Goal: Task Accomplishment & Management: Manage account settings

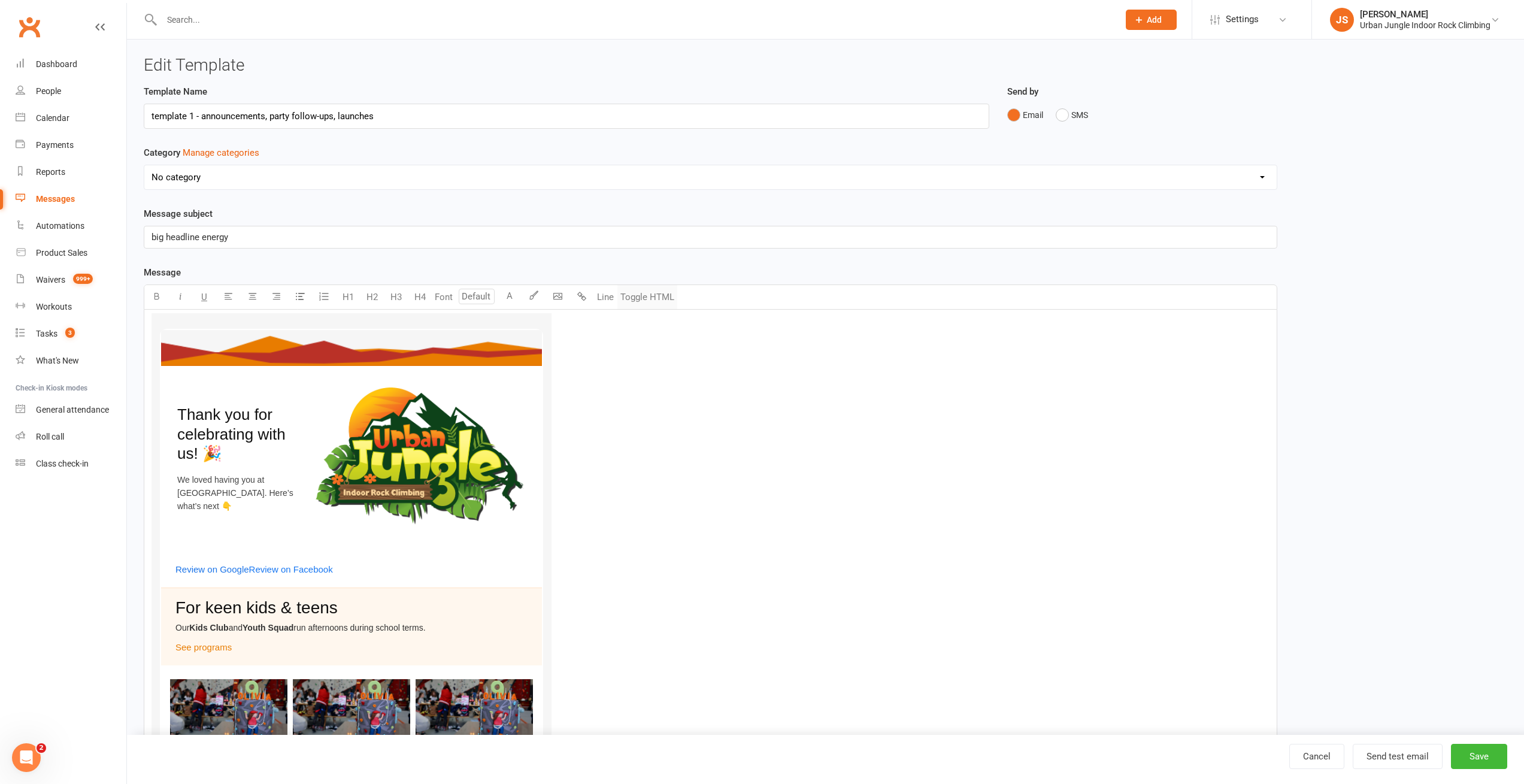
click at [647, 297] on button "Toggle HTML" at bounding box center [647, 297] width 60 height 24
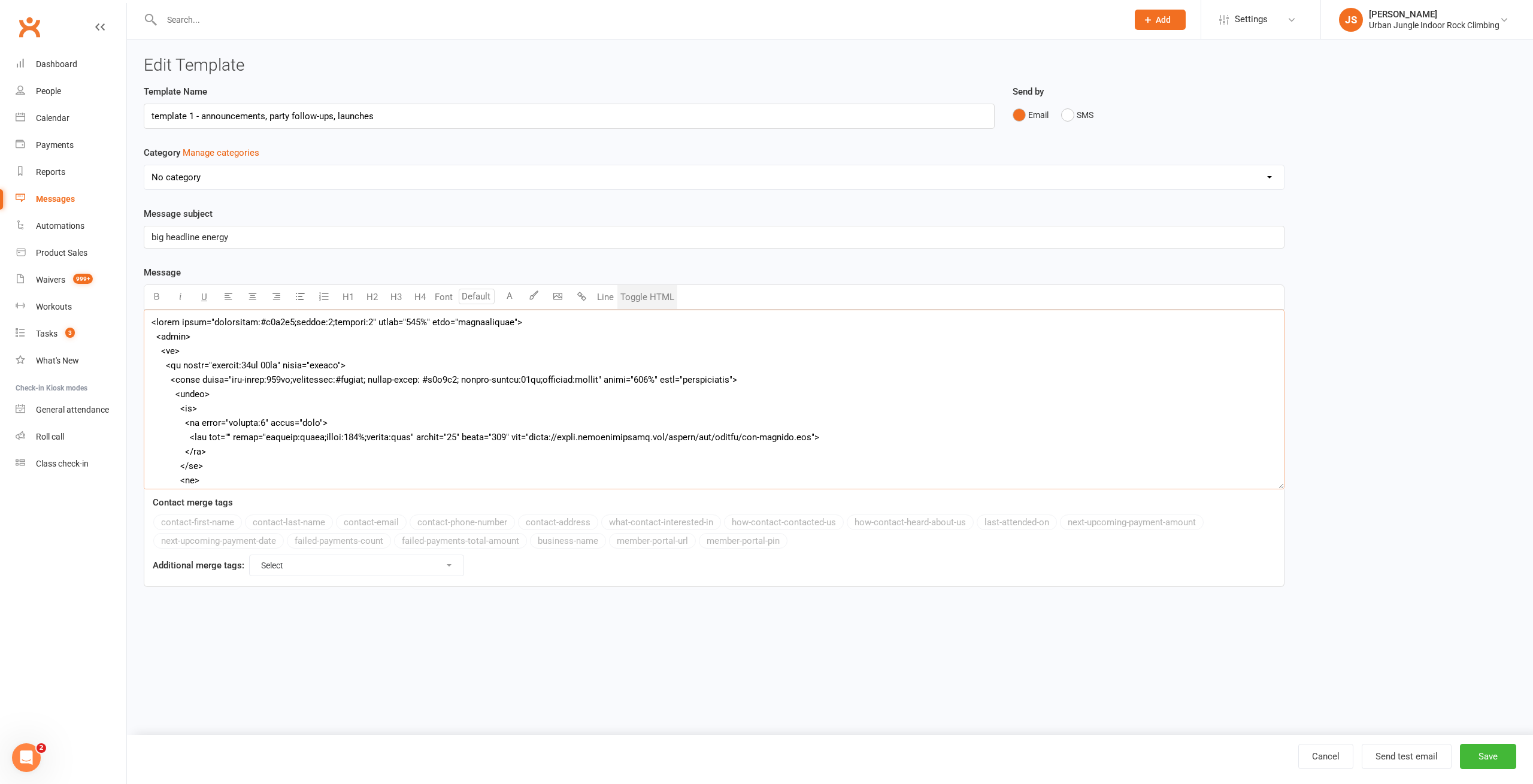
click at [560, 406] on textarea at bounding box center [714, 399] width 1141 height 179
click at [1361, 266] on div "Template Name template 1 - announcements, party follow-ups, launches Send by Em…" at bounding box center [829, 343] width 1390 height 519
click at [1351, 156] on div "Template Name template 1 - announcements, party follow-ups, launches Send by Em…" at bounding box center [829, 343] width 1390 height 519
click at [356, 323] on textarea "To enrich screen reader interactions, please activate Accessibility in Grammarl…" at bounding box center [714, 399] width 1141 height 179
paste textarea "cellspacing="0" cellpadding="0" border="0""
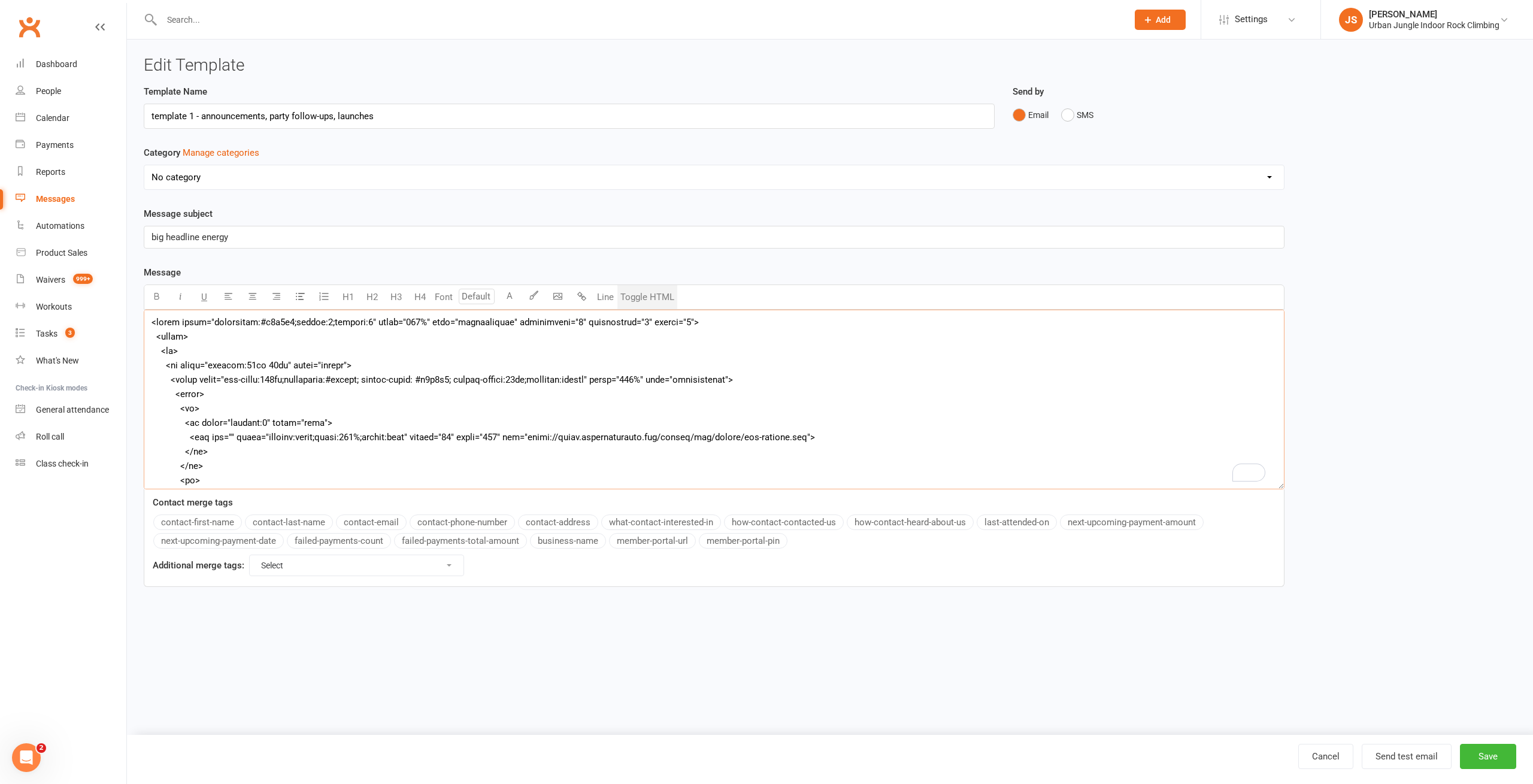
click at [395, 380] on textarea "To enrich screen reader interactions, please activate Accessibility in Grammarl…" at bounding box center [714, 399] width 1141 height 179
paste textarea "cellspacing="0" cellpadding="0" border="0""
type textarea "<table style="background:#f6f6f6;margin:0;padding:0" width="100%" role="present…"
click at [647, 294] on button "Toggle HTML" at bounding box center [647, 297] width 60 height 24
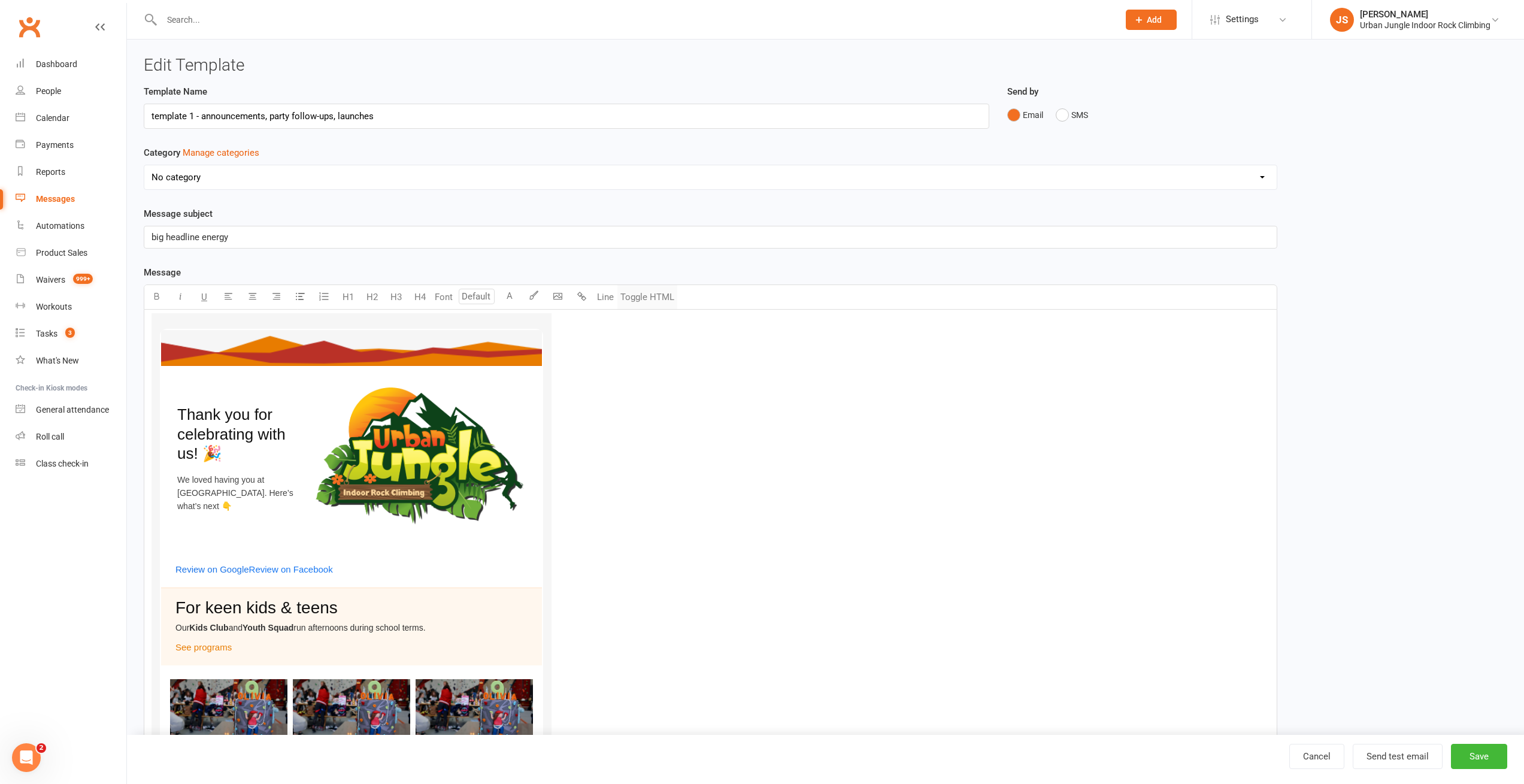
click at [647, 294] on button "Toggle HTML" at bounding box center [647, 297] width 60 height 24
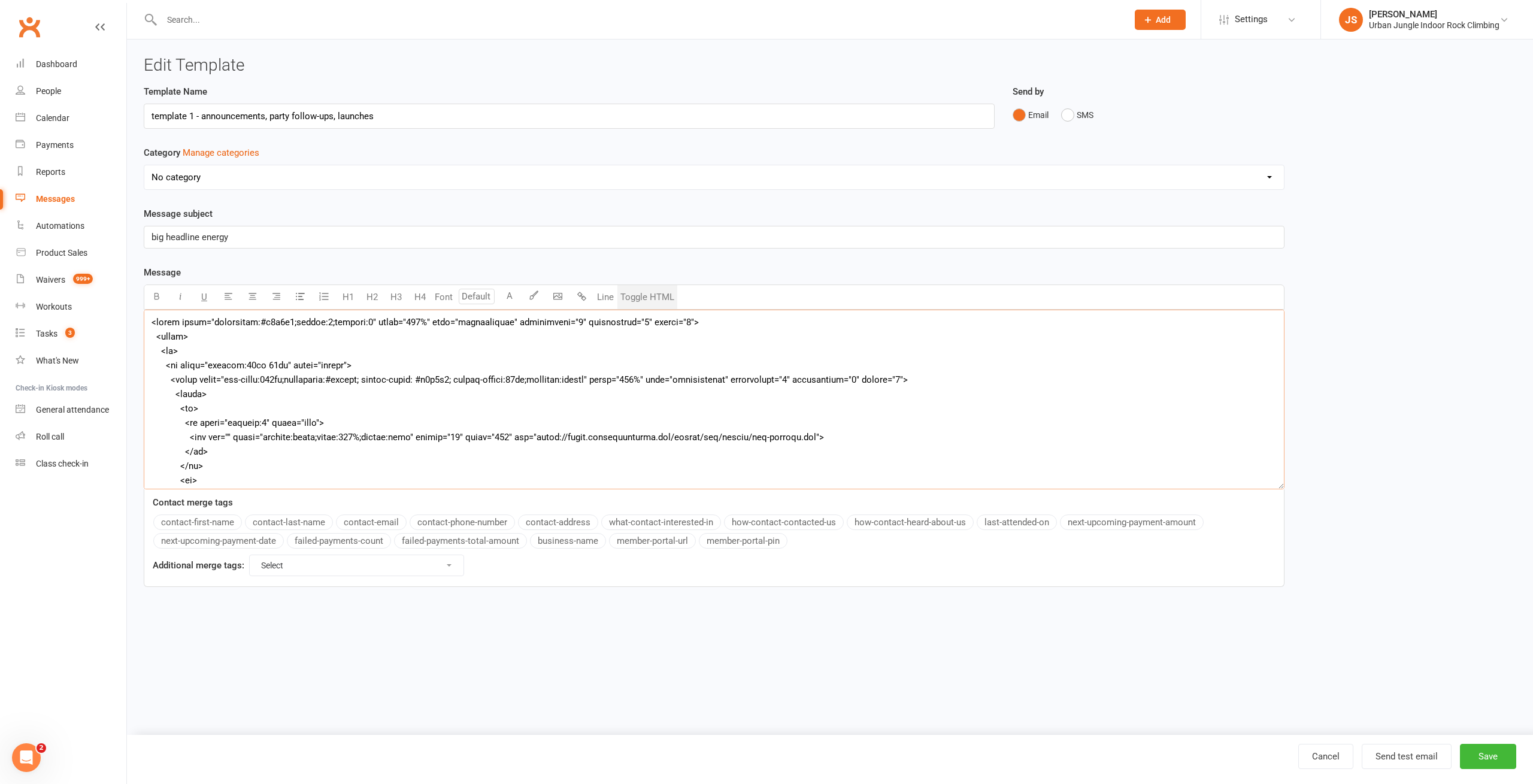
click at [250, 438] on textarea at bounding box center [714, 399] width 1141 height 179
click at [200, 423] on textarea "To enrich screen reader interactions, please activate Accessibility in Grammarl…" at bounding box center [714, 399] width 1141 height 179
drag, startPoint x: 179, startPoint y: 423, endPoint x: 192, endPoint y: 423, distance: 13.0
click at [192, 423] on textarea "To enrich screen reader interactions, please activate Accessibility in Grammarl…" at bounding box center [714, 399] width 1141 height 179
click at [207, 423] on textarea "To enrich screen reader interactions, please activate Accessibility in Grammarl…" at bounding box center [714, 399] width 1141 height 179
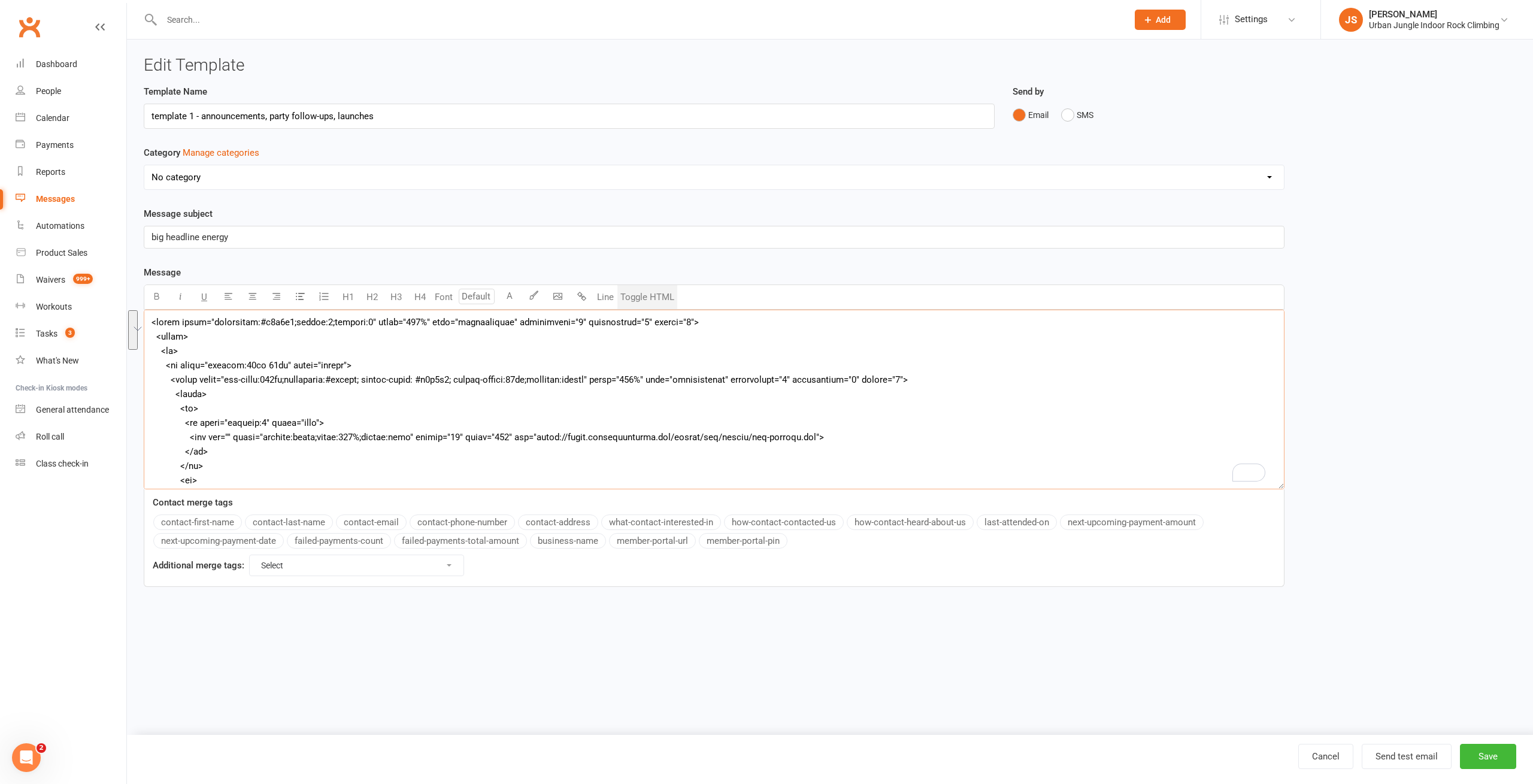
drag, startPoint x: 183, startPoint y: 423, endPoint x: 206, endPoint y: 449, distance: 34.7
click at [206, 449] on textarea "To enrich screen reader interactions, please activate Accessibility in Grammarl…" at bounding box center [714, 399] width 1141 height 179
paste textarea "align="left" style="padding:0;line-height:0;font-size:0;mso-line-height-rule:ex…"
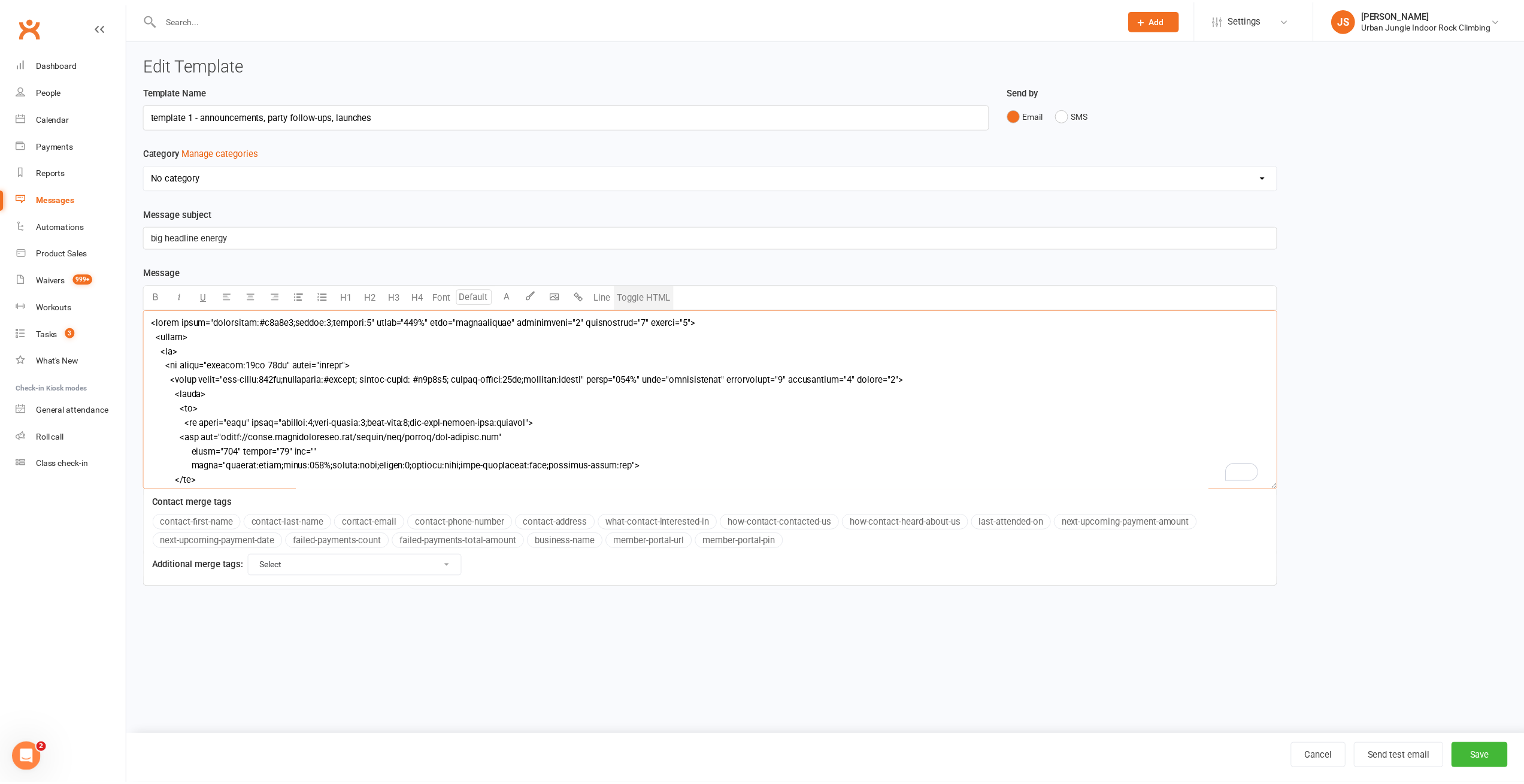
scroll to position [323, 0]
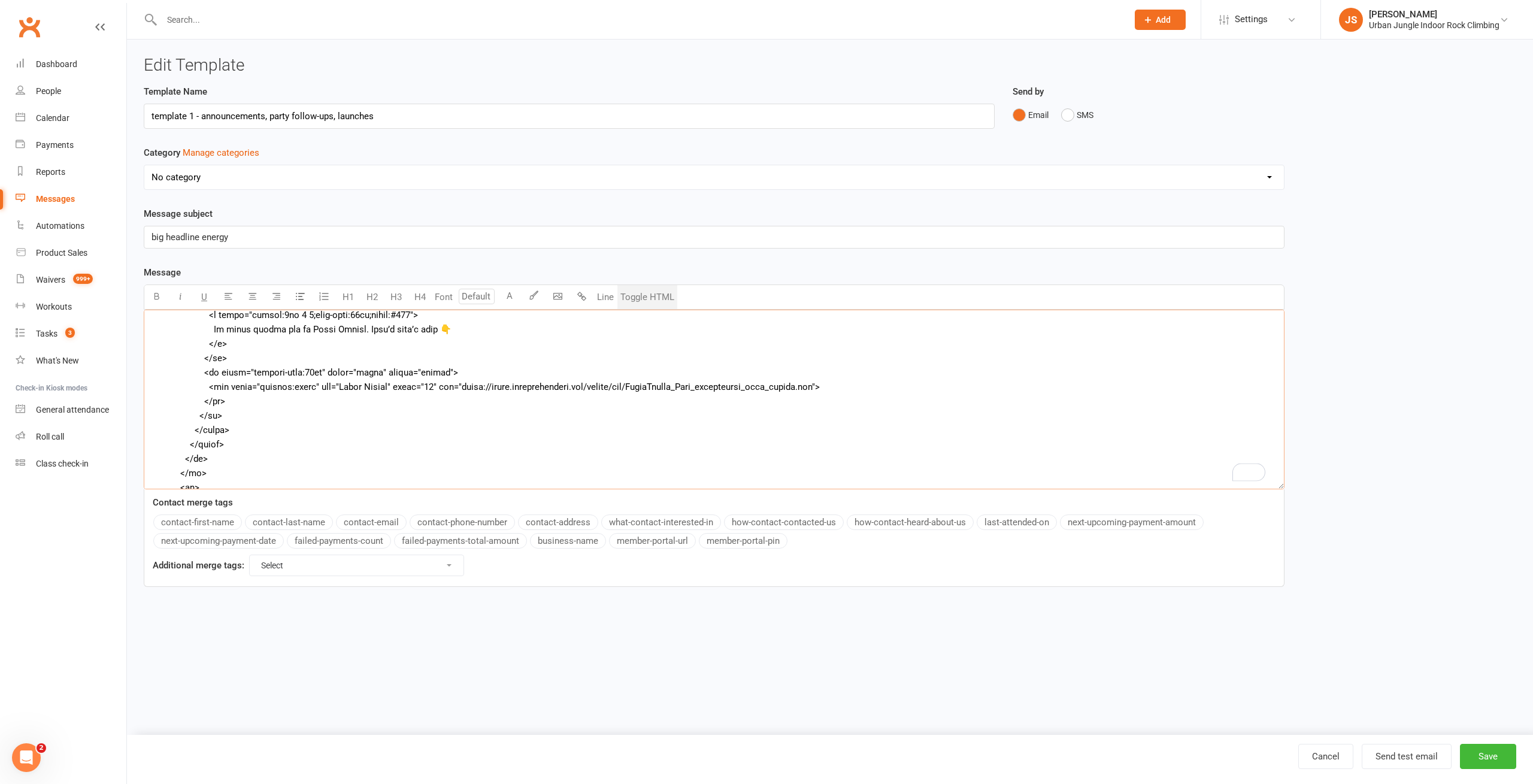
type textarea "<table style="background:#f6f6f6;margin:0;padding:0" width="100%" role="present…"
click at [658, 298] on button "Toggle HTML" at bounding box center [647, 297] width 60 height 24
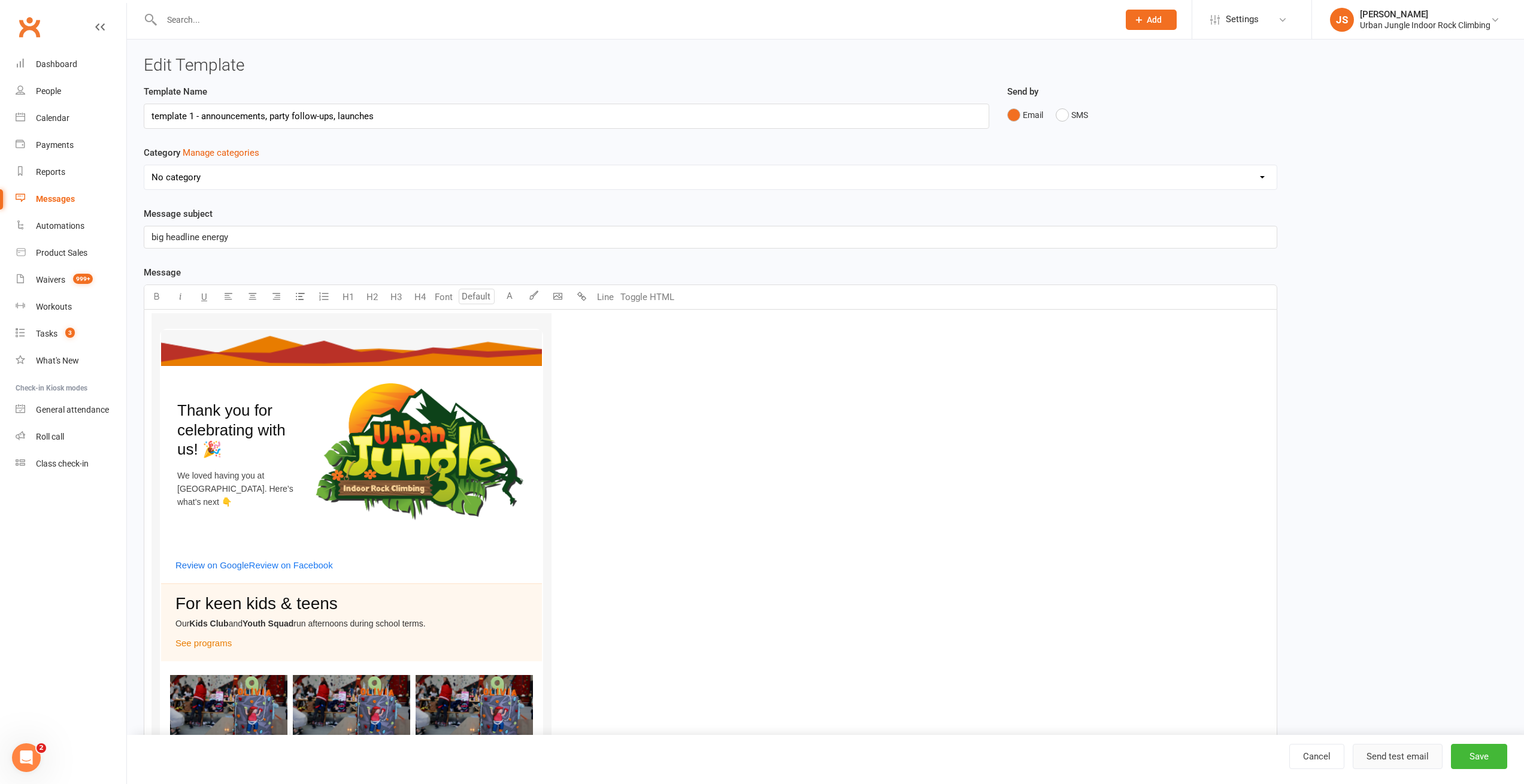
click at [1408, 752] on button "Send test email" at bounding box center [1397, 756] width 90 height 25
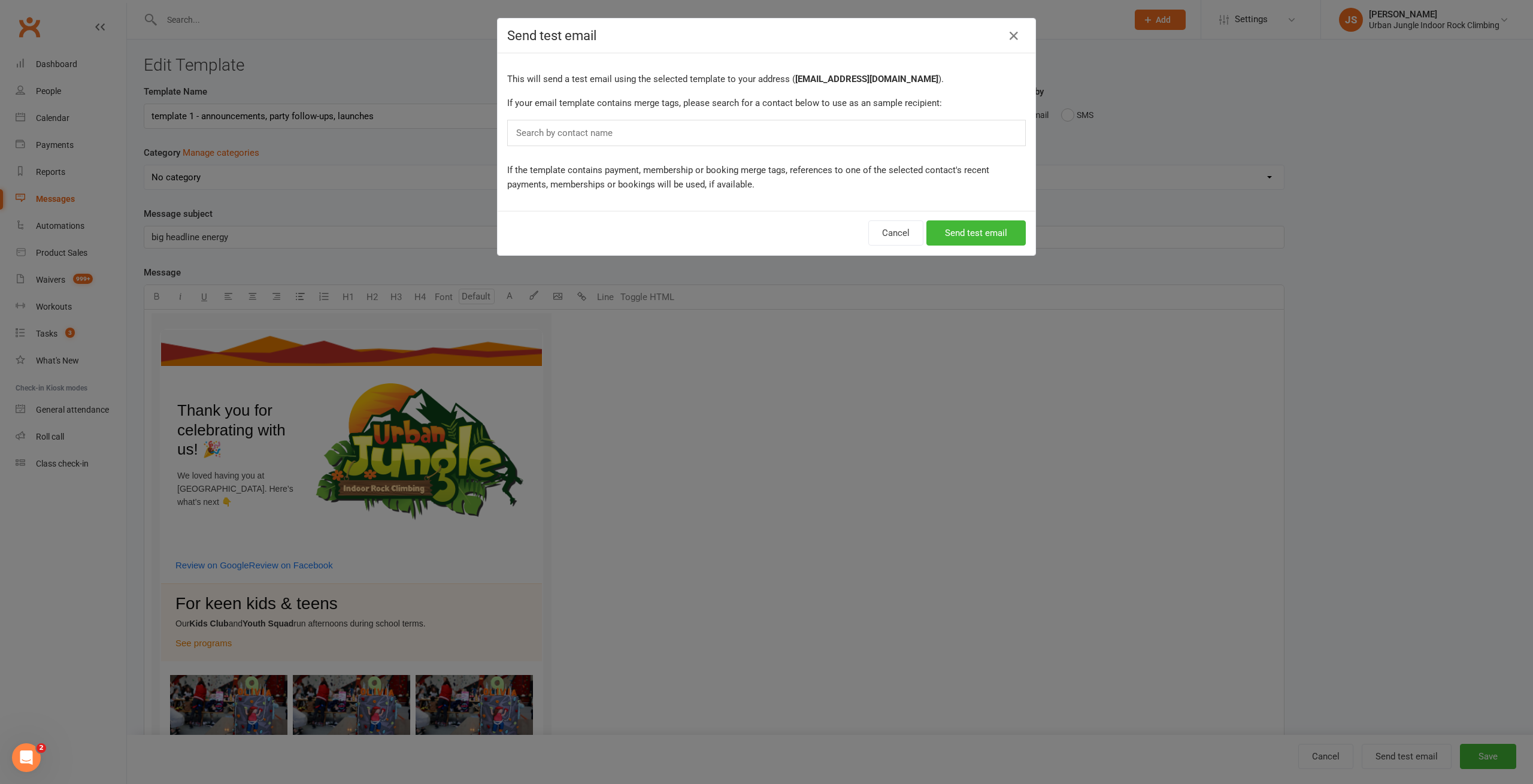
click at [747, 131] on div "Search by contact name" at bounding box center [766, 132] width 519 height 26
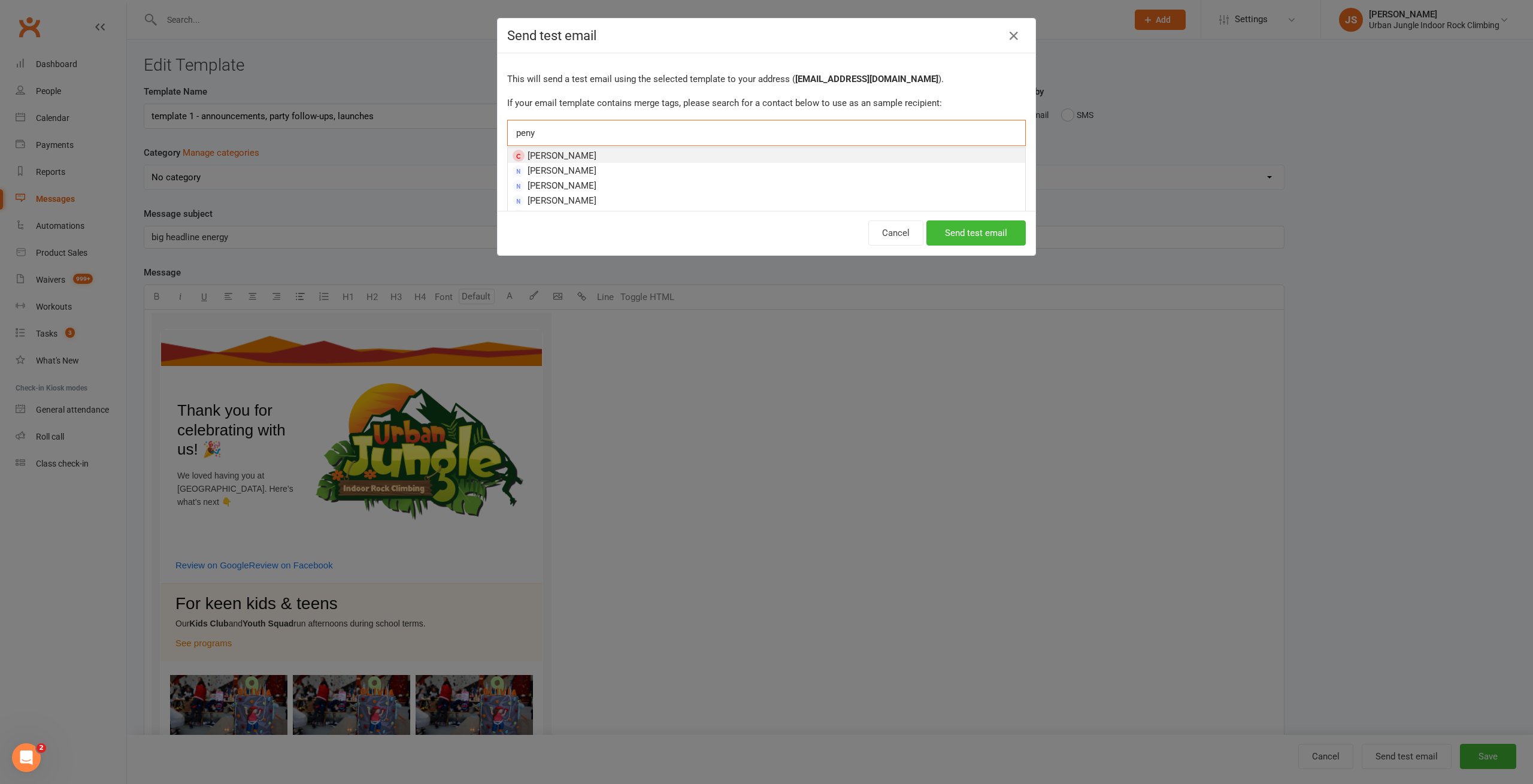
type input "peny"
click at [608, 151] on li "Penny Hao" at bounding box center [766, 155] width 517 height 15
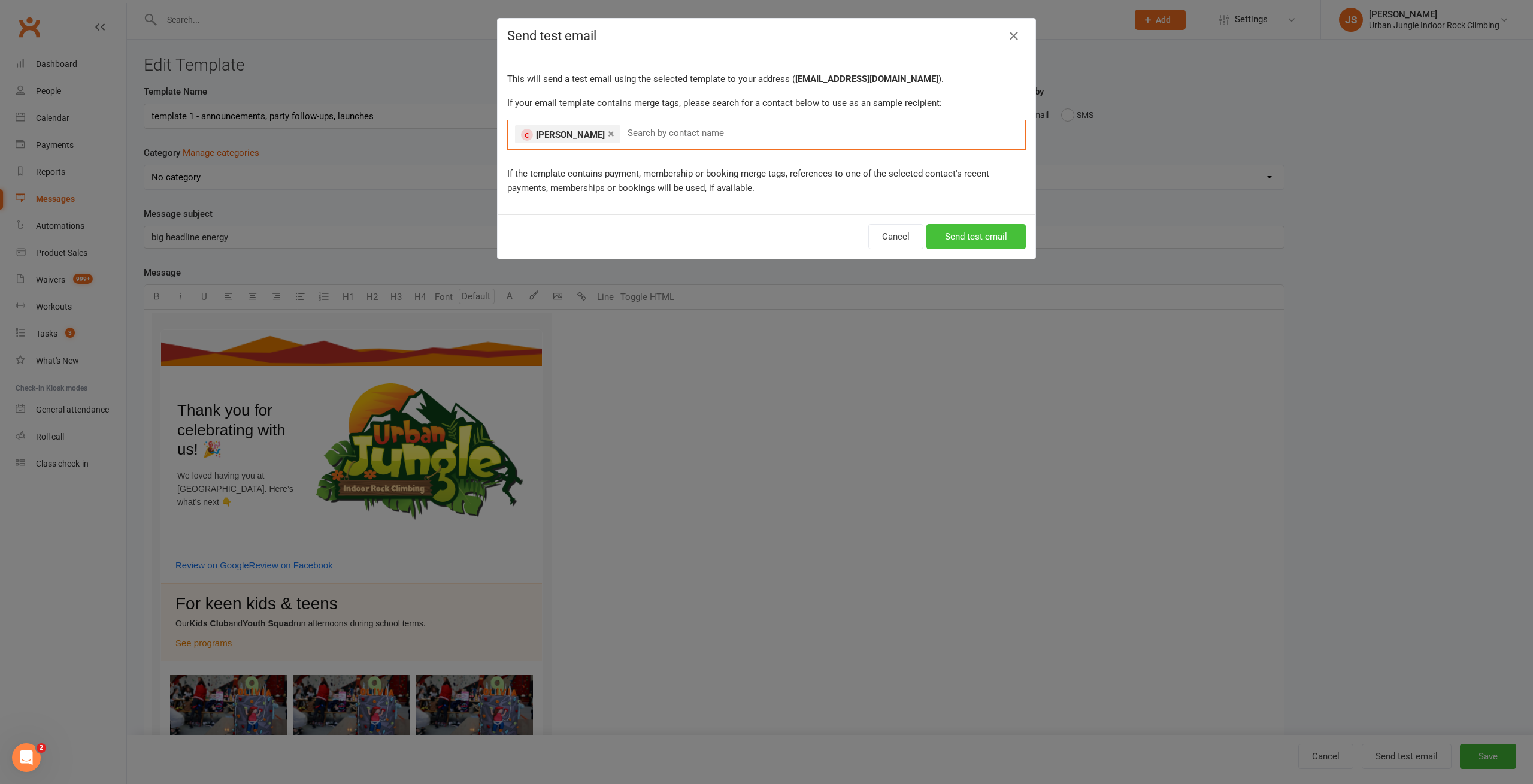
click at [963, 241] on button "Send test email" at bounding box center [976, 236] width 100 height 25
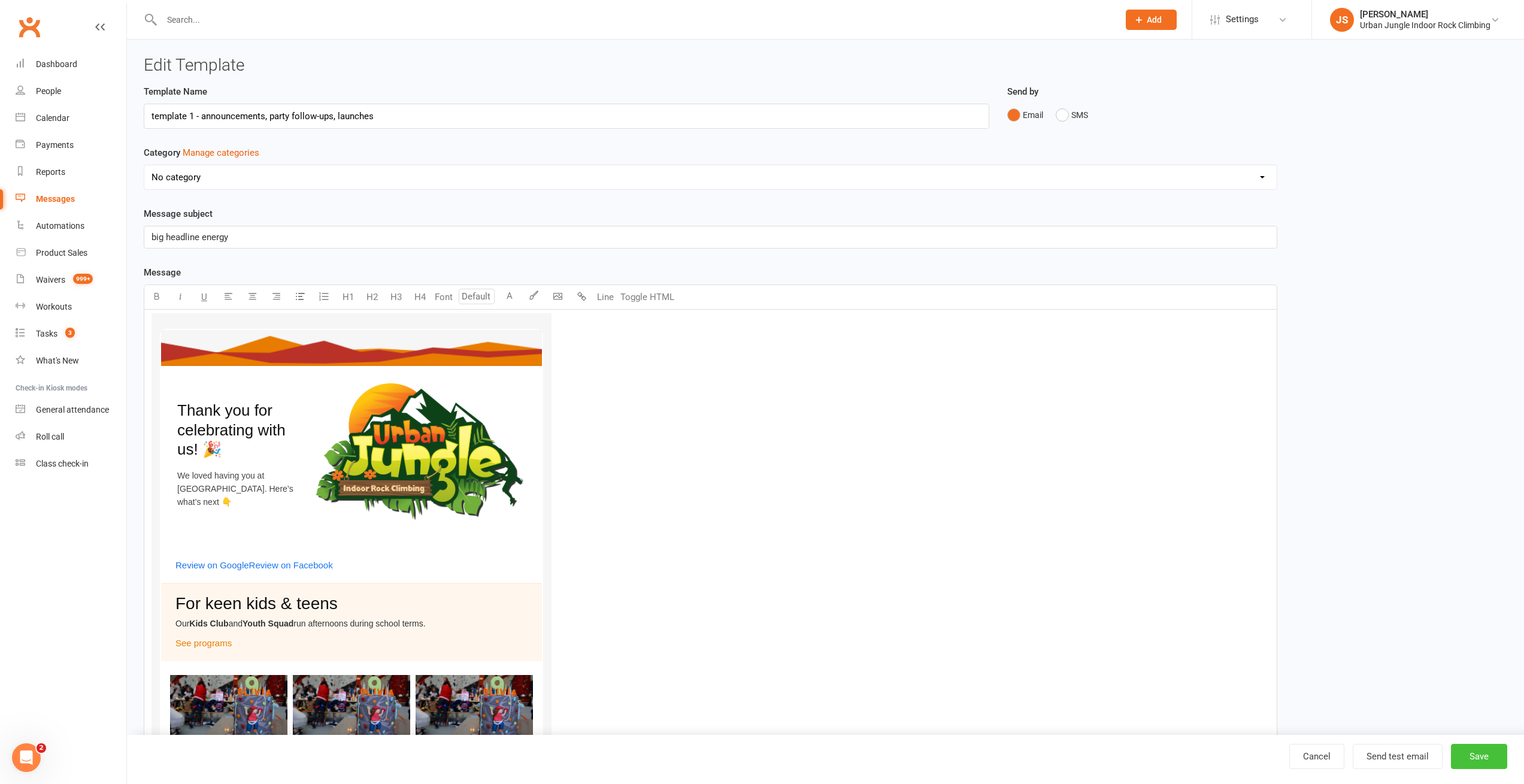
click at [1486, 751] on button "Save" at bounding box center [1479, 756] width 56 height 25
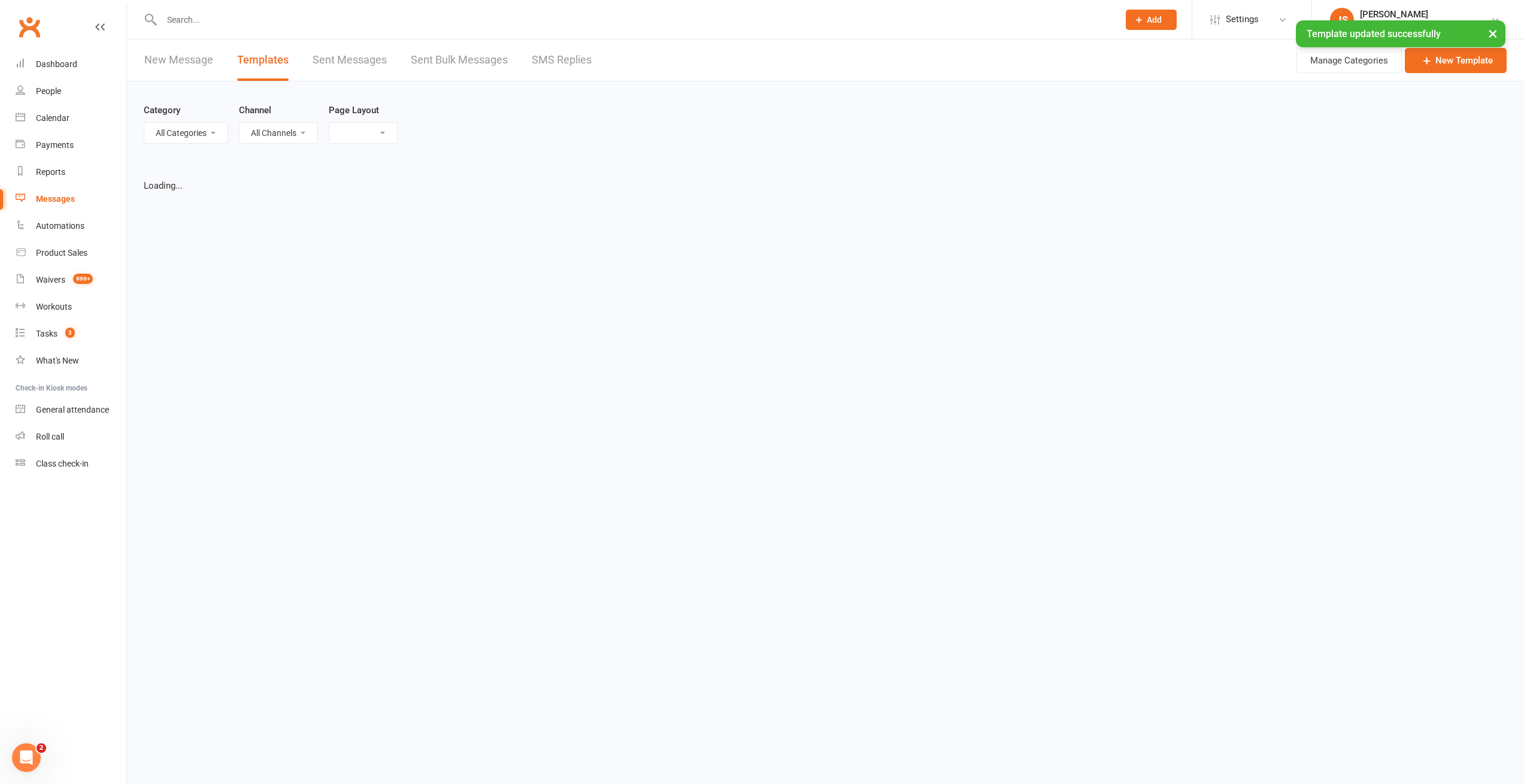
select select "list"
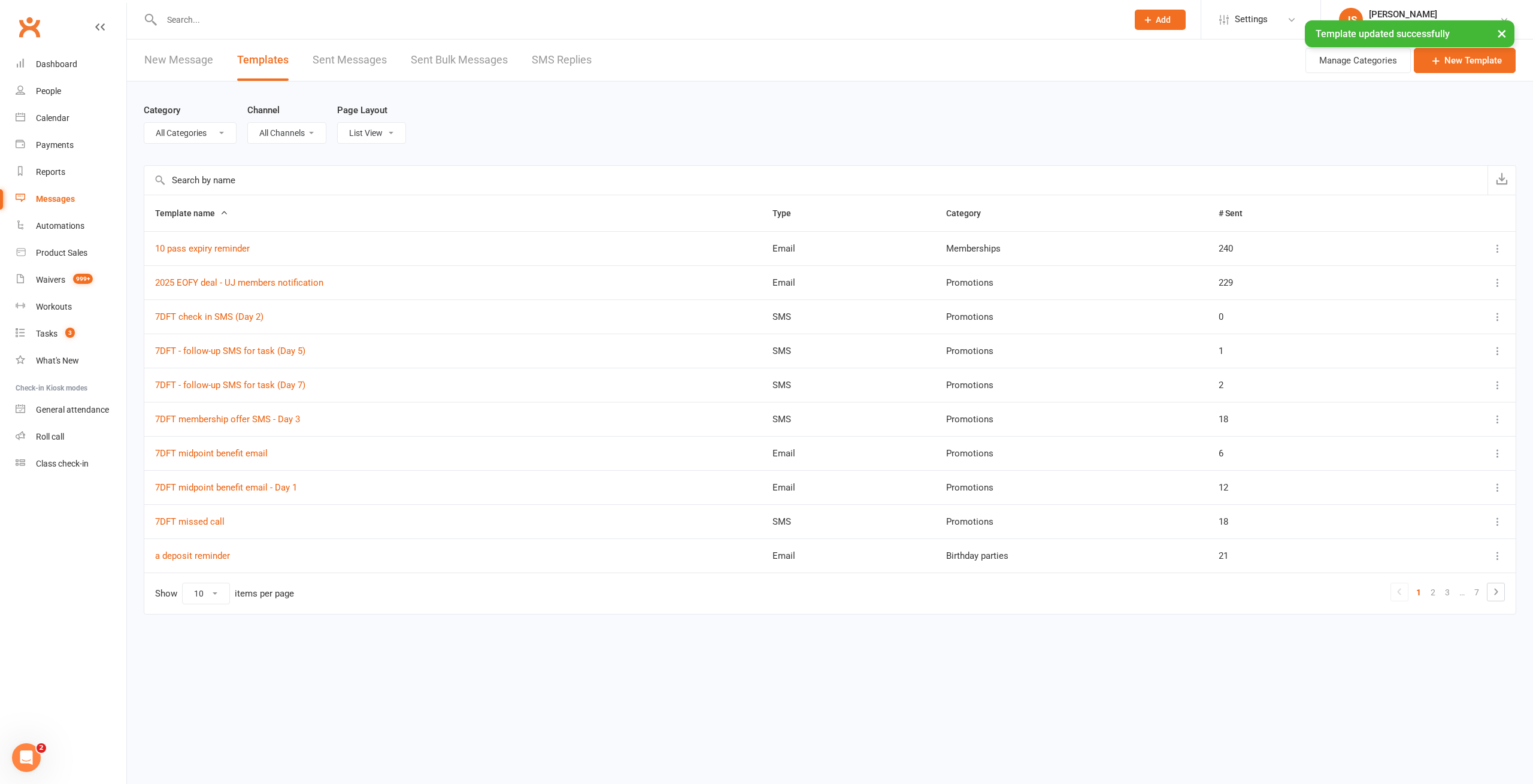
click at [637, 120] on div "Category All Categories (No category) Birthday parties Bookings Courses General…" at bounding box center [830, 123] width 1373 height 84
click at [571, 125] on div "Category All Categories (No category) Birthday parties Bookings Courses General…" at bounding box center [830, 123] width 1373 height 84
select select "-1"
click at [144, 123] on select "All Categories (No category) Birthday parties Bookings Courses General Membersh…" at bounding box center [189, 133] width 91 height 20
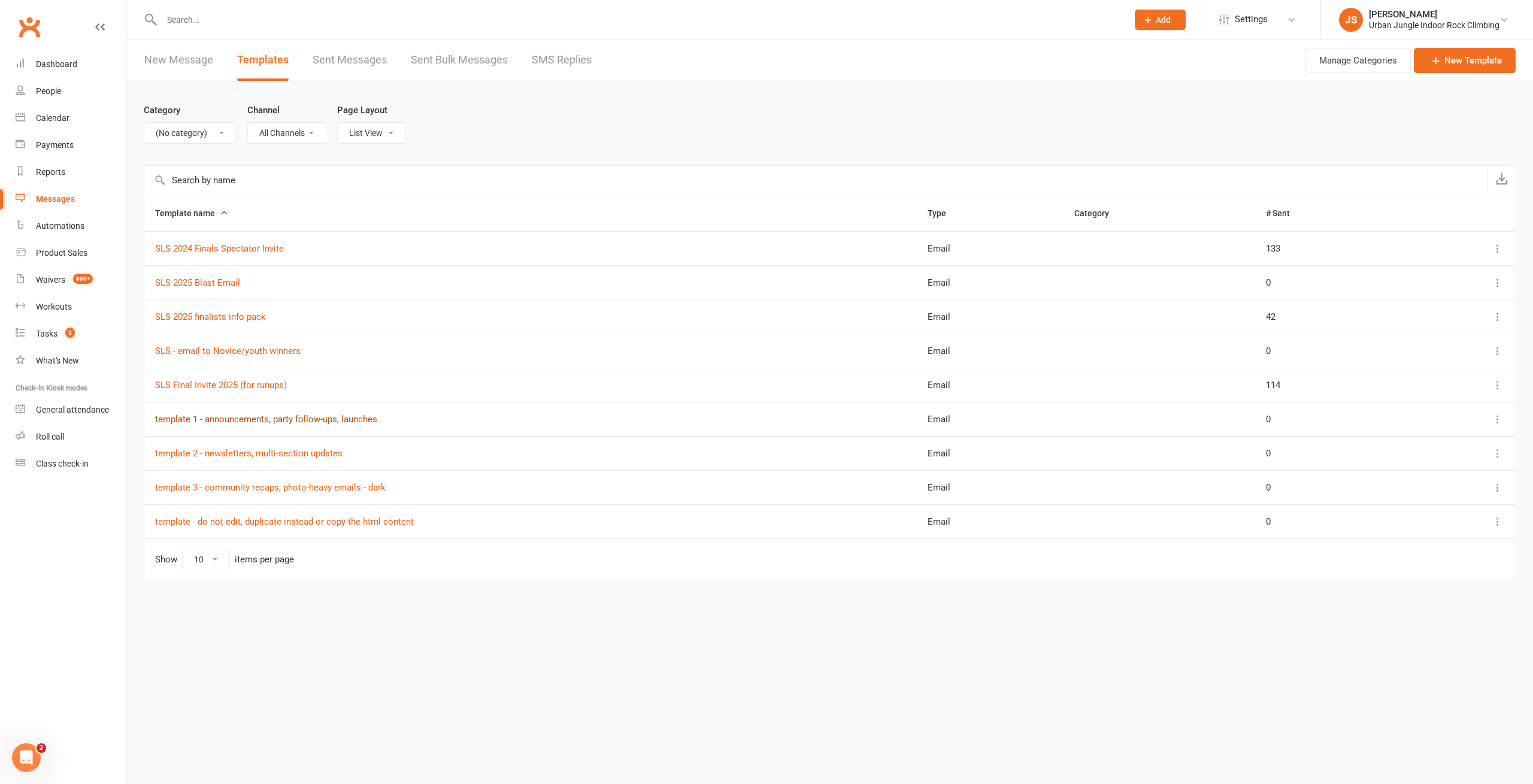
click at [254, 420] on link "template 1 - announcements, party follow-ups, launches" at bounding box center [265, 419] width 222 height 11
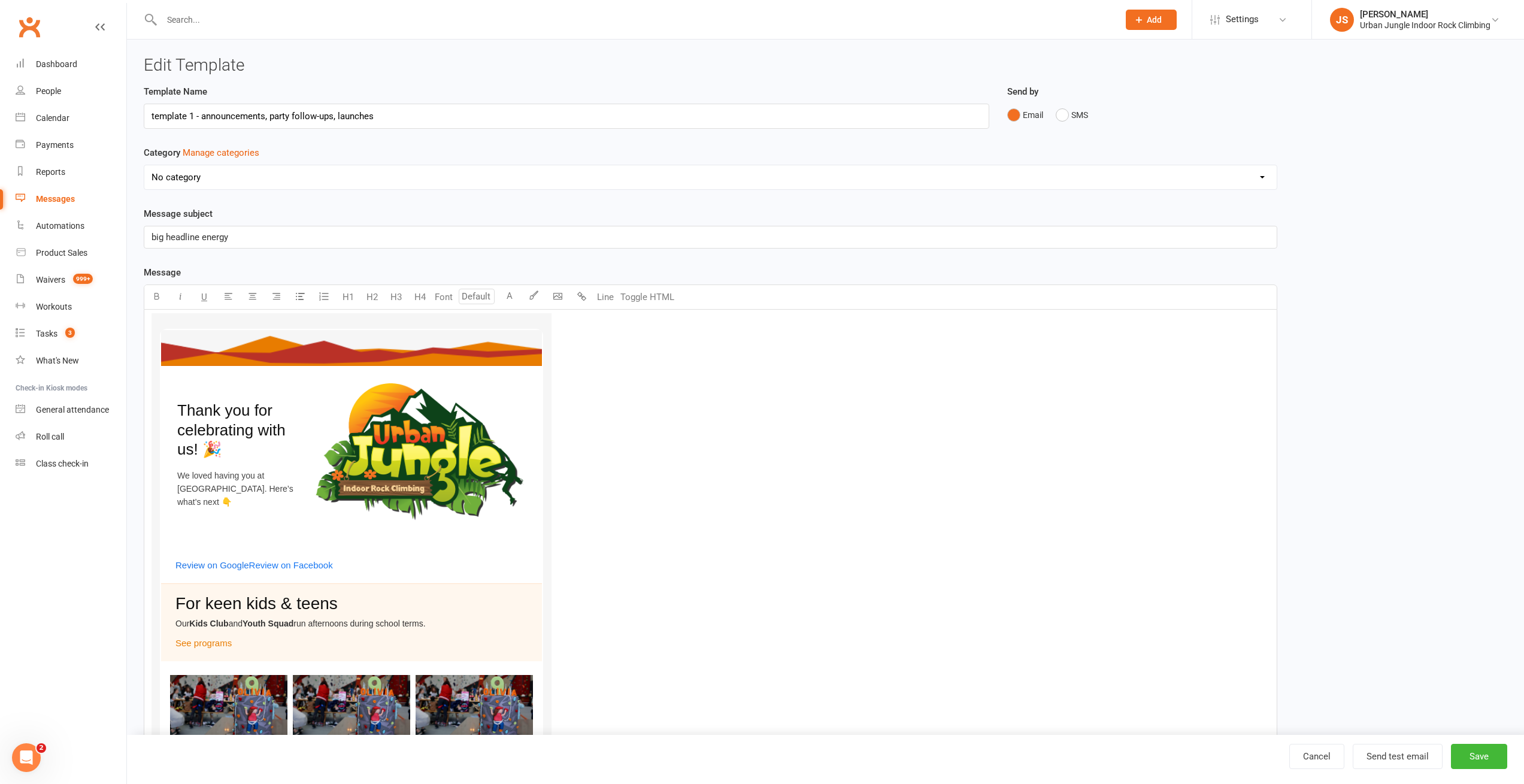
click at [467, 67] on h3 "Edit Template" at bounding box center [826, 65] width 1364 height 18
click at [52, 199] on div "Messages" at bounding box center [55, 198] width 39 height 10
click at [645, 302] on button "Toggle HTML" at bounding box center [647, 297] width 60 height 24
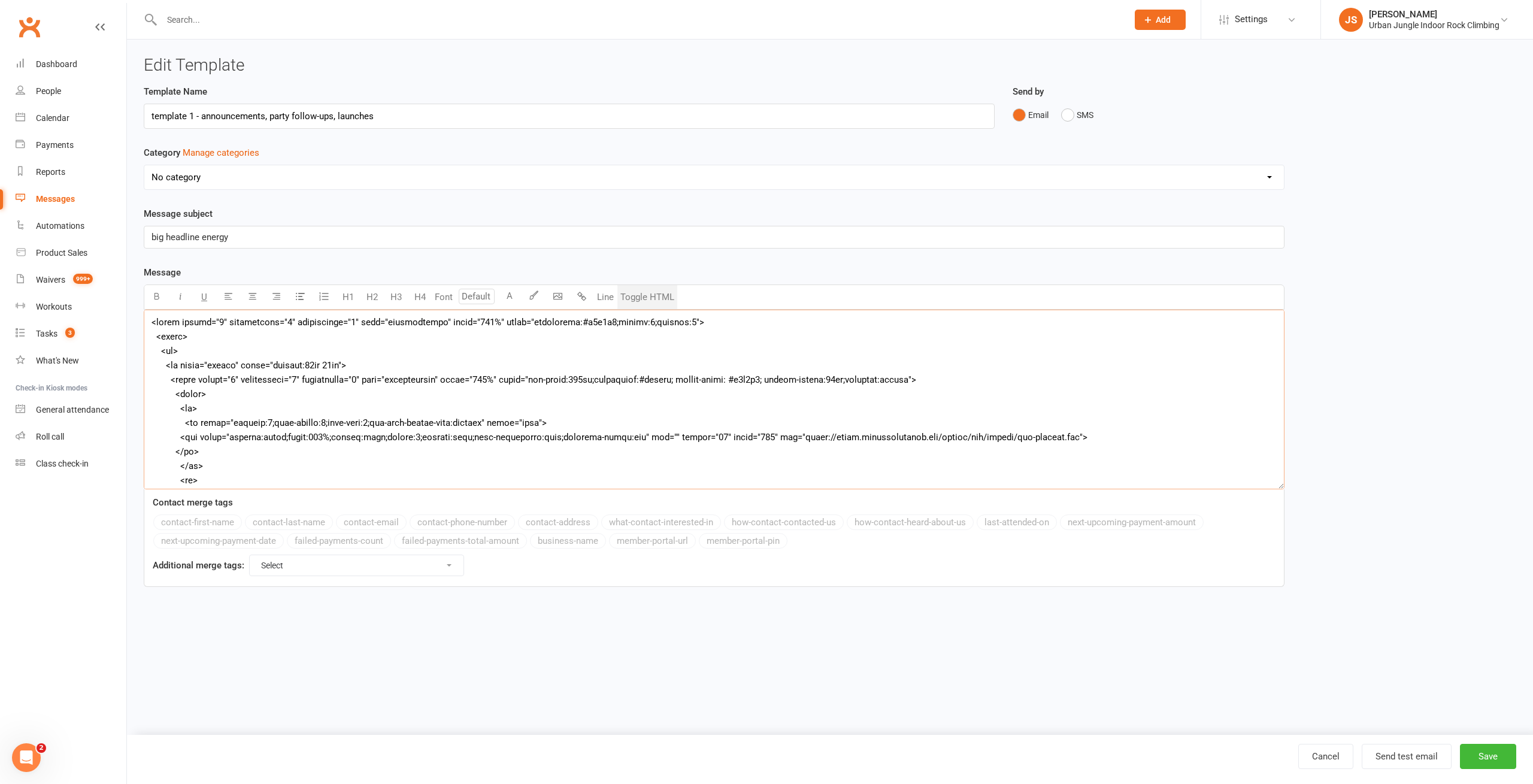
click at [573, 356] on textarea at bounding box center [714, 399] width 1141 height 179
click at [501, 347] on textarea "To enrich screen reader interactions, please activate Accessibility in Grammarl…" at bounding box center [714, 399] width 1141 height 179
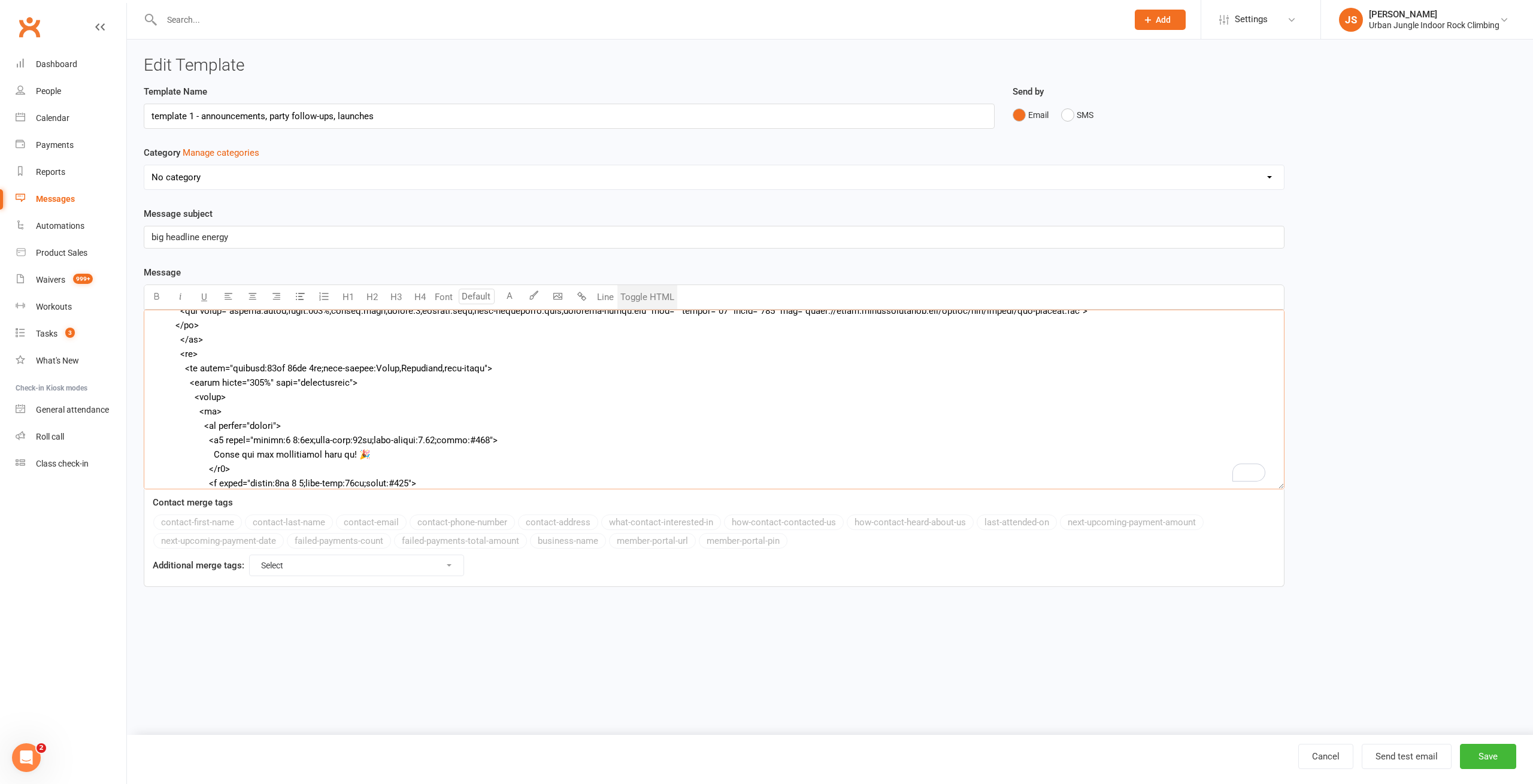
scroll to position [155, 0]
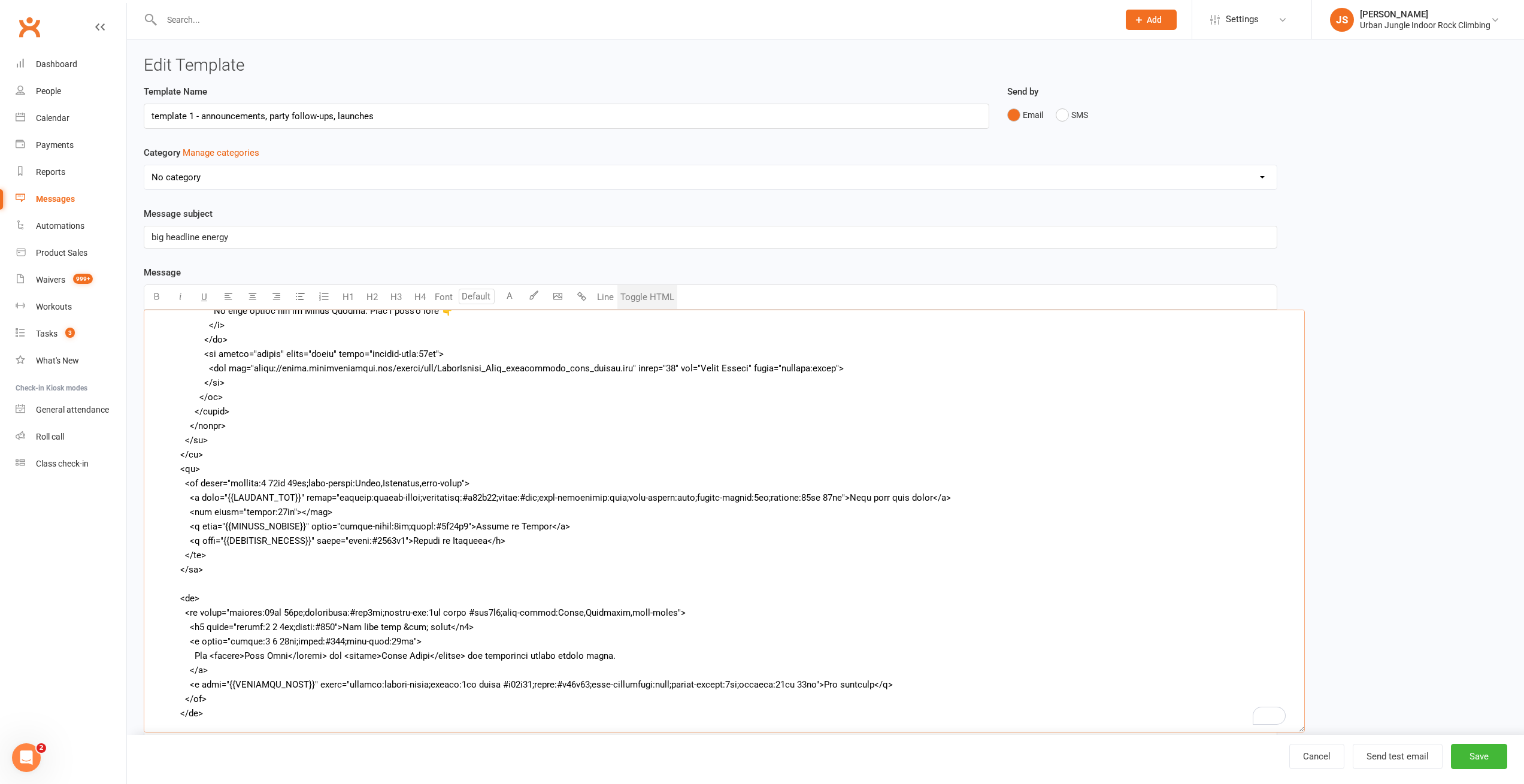
drag, startPoint x: 1281, startPoint y: 487, endPoint x: 1126, endPoint y: 679, distance: 246.8
click at [1301, 730] on textarea "To enrich screen reader interactions, please activate Accessibility in Grammarl…" at bounding box center [724, 521] width 1161 height 423
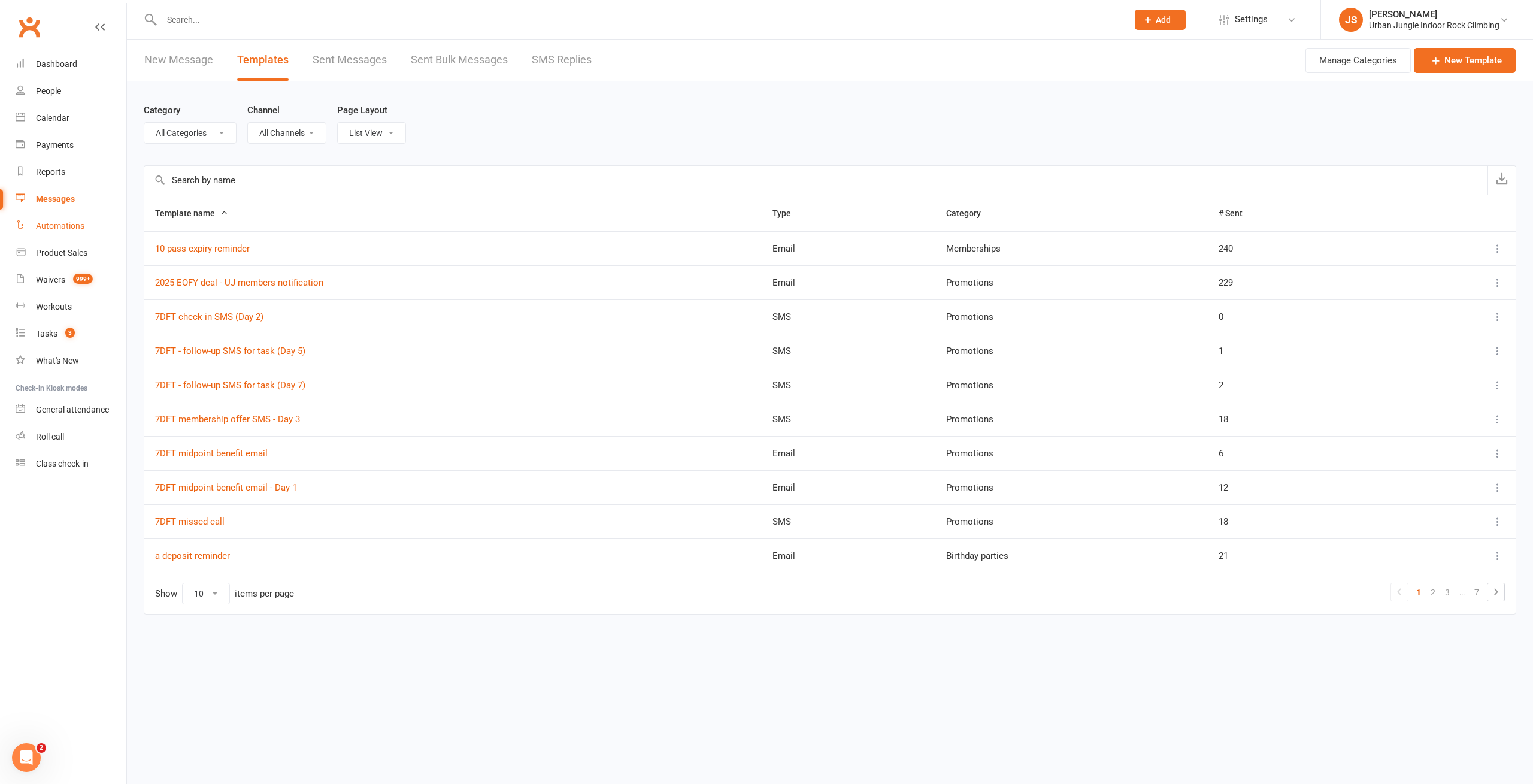
click at [61, 225] on div "Automations" at bounding box center [61, 225] width 49 height 10
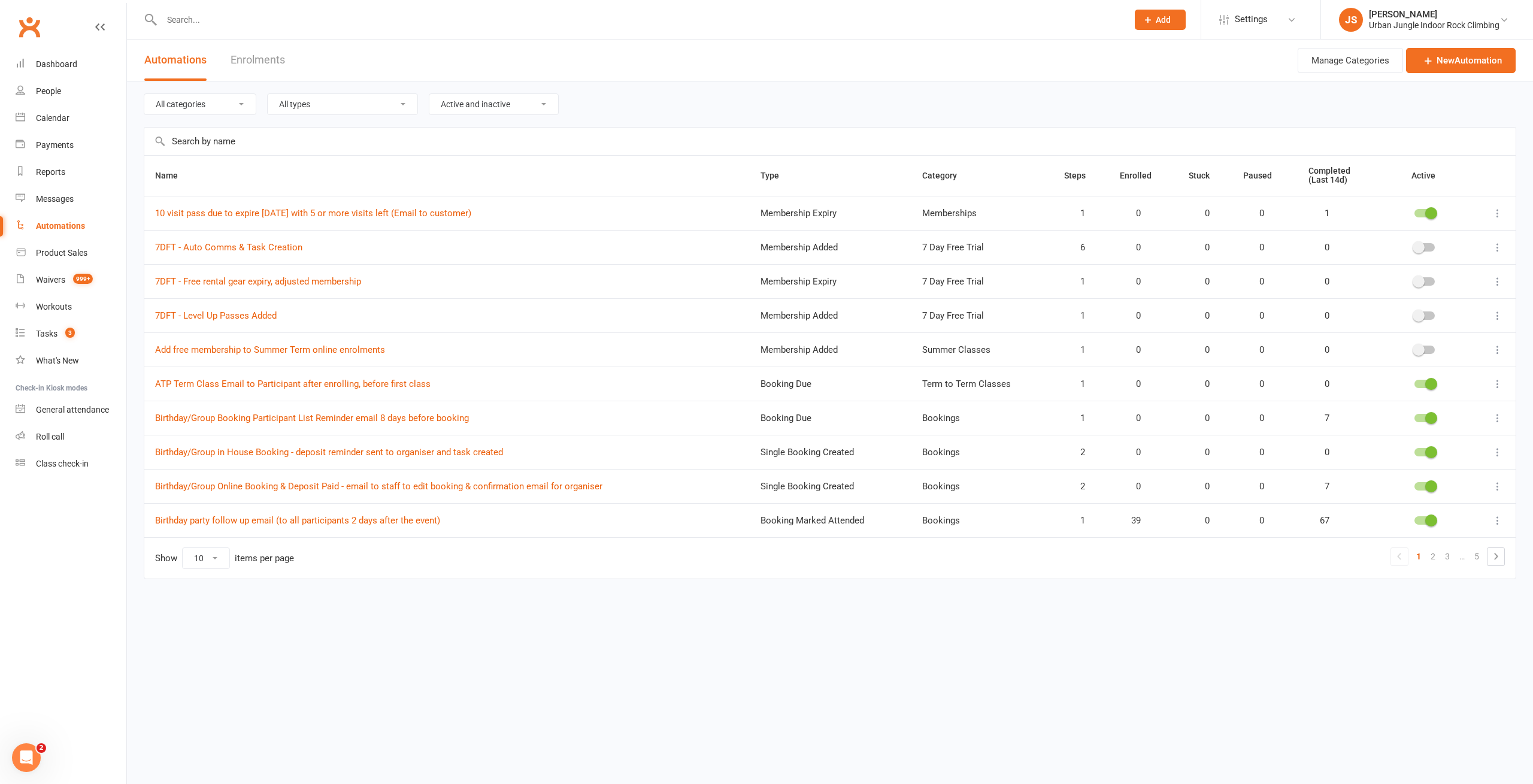
select select "181"
click at [144, 94] on select "All categories 7 Day Free Trial Bookings General Admission Memberships Promotio…" at bounding box center [199, 104] width 111 height 20
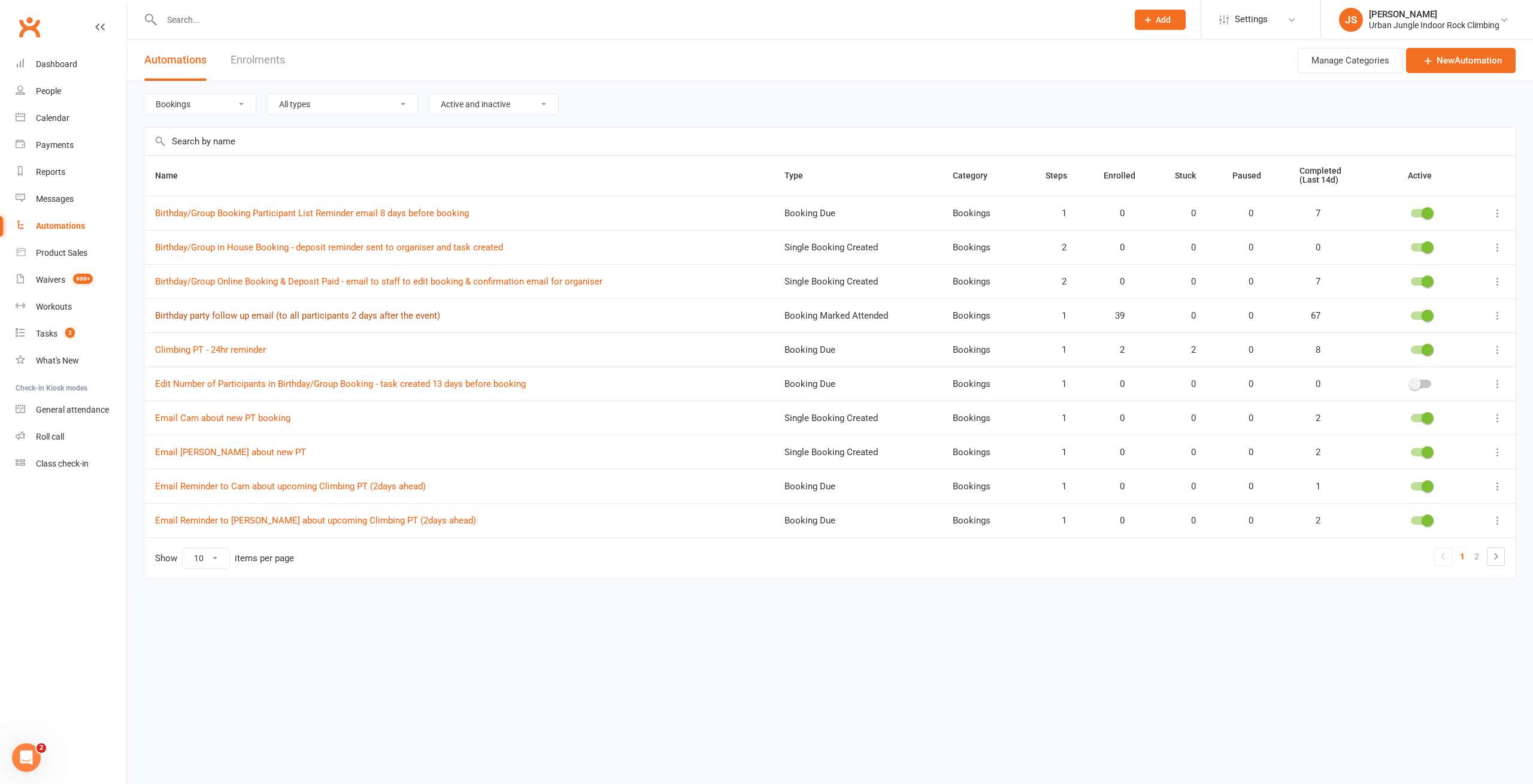
click at [299, 317] on link "Birthday party follow up email (to all participants 2 days after the event)" at bounding box center [297, 316] width 285 height 11
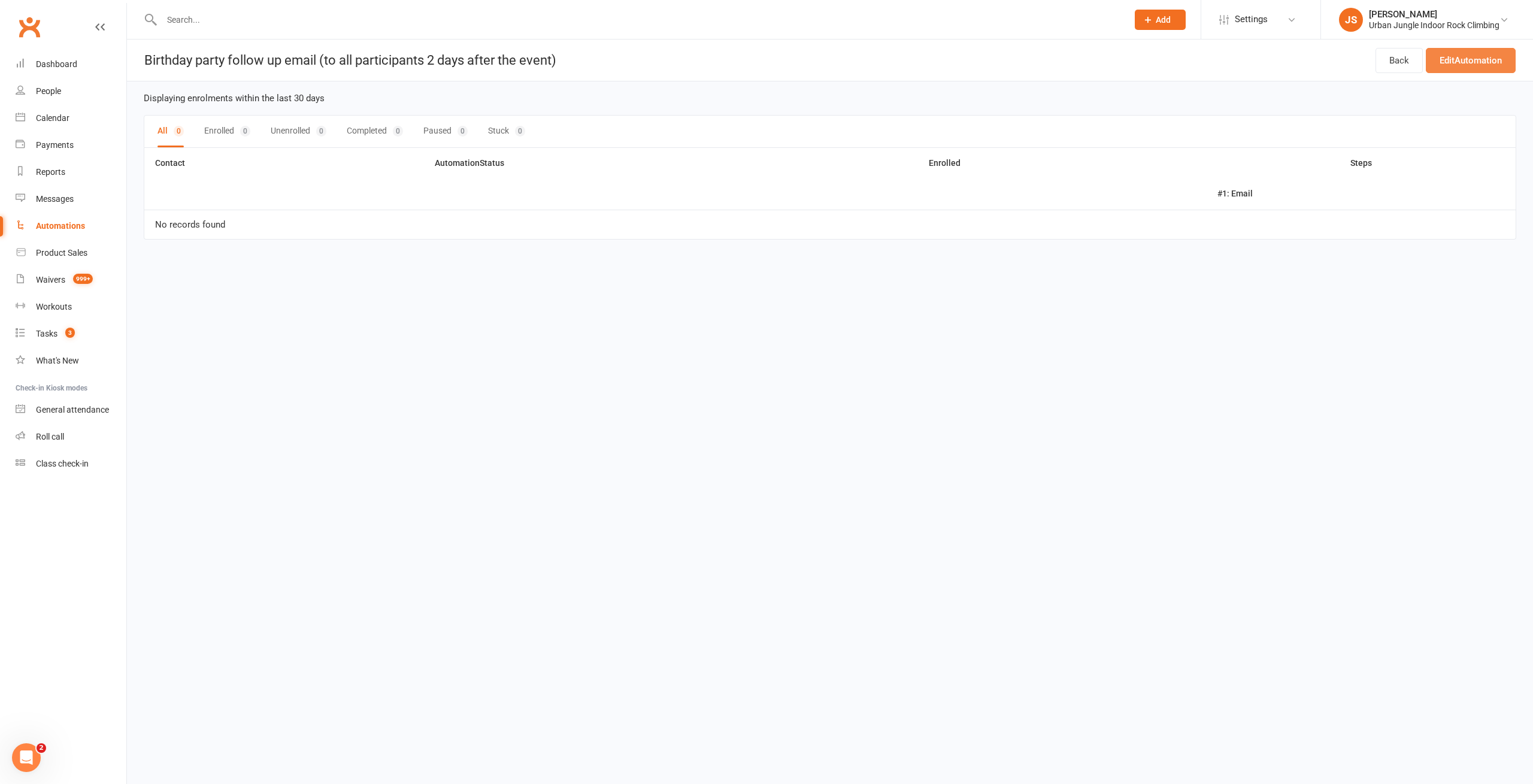
click at [1466, 59] on link "Edit Automation" at bounding box center [1470, 61] width 90 height 25
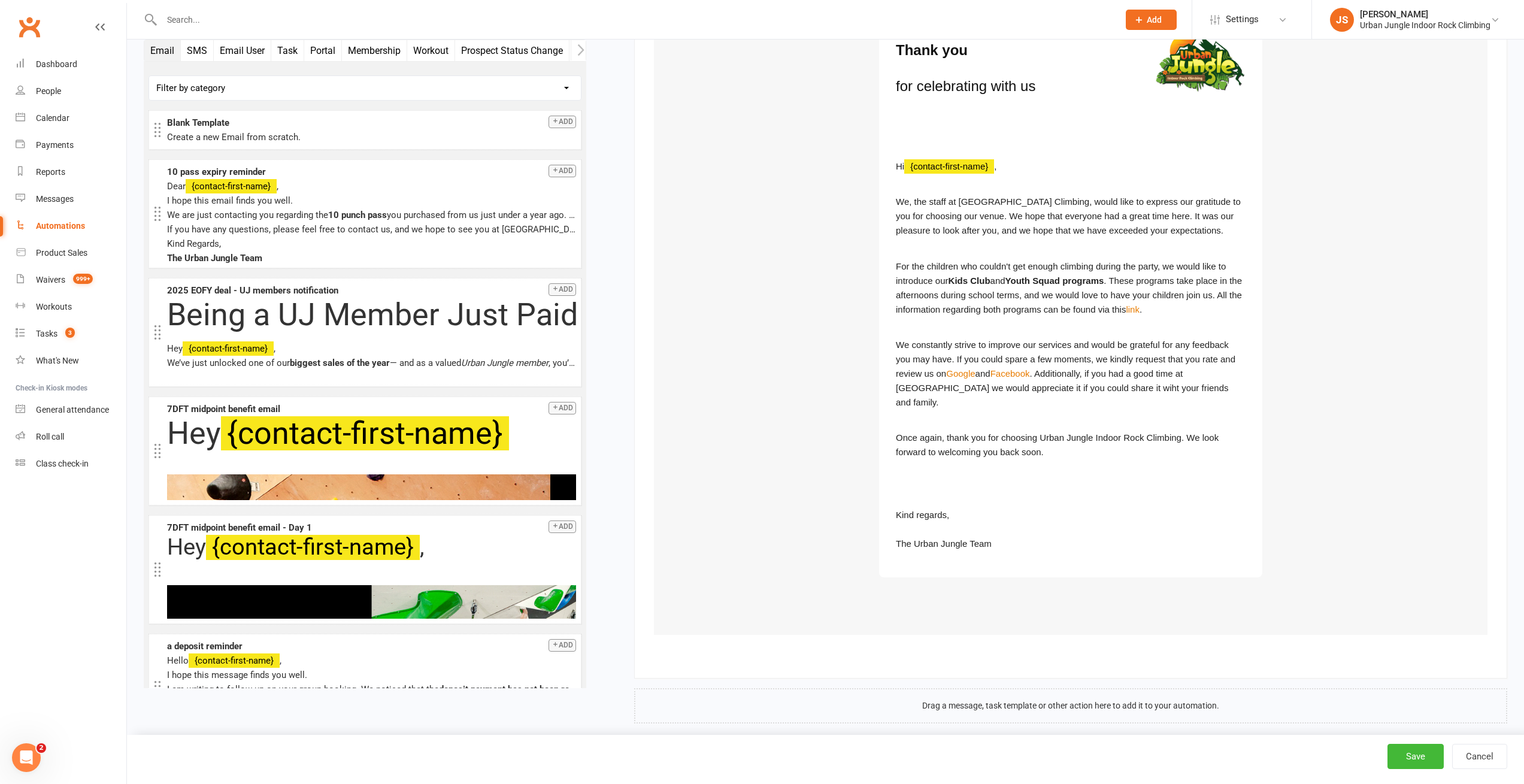
scroll to position [637, 0]
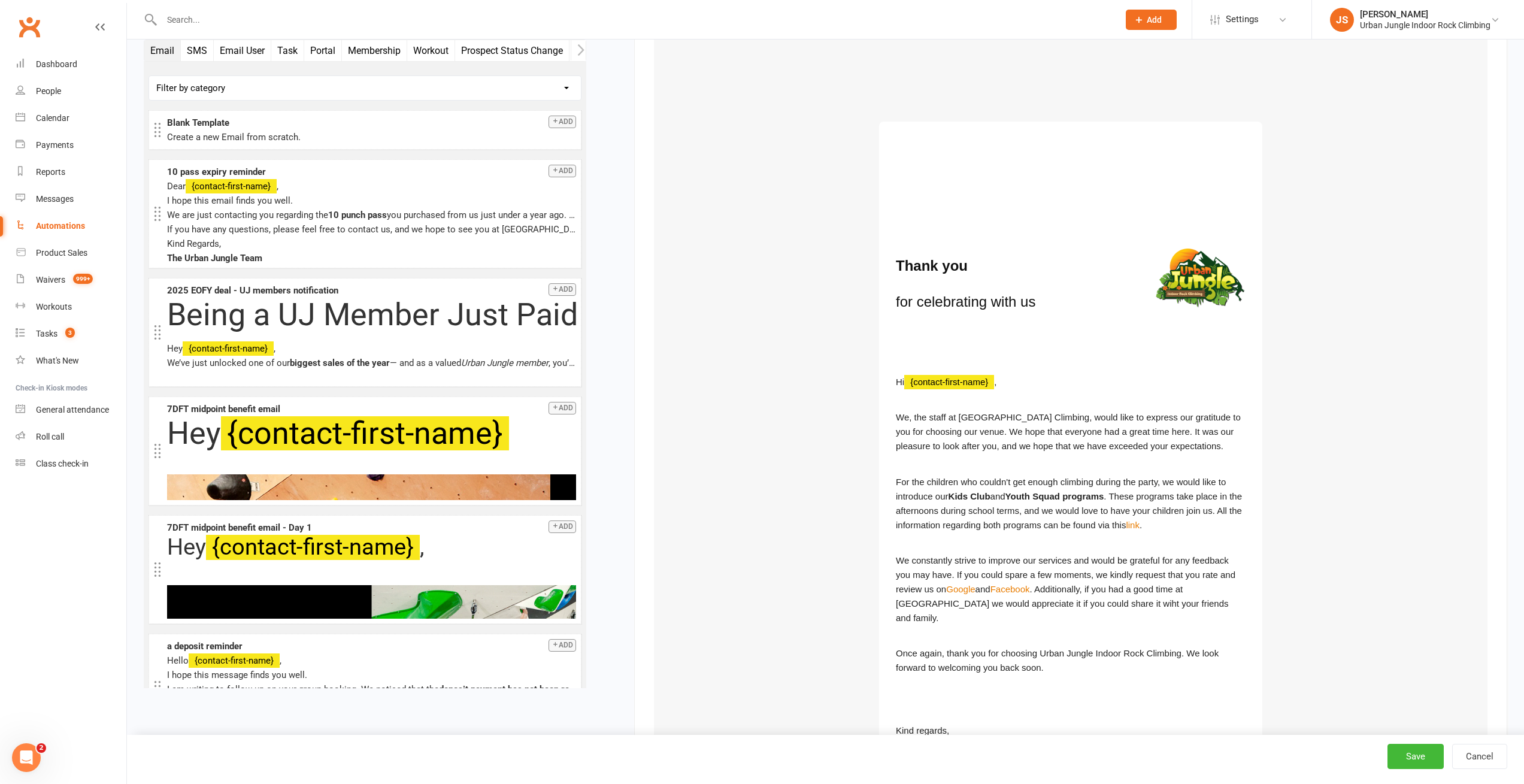
click at [1394, 205] on td "Thank you for celebrating with us Hi {contact-first-name} , We, the staff at Ur…" at bounding box center [1070, 357] width 833 height 988
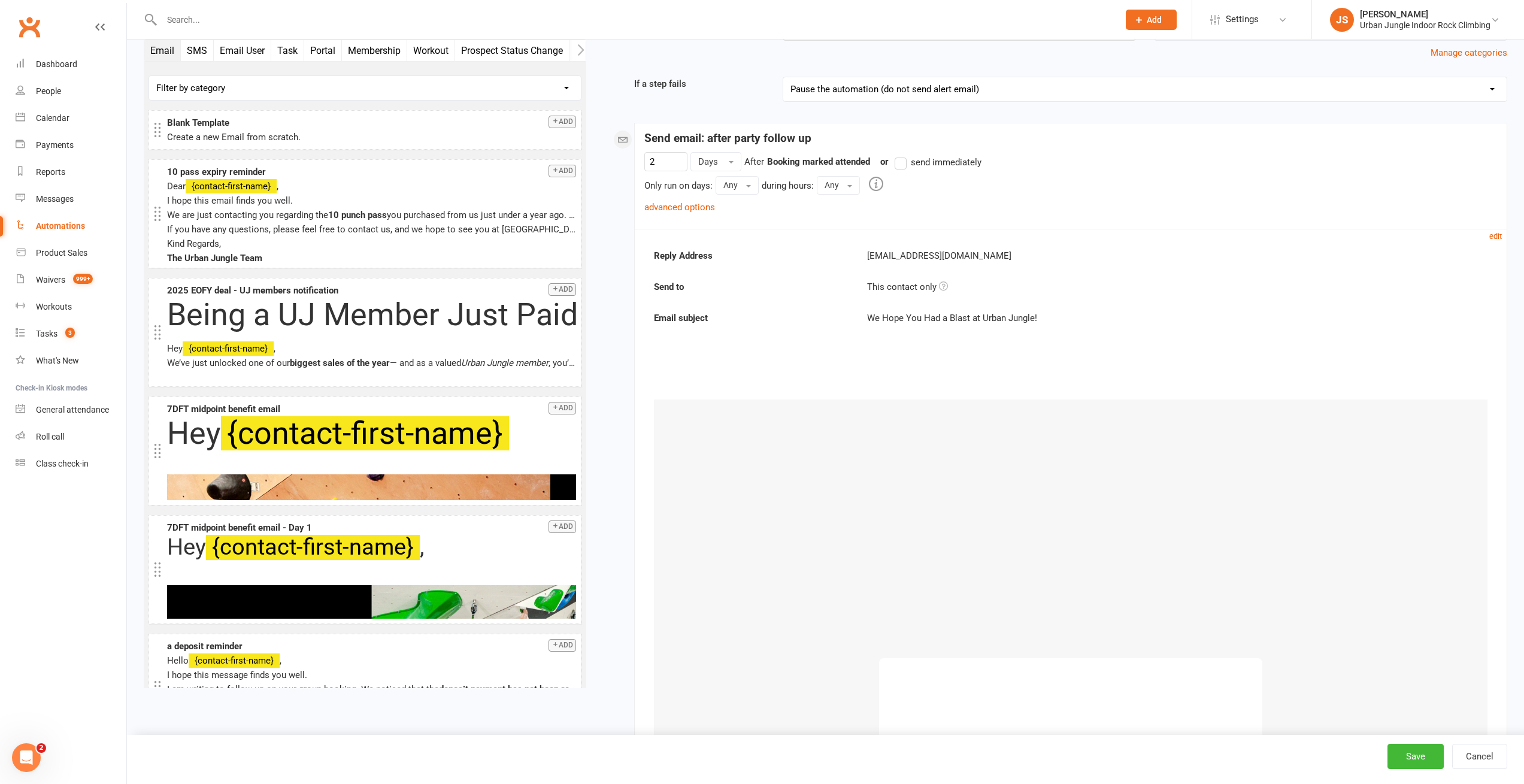
scroll to position [98, 0]
click at [1490, 238] on small "edit" at bounding box center [1495, 239] width 13 height 9
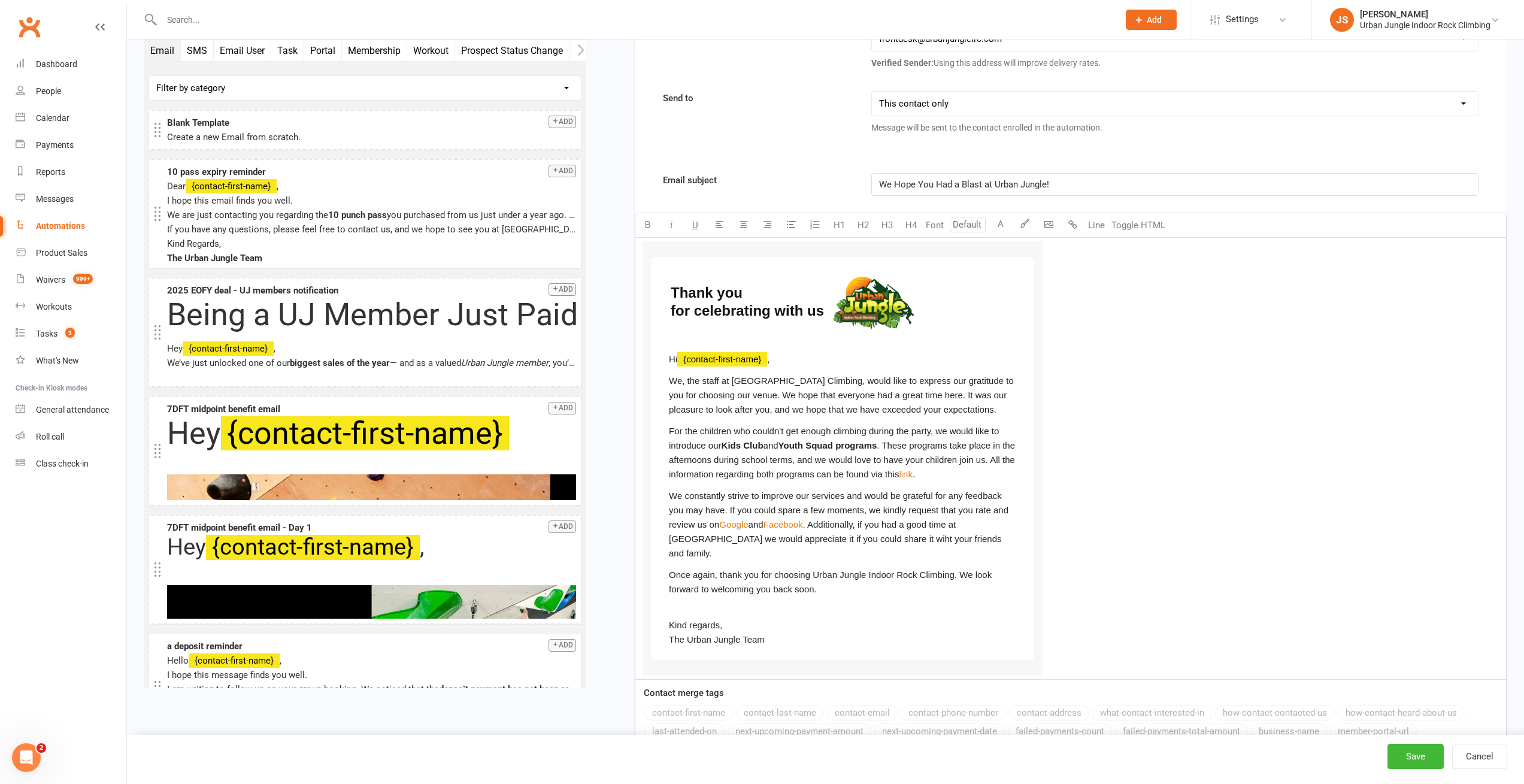
scroll to position [313, 0]
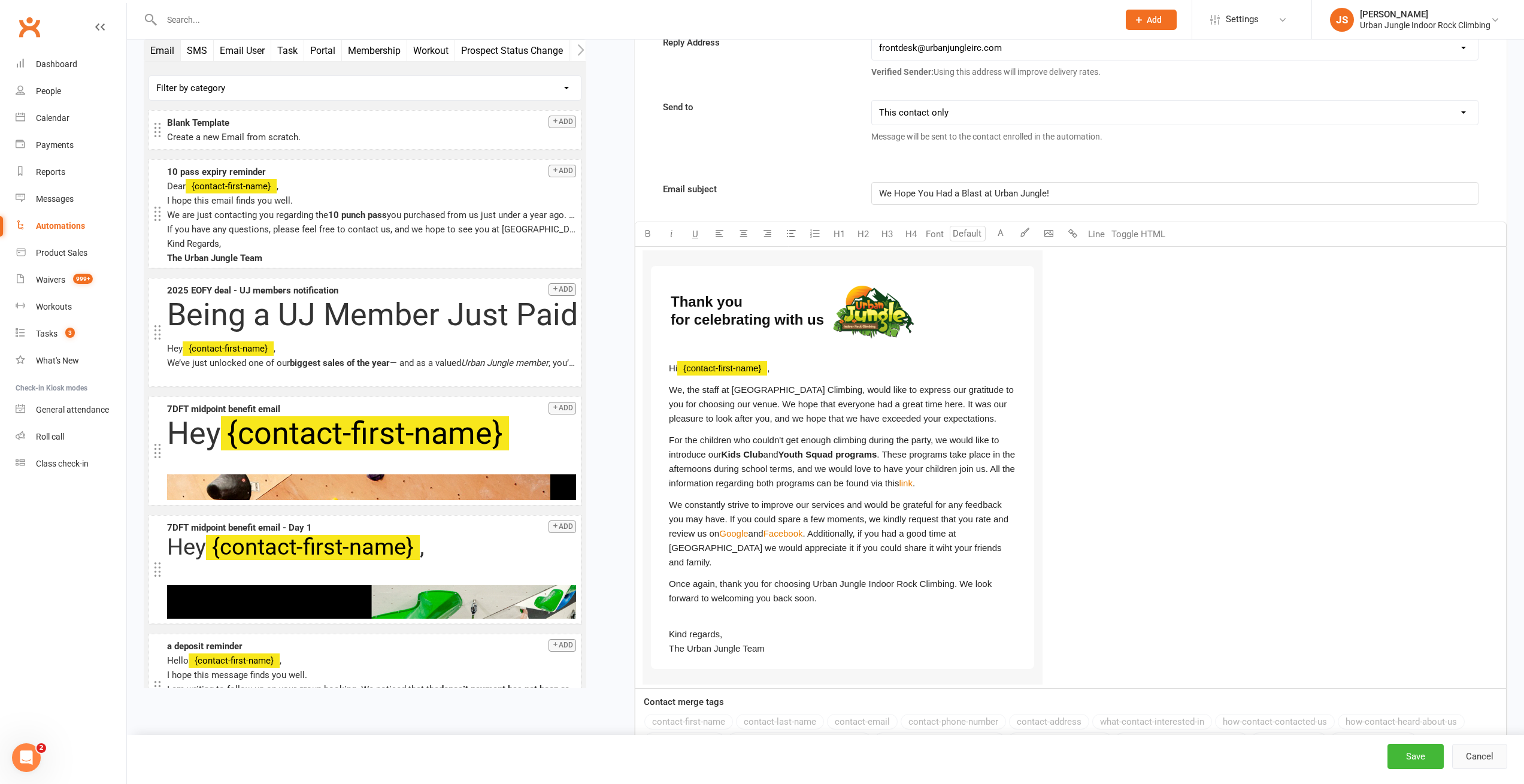
click at [1489, 758] on button "Cancel" at bounding box center [1479, 756] width 55 height 25
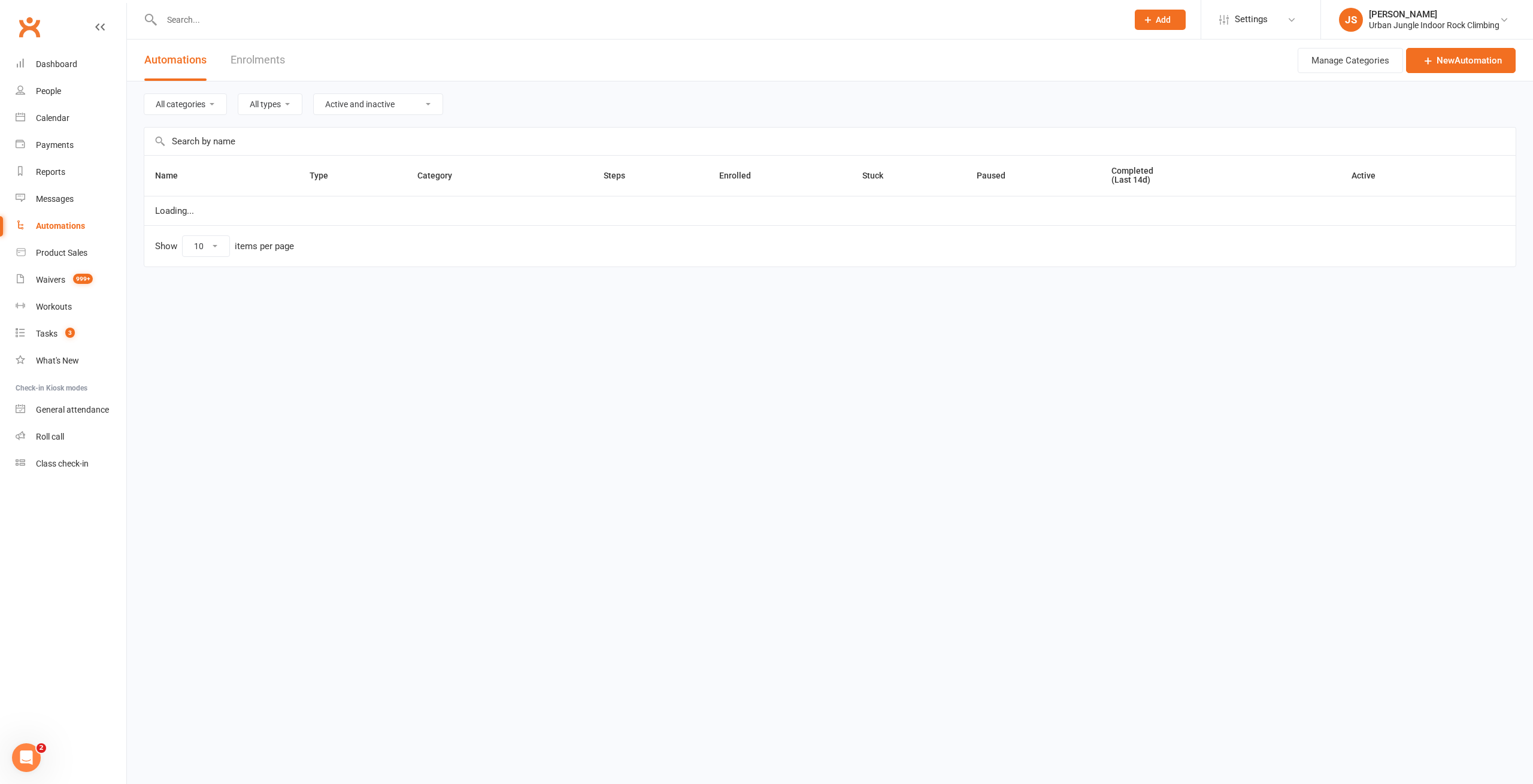
select select "181"
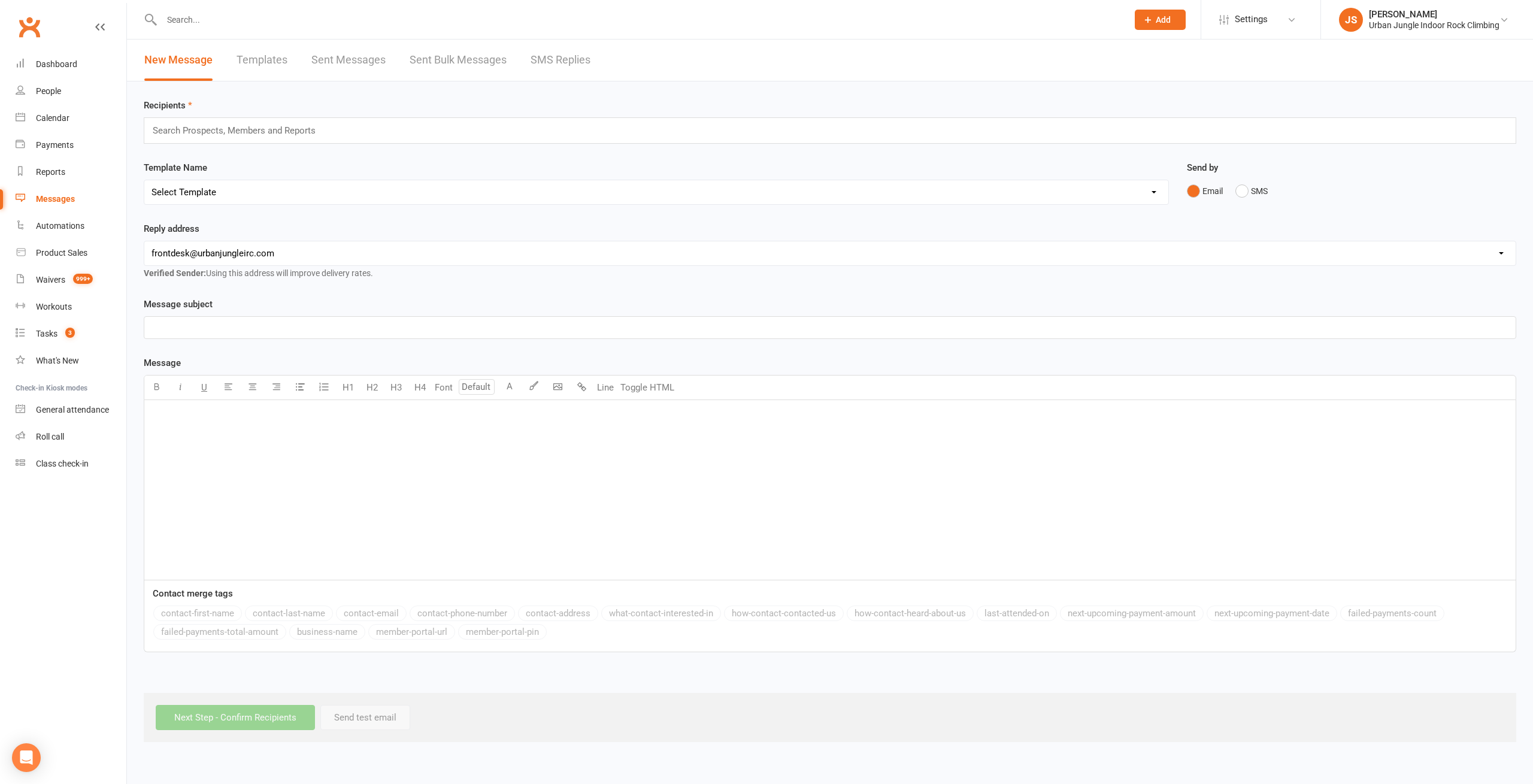
click at [263, 62] on link "Templates" at bounding box center [262, 61] width 51 height 42
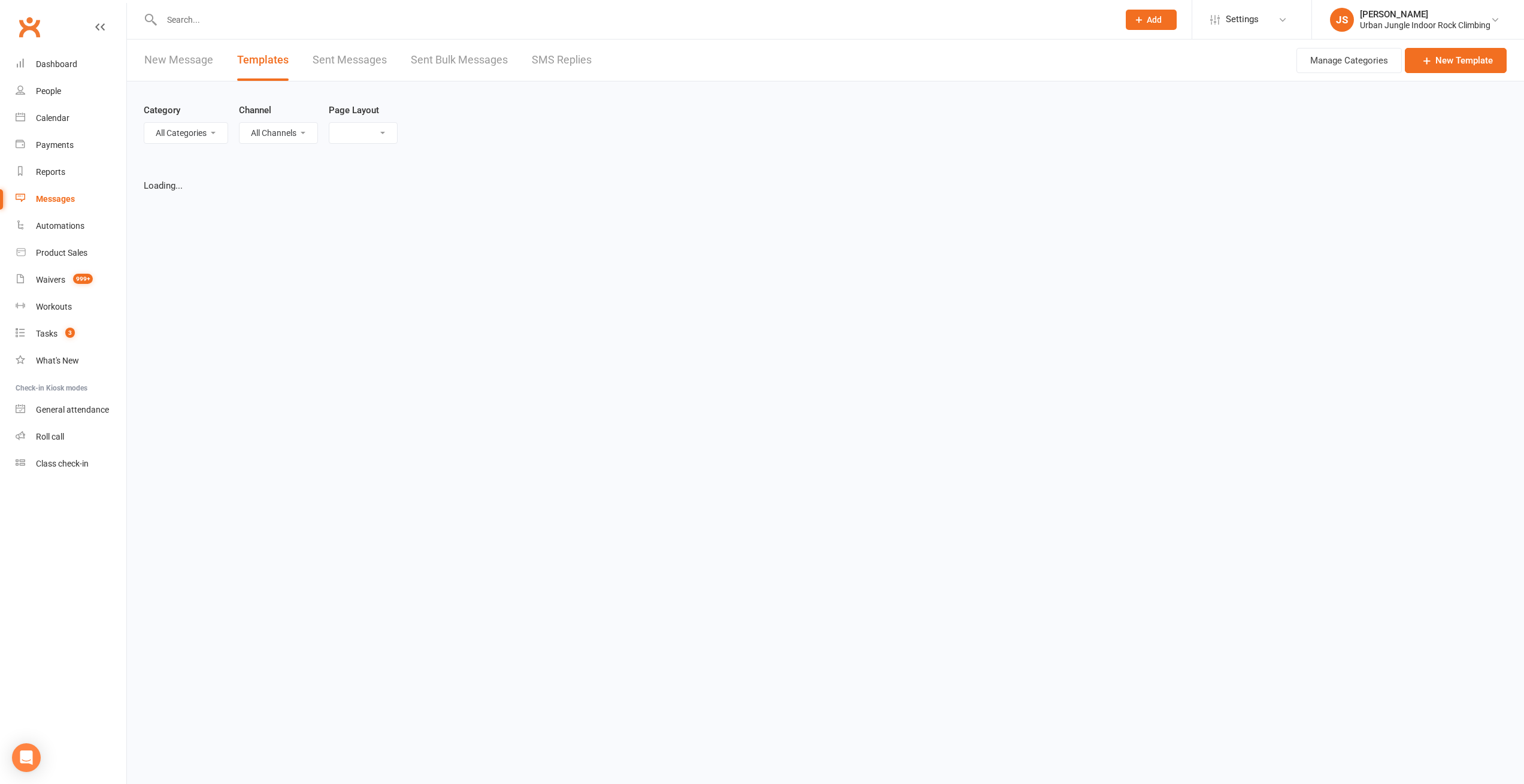
select select "list"
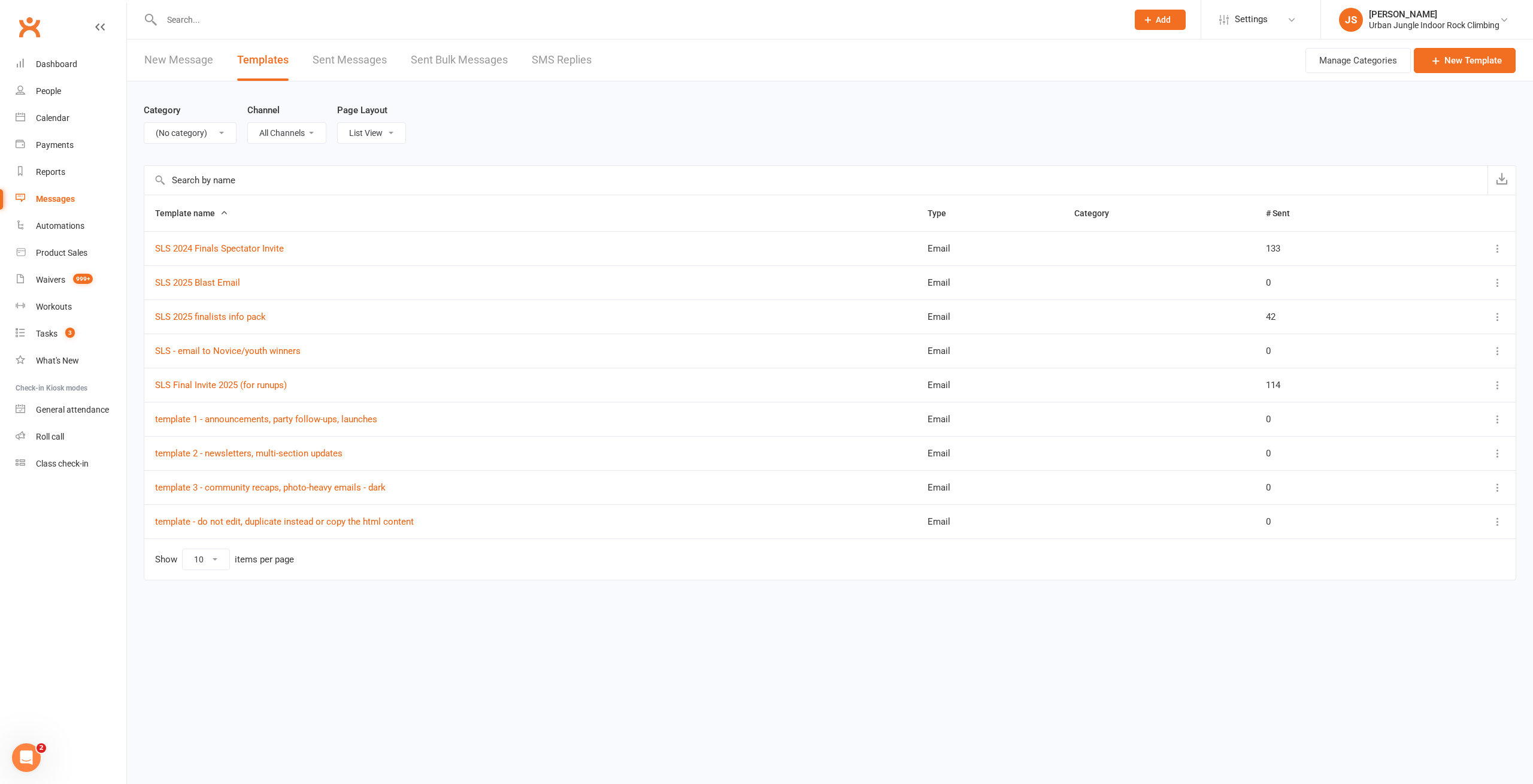
select select "6278"
click at [144, 123] on select "All Categories (No category) Birthday parties Bookings Courses General Membersh…" at bounding box center [189, 133] width 91 height 20
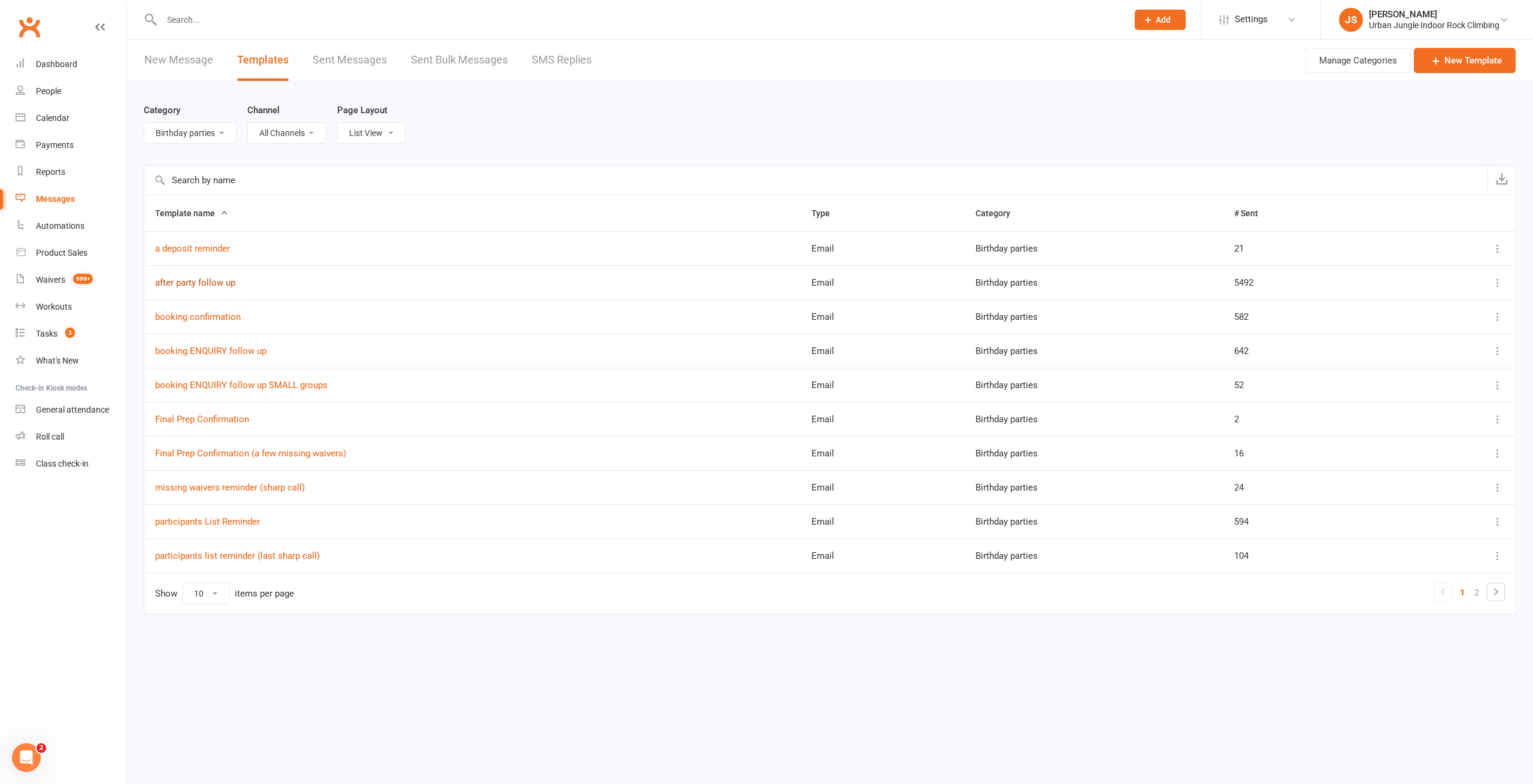
click at [209, 282] on link "after party follow up" at bounding box center [195, 282] width 81 height 11
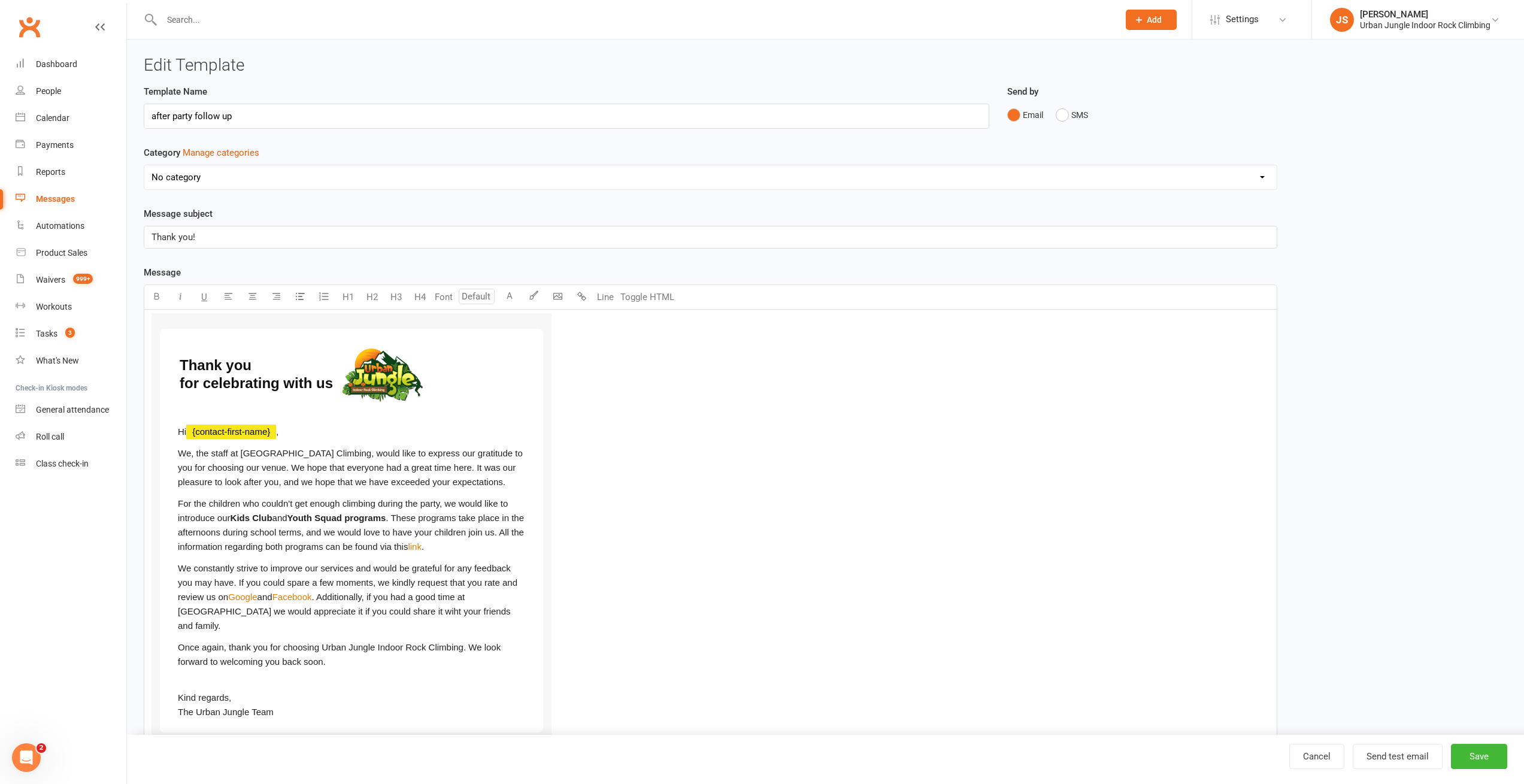
select select "6278"
click at [1439, 255] on div "Template Name after party follow up Send by Email SMS Category Manage categorie…" at bounding box center [825, 475] width 1381 height 782
click at [1419, 760] on button "Send test email" at bounding box center [1397, 756] width 90 height 25
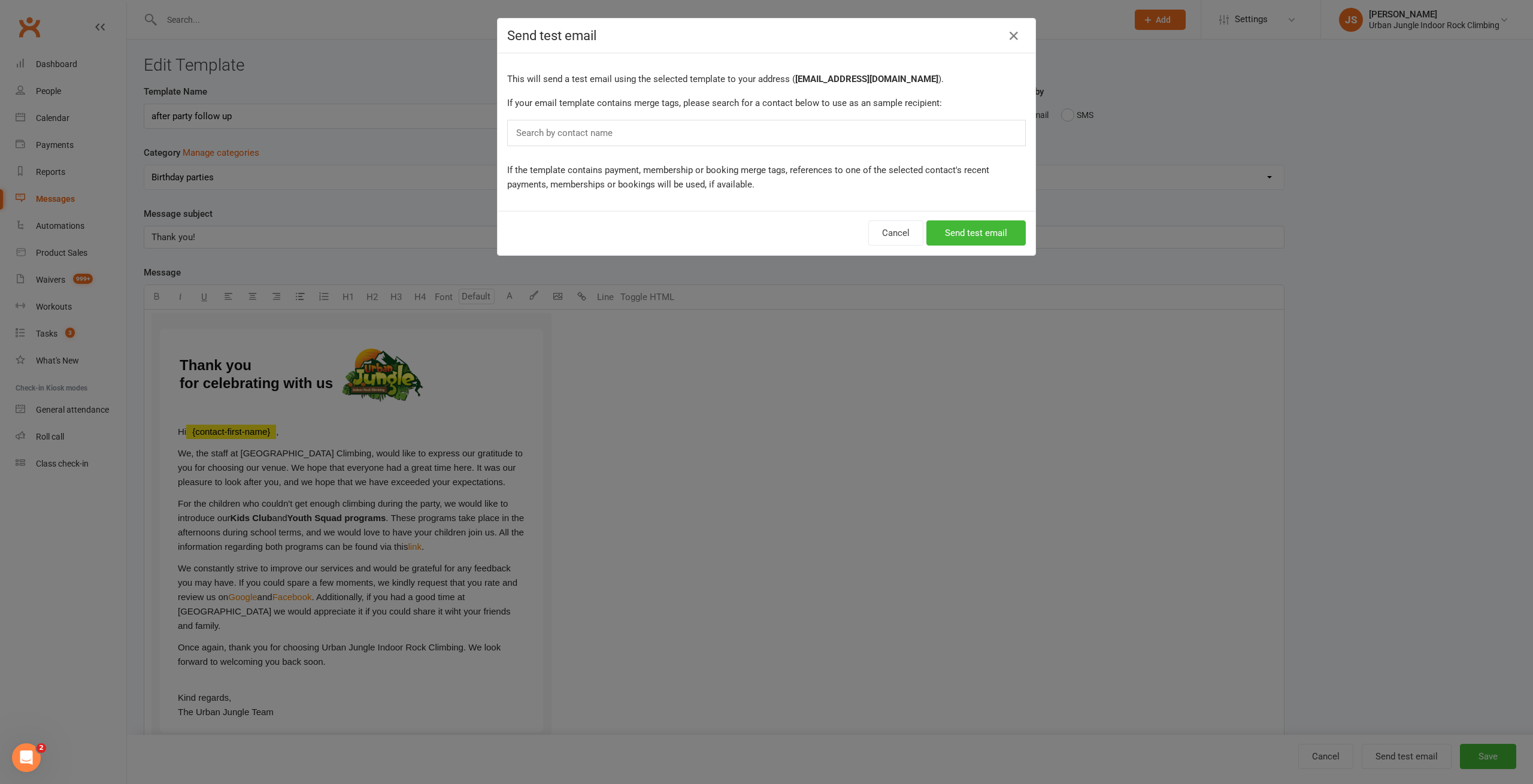
click at [694, 139] on div "Search by contact name" at bounding box center [766, 132] width 519 height 26
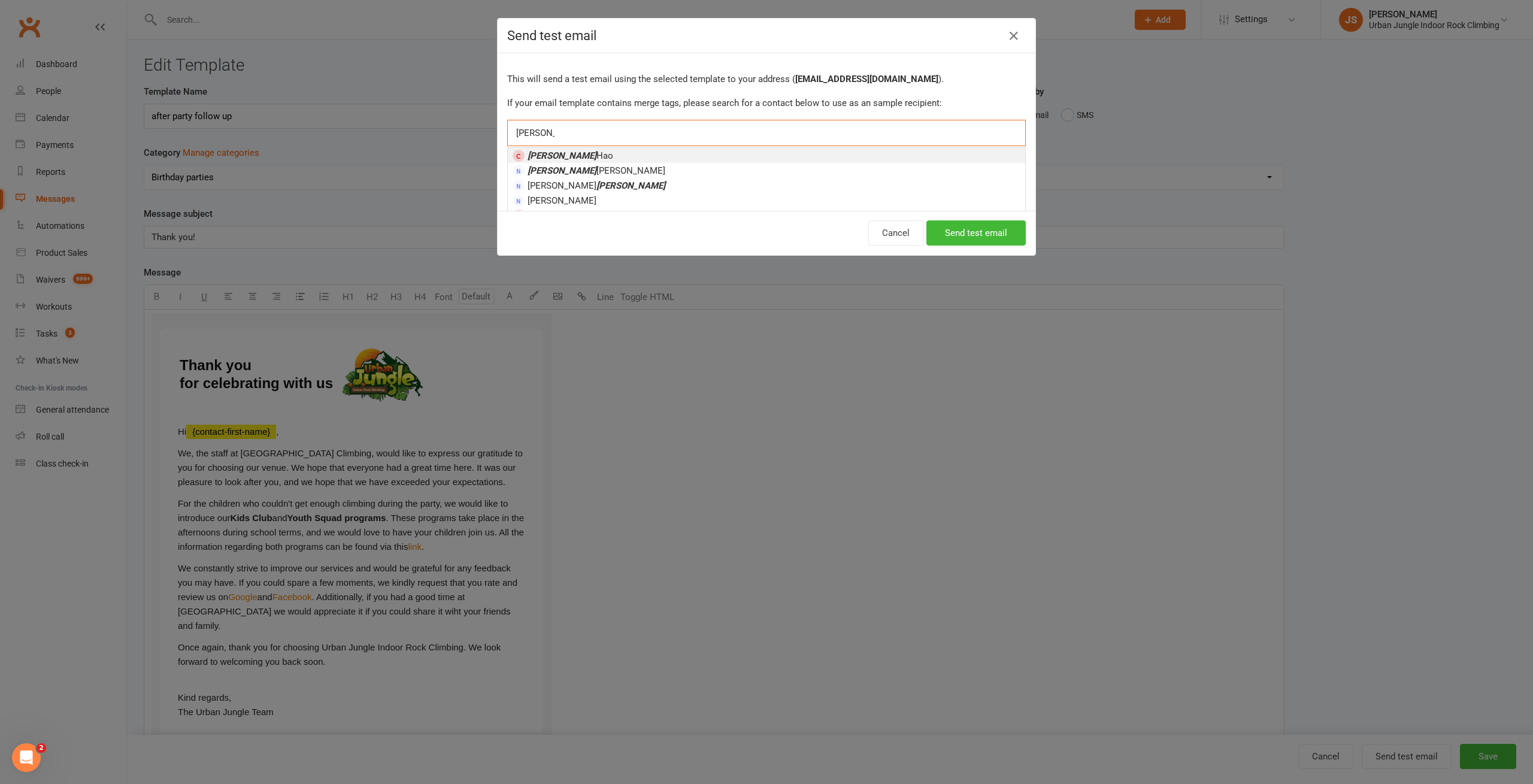
type input "[PERSON_NAME]"
click at [653, 156] on li "[PERSON_NAME]" at bounding box center [766, 155] width 517 height 15
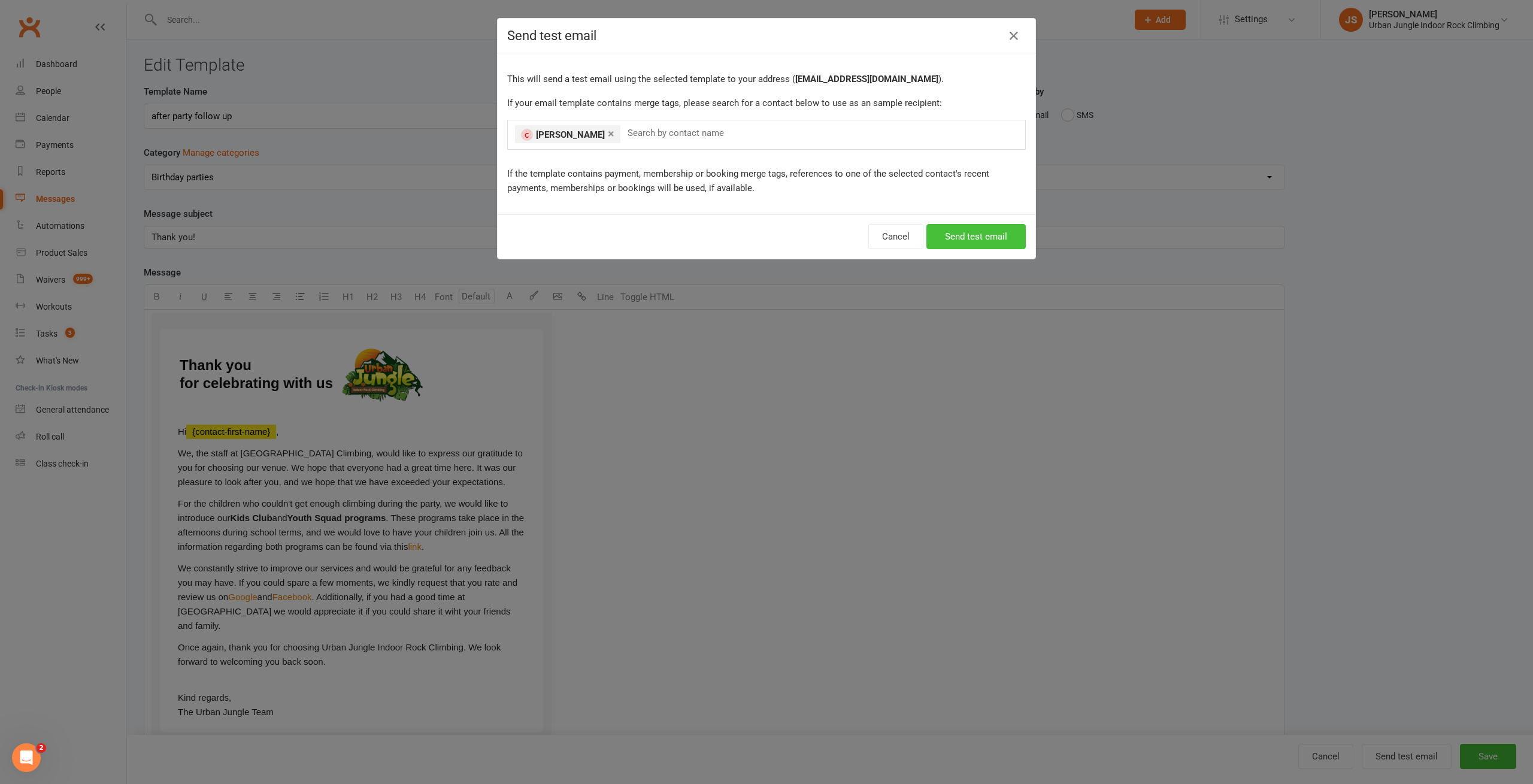
click at [970, 236] on button "Send test email" at bounding box center [976, 236] width 100 height 25
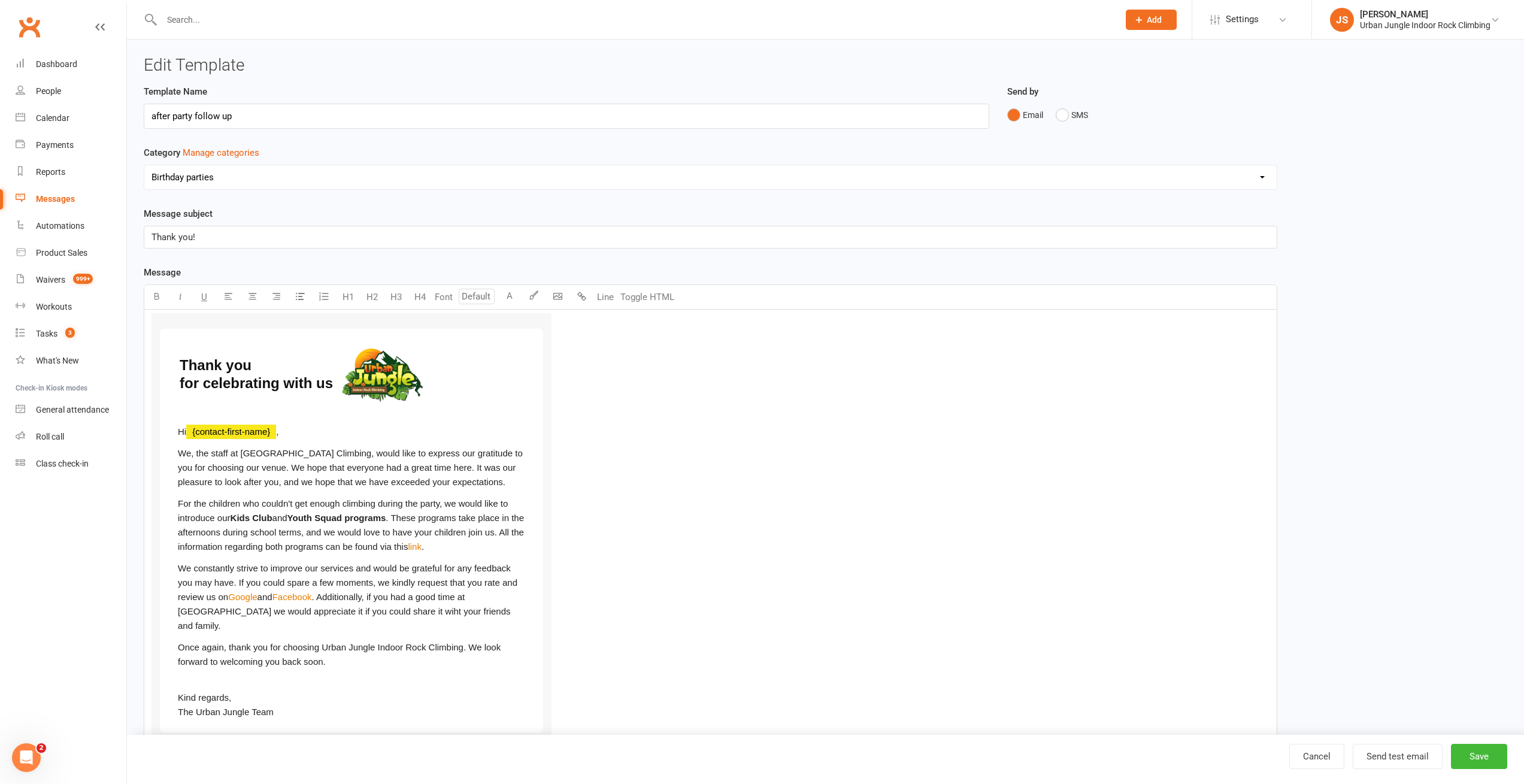
scroll to position [127, 0]
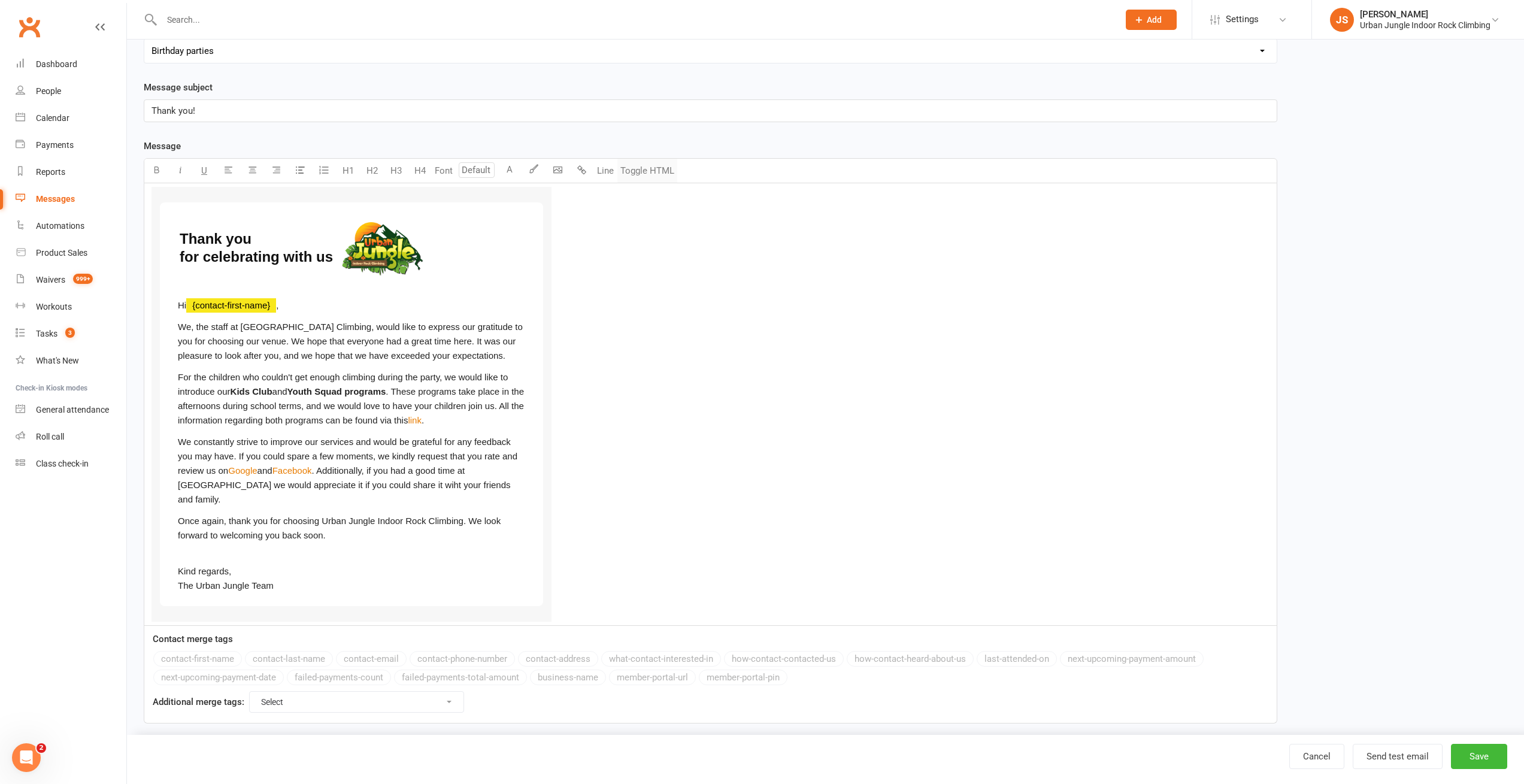
click at [636, 167] on button "Toggle HTML" at bounding box center [647, 170] width 60 height 24
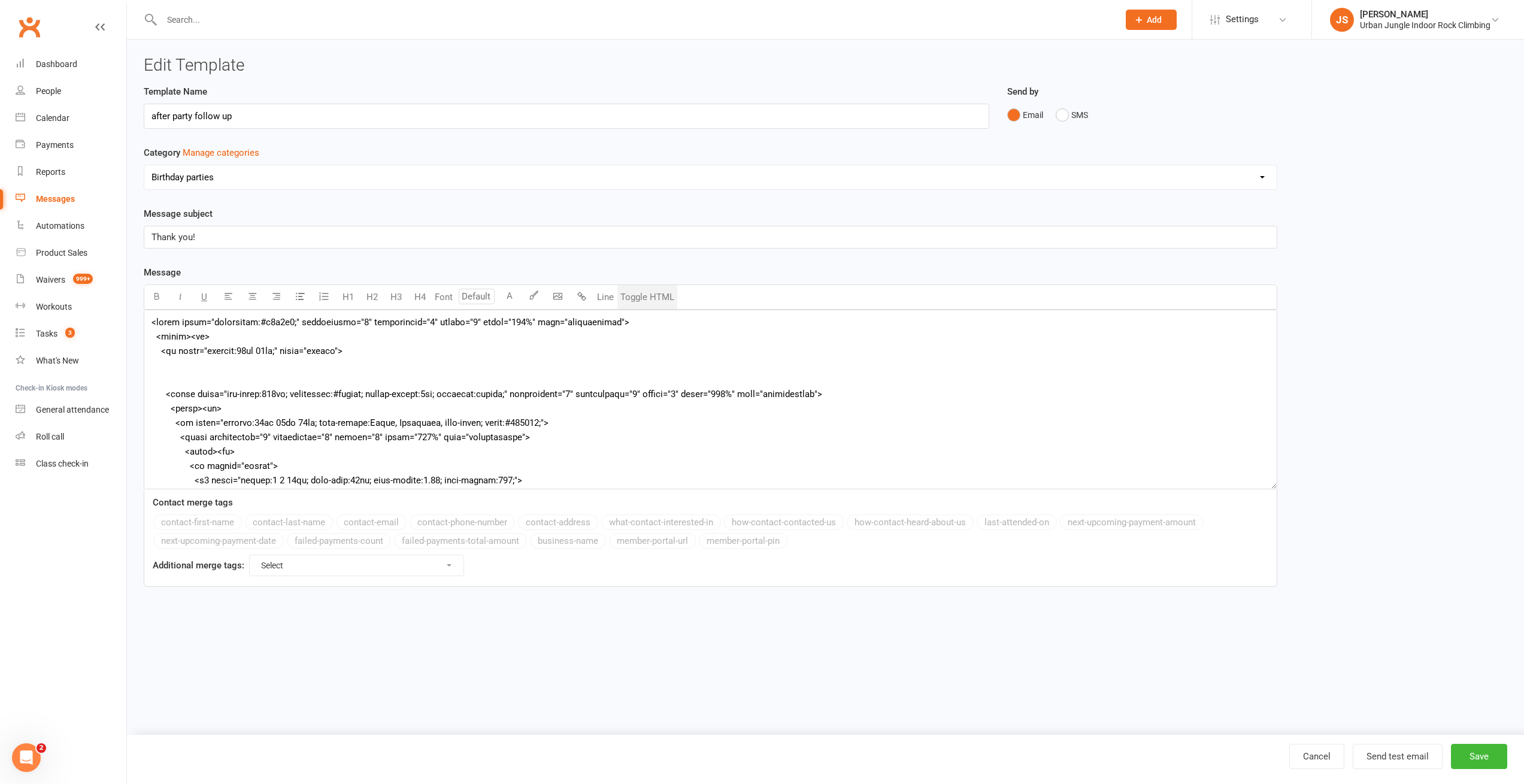
scroll to position [0, 0]
click at [614, 387] on textarea at bounding box center [714, 399] width 1141 height 179
paste textarea "border="0" cellpadding="0" cellspacing="0" role="presentation" width="100%" sty…"
type textarea "<table border="0" cellpadding="0" cellspacing="0" role="presentation" width="10…"
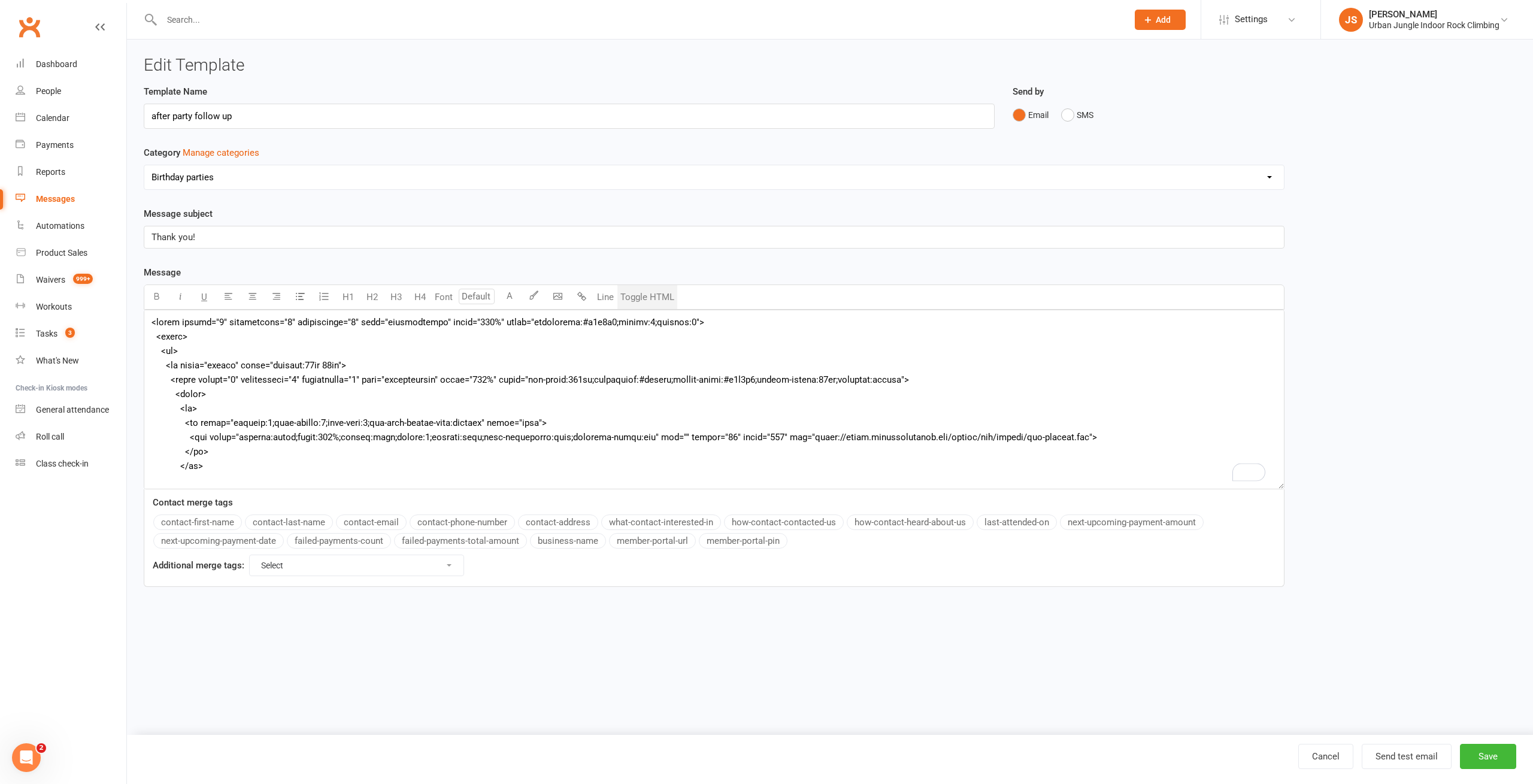
click at [653, 292] on button "Toggle HTML" at bounding box center [647, 297] width 60 height 24
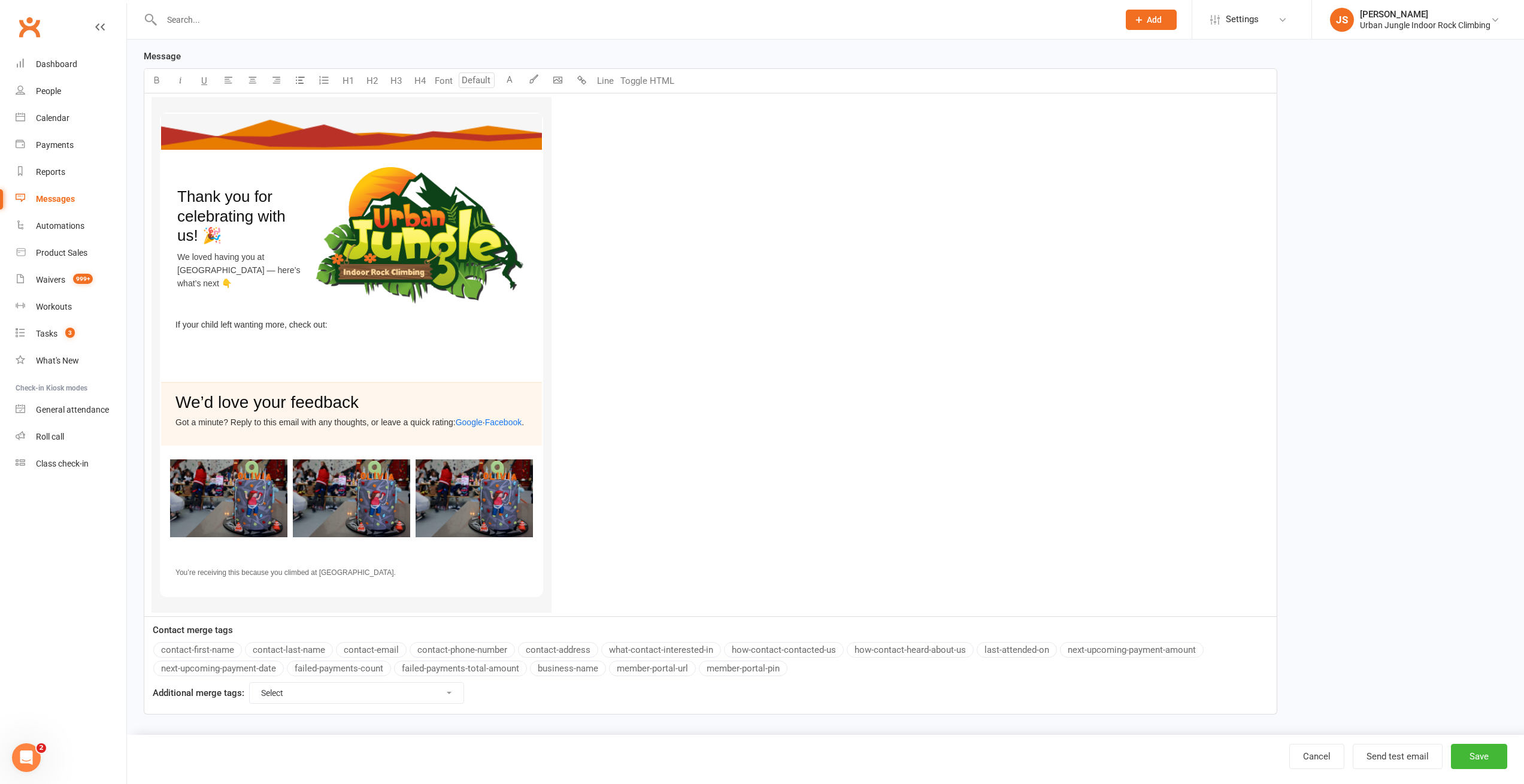
scroll to position [216, 0]
click at [1397, 759] on button "Send test email" at bounding box center [1397, 756] width 90 height 25
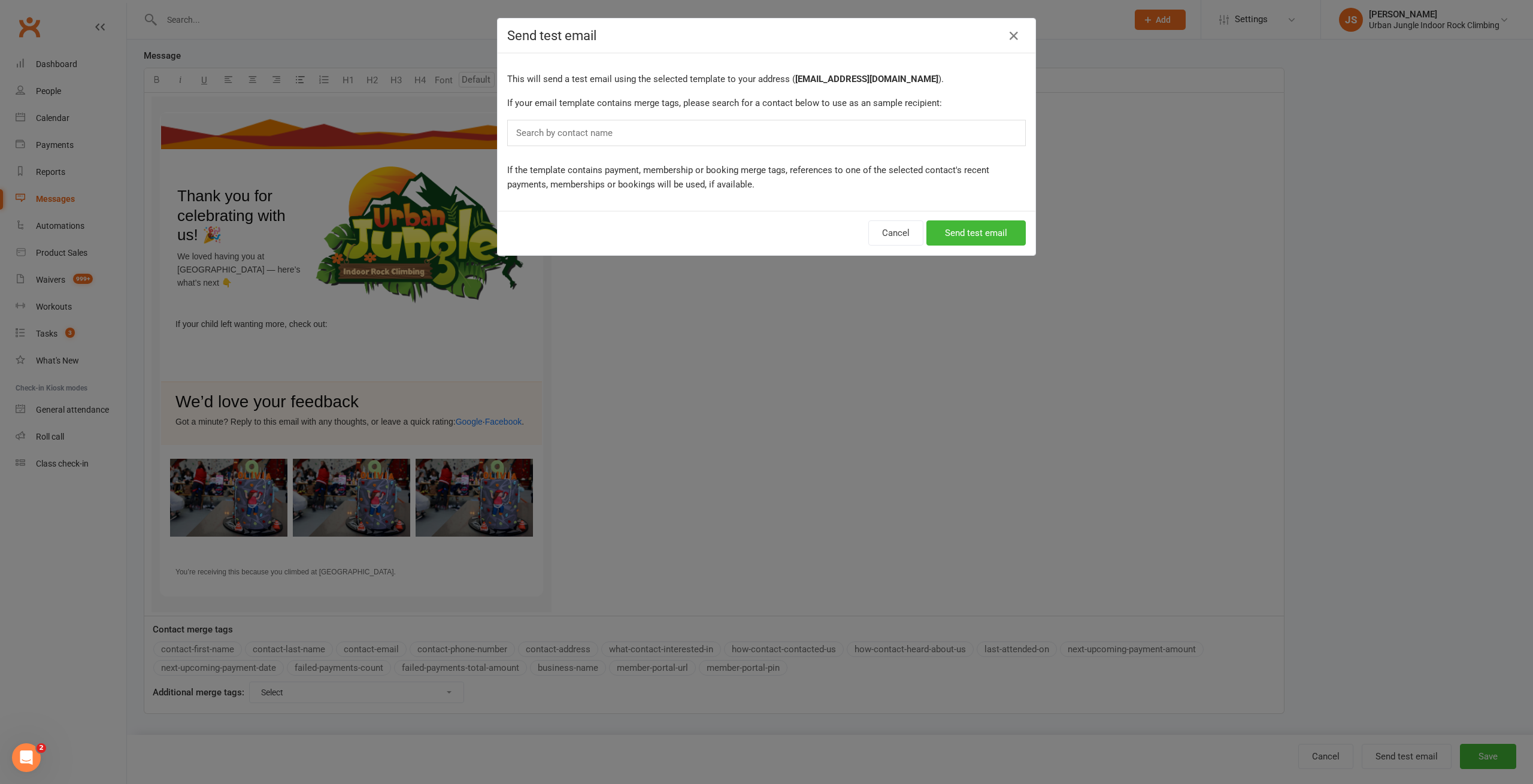
click at [683, 135] on div "Search by contact name" at bounding box center [766, 132] width 519 height 26
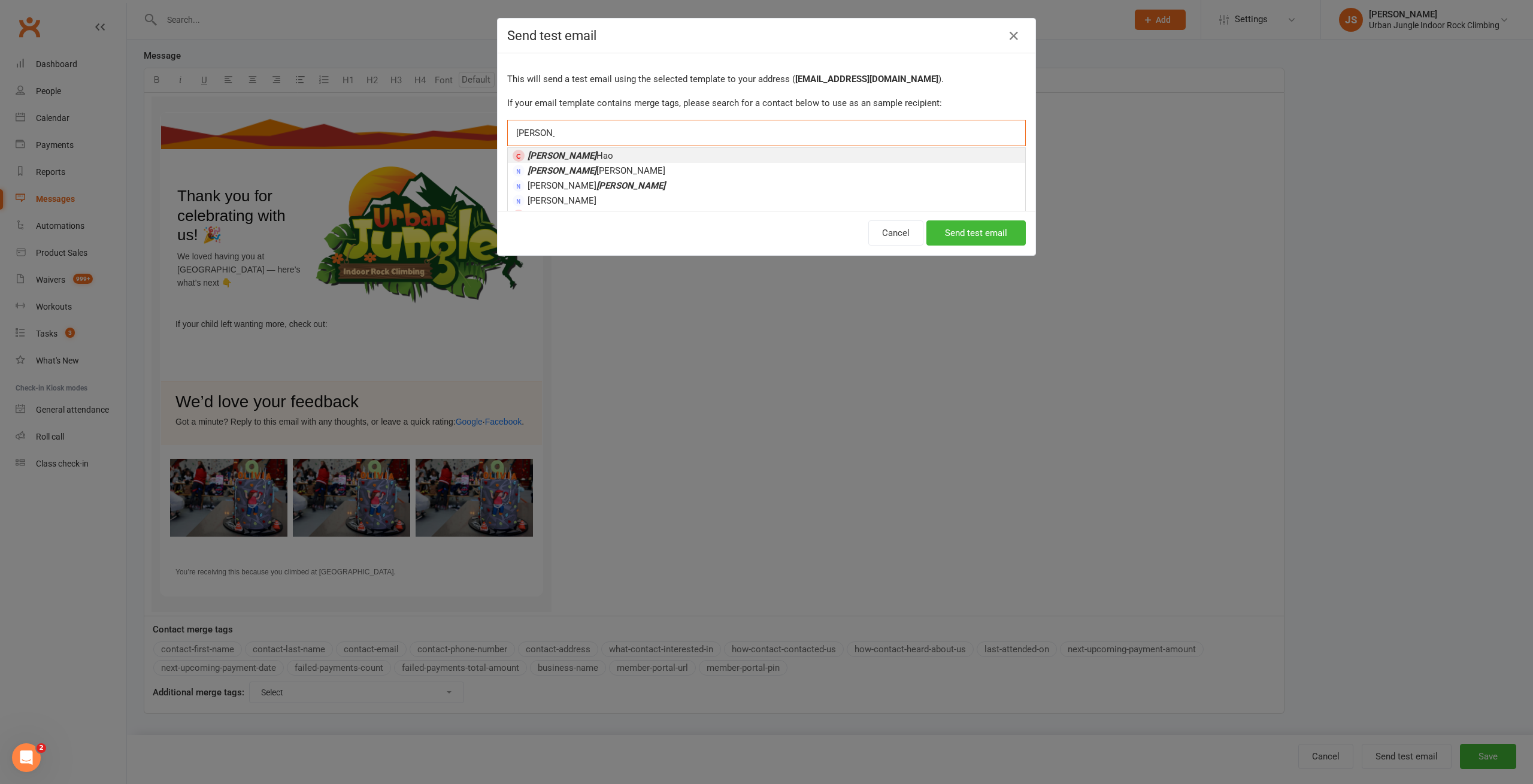
type input "[PERSON_NAME]"
click at [617, 156] on li "[PERSON_NAME]" at bounding box center [766, 155] width 517 height 15
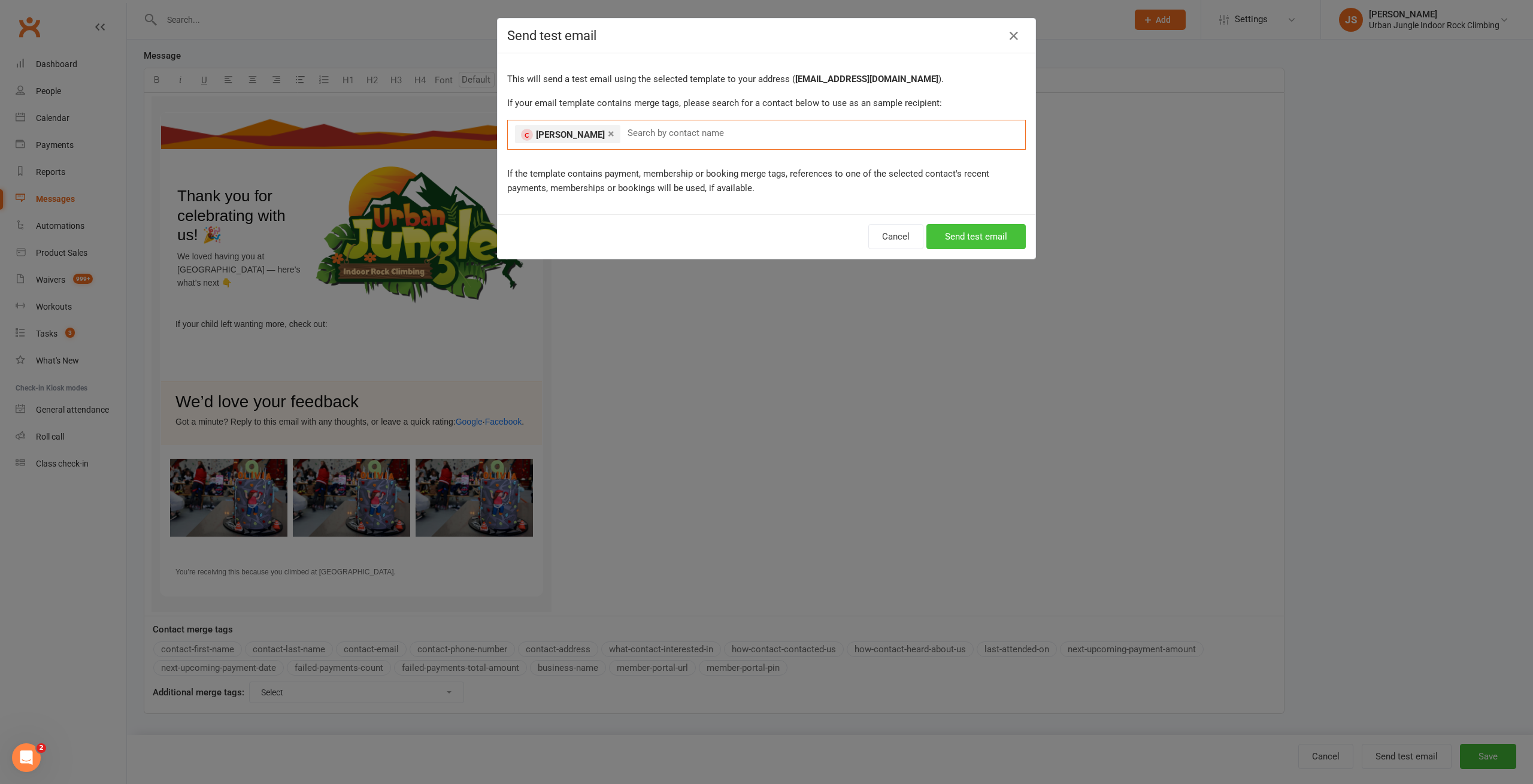
click at [998, 239] on button "Send test email" at bounding box center [976, 236] width 100 height 25
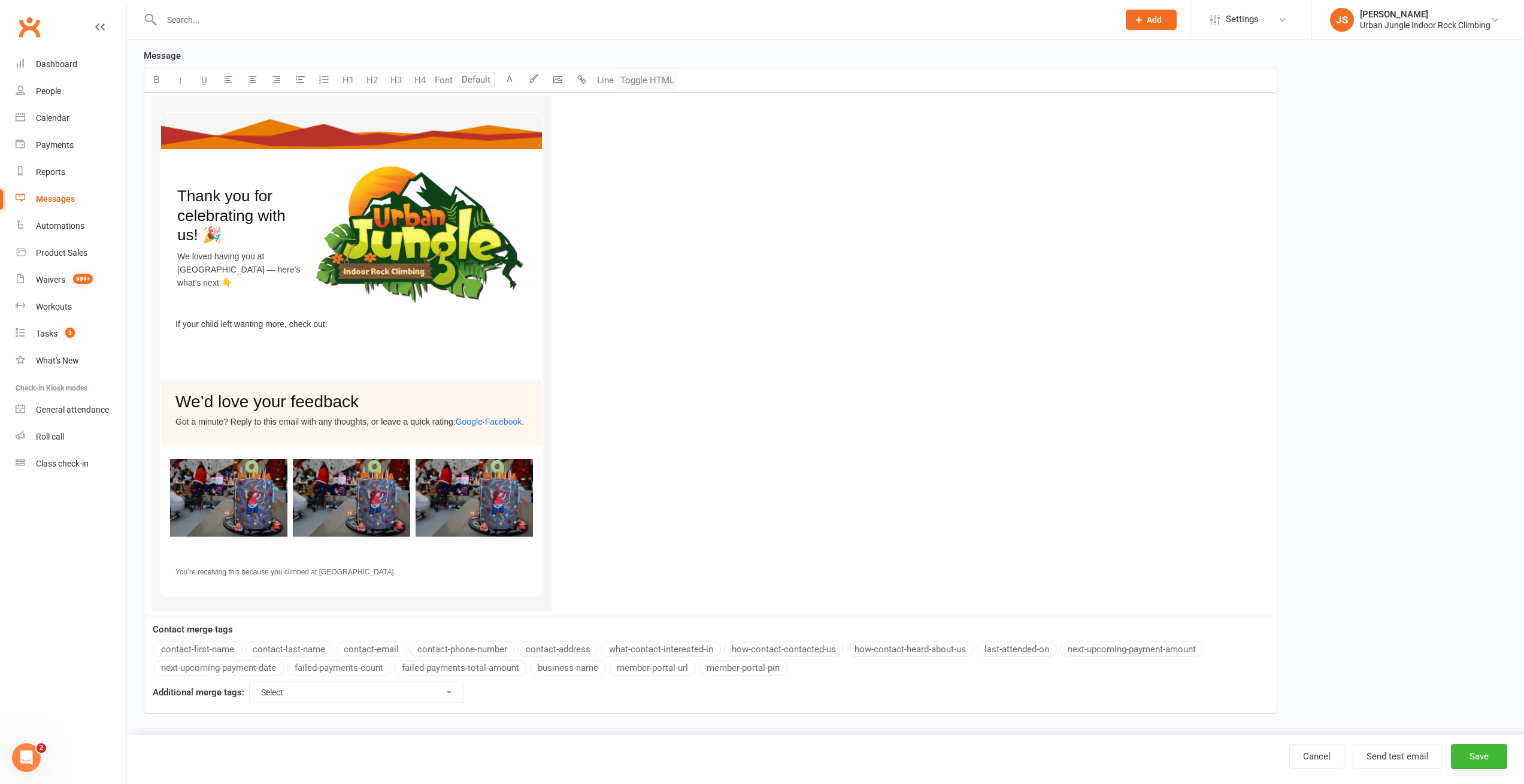
click at [647, 80] on button "Toggle HTML" at bounding box center [647, 80] width 60 height 24
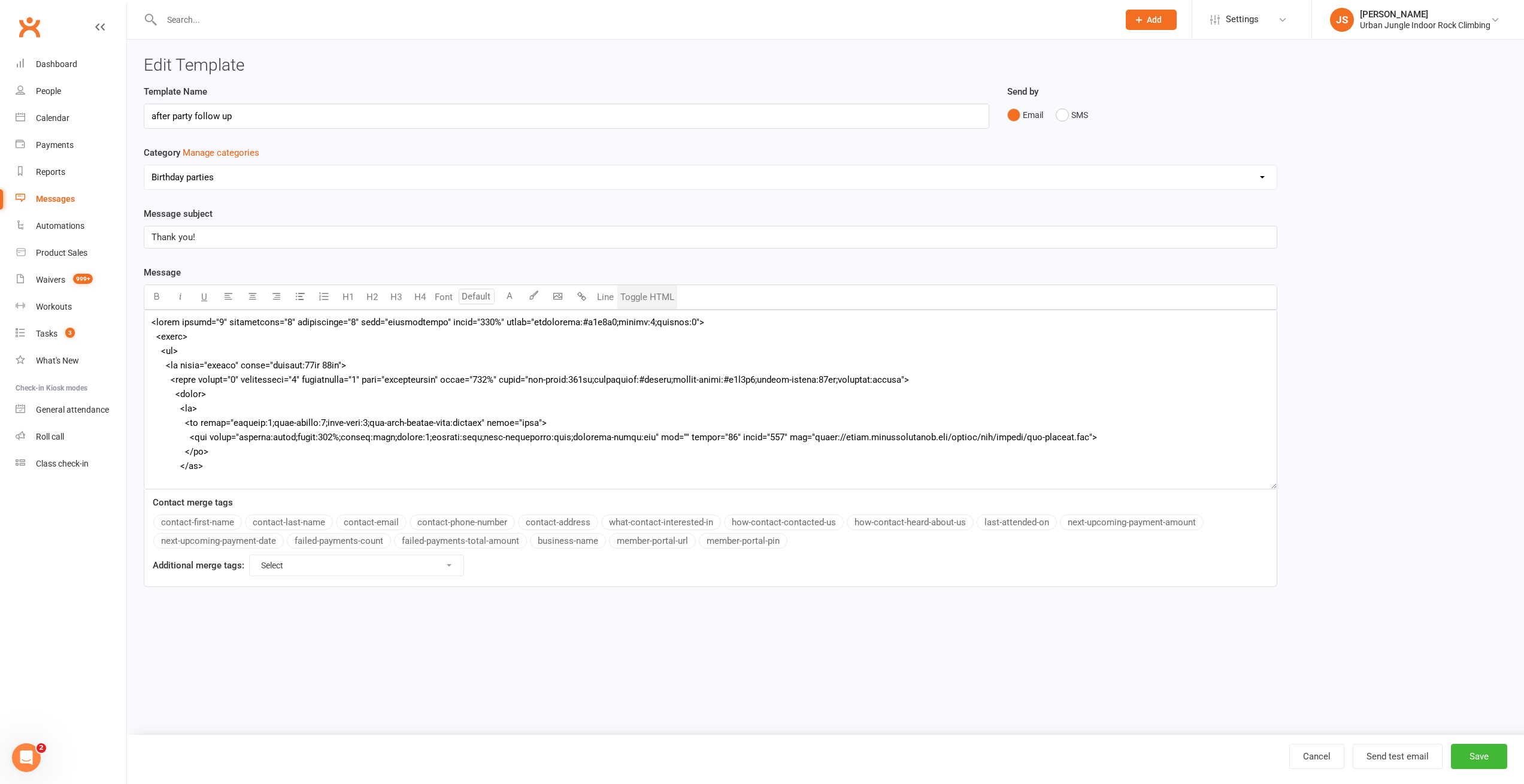
scroll to position [0, 0]
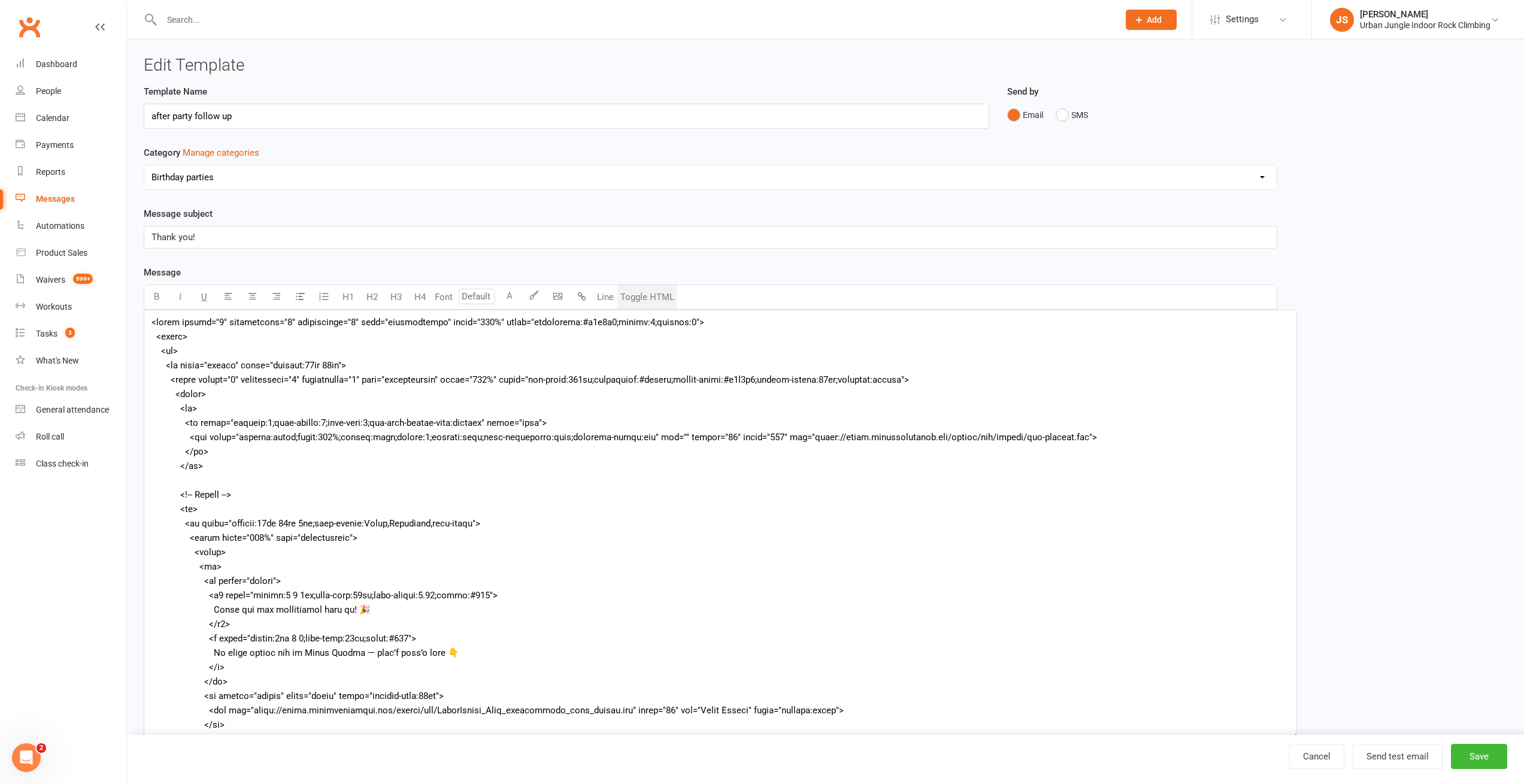
drag, startPoint x: 1280, startPoint y: 483, endPoint x: 1240, endPoint y: 697, distance: 217.7
click at [1292, 735] on ui-view "Edit Template Template Name after party follow up Send by Email SMS Category Ma…" at bounding box center [825, 451] width 1397 height 823
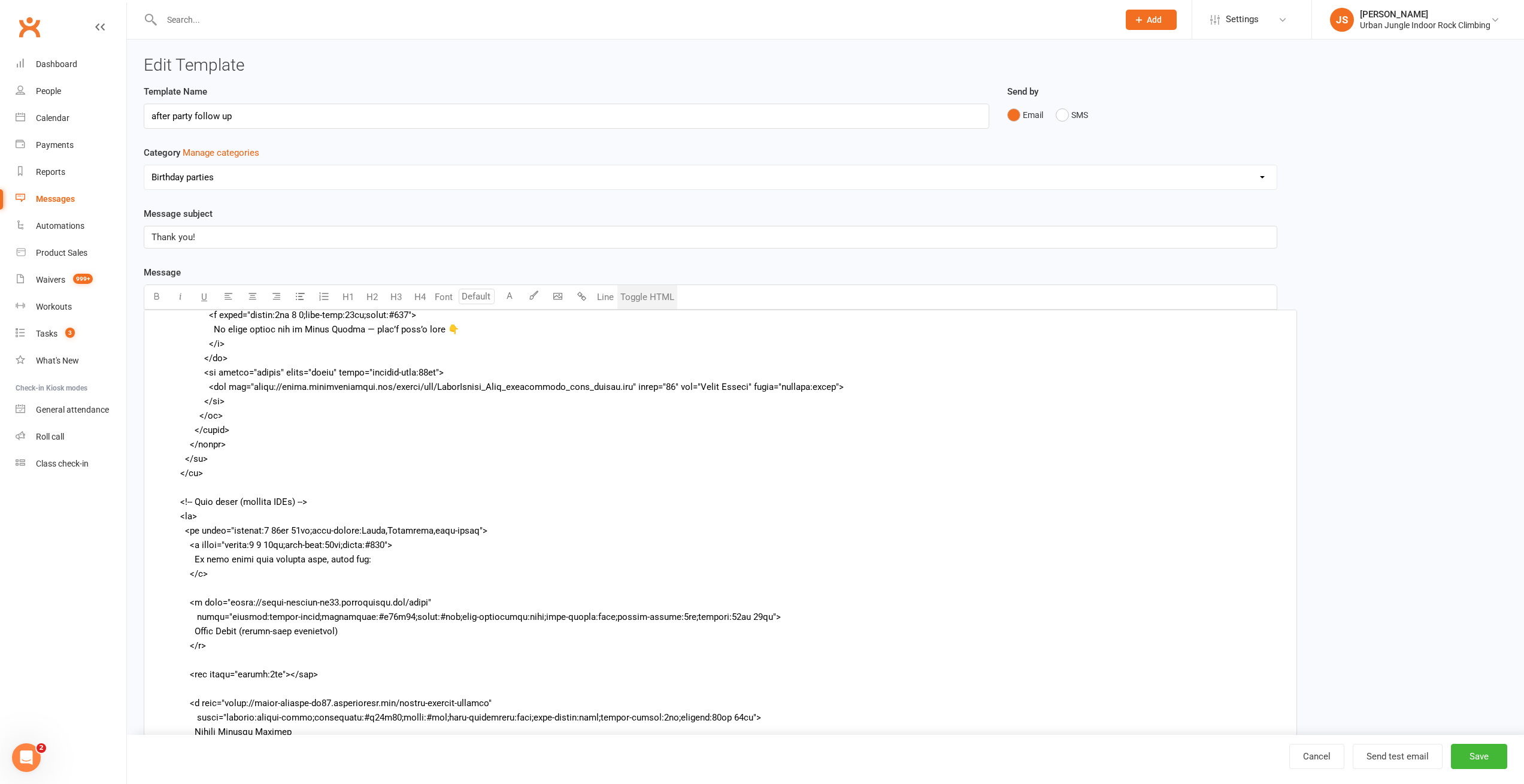
scroll to position [431, 0]
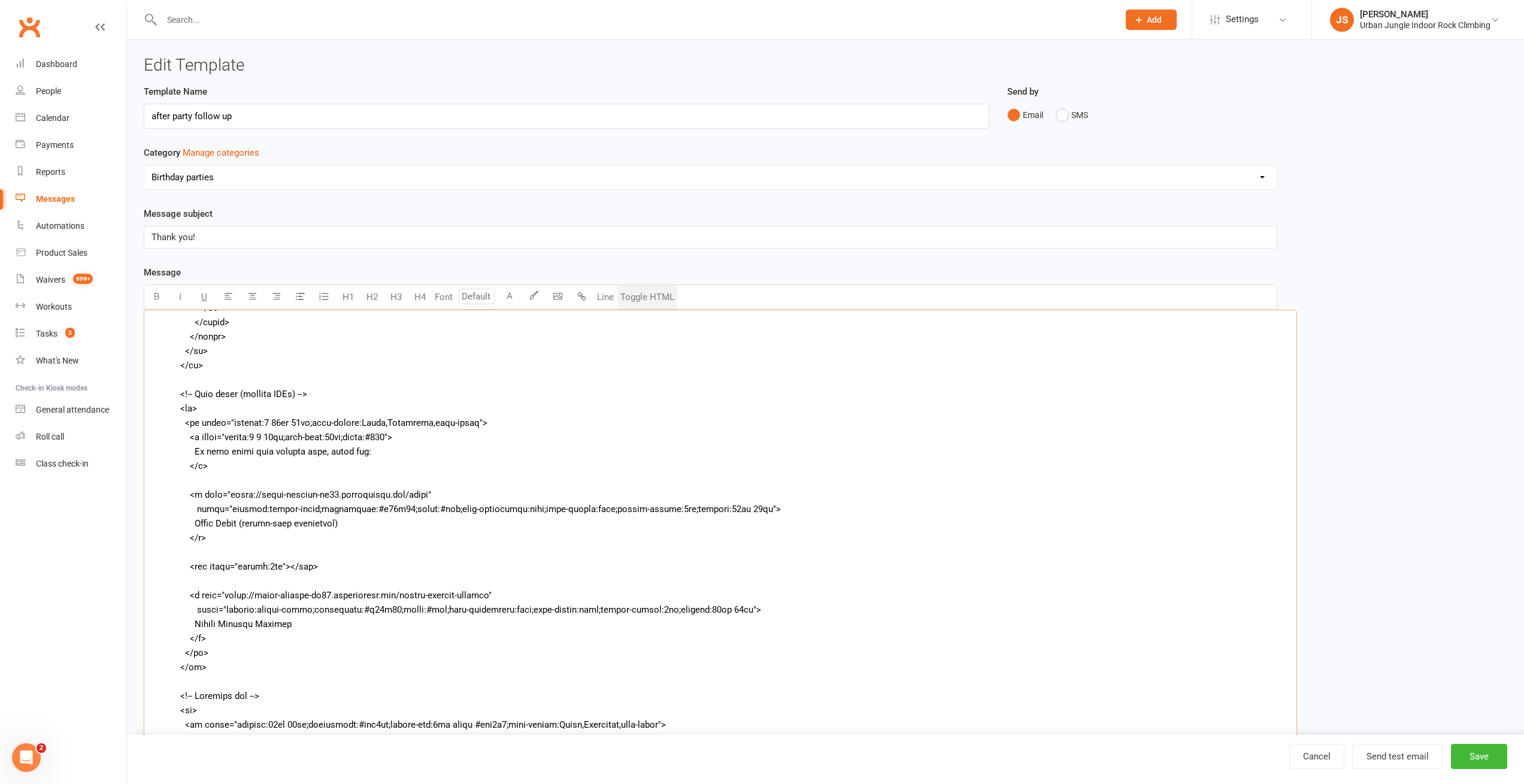
click at [225, 423] on textarea at bounding box center [721, 525] width 1154 height 431
click at [562, 89] on div "Template Name after party follow up" at bounding box center [567, 106] width 846 height 44
click at [1410, 218] on div "Template Name after party follow up Send by Email SMS Category Manage categorie…" at bounding box center [825, 469] width 1381 height 770
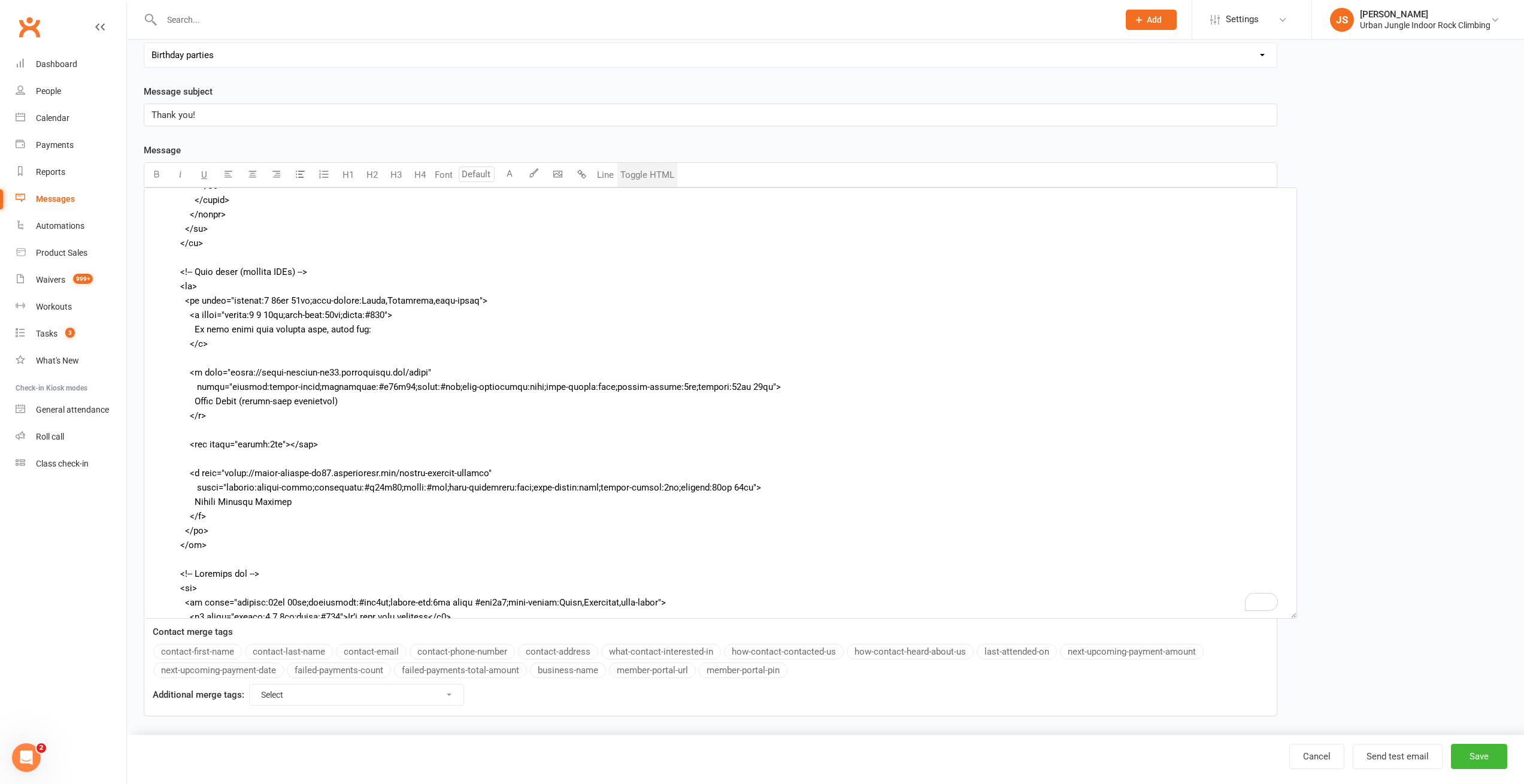
scroll to position [129, 0]
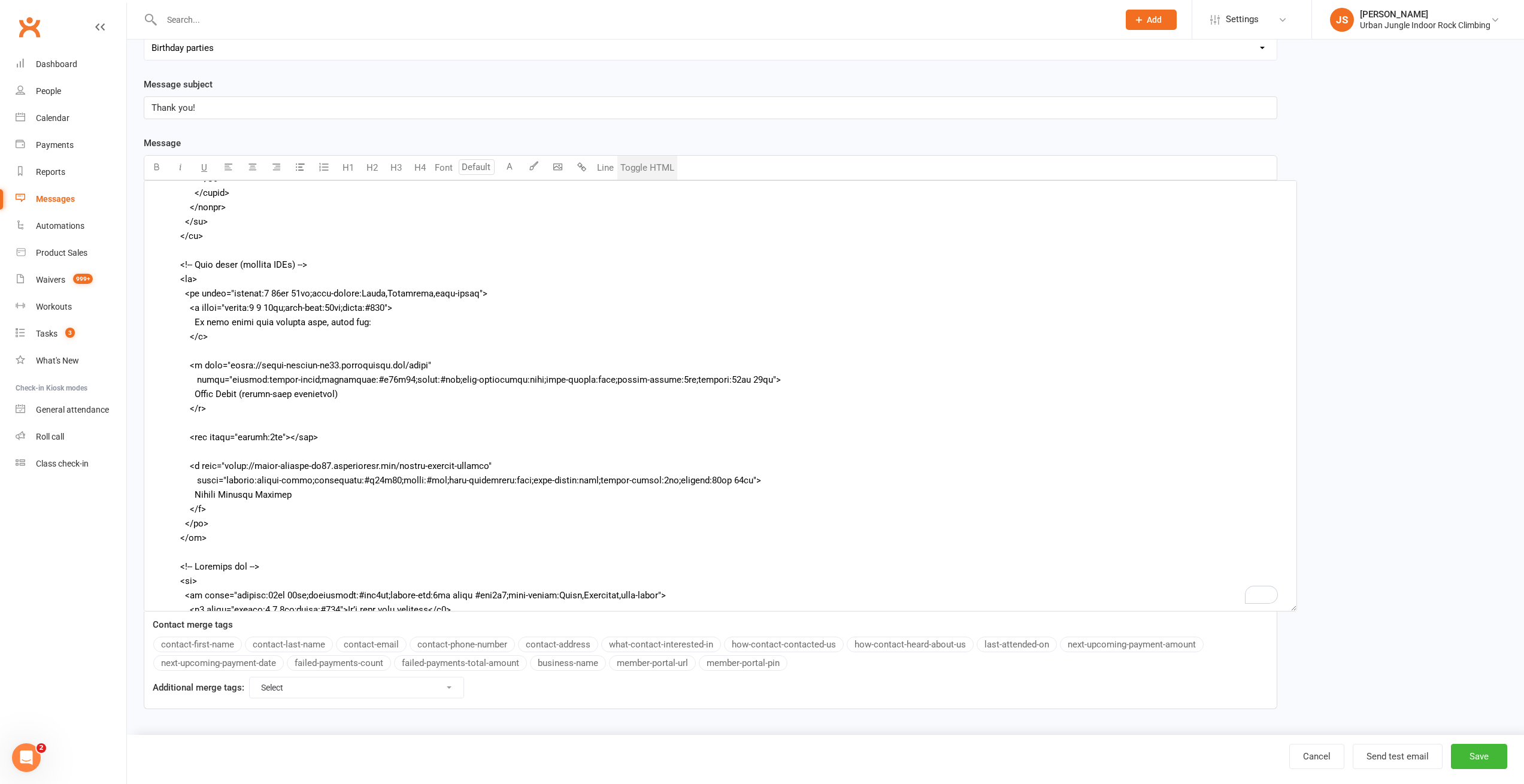
click at [499, 81] on div "Message subject Thank you!" at bounding box center [711, 98] width 1134 height 42
click at [1410, 109] on div "Template Name after party follow up Send by Email SMS Category Manage categorie…" at bounding box center [825, 339] width 1381 height 770
click at [381, 79] on div "Message subject Thank you!" at bounding box center [711, 98] width 1134 height 42
click at [1434, 94] on div "Template Name after party follow up Send by Email SMS Category Manage categorie…" at bounding box center [825, 339] width 1381 height 770
click at [323, 289] on textarea "To enrich screen reader interactions, please activate Accessibility in Grammarl…" at bounding box center [721, 396] width 1154 height 431
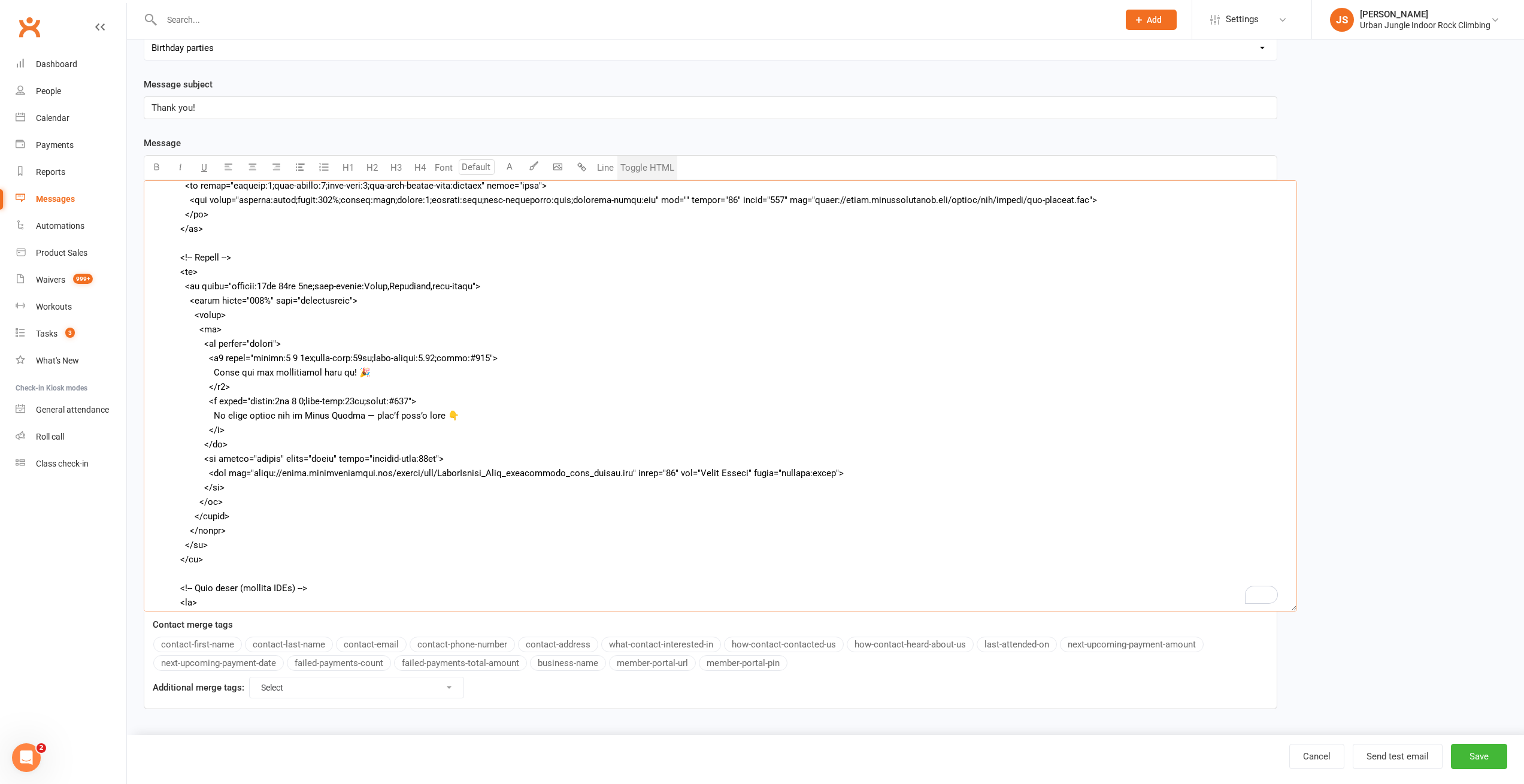
scroll to position [108, 0]
click at [327, 371] on textarea "To enrich screen reader interactions, please activate Accessibility in Grammarl…" at bounding box center [721, 396] width 1154 height 431
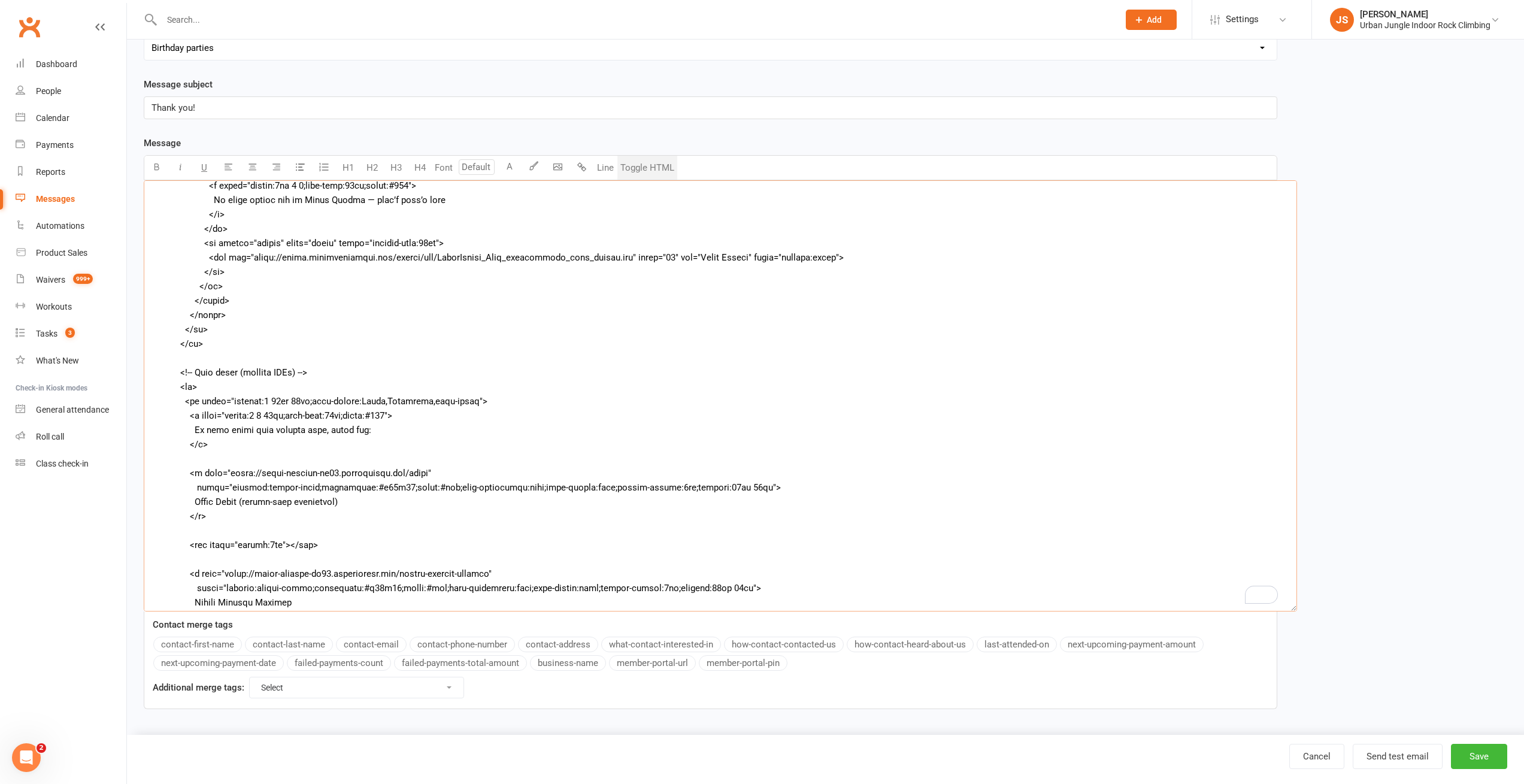
click at [217, 433] on textarea "To enrich screen reader interactions, please activate Accessibility in Grammarl…" at bounding box center [721, 396] width 1154 height 431
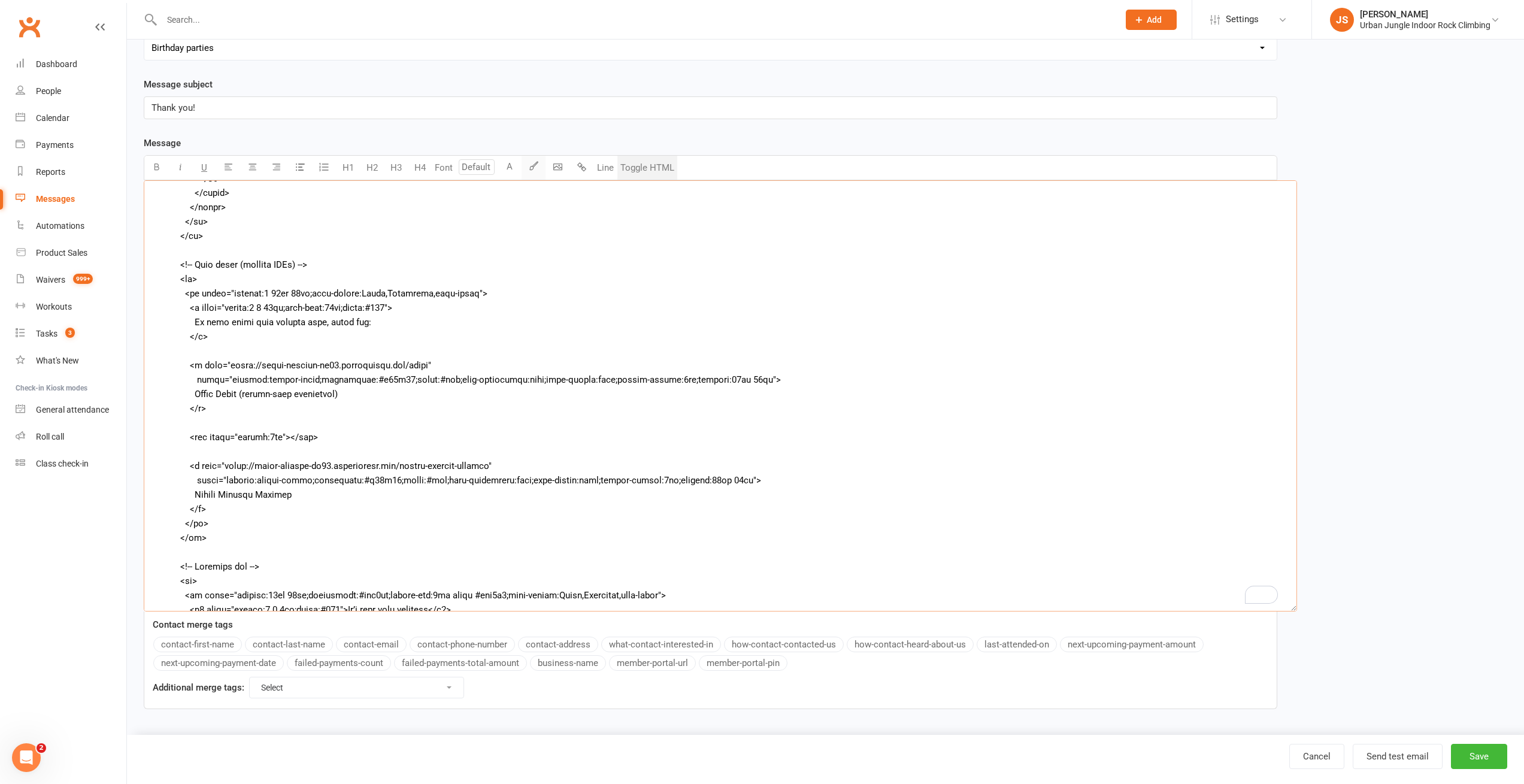
scroll to position [431, 0]
click at [291, 308] on textarea "To enrich screen reader interactions, please activate Accessibility in Grammarl…" at bounding box center [721, 396] width 1154 height 431
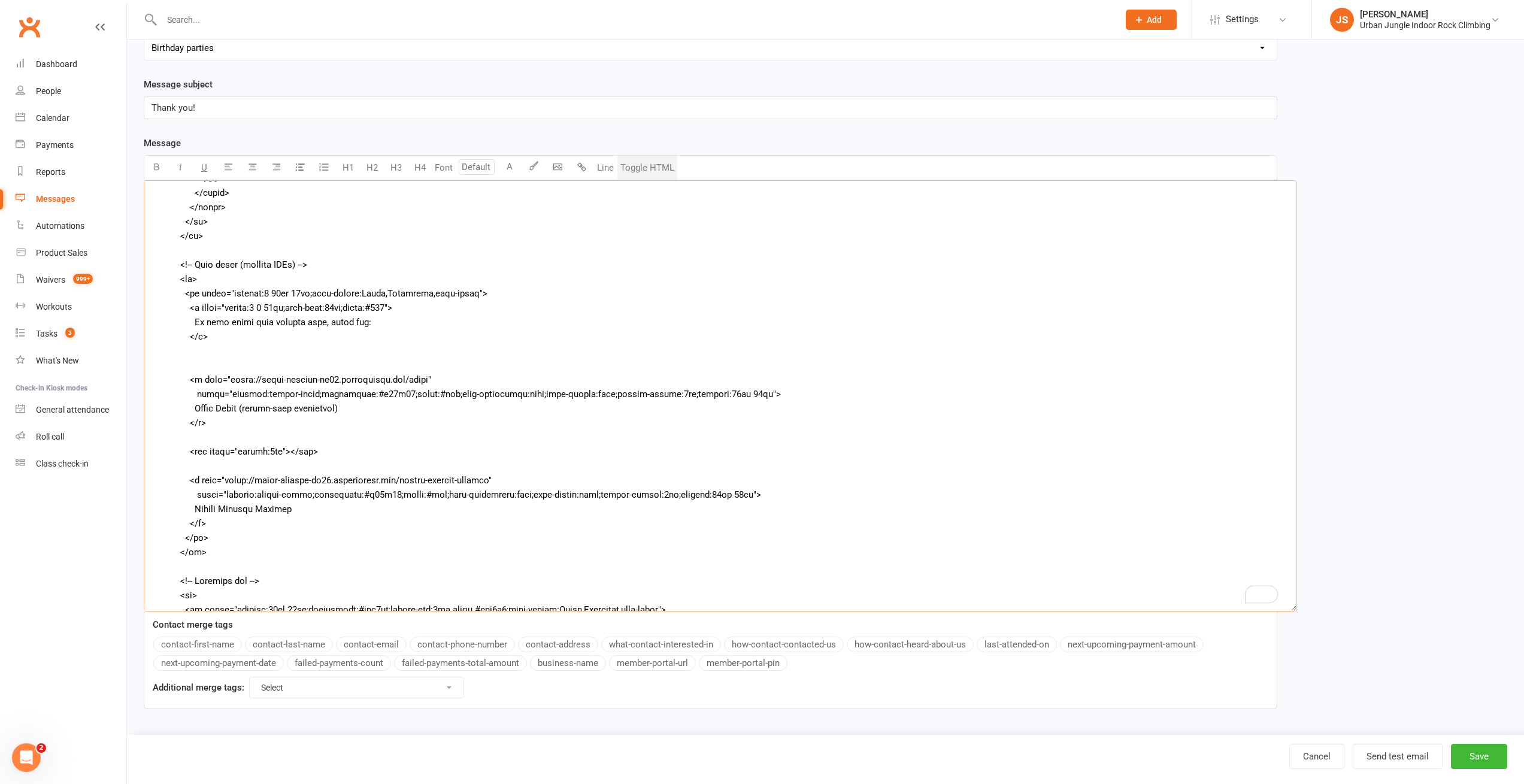
paste textarea "p style="margin:0 0 12px;">{Opening paragraph. Keep this concise and friendly. …"
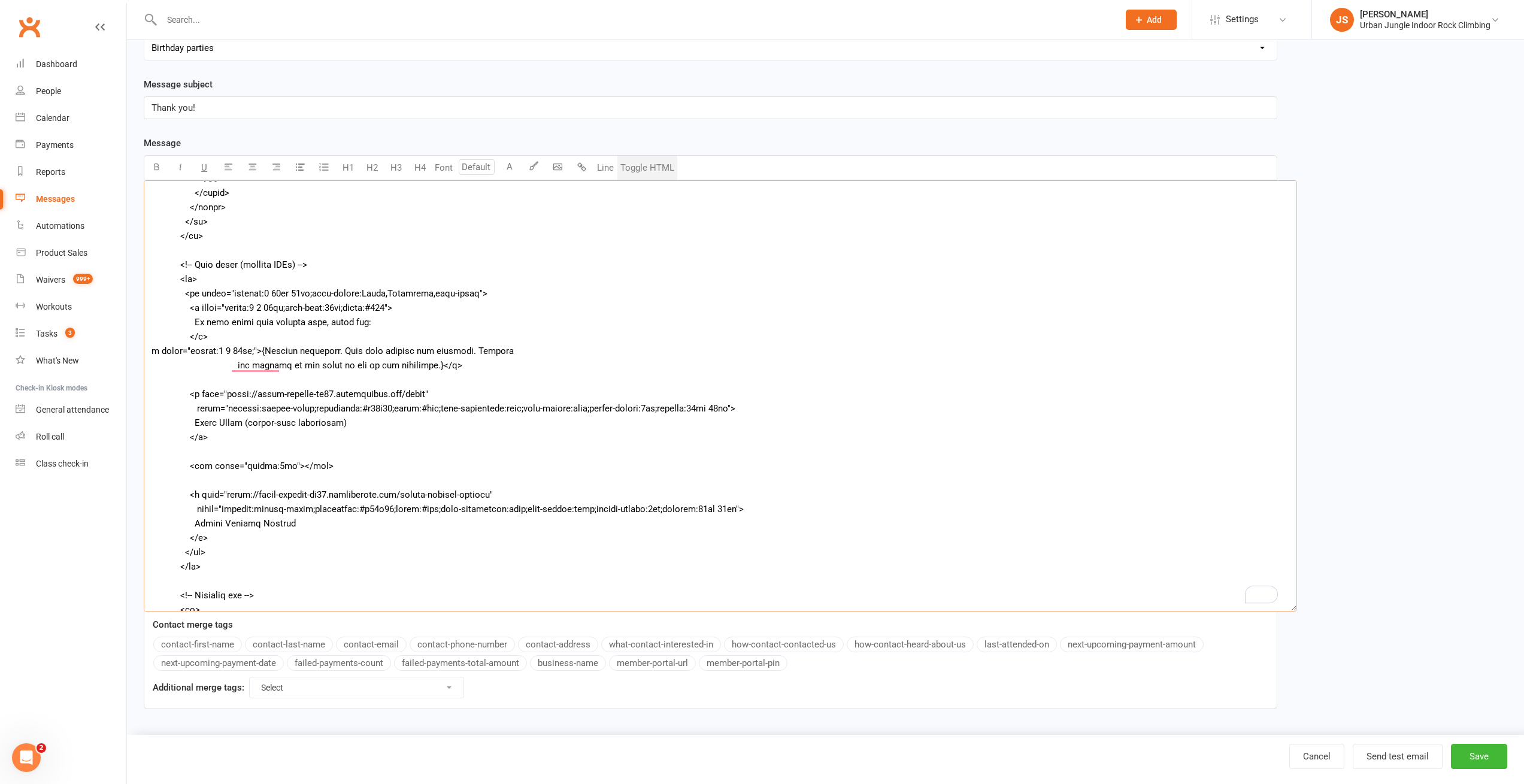
type textarea "<table border="0" cellpadding="0" cellspacing="0" role="presentation" width="10…"
click at [178, 348] on textarea "To enrich screen reader interactions, please activate Accessibility in Grammarl…" at bounding box center [721, 396] width 1154 height 431
click at [312, 352] on textarea "To enrich screen reader interactions, please activate Accessibility in Grammarl…" at bounding box center [721, 396] width 1154 height 431
paste textarea "p style="margin:0 0 12px;">{Opening paragraph. Keep this concise and friendly. …"
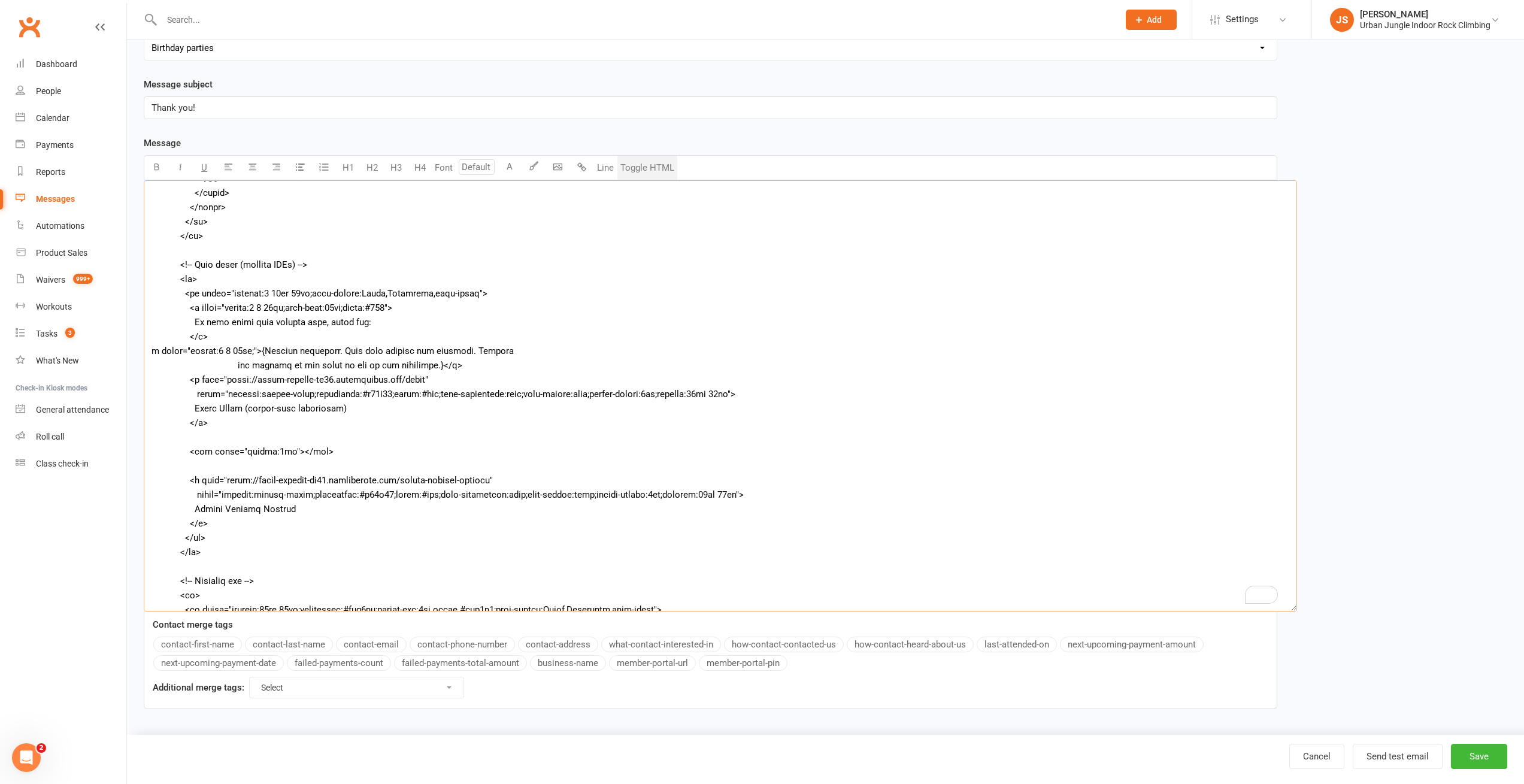
drag, startPoint x: 465, startPoint y: 366, endPoint x: 149, endPoint y: 354, distance: 316.2
click at [149, 354] on textarea "To enrich screen reader interactions, please activate Accessibility in Grammarl…" at bounding box center [721, 396] width 1154 height 431
paste textarea "<p style="margin:0 0 12px;">{Opening paragraph. Keep this concise and friendly.…"
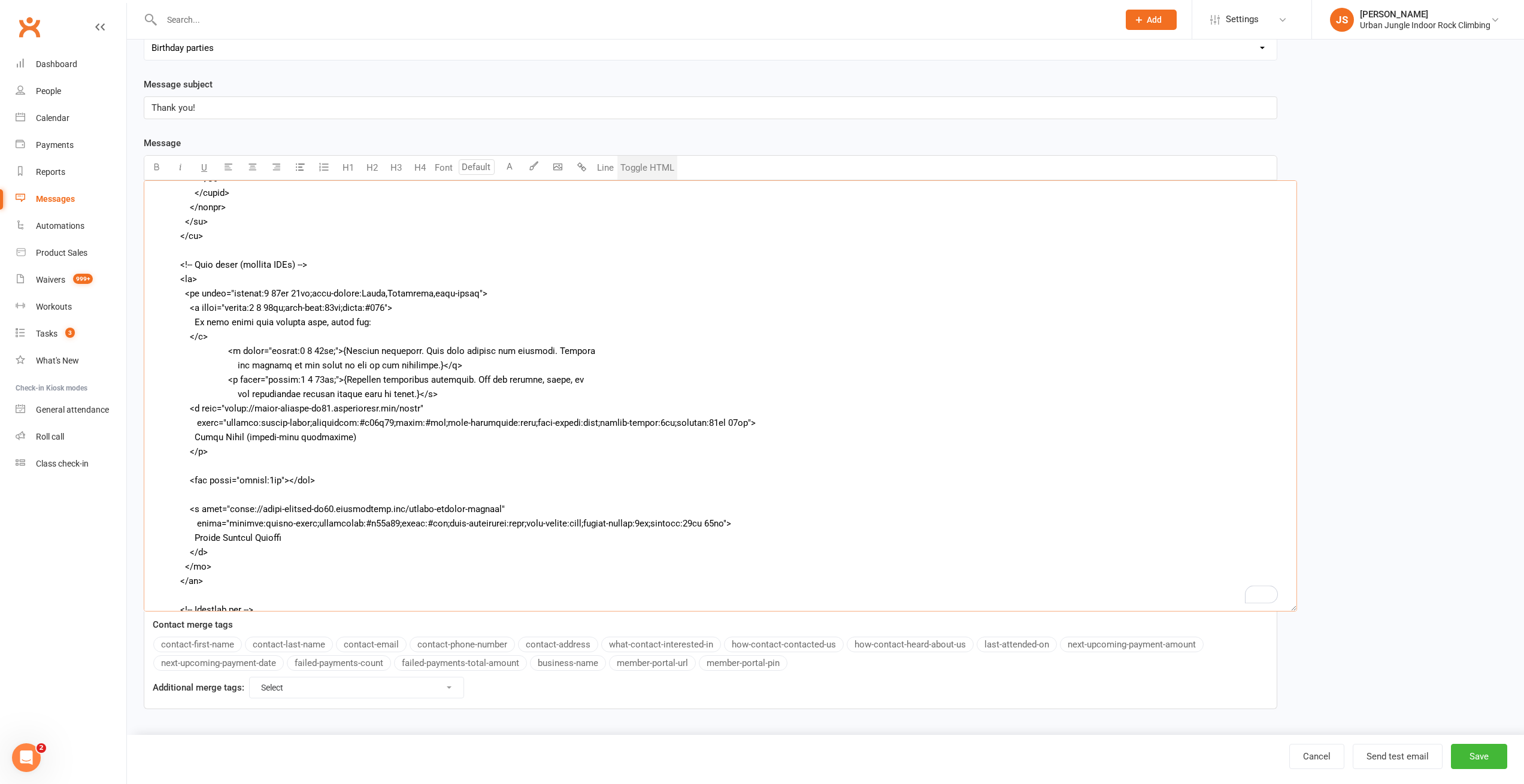
click at [331, 349] on textarea "To enrich screen reader interactions, please activate Accessibility in Grammarl…" at bounding box center [721, 396] width 1154 height 431
click at [275, 305] on textarea "To enrich screen reader interactions, please activate Accessibility in Grammarl…" at bounding box center [721, 396] width 1154 height 431
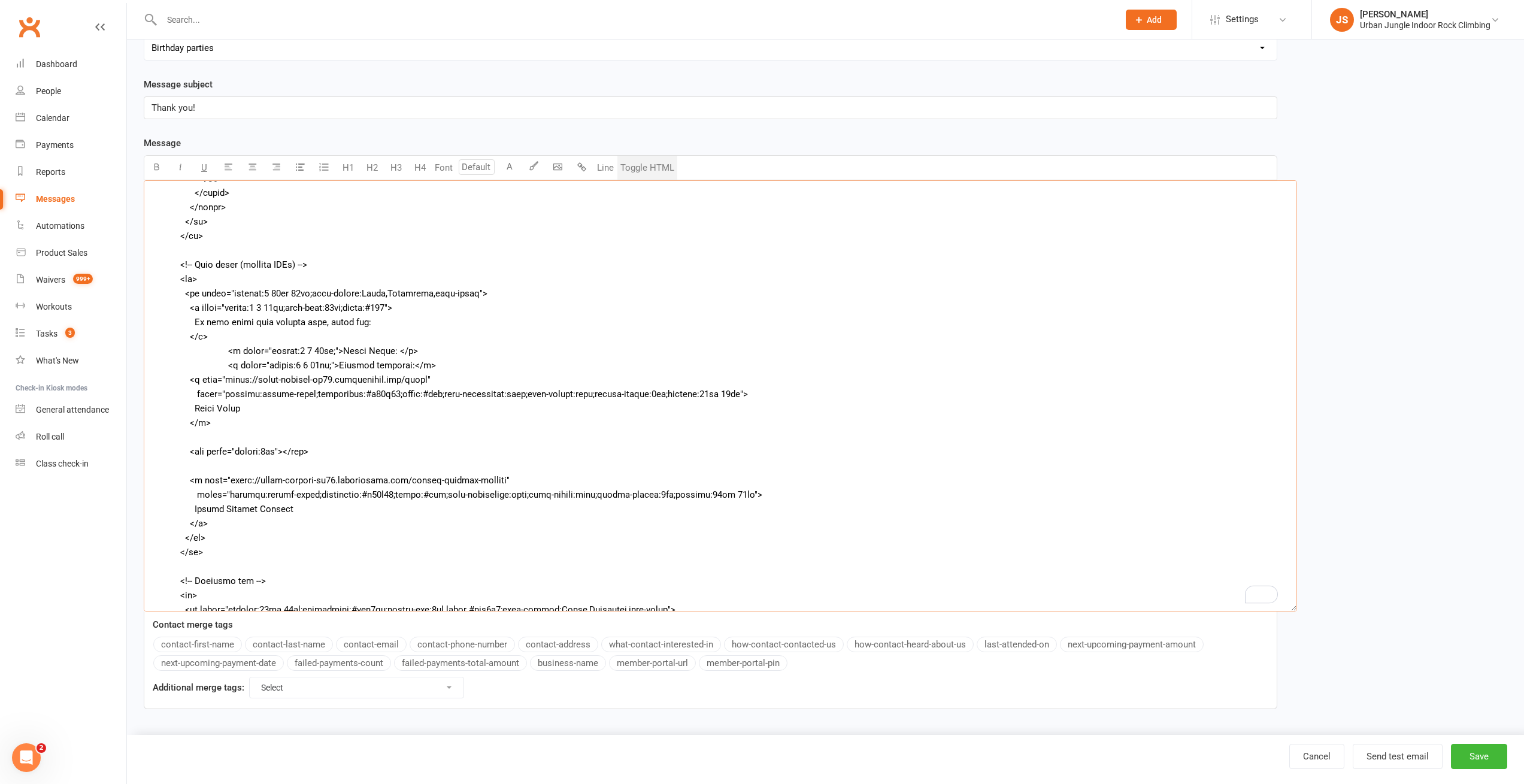
paste textarea "school-term afternoons"
click at [282, 378] on textarea "To enrich screen reader interactions, please activate Accessibility in Grammarl…" at bounding box center [721, 396] width 1154 height 431
click at [205, 552] on textarea "To enrich screen reader interactions, please activate Accessibility in Grammarl…" at bounding box center [721, 396] width 1154 height 431
paste textarea "<tr> <td style="padding:8px 28px 16px; font-family: Arial, Helvetica, sans-seri…"
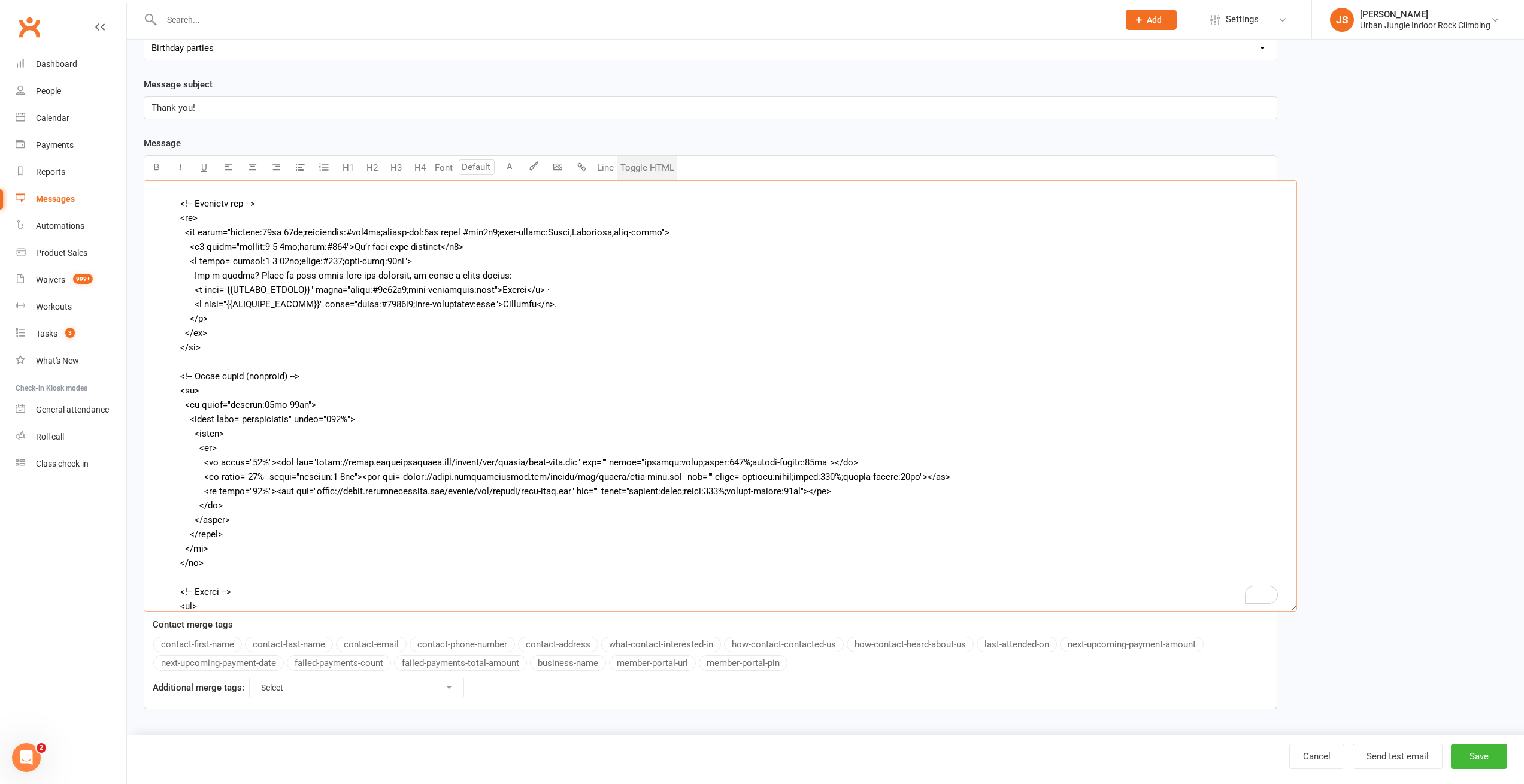
scroll to position [0, 0]
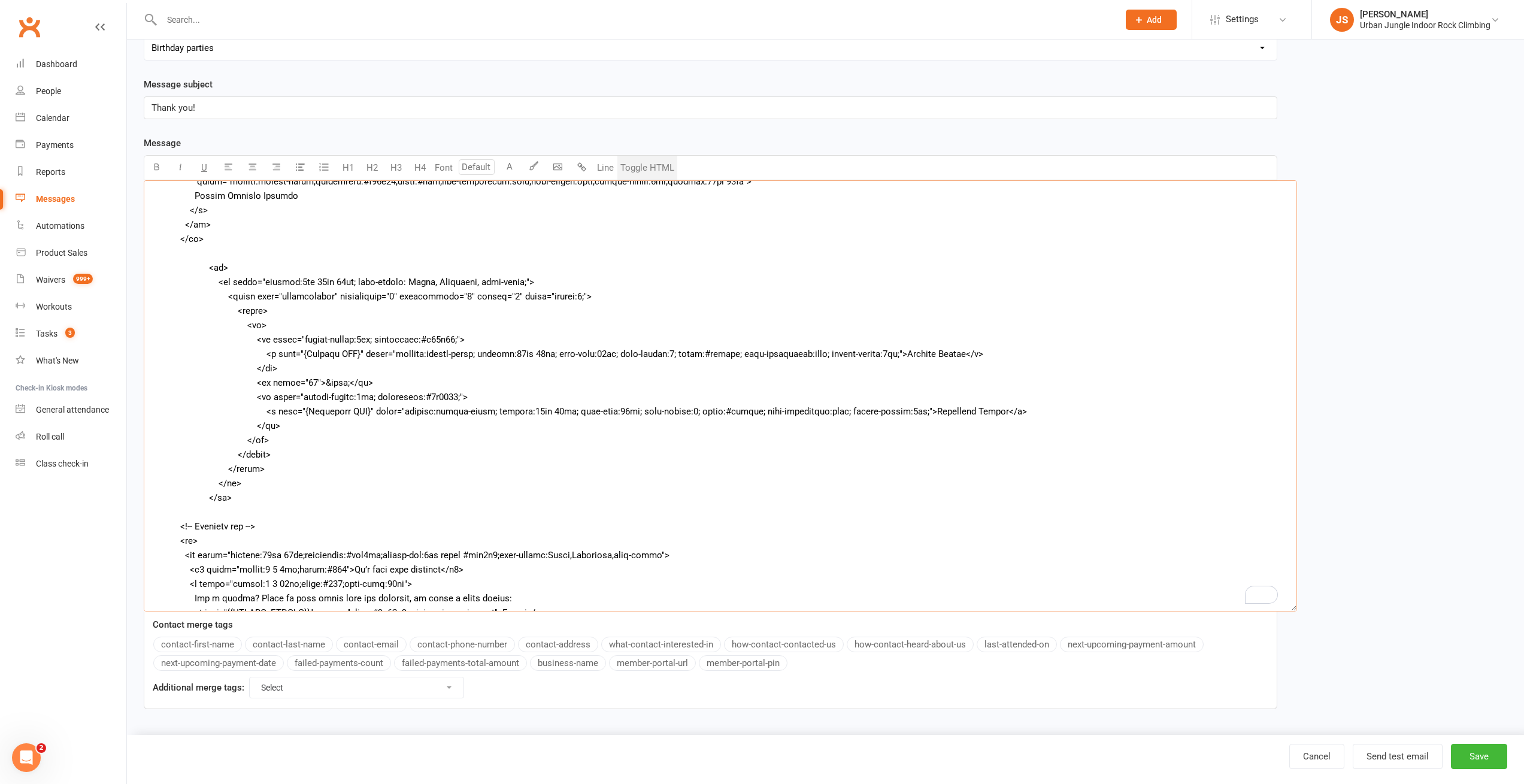
click at [245, 501] on textarea "To enrich screen reader interactions, please activate Accessibility in Grammarl…" at bounding box center [721, 396] width 1154 height 431
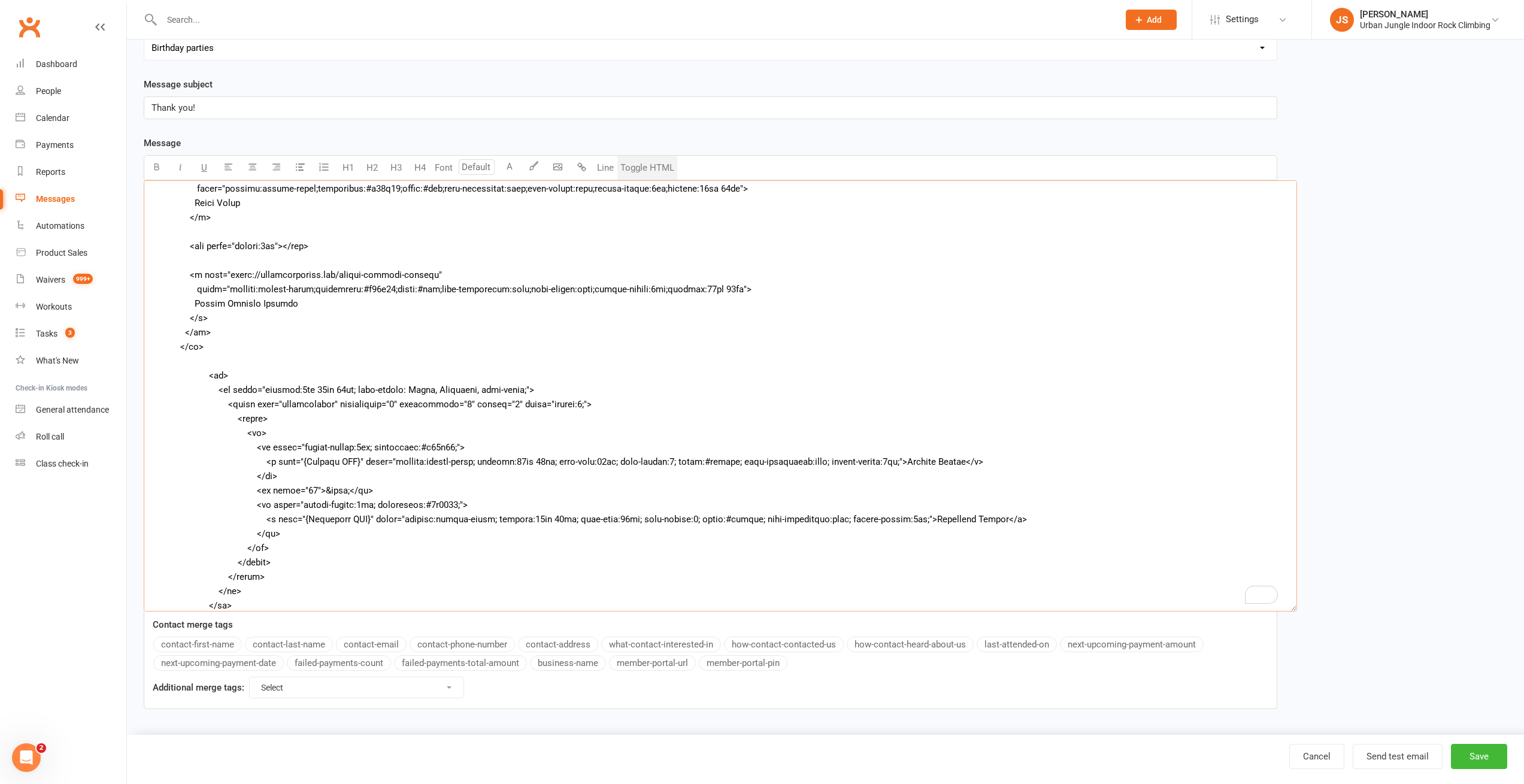
drag, startPoint x: 223, startPoint y: 275, endPoint x: 423, endPoint y: 272, distance: 200.0
click at [423, 272] on textarea "To enrich screen reader interactions, please activate Accessibility in Grammarl…" at bounding box center [721, 396] width 1154 height 431
click at [294, 521] on textarea "To enrich screen reader interactions, please activate Accessibility in Grammarl…" at bounding box center [721, 396] width 1154 height 431
paste textarea "https://urbanjungleirc.com/school-holiday-program"
click at [881, 464] on textarea "To enrich screen reader interactions, please activate Accessibility in Grammarl…" at bounding box center [721, 396] width 1154 height 431
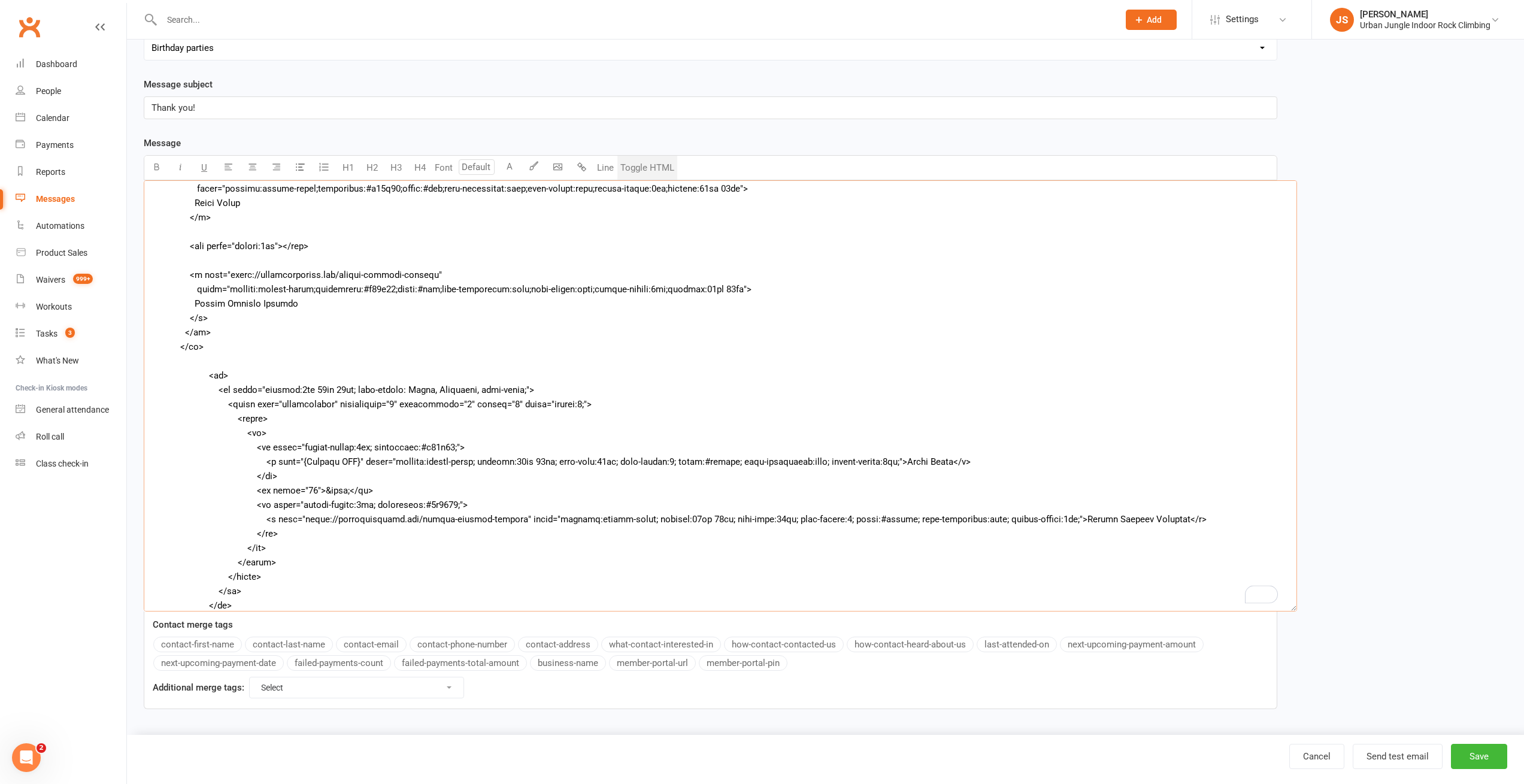
click at [254, 285] on textarea "To enrich screen reader interactions, please activate Accessibility in Grammarl…" at bounding box center [721, 396] width 1154 height 431
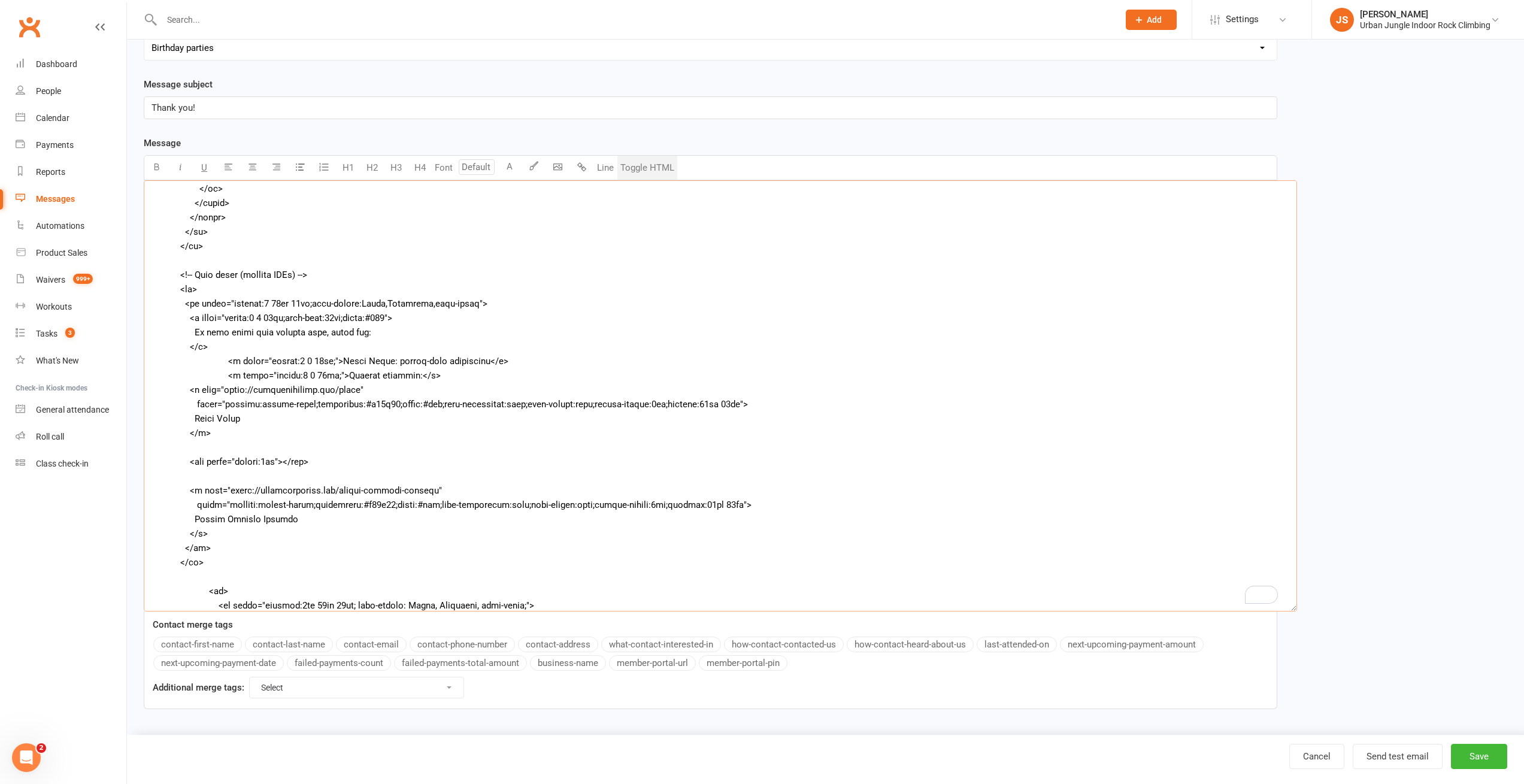
drag, startPoint x: 222, startPoint y: 389, endPoint x: 357, endPoint y: 391, distance: 135.0
click at [357, 391] on textarea "To enrich screen reader interactions, please activate Accessibility in Grammarl…" at bounding box center [721, 396] width 1154 height 431
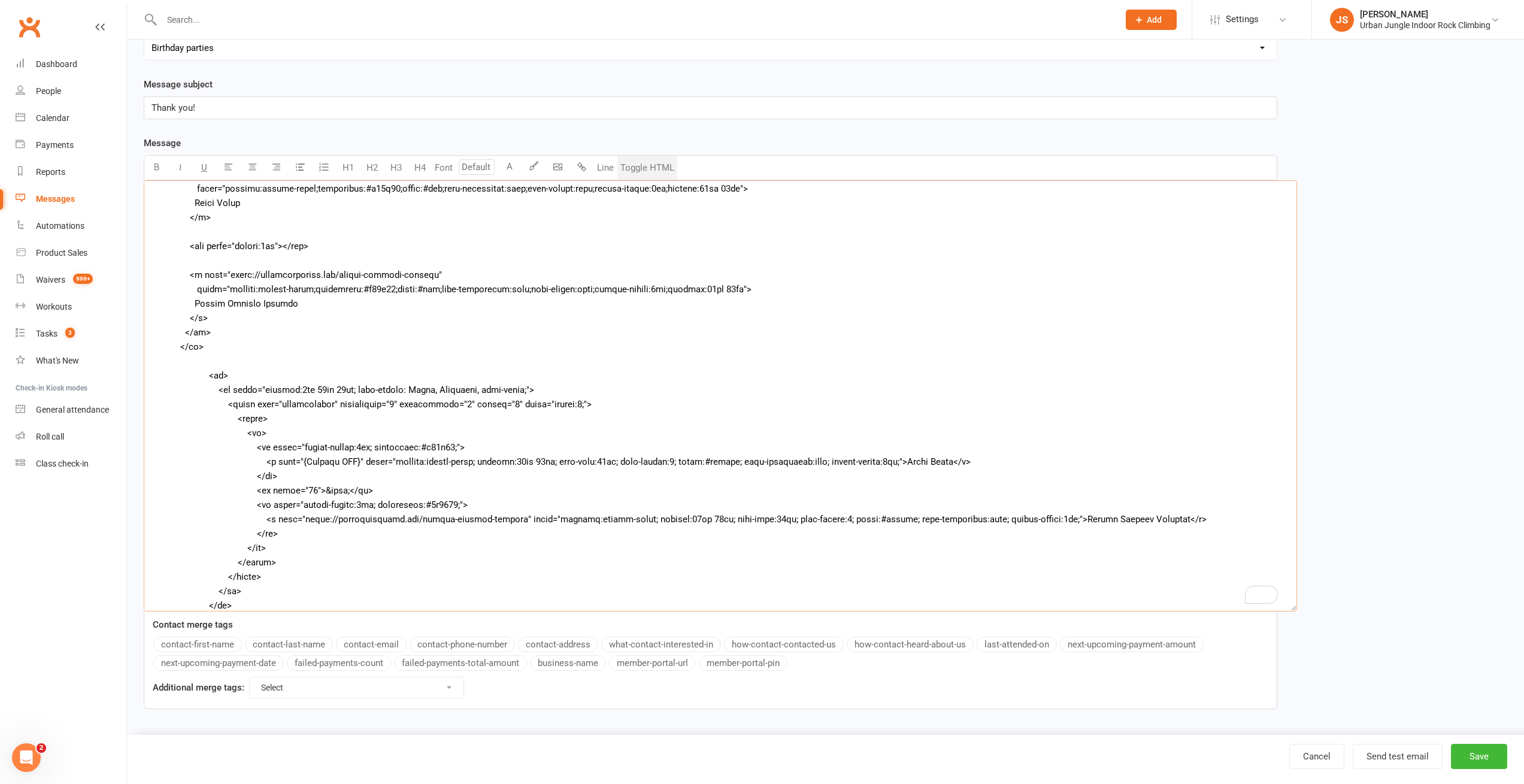
drag, startPoint x: 321, startPoint y: 461, endPoint x: 364, endPoint y: 497, distance: 56.1
click at [321, 462] on textarea "To enrich screen reader interactions, please activate Accessibility in Grammarl…" at bounding box center [721, 396] width 1154 height 431
paste textarea "https://urbanjungleirc.com/squad"
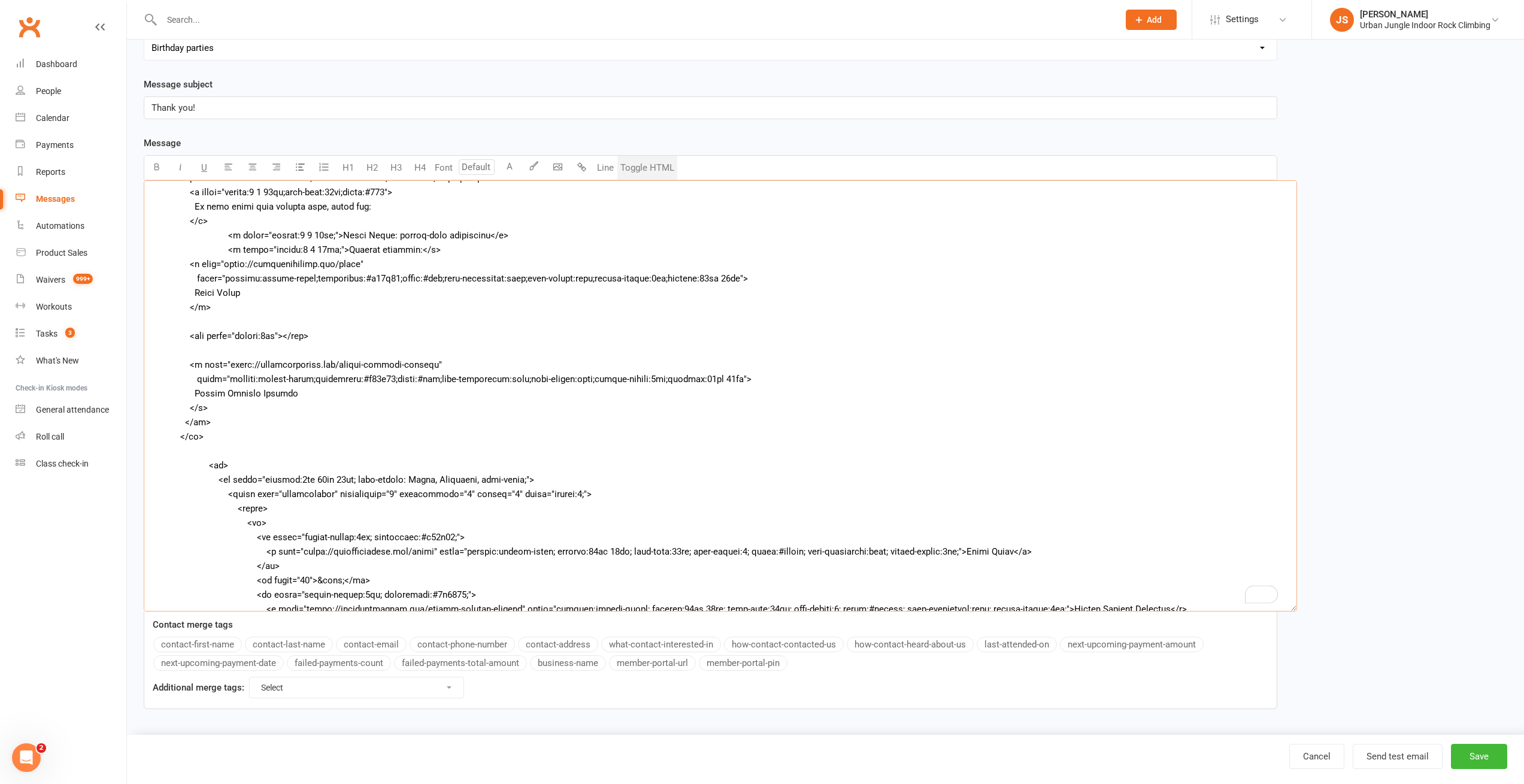
scroll to position [421, 0]
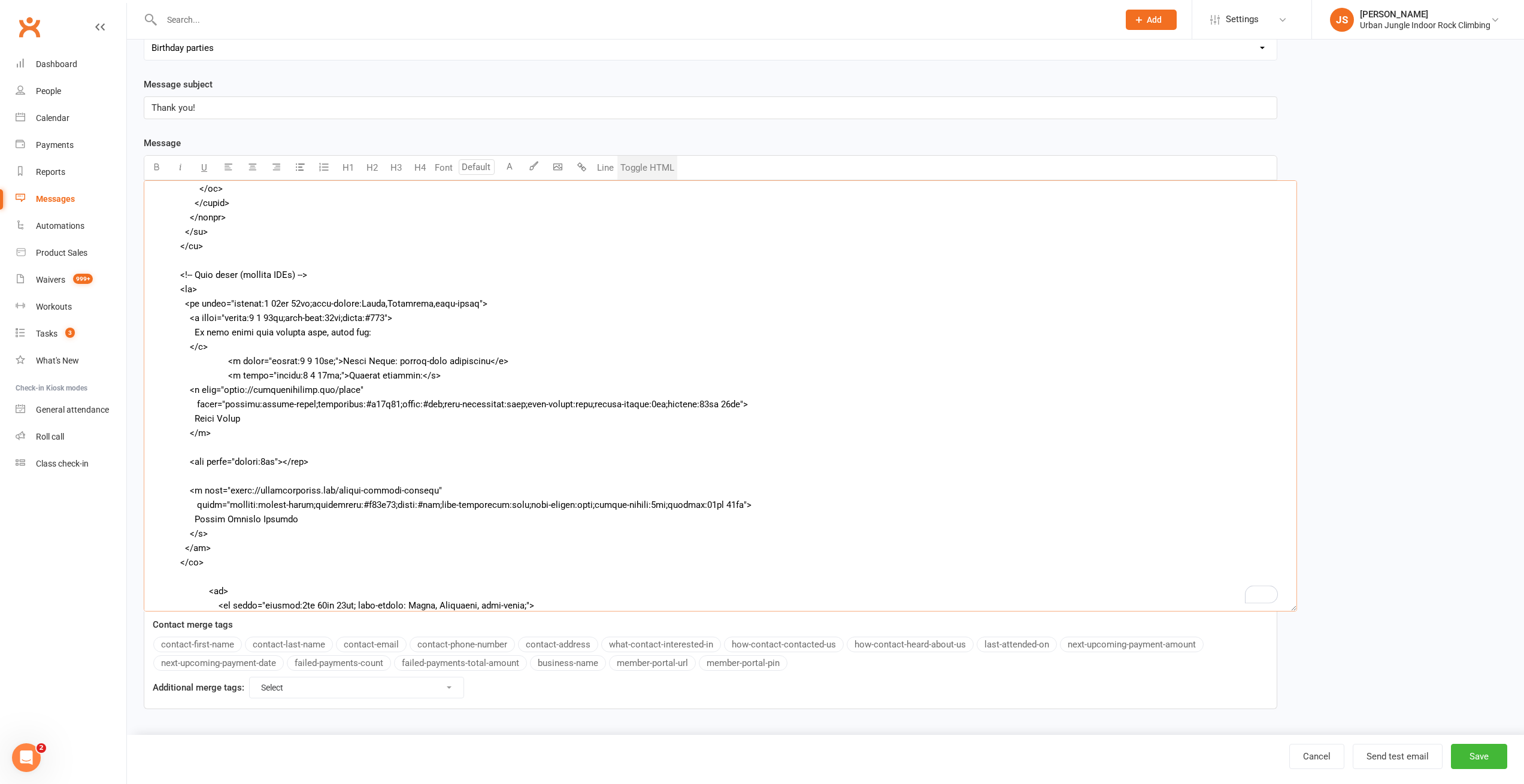
click at [216, 387] on textarea "To enrich screen reader interactions, please activate Accessibility in Grammarl…" at bounding box center [721, 396] width 1154 height 431
type textarea "<table border="0" cellpadding="0" cellspacing="0" role="presentation" width="10…"
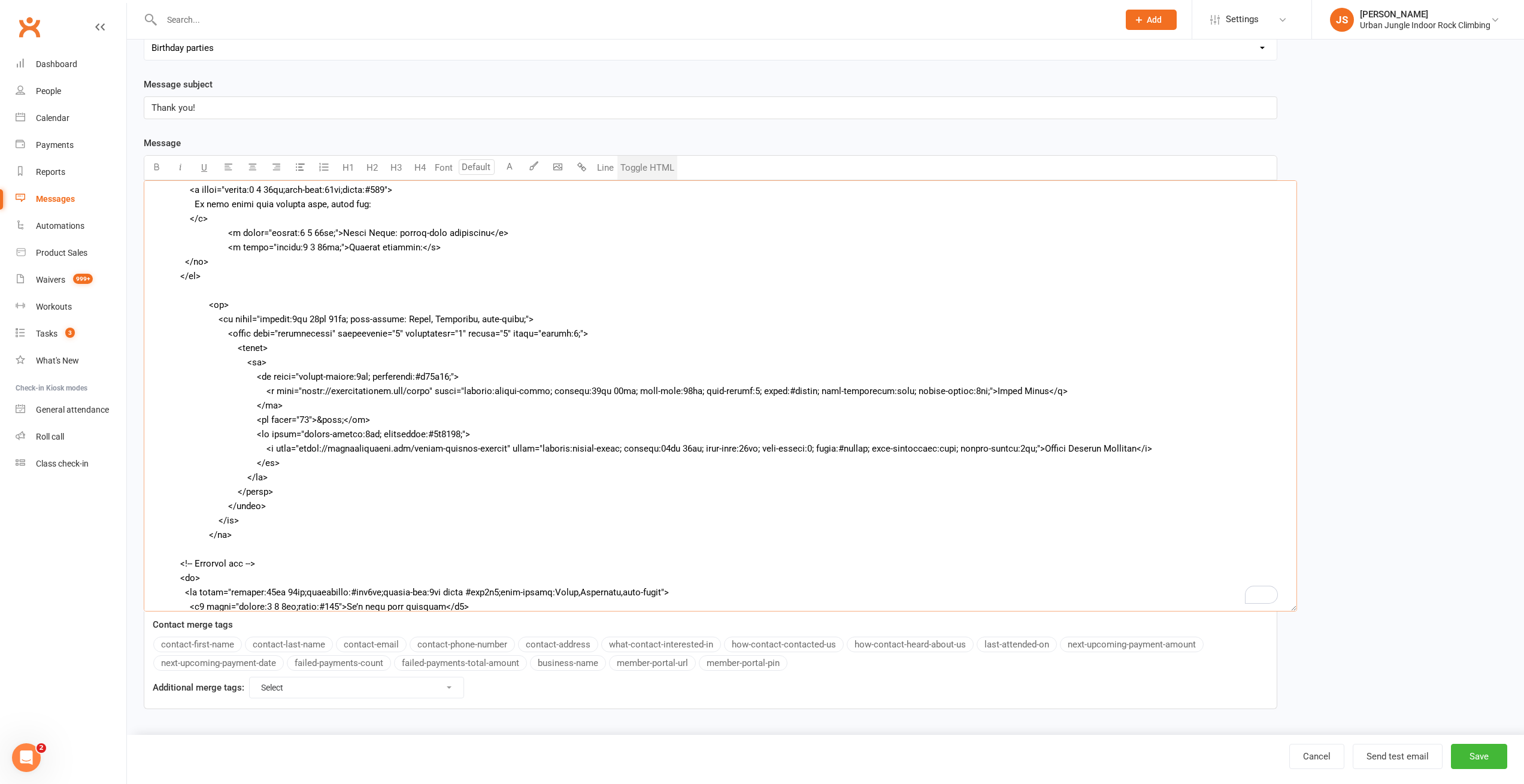
scroll to position [636, 0]
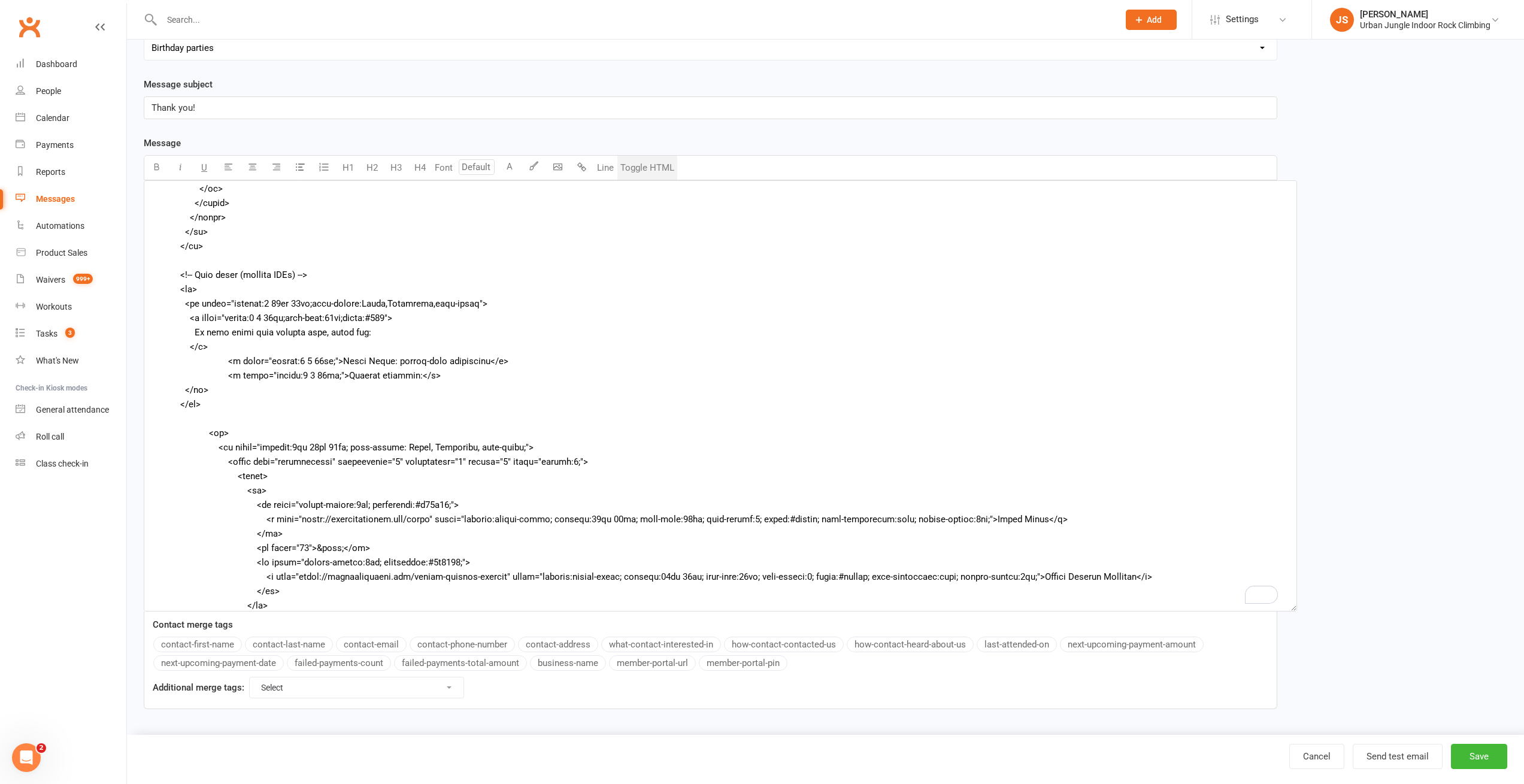
click at [639, 166] on button "Toggle HTML" at bounding box center [647, 167] width 60 height 24
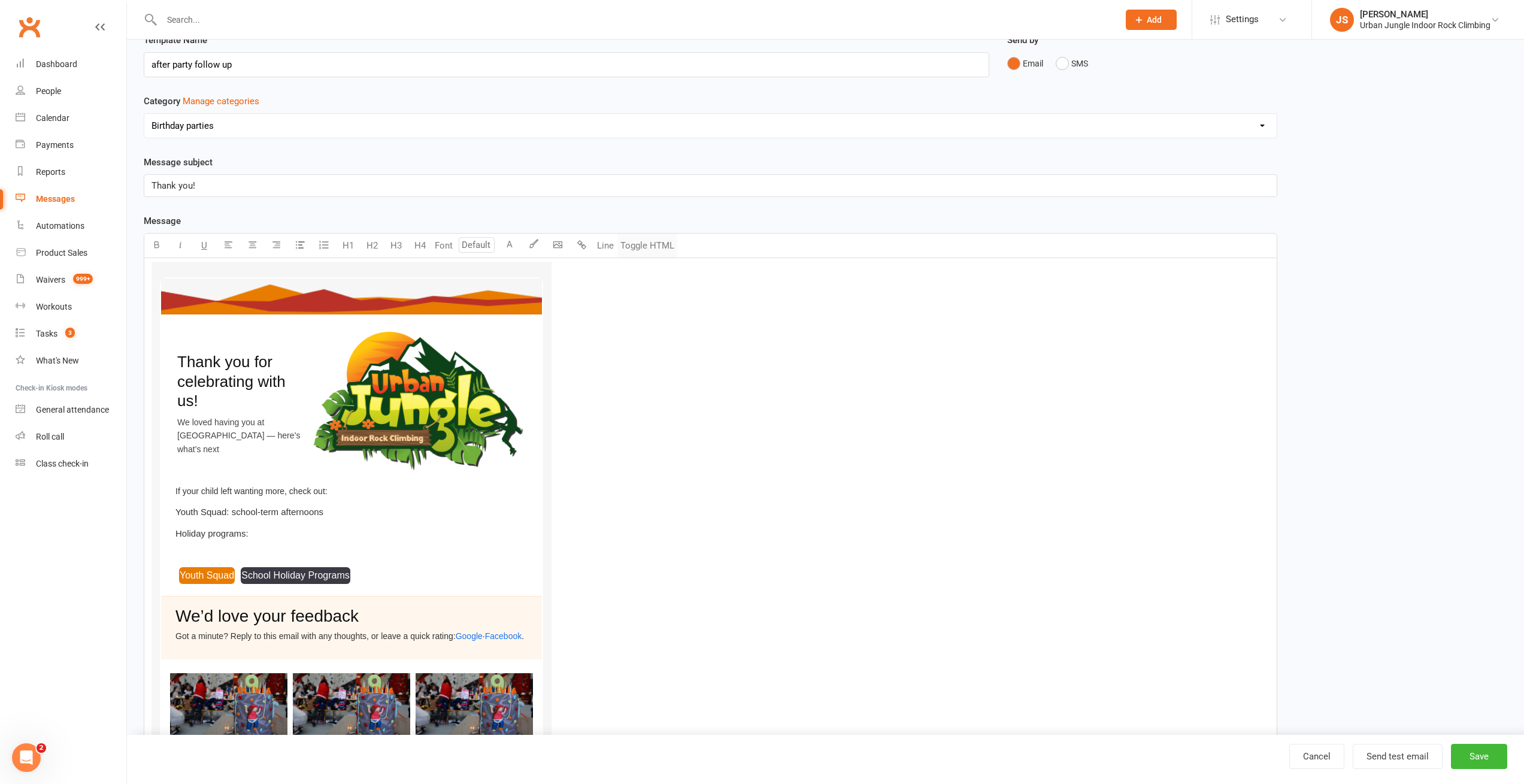
click at [656, 246] on button "Toggle HTML" at bounding box center [647, 245] width 60 height 24
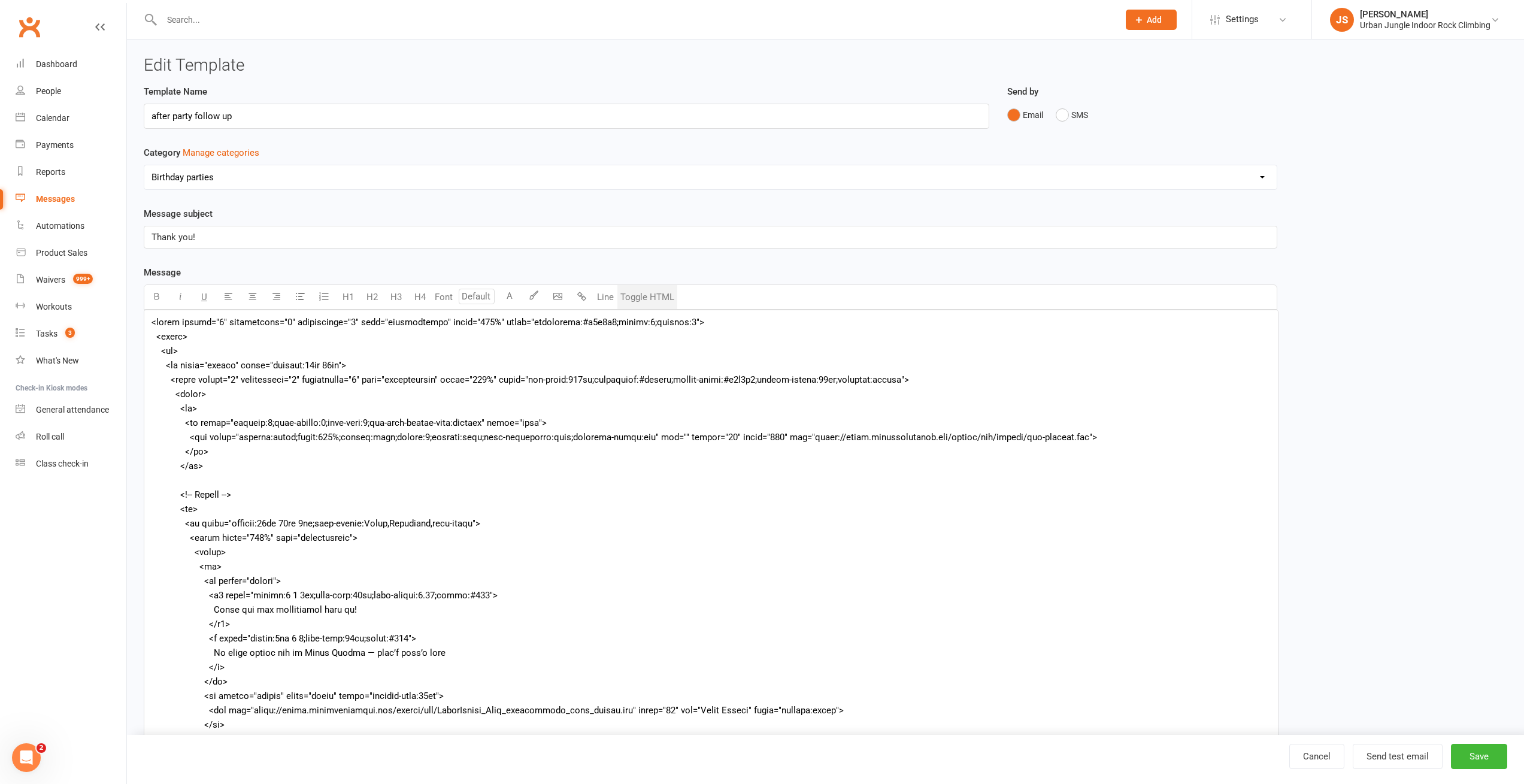
drag, startPoint x: 1280, startPoint y: 485, endPoint x: 1214, endPoint y: 763, distance: 285.7
click at [1273, 780] on ui-view "Edit Template Template Name after party follow up Send by Email SMS Category Ma…" at bounding box center [825, 473] width 1397 height 868
click at [289, 471] on textarea at bounding box center [711, 547] width 1135 height 474
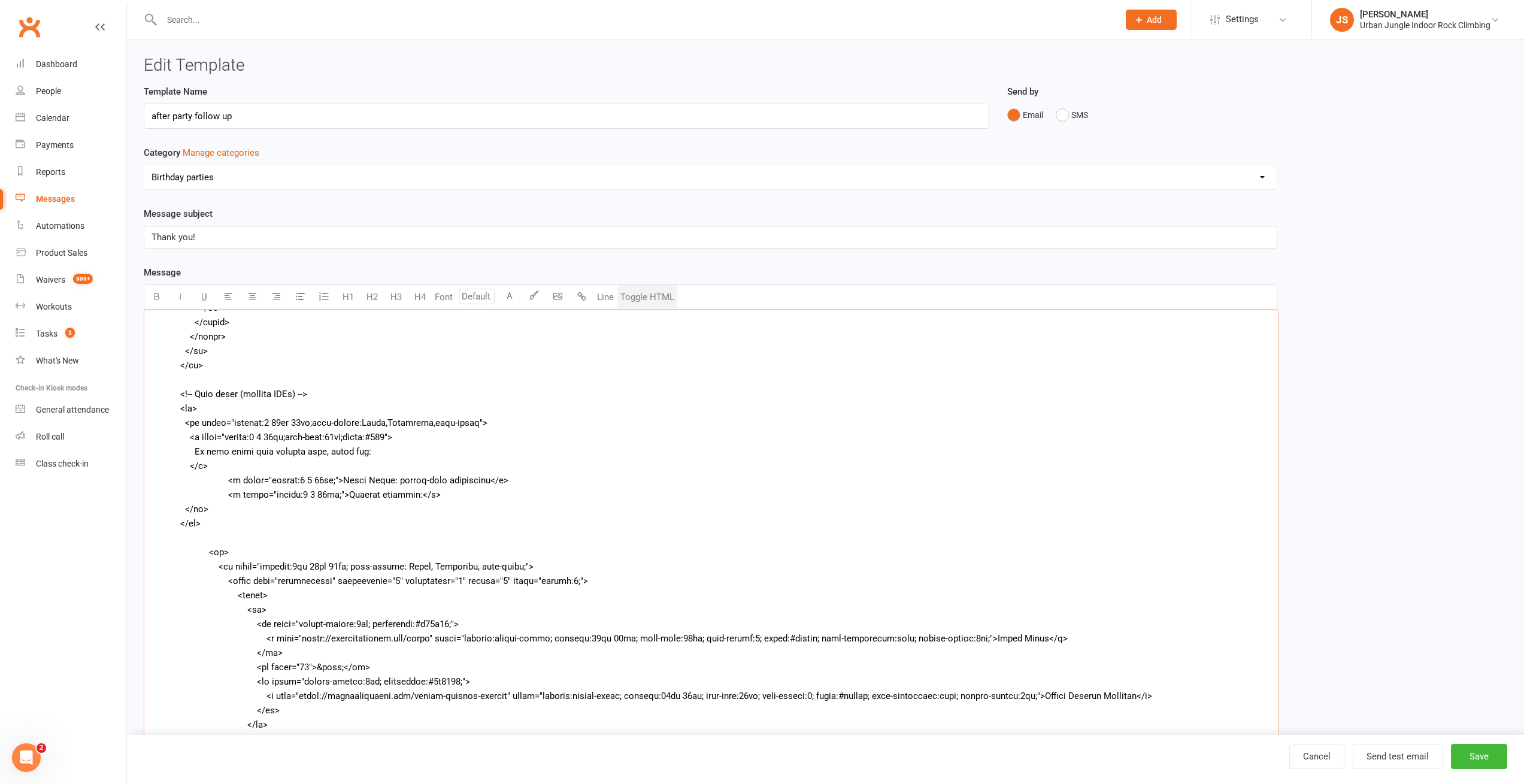
click at [337, 371] on textarea "To enrich screen reader interactions, please activate Accessibility in Grammarl…" at bounding box center [711, 547] width 1135 height 474
click at [359, 482] on textarea "To enrich screen reader interactions, please activate Accessibility in Grammarl…" at bounding box center [711, 547] width 1135 height 474
paste textarea "(school-term afternoons): skills, confidence and friends."
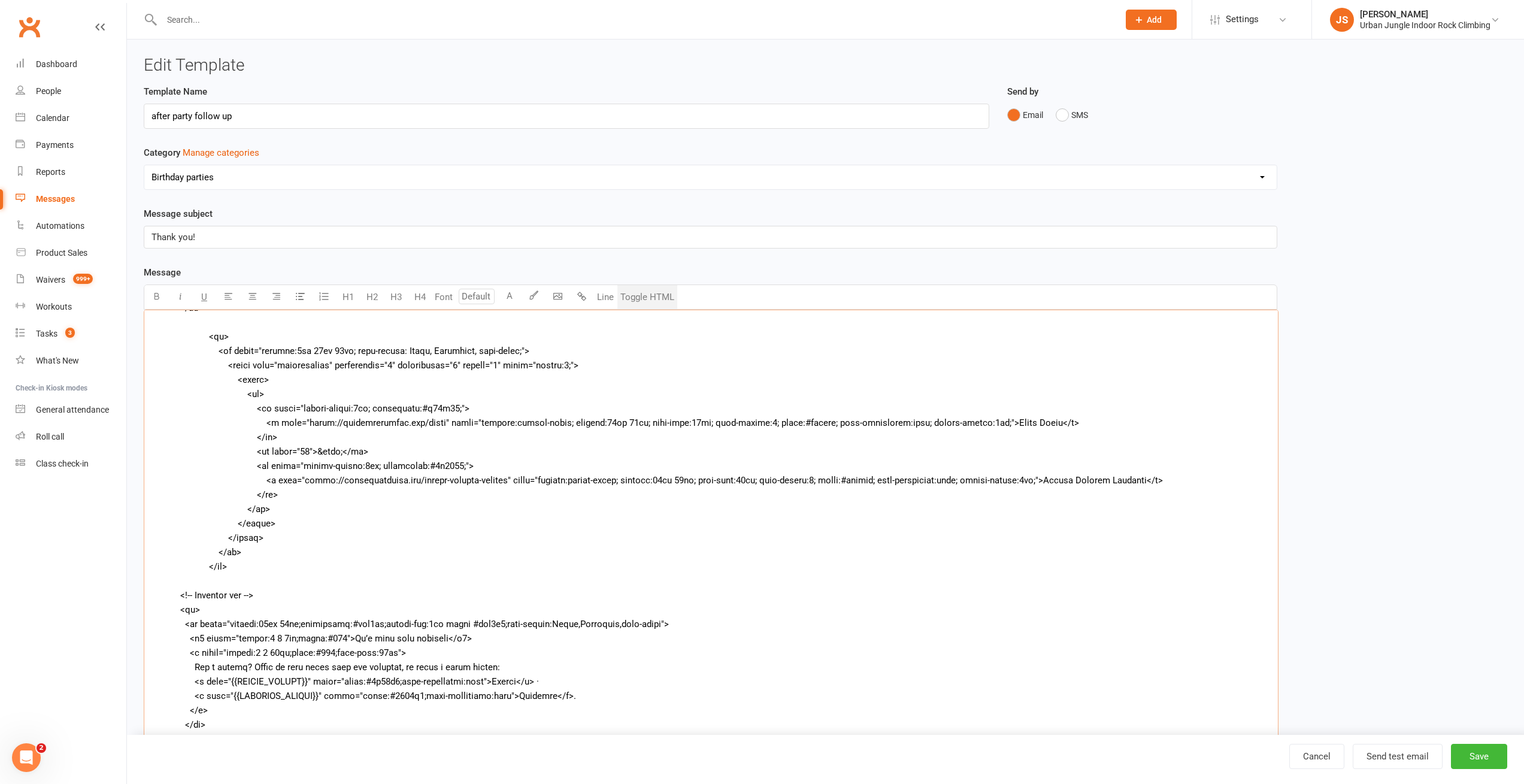
click at [1064, 478] on textarea "To enrich screen reader interactions, please activate Accessibility in Grammarl…" at bounding box center [711, 547] width 1135 height 474
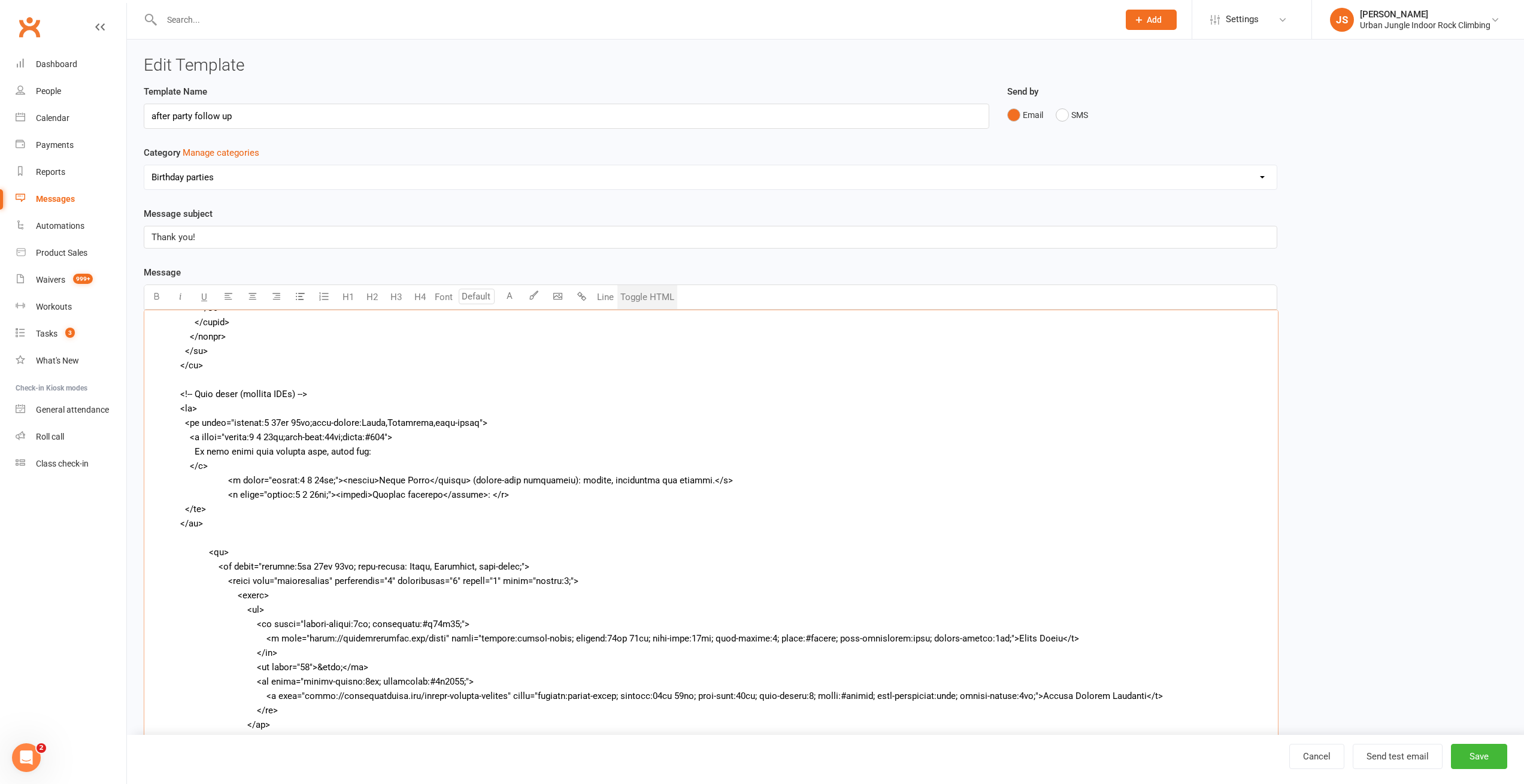
scroll to position [431, 0]
click at [484, 492] on textarea "To enrich screen reader interactions, please activate Accessibility in Grammarl…" at bounding box center [711, 547] width 1135 height 474
paste textarea "coached sessions, heaps of fun."
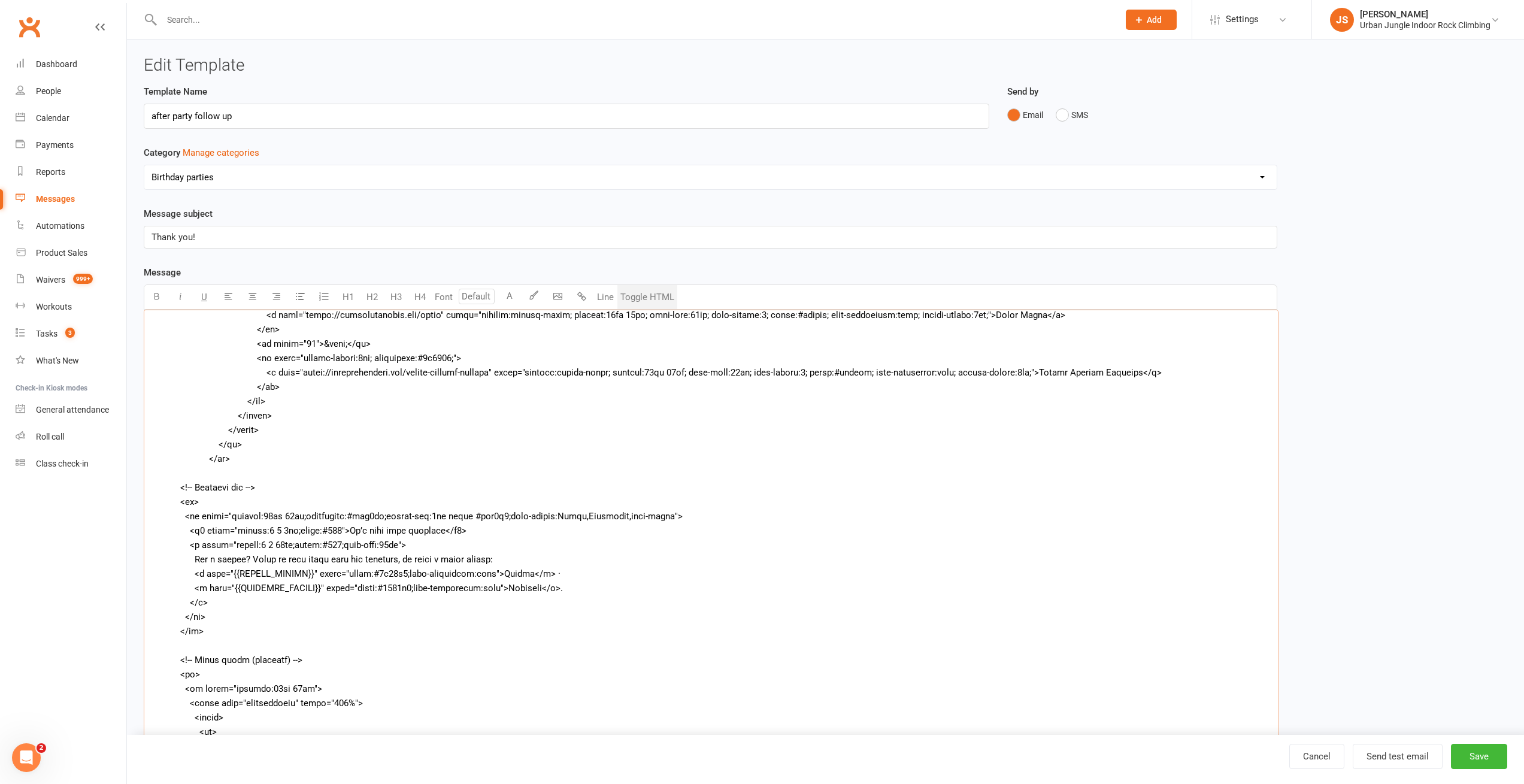
scroll to position [432, 0]
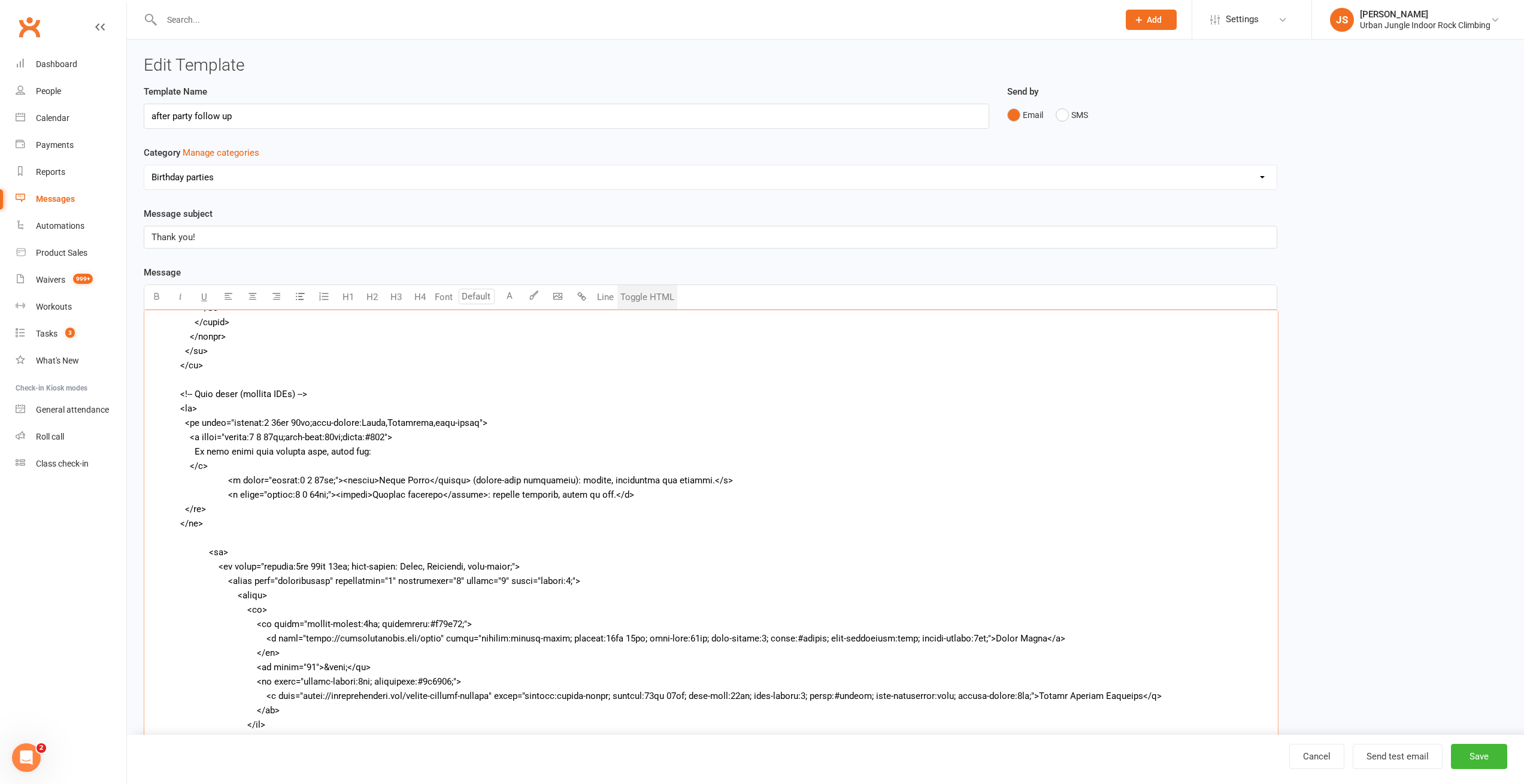
click at [535, 491] on textarea "To enrich screen reader interactions, please activate Accessibility in Grammarl…" at bounding box center [711, 547] width 1135 height 474
click at [600, 476] on textarea "To enrich screen reader interactions, please activate Accessibility in Grammarl…" at bounding box center [711, 547] width 1135 height 474
paste textarea "We build technique, problem-solving, safety, fitness and confidence; advanced k…"
click at [586, 492] on textarea "To enrich screen reader interactions, please activate Accessibility in Grammarl…" at bounding box center [711, 547] width 1135 height 474
click at [493, 494] on textarea "To enrich screen reader interactions, please activate Accessibility in Grammarl…" at bounding box center [711, 547] width 1135 height 474
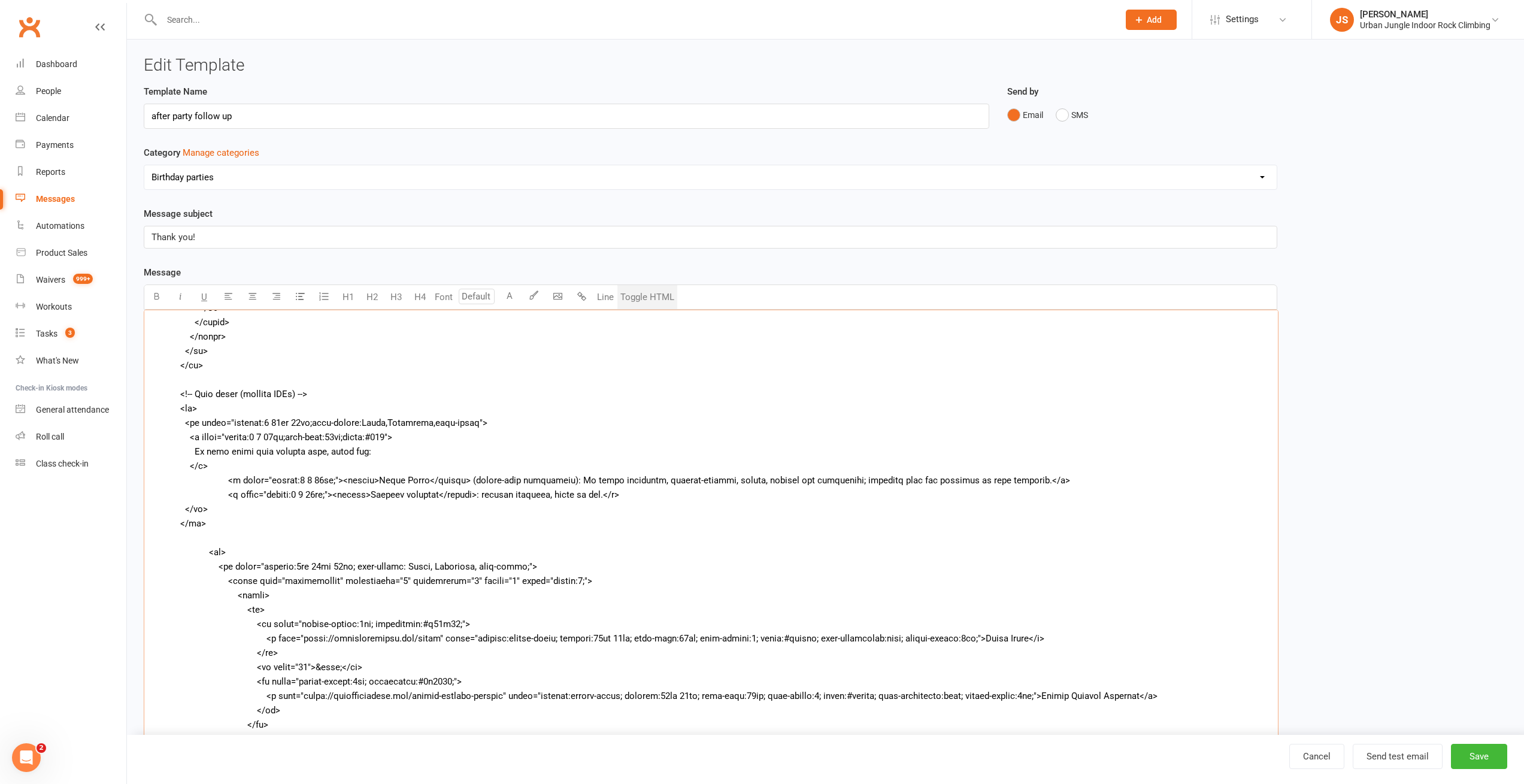
paste textarea "Easy kiss-and-drop, fully supervised by our coaches."
click at [673, 495] on textarea "To enrich screen reader interactions, please activate Accessibility in Grammarl…" at bounding box center [711, 547] width 1135 height 474
click at [784, 493] on textarea "To enrich screen reader interactions, please activate Accessibility in Grammarl…" at bounding box center [711, 547] width 1135 height 474
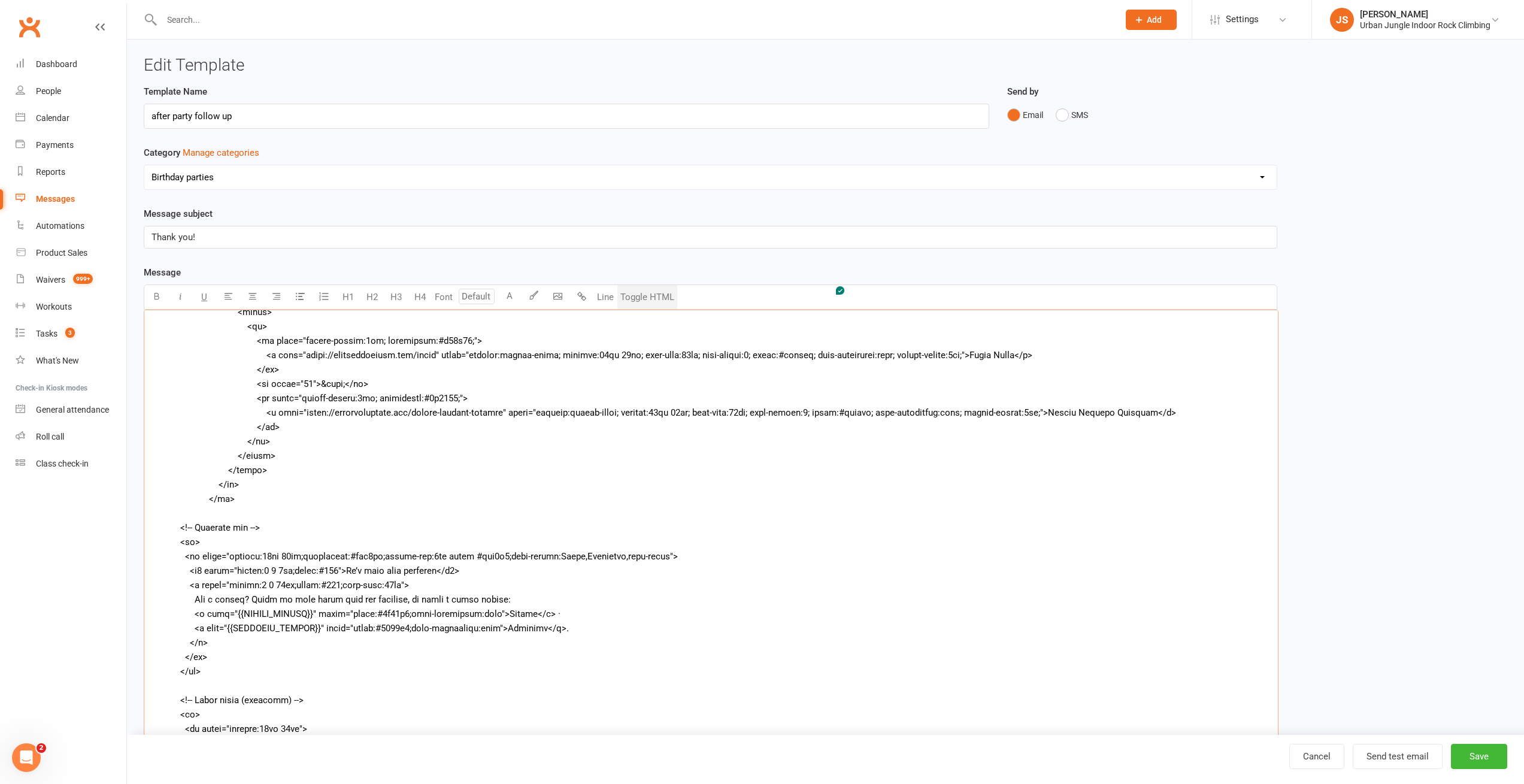
scroll to position [862, 0]
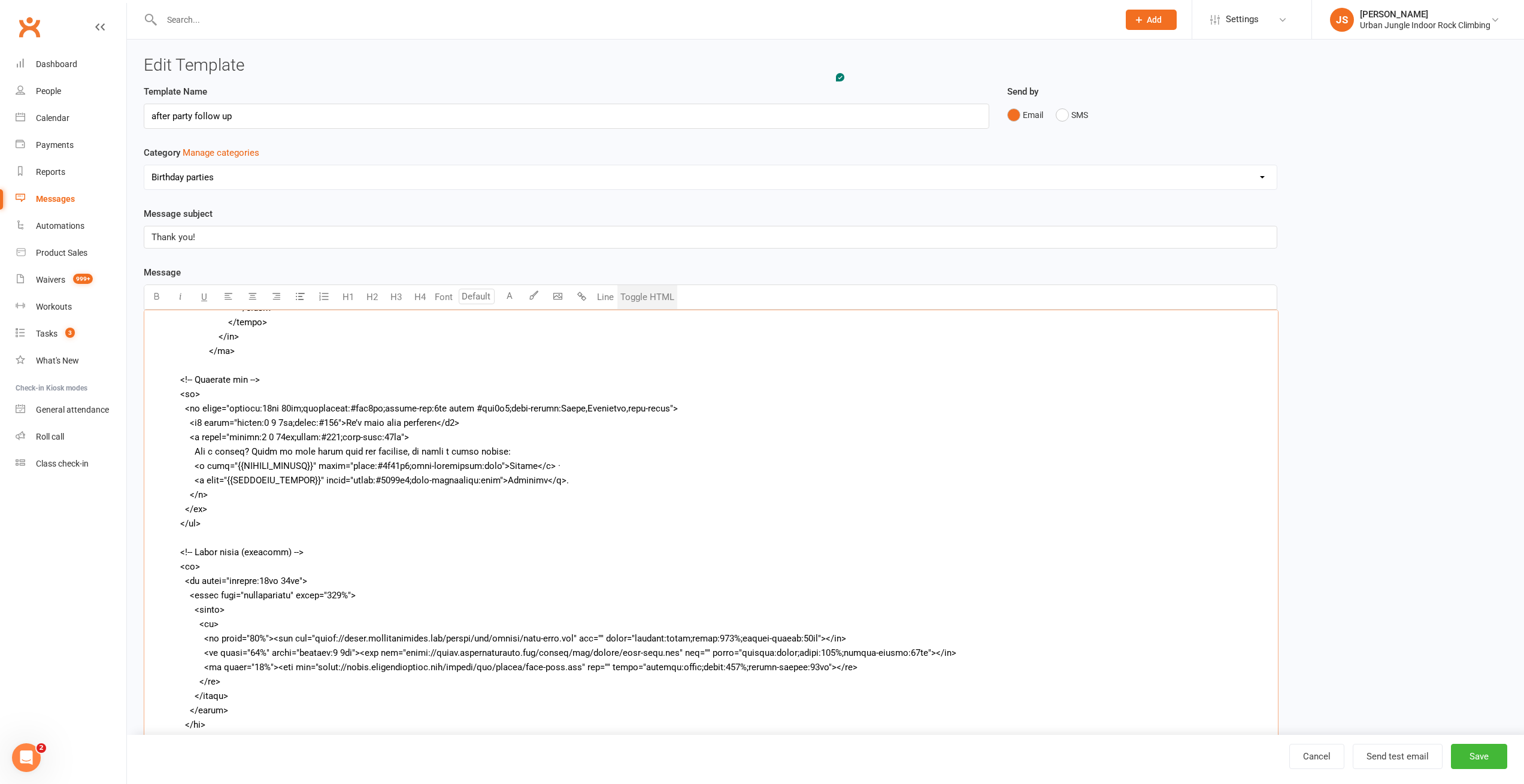
click at [297, 461] on textarea "To enrich screen reader interactions, please activate Accessibility in Grammarl…" at bounding box center [711, 547] width 1135 height 474
click at [220, 466] on textarea "To enrich screen reader interactions, please activate Accessibility in Grammarl…" at bounding box center [711, 547] width 1135 height 474
click at [325, 474] on textarea "To enrich screen reader interactions, please activate Accessibility in Grammarl…" at bounding box center [711, 547] width 1135 height 474
paste textarea "https://www.facebook.com/urbanjungleirc/reviews"
click at [254, 469] on textarea "To enrich screen reader interactions, please activate Accessibility in Grammarl…" at bounding box center [711, 547] width 1135 height 474
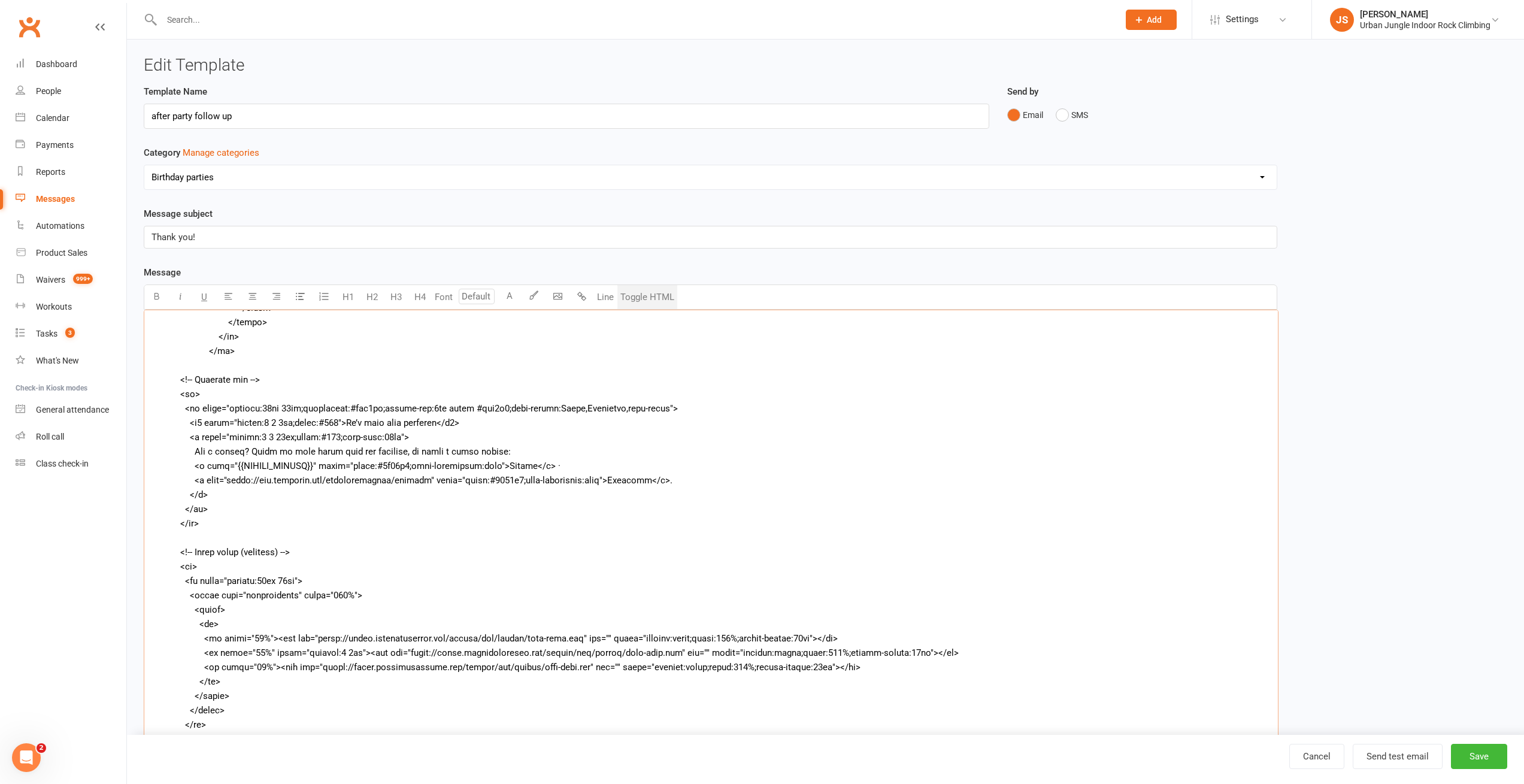
paste textarea "https://g.page/r/CRaN2_p6rzS6EAE/review"
click at [319, 491] on textarea "To enrich screen reader interactions, please activate Accessibility in Grammarl…" at bounding box center [711, 547] width 1135 height 474
click at [1375, 136] on div "Template Name after party follow up Send by Email SMS Category Manage categorie…" at bounding box center [825, 491] width 1381 height 814
click at [1434, 193] on div "Template Name after party follow up Send by Email SMS Category Manage categorie…" at bounding box center [825, 491] width 1381 height 814
click at [1414, 143] on div "Template Name after party follow up Send by Email SMS Category Manage categorie…" at bounding box center [825, 491] width 1381 height 814
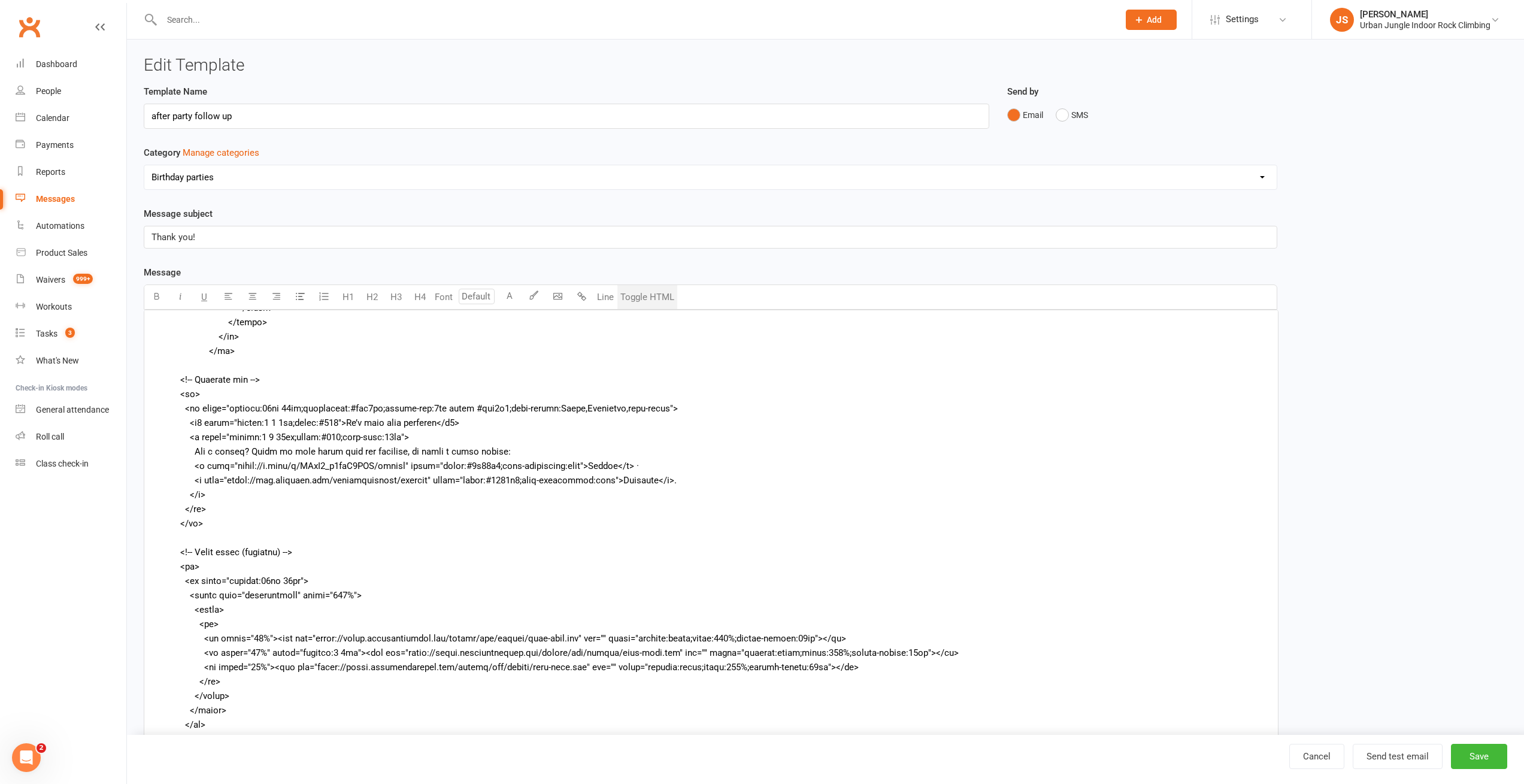
click at [1448, 272] on div "Template Name after party follow up Send by Email SMS Category Manage categorie…" at bounding box center [825, 491] width 1381 height 814
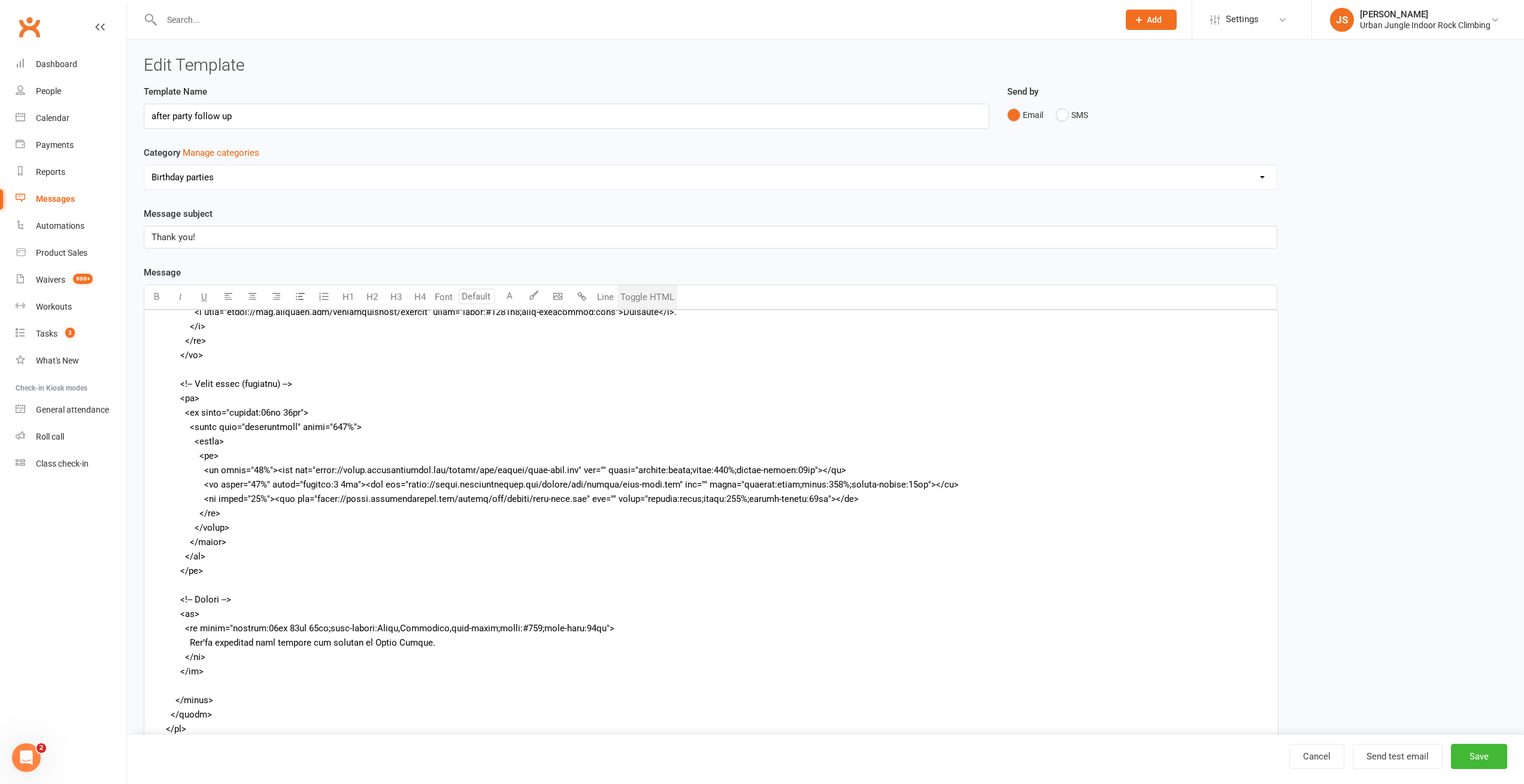
scroll to position [1045, 0]
click at [1349, 169] on div "Template Name after party follow up Send by Email SMS Category Manage categorie…" at bounding box center [825, 491] width 1381 height 814
click at [381, 454] on textarea "To enrich screen reader interactions, please activate Accessibility in Grammarl…" at bounding box center [711, 547] width 1135 height 474
click at [366, 453] on textarea "To enrich screen reader interactions, please activate Accessibility in Grammarl…" at bounding box center [711, 547] width 1135 height 474
paste textarea "images.squarespace-cdn.com/content/v1/5c5a8757348cd92253532c8c/1726114831699-1T…"
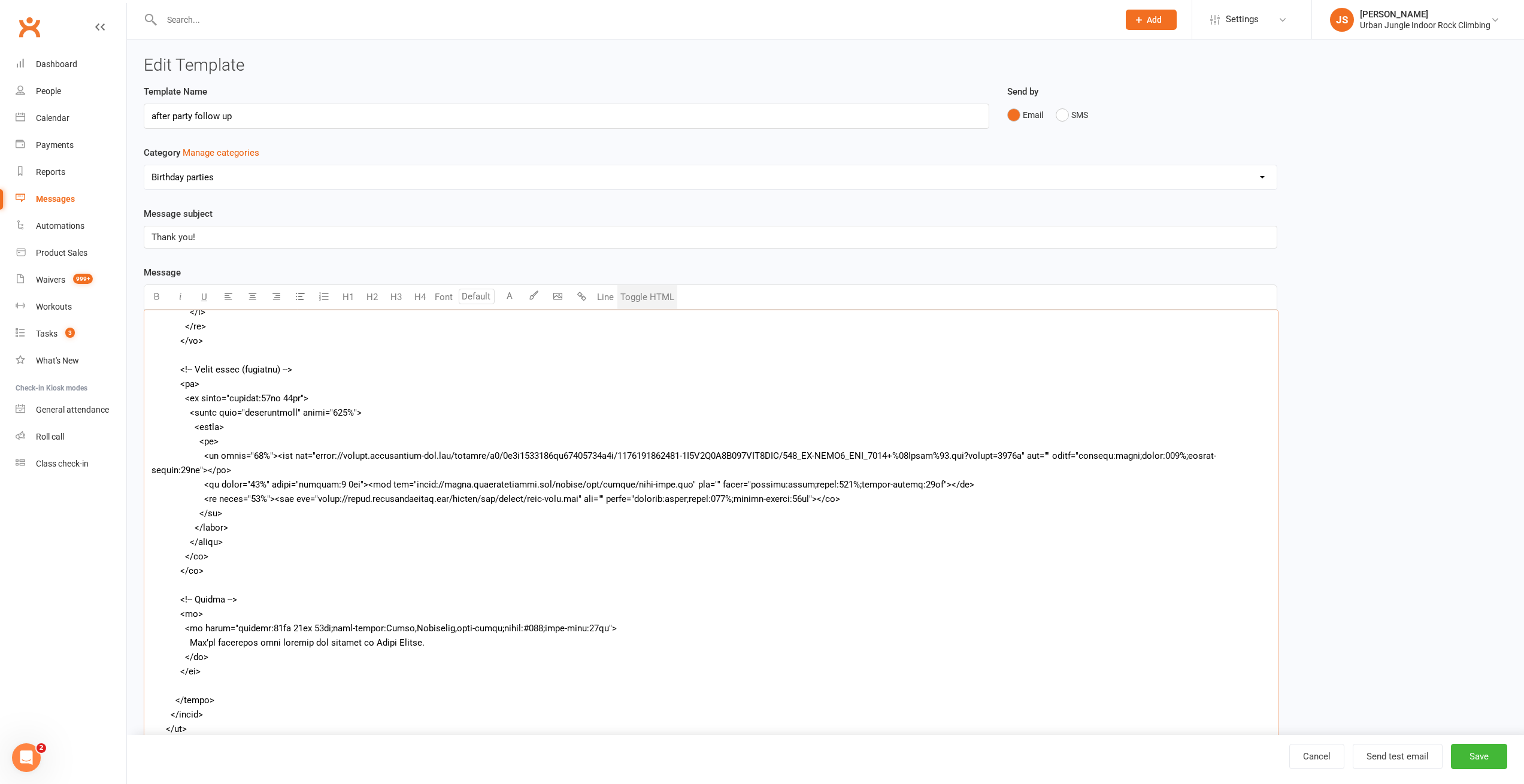
click at [402, 483] on textarea "To enrich screen reader interactions, please activate Accessibility in Grammarl…" at bounding box center [711, 547] width 1135 height 474
paste textarea "images.squarespace-cdn.com/content/v1/5c5a8757348cd92253532c8c/1726114831040-26…"
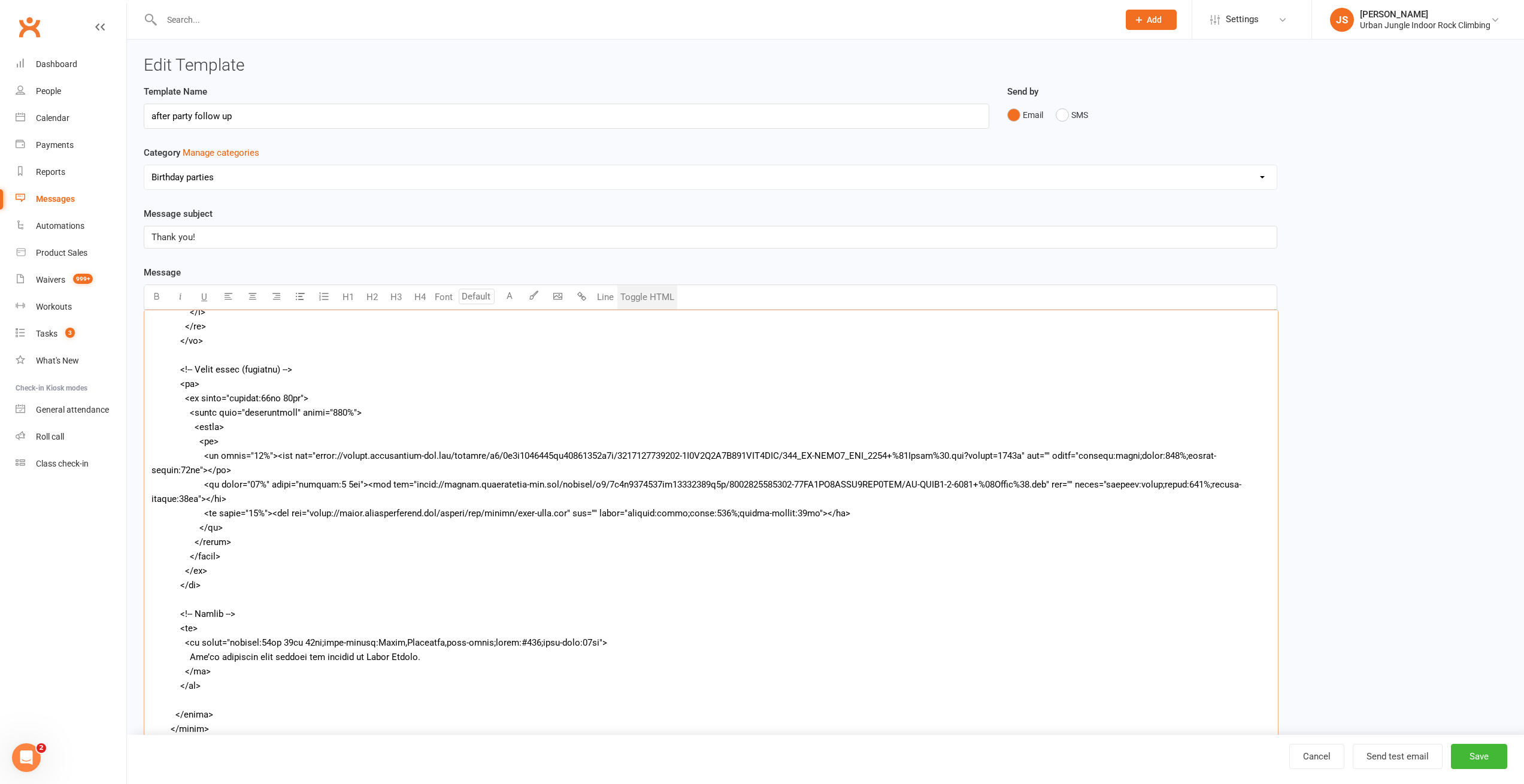
click at [340, 521] on textarea "To enrich screen reader interactions, please activate Accessibility in Grammarl…" at bounding box center [711, 547] width 1135 height 474
click at [312, 511] on textarea "To enrich screen reader interactions, please activate Accessibility in Grammarl…" at bounding box center [711, 547] width 1135 height 474
paste textarea "images.squarespace-cdn.com/content/v1/5c5a8757348cd92253532c8c/1726114835440-E8…"
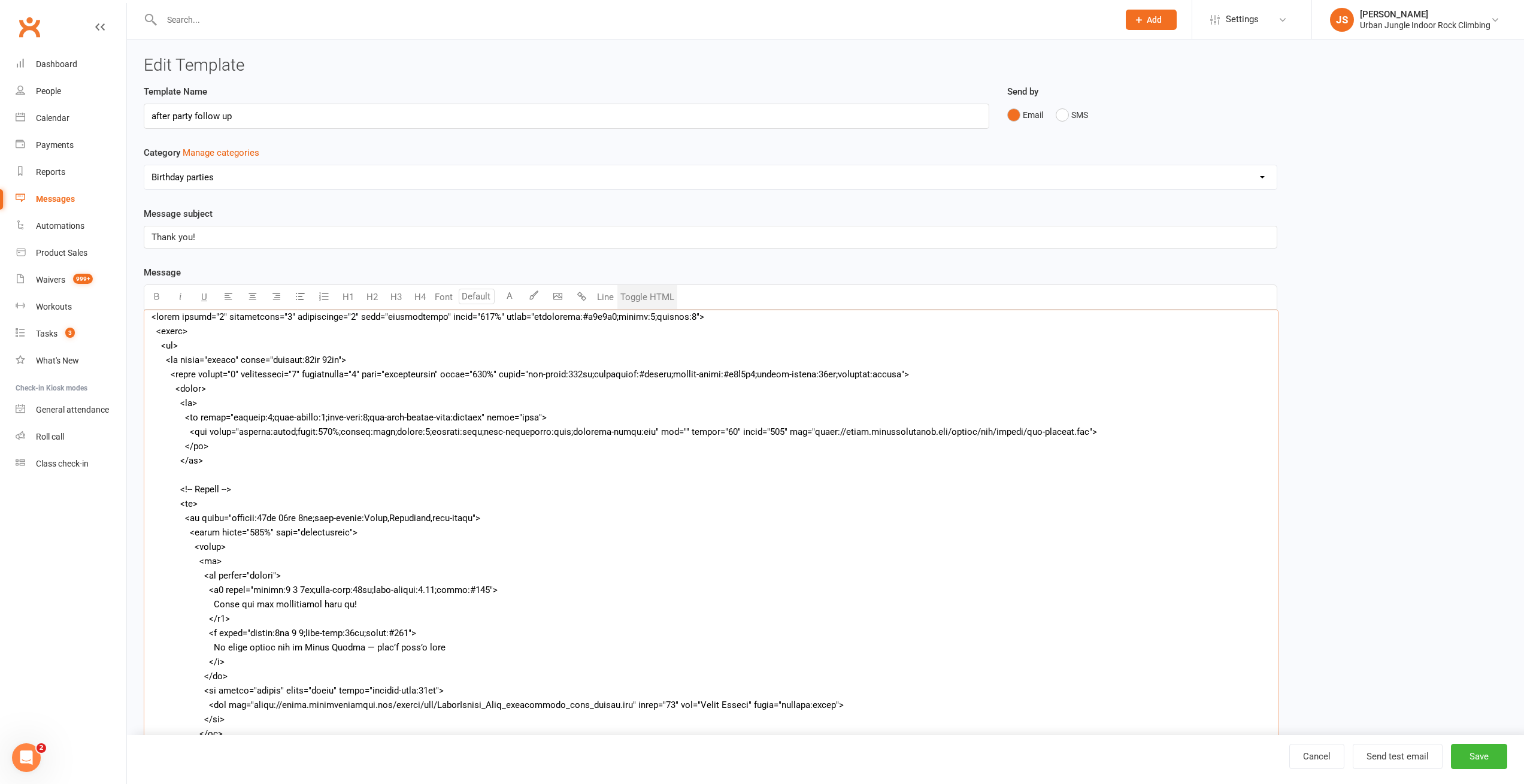
scroll to position [0, 0]
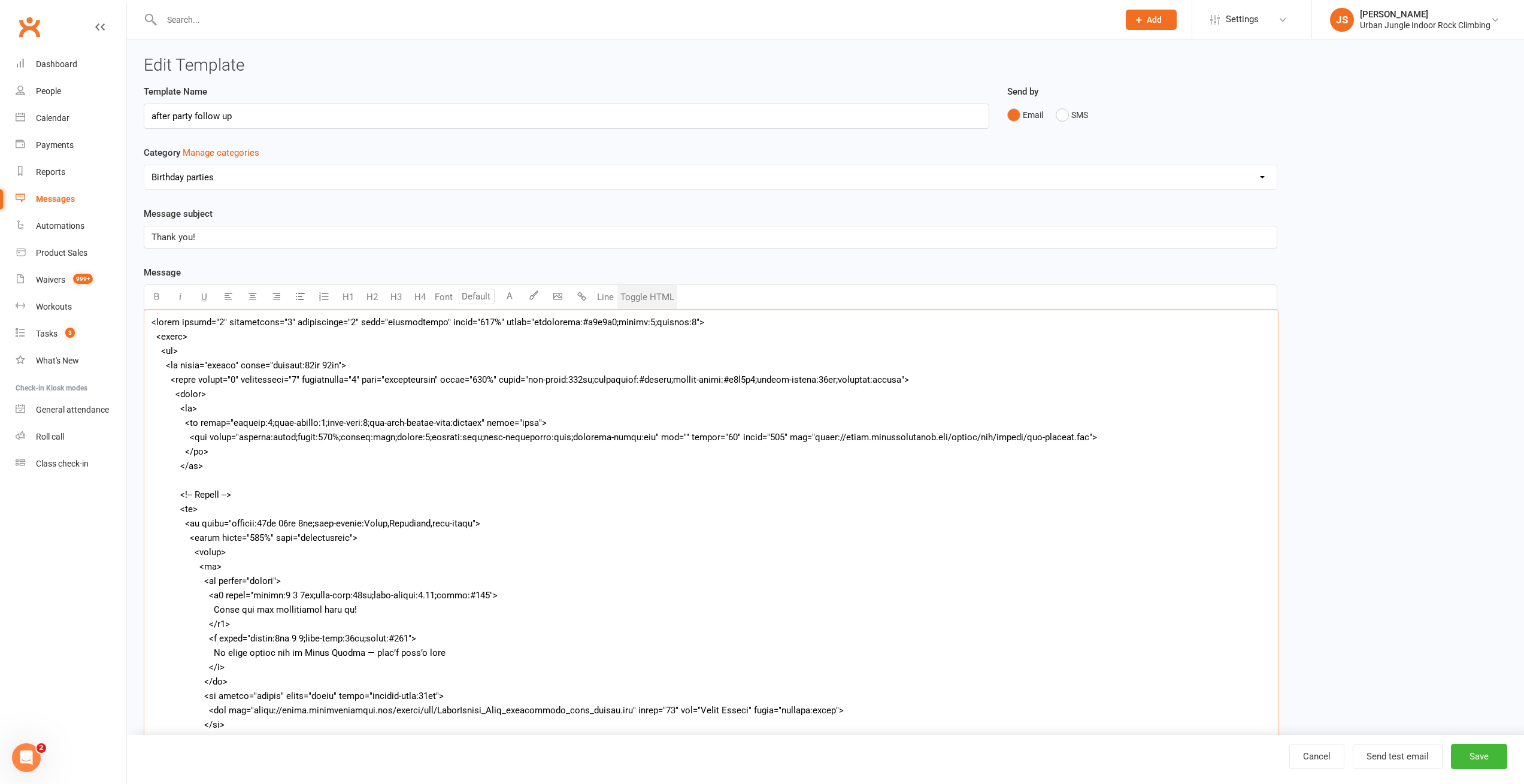
type textarea "<table border="0" cellpadding="0" cellspacing="0" role="presentation" width="10…"
click at [647, 301] on button "Toggle HTML" at bounding box center [647, 297] width 60 height 24
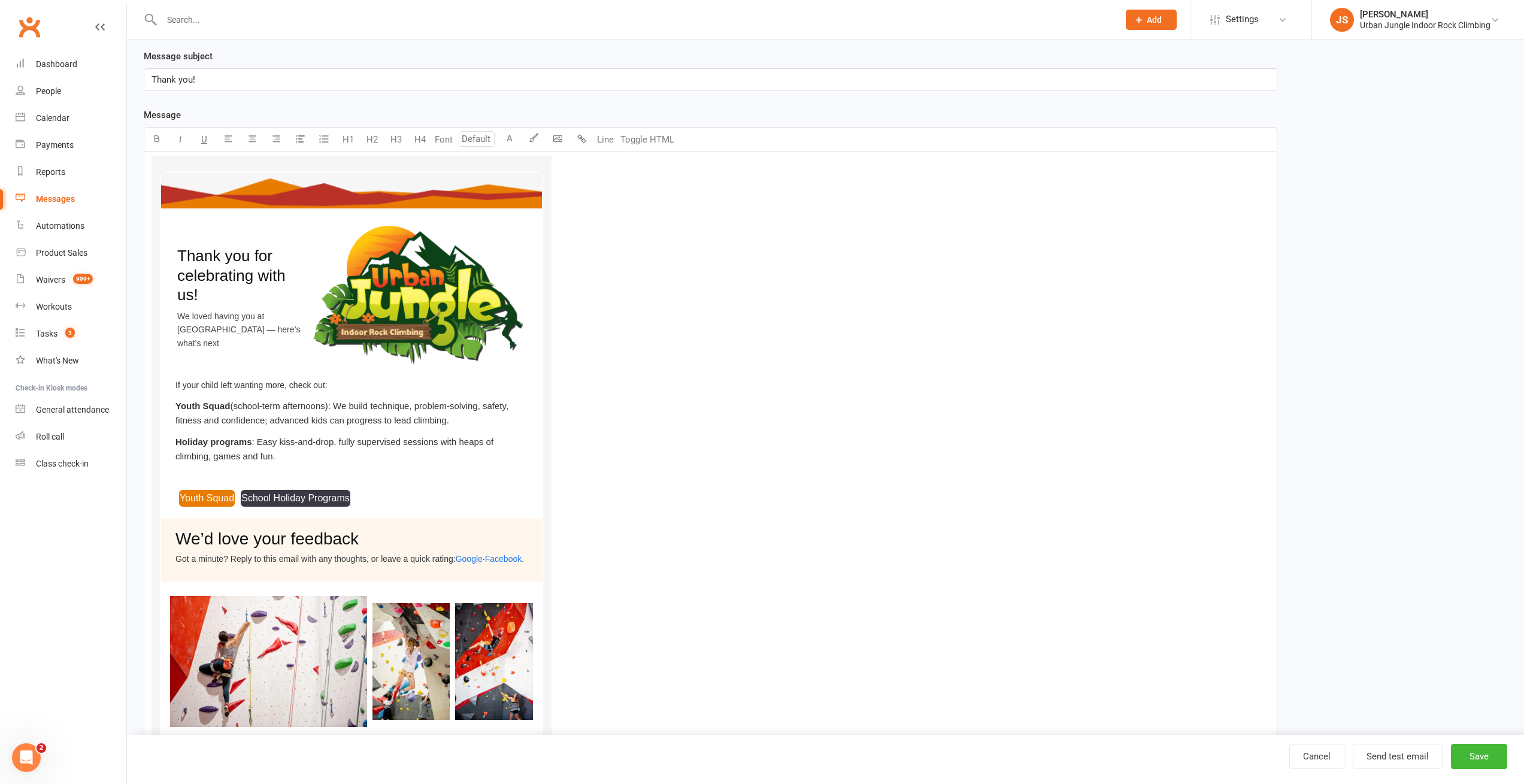
scroll to position [349, 0]
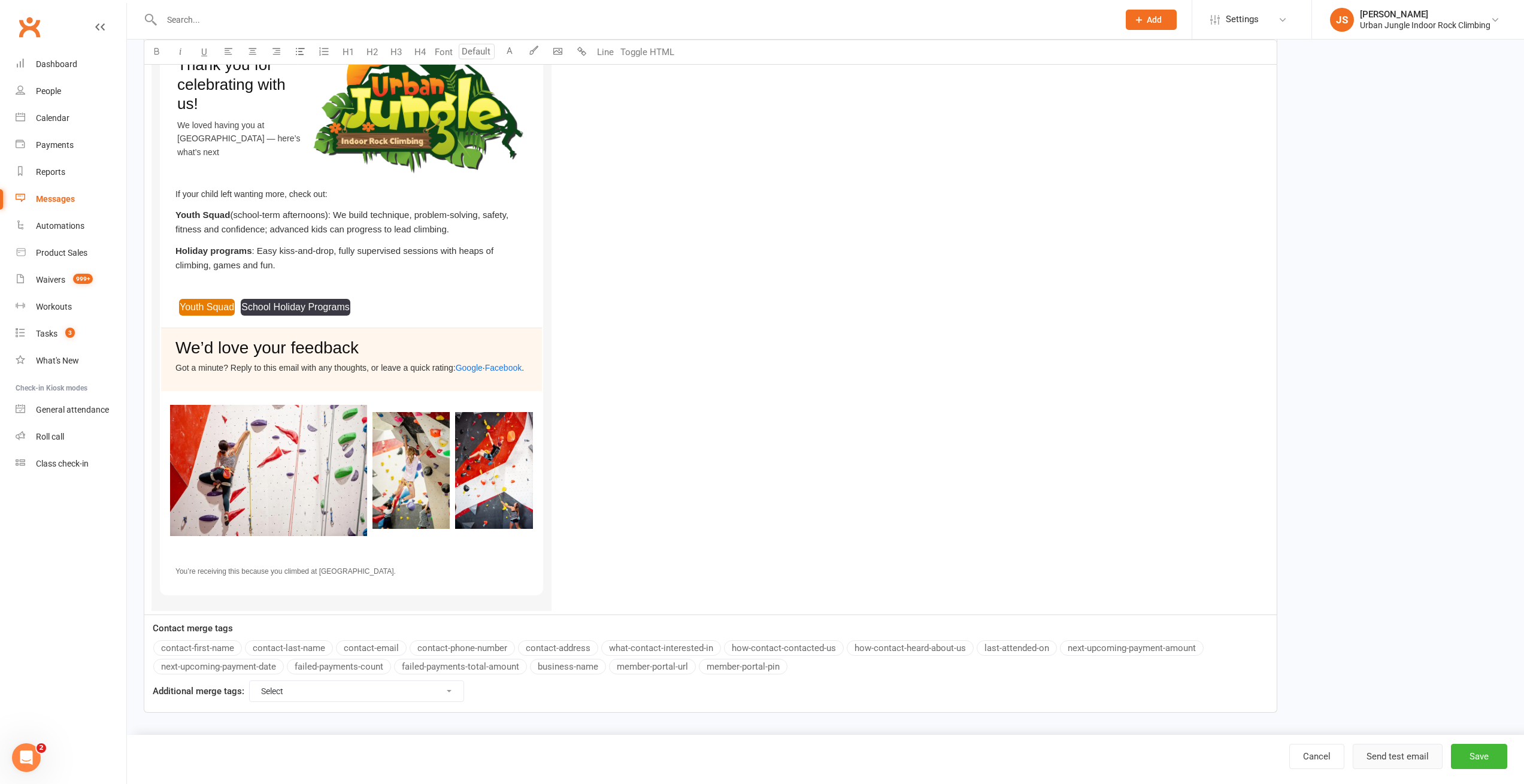
click at [1411, 757] on button "Send test email" at bounding box center [1397, 756] width 90 height 25
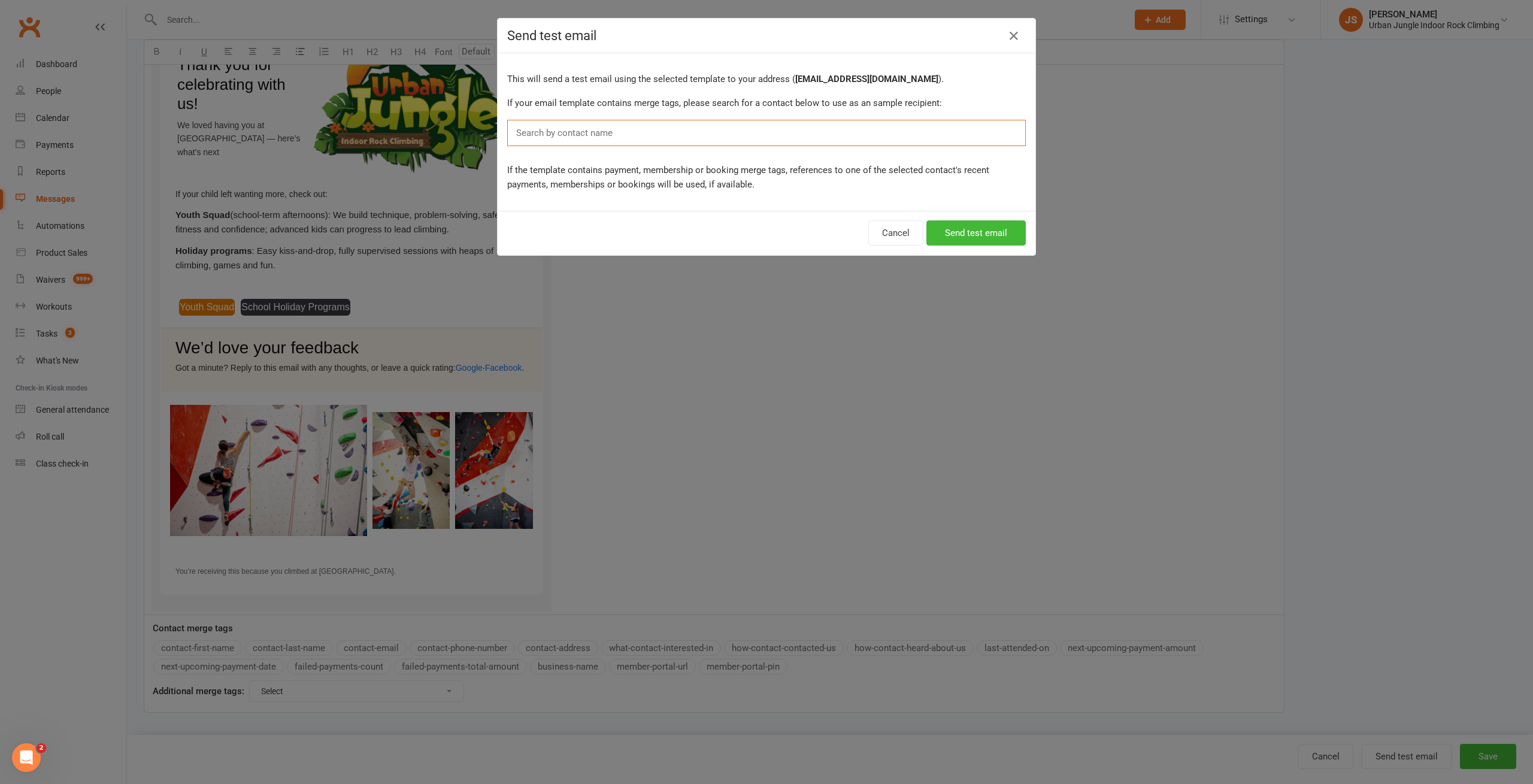
click at [589, 127] on input "text" at bounding box center [567, 132] width 104 height 15
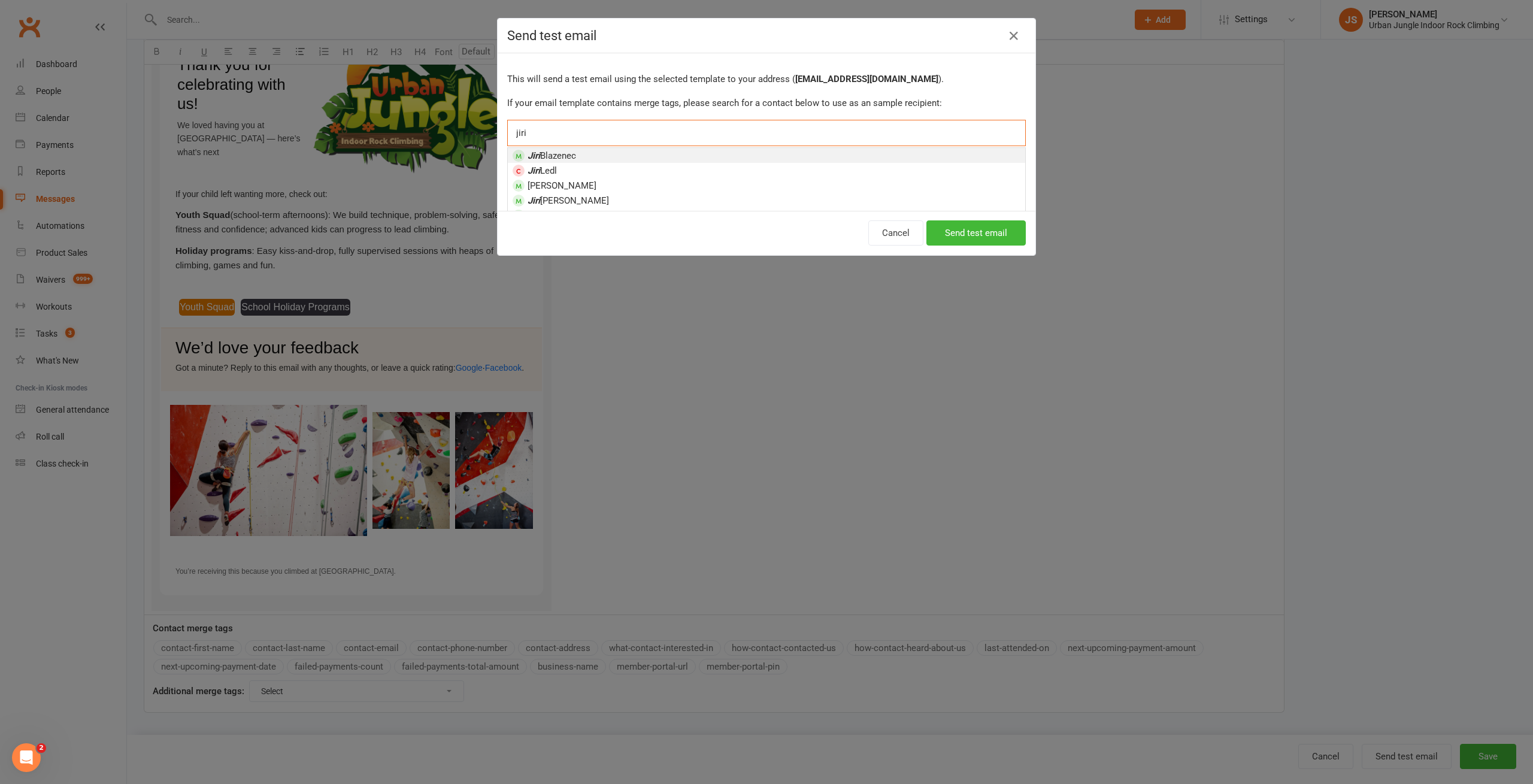
type input "jiri"
click at [570, 157] on span "Jiri Blazenec" at bounding box center [552, 156] width 49 height 11
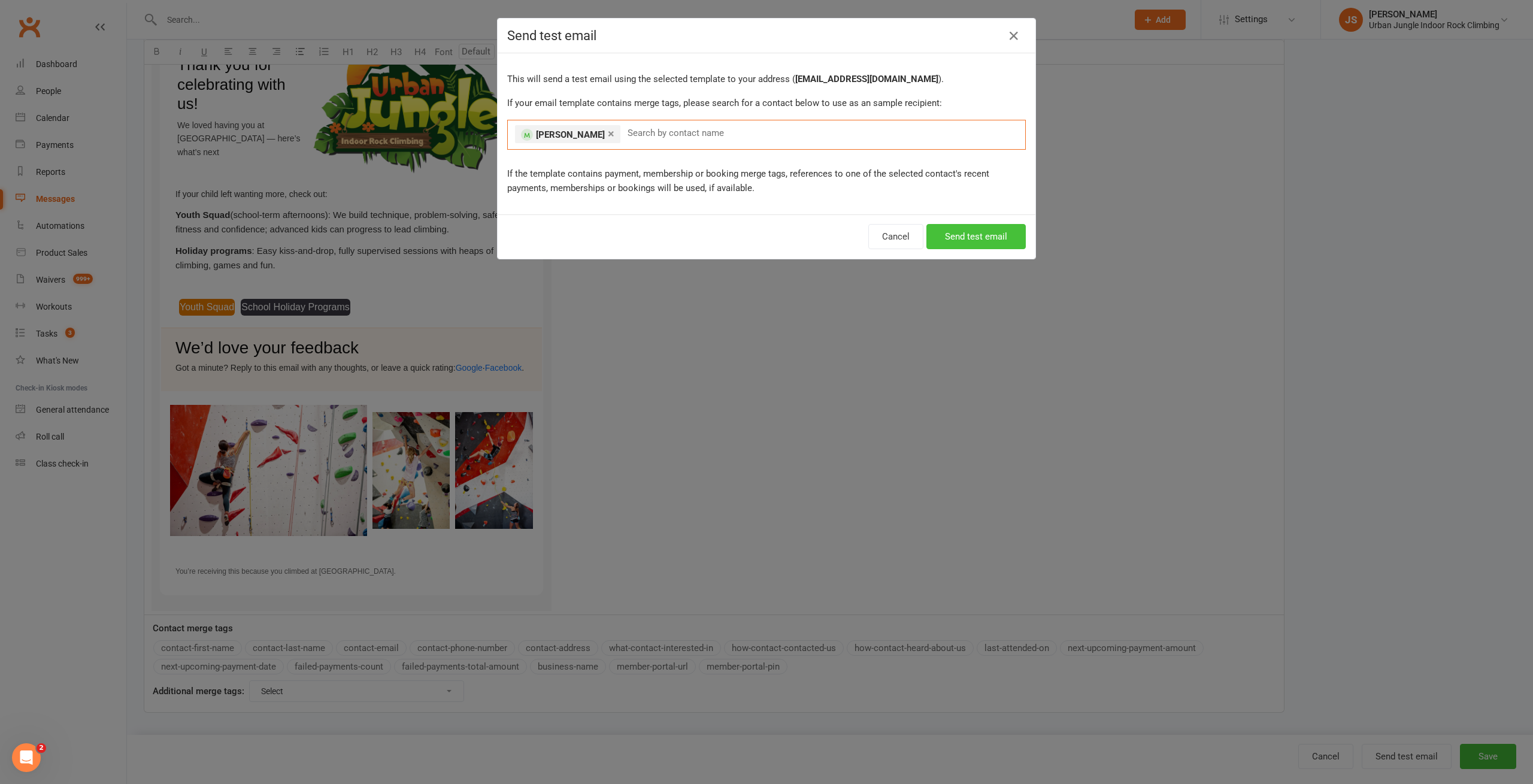
click at [982, 242] on button "Send test email" at bounding box center [976, 236] width 100 height 25
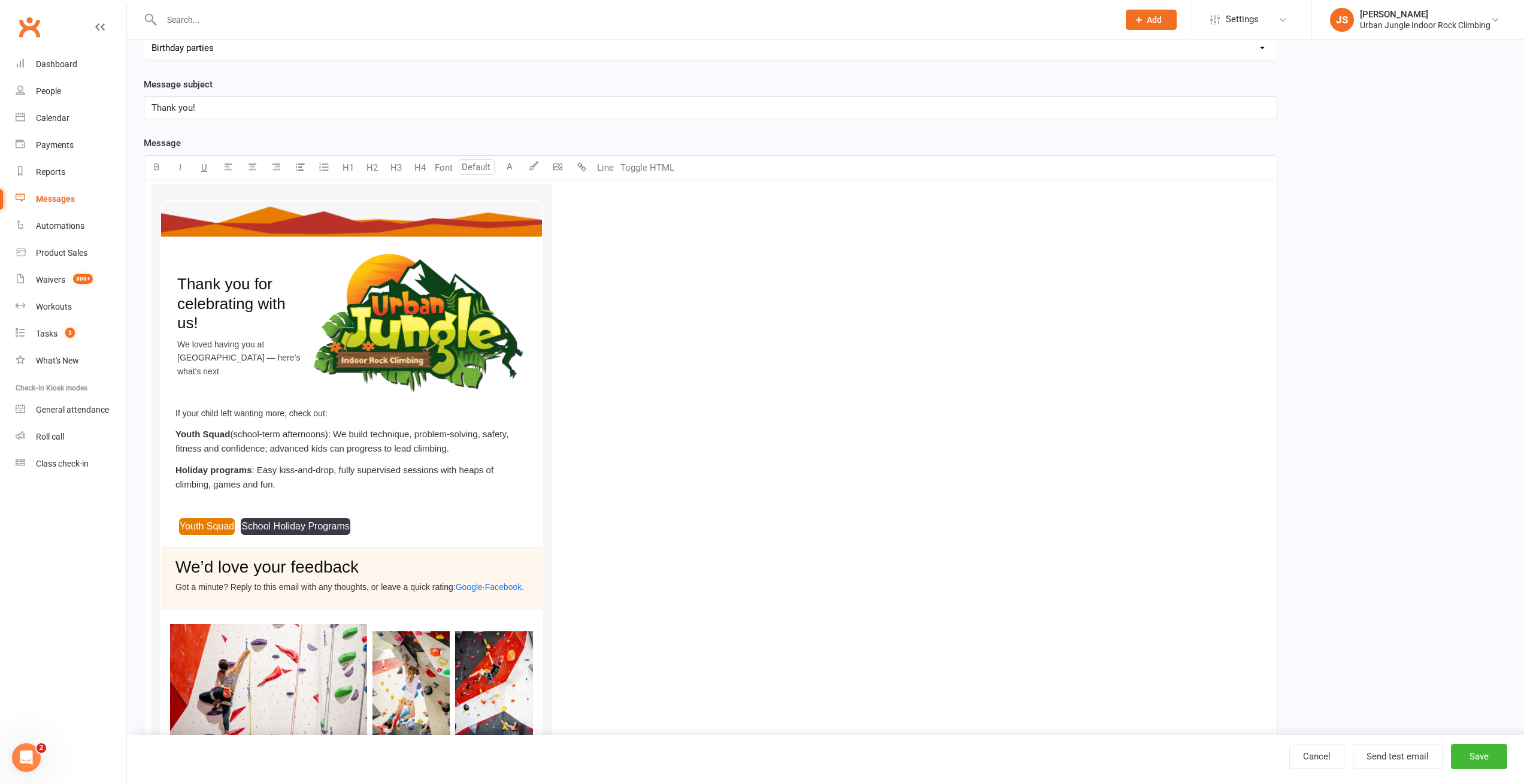
scroll to position [0, 0]
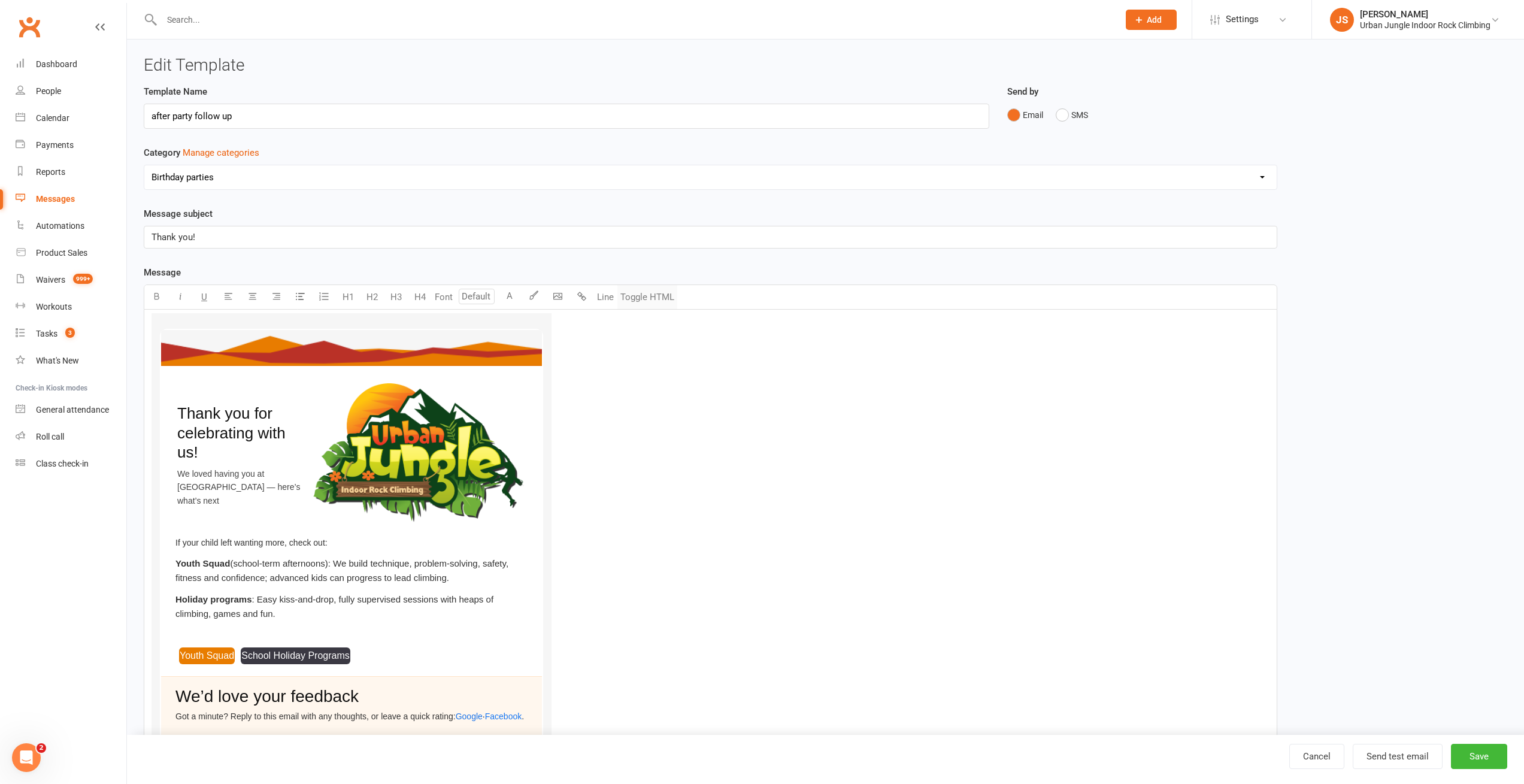
click at [640, 300] on button "Toggle HTML" at bounding box center [647, 297] width 60 height 24
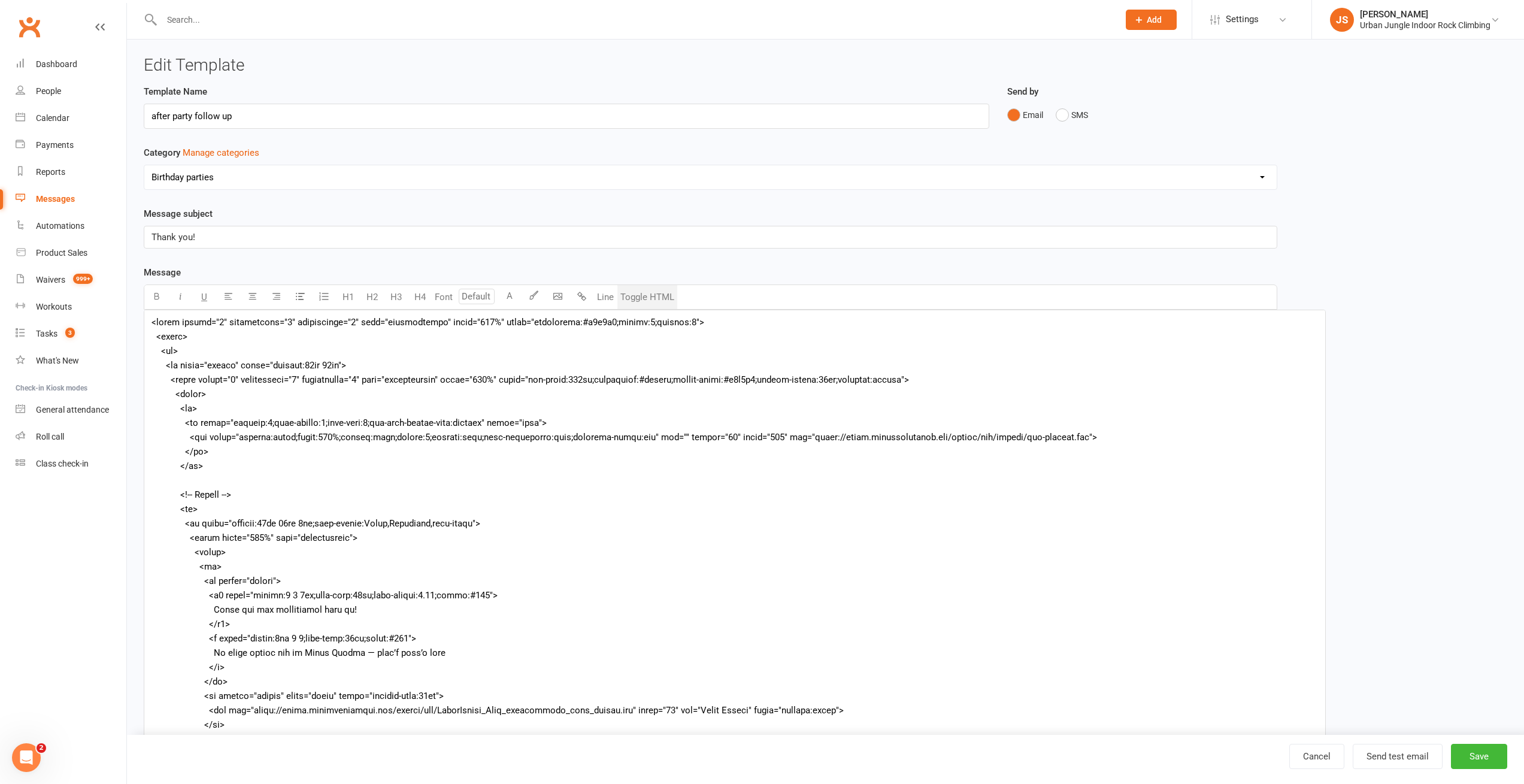
drag, startPoint x: 1281, startPoint y: 483, endPoint x: 1292, endPoint y: 781, distance: 298.2
click at [1321, 783] on ui-view "Edit Template Template Name after party follow up Send by Email SMS Category Ma…" at bounding box center [825, 476] width 1397 height 873
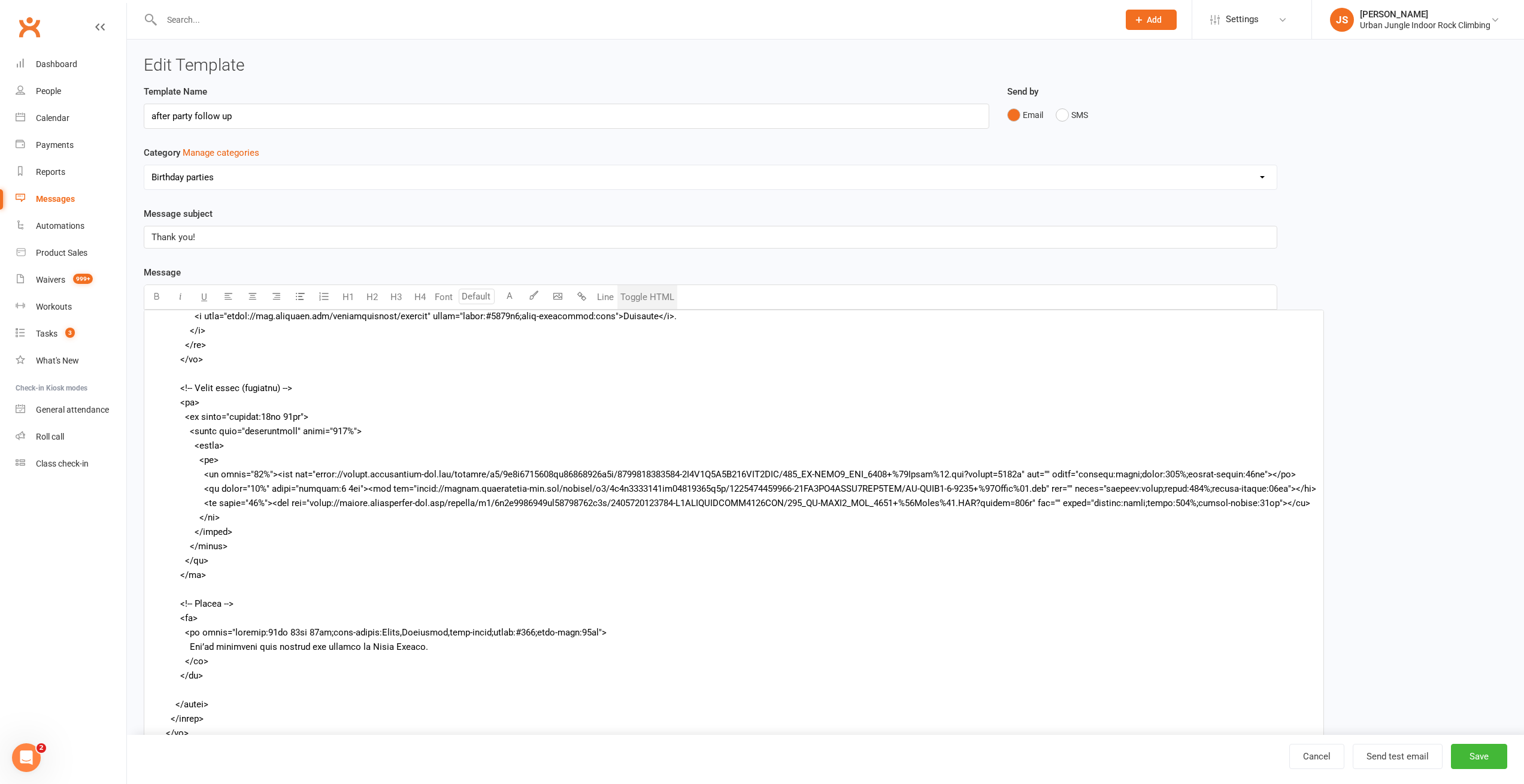
scroll to position [177, 0]
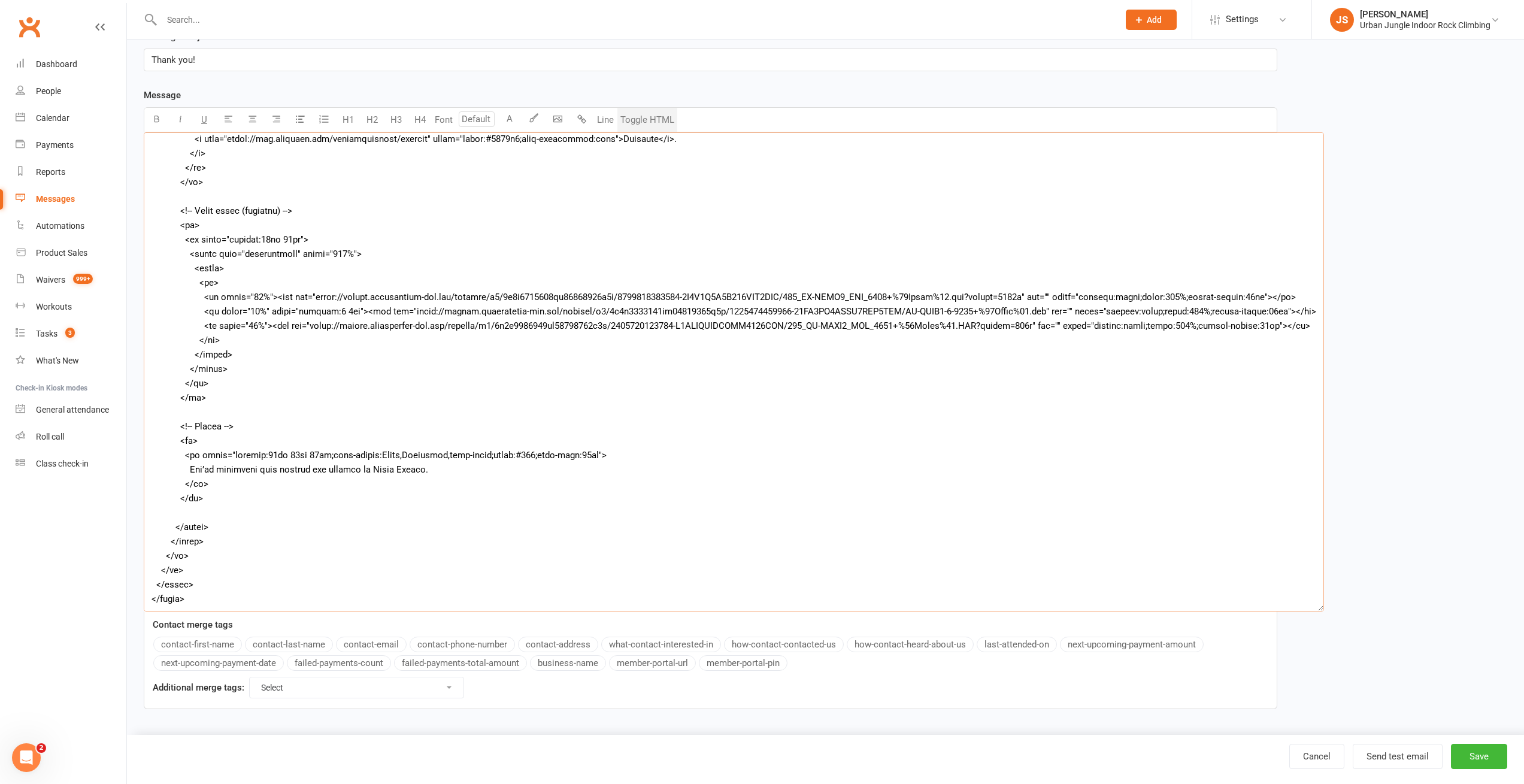
click at [480, 366] on textarea at bounding box center [733, 371] width 1180 height 479
click at [244, 518] on textarea "To enrich screen reader interactions, please activate Accessibility in Grammarl…" at bounding box center [733, 371] width 1180 height 479
click at [244, 519] on textarea "To enrich screen reader interactions, please activate Accessibility in Grammarl…" at bounding box center [733, 371] width 1180 height 479
click at [531, 185] on textarea "To enrich screen reader interactions, please activate Accessibility in Grammarl…" at bounding box center [733, 371] width 1180 height 479
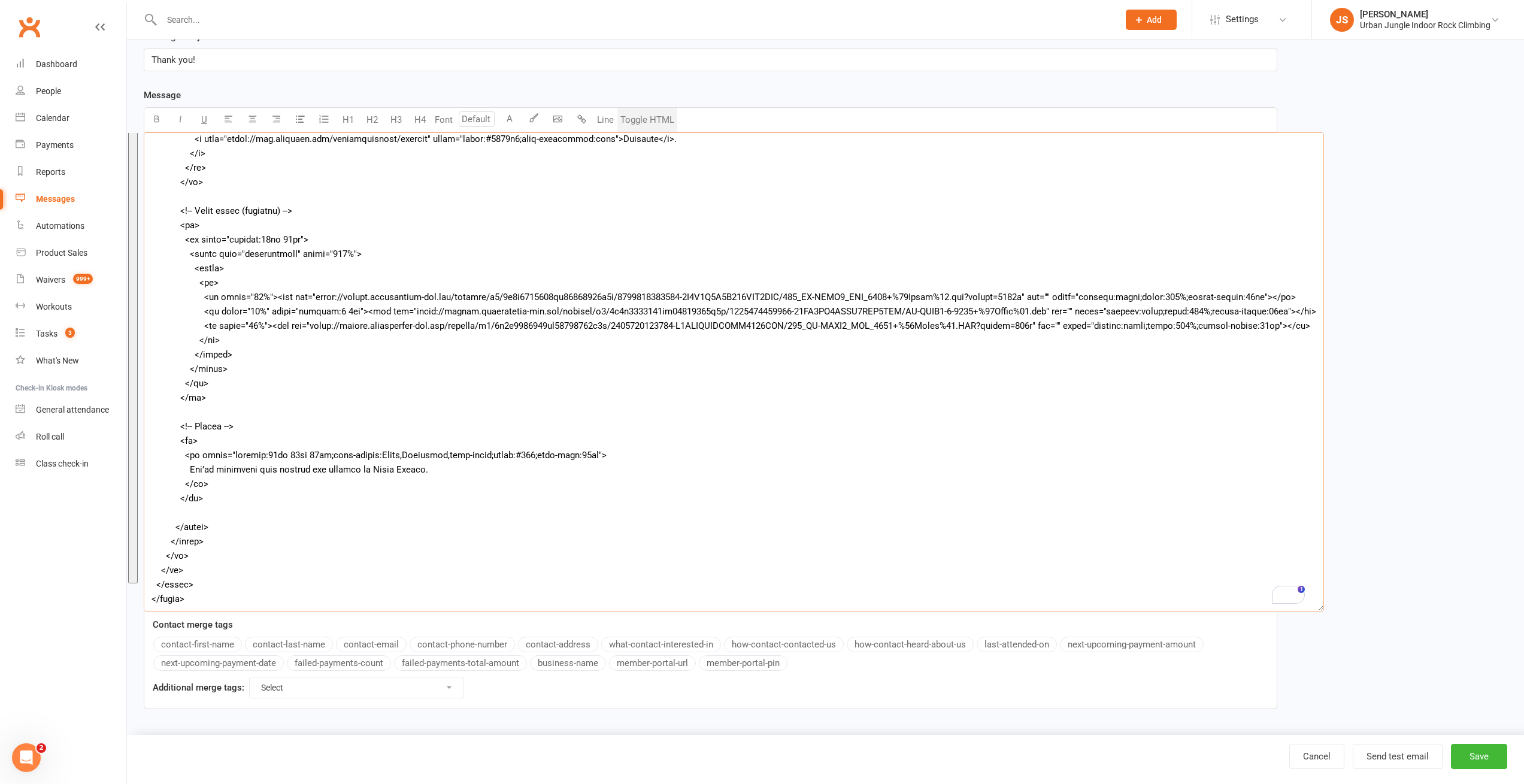
paste textarea "style="background:#f6f6f6;margin:0;padding:0"> <tbody> <tr> <td align="center" …"
type textarea "<table border="0" cellpadding="0" cellspacing="0" role="presentation" width="10…"
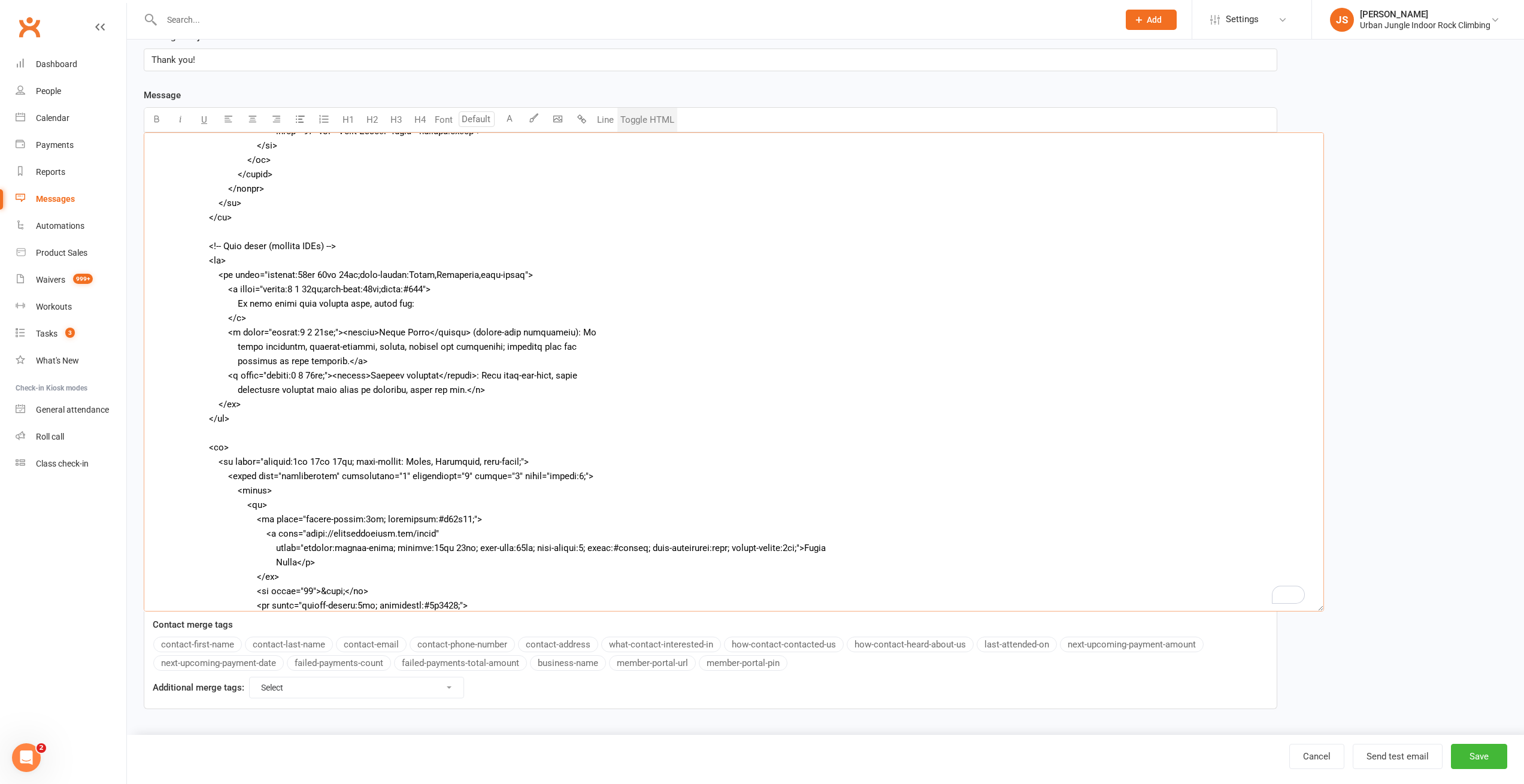
scroll to position [473, 0]
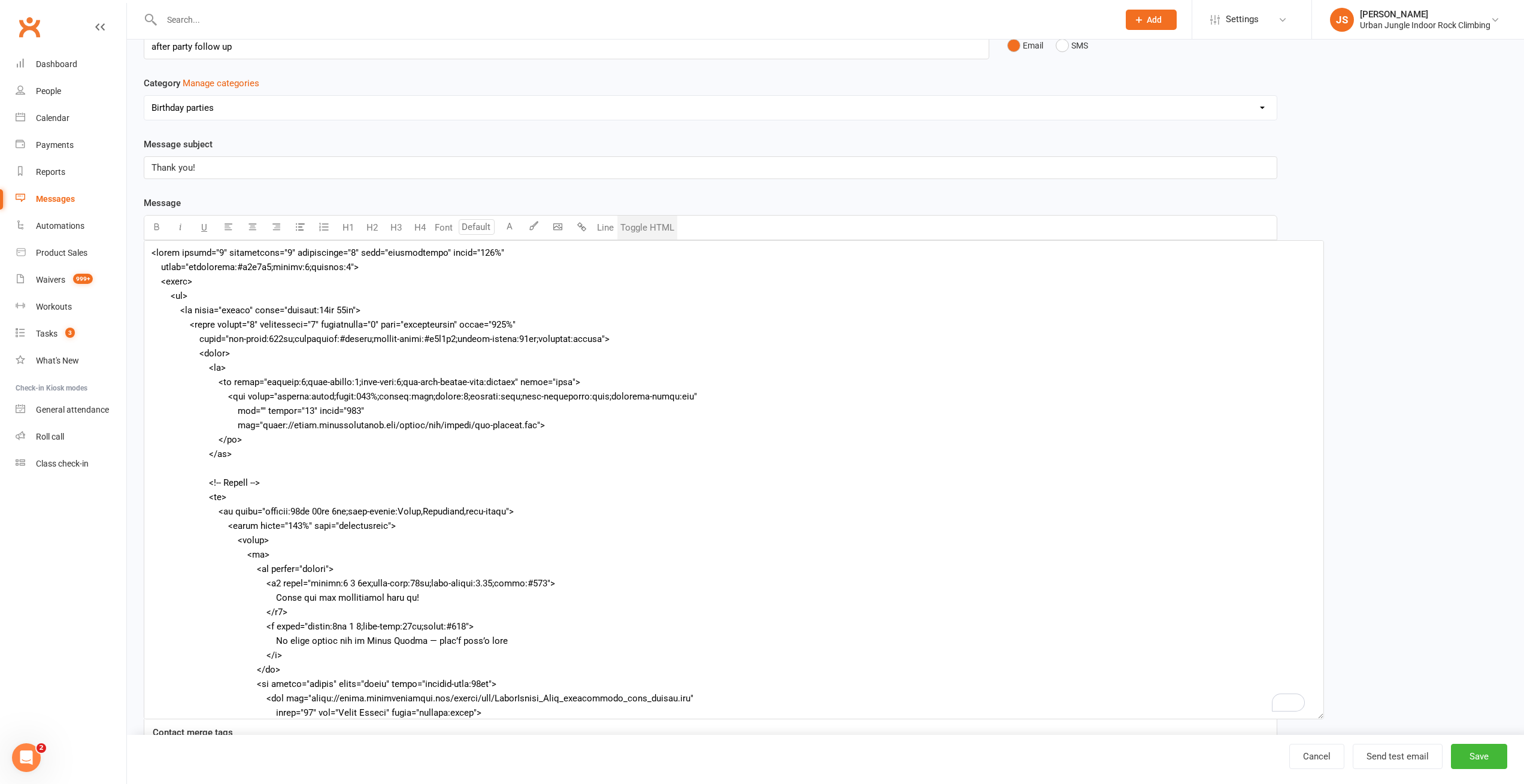
click at [652, 227] on button "Toggle HTML" at bounding box center [647, 227] width 60 height 24
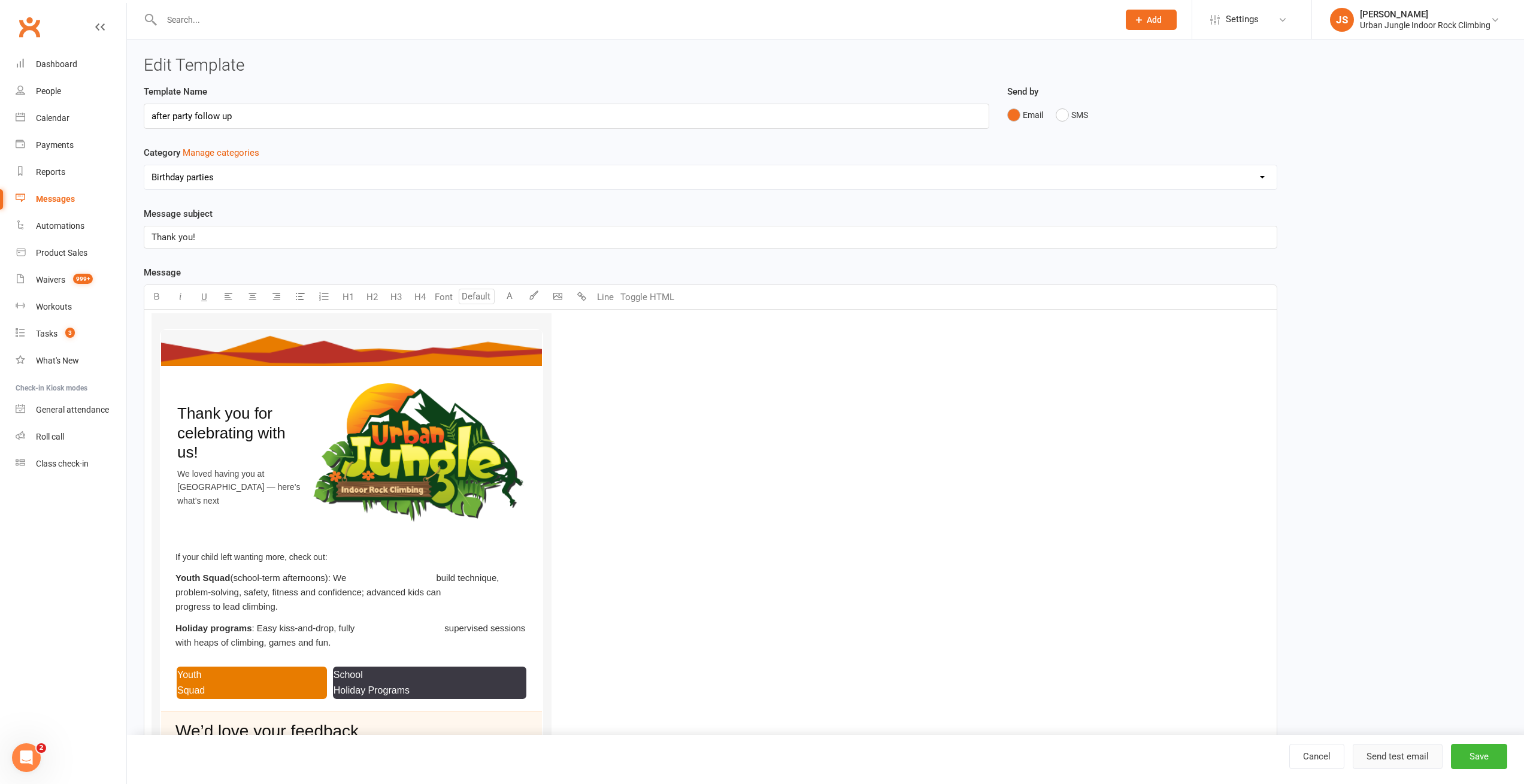
click at [1410, 756] on button "Send test email" at bounding box center [1397, 756] width 90 height 25
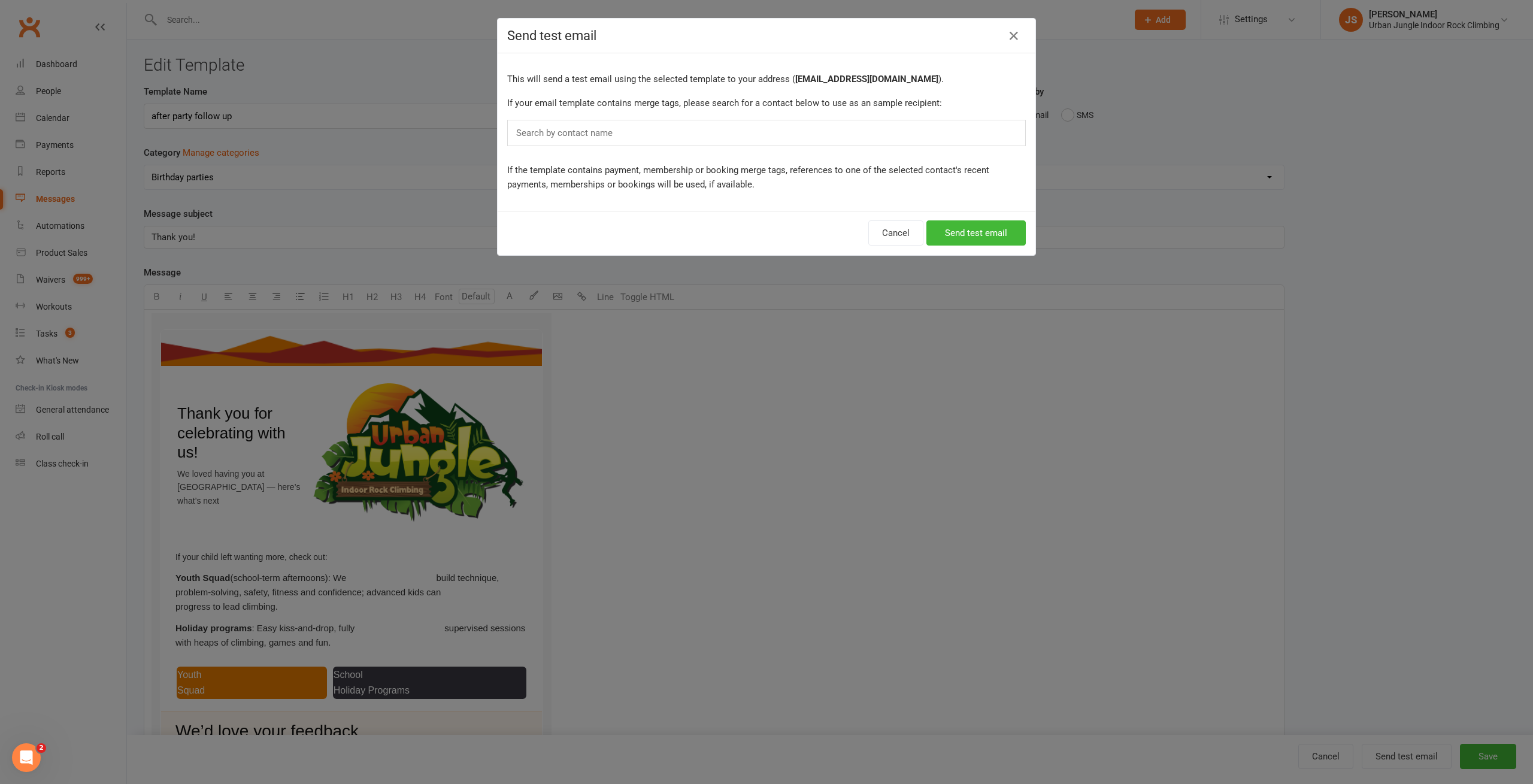
click at [656, 133] on div "Search by contact name" at bounding box center [766, 132] width 519 height 26
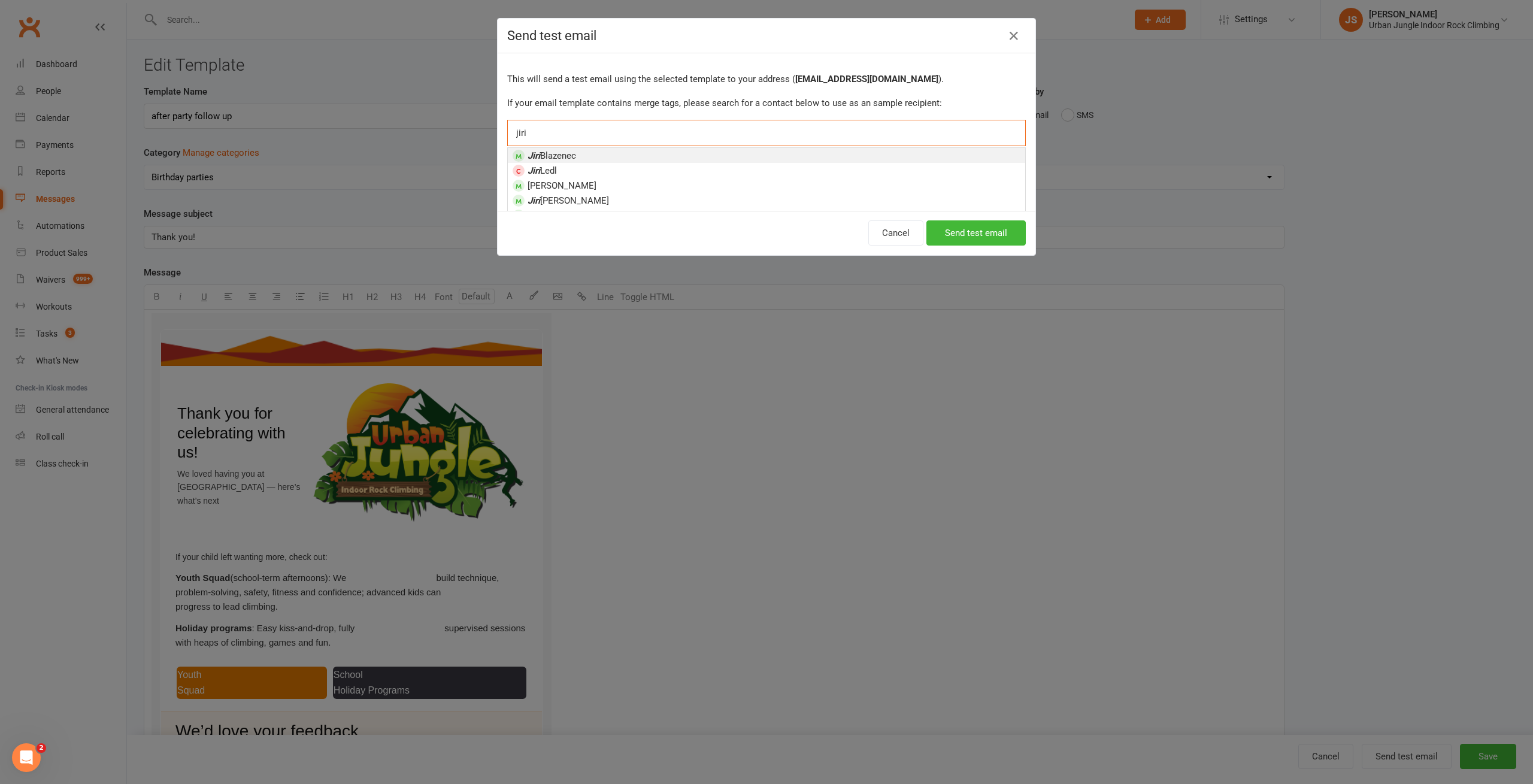
type input "jiri"
click at [627, 153] on li "Jiri Blazenec" at bounding box center [766, 155] width 517 height 15
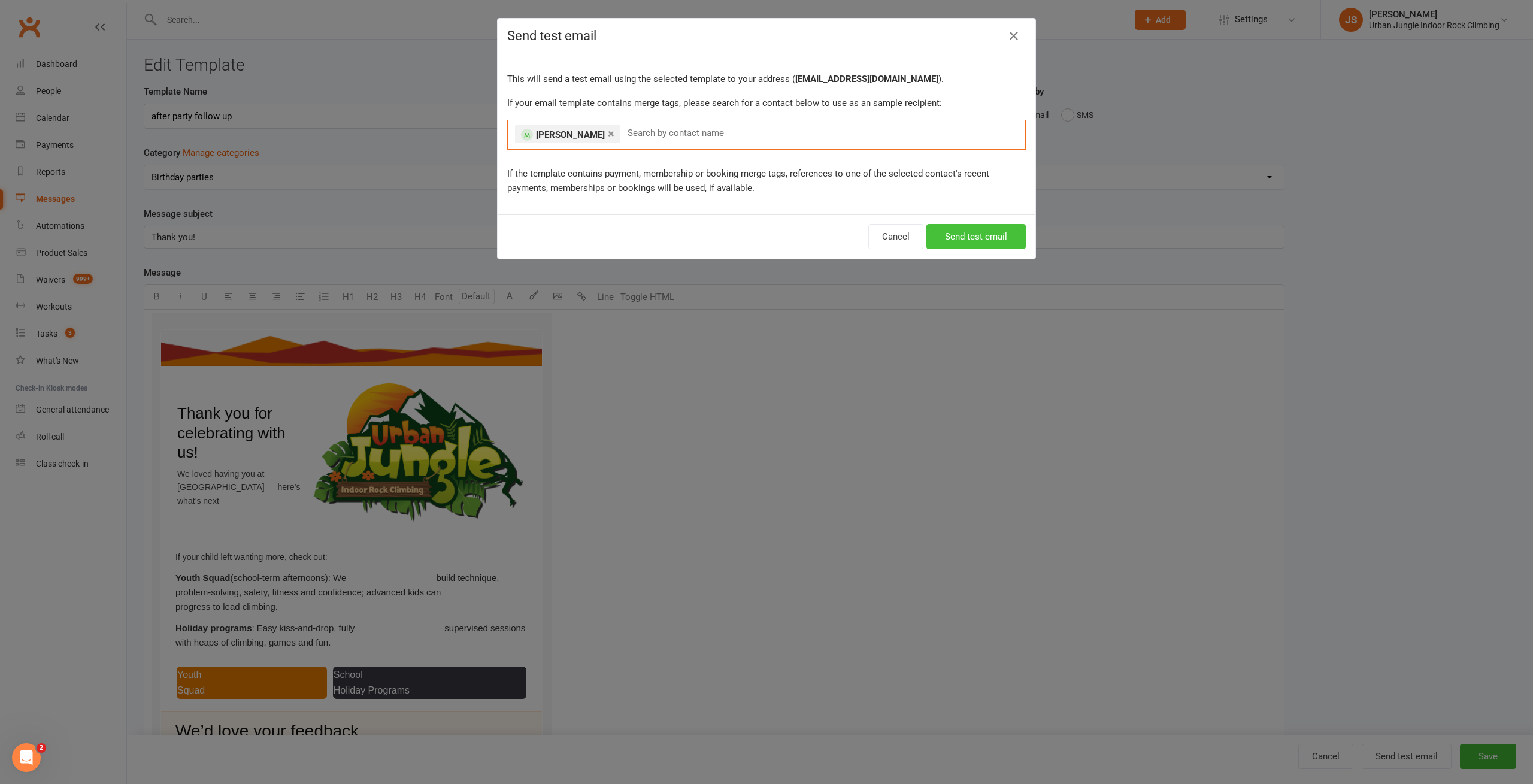
drag, startPoint x: 995, startPoint y: 241, endPoint x: 957, endPoint y: 245, distance: 38.2
click at [992, 243] on button "Send test email" at bounding box center [976, 236] width 100 height 25
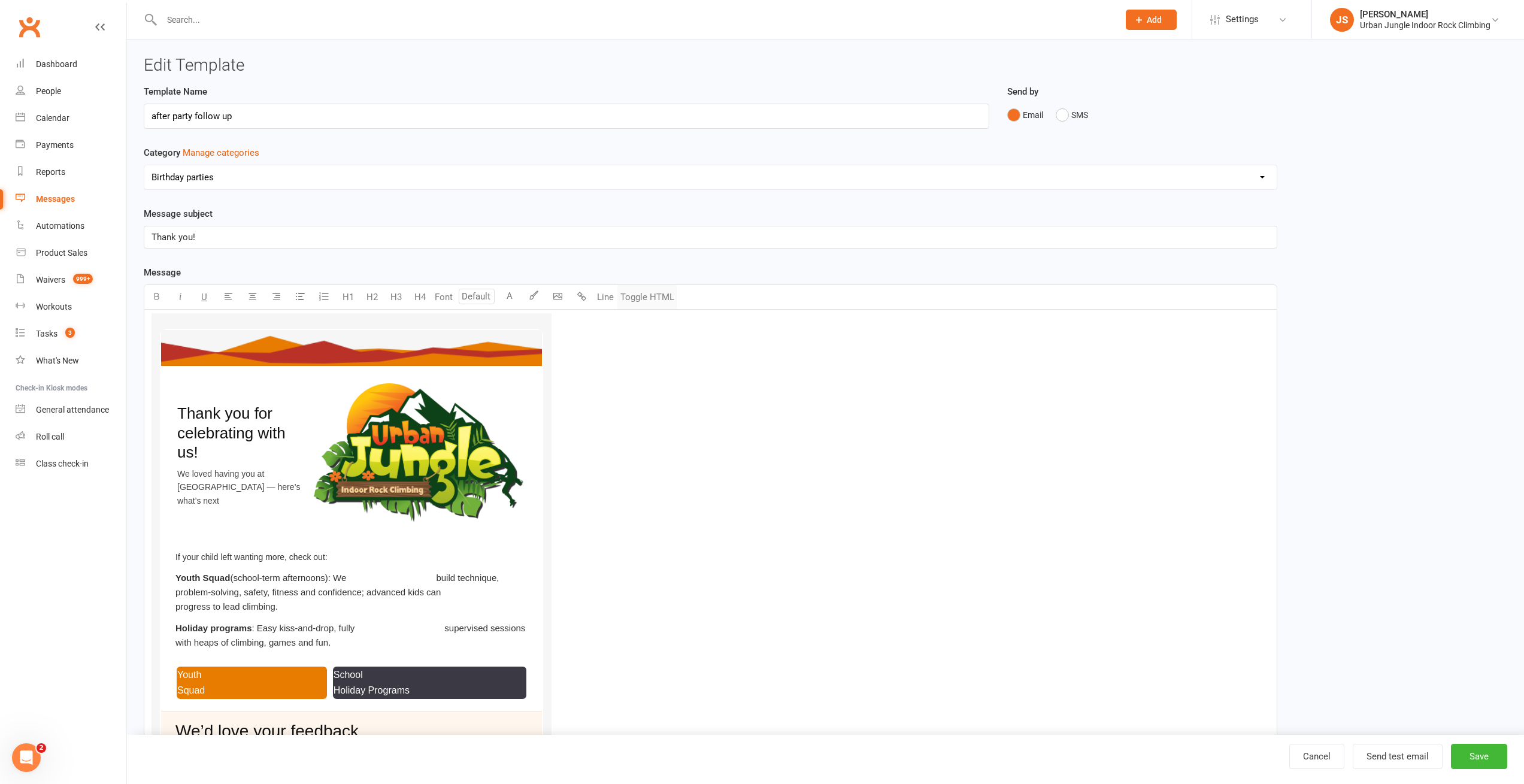
click at [649, 295] on button "Toggle HTML" at bounding box center [647, 297] width 60 height 24
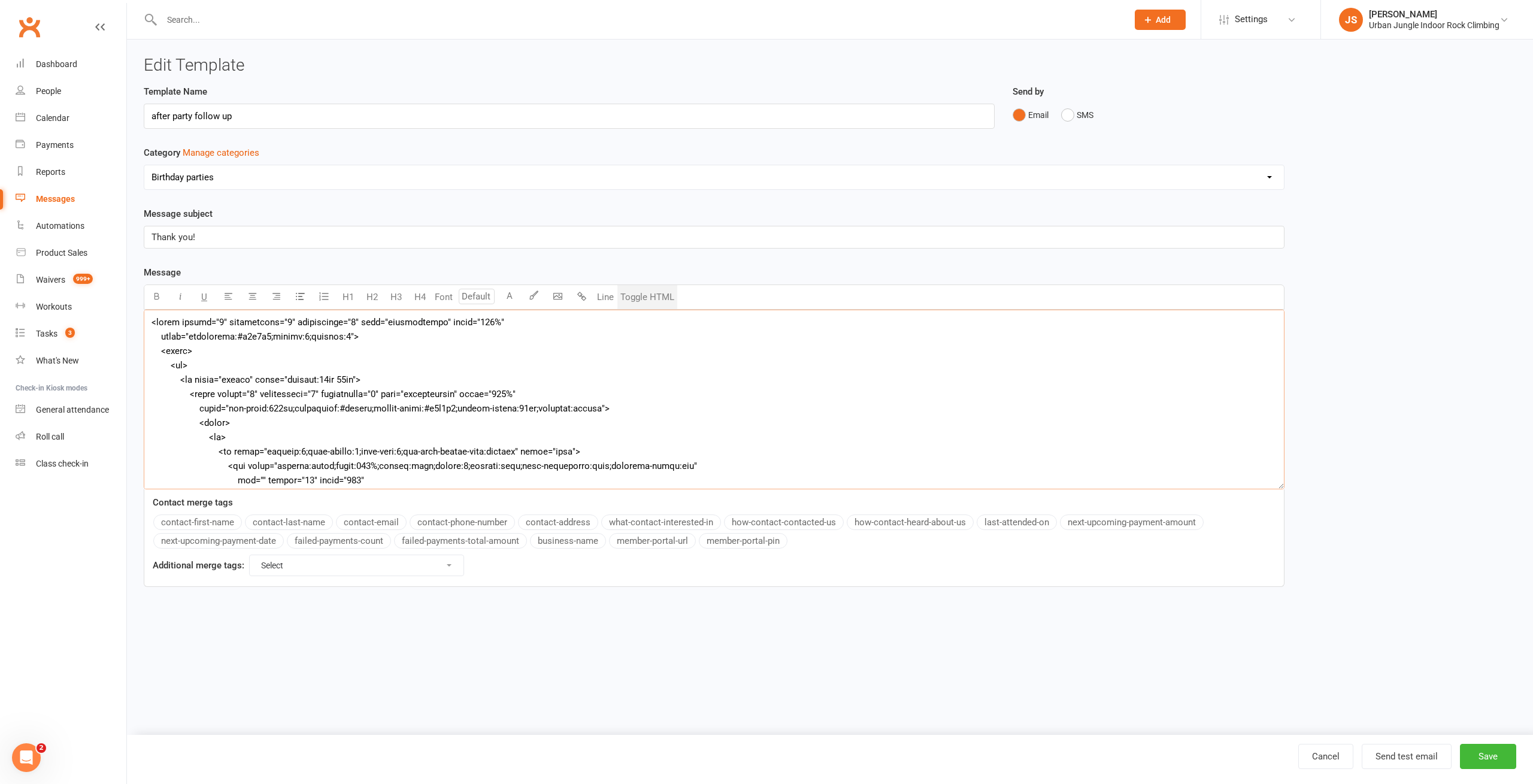
click at [714, 384] on textarea at bounding box center [714, 399] width 1141 height 179
paste textarea "4975-1MIGJF7LUAS0SEXOWNPK/UJ-SLSR4-2-3146+%28Large%29.jpg?format=2500w" alt="" …"
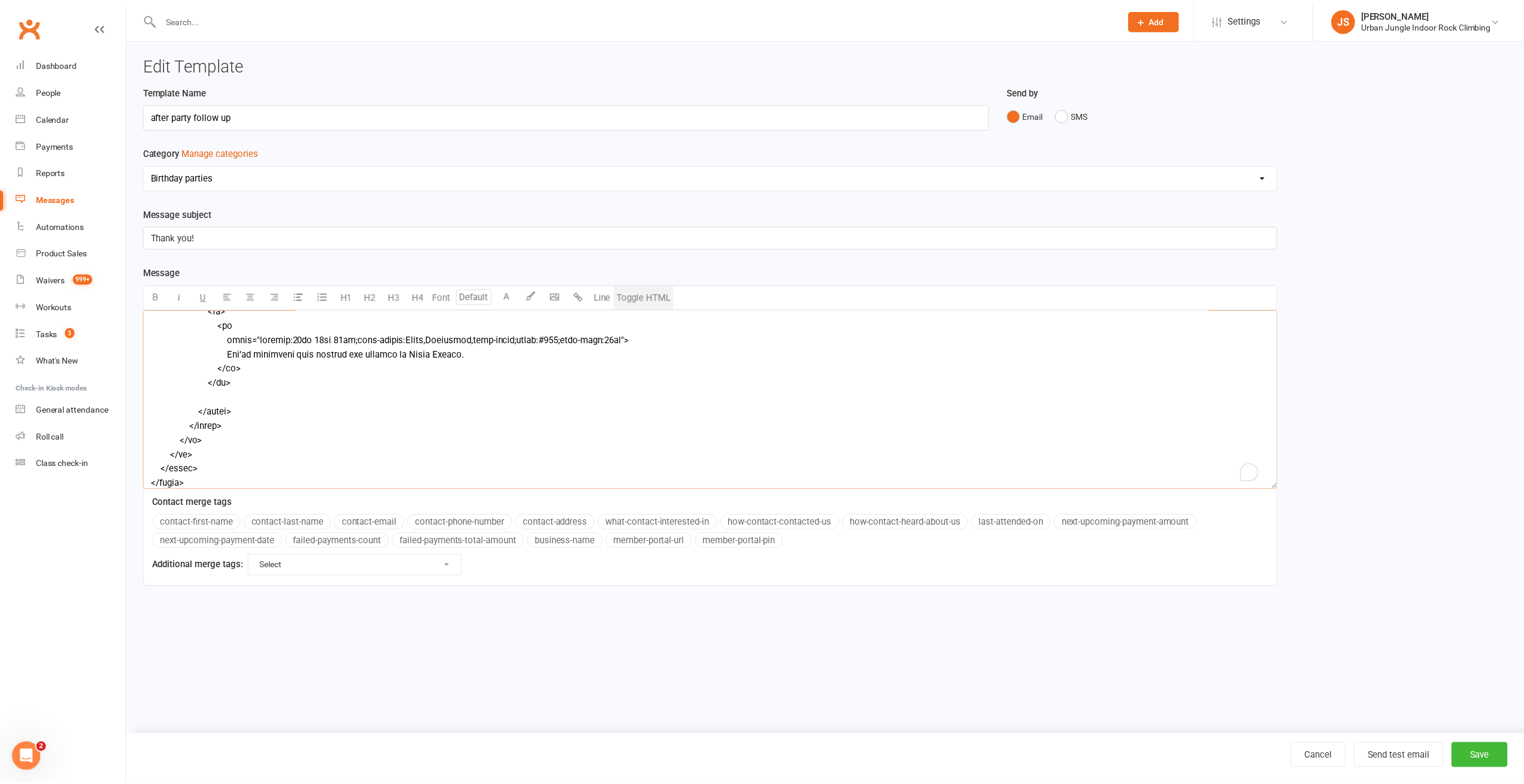
scroll to position [1635, 0]
type textarea "<table border="0" cellpadding="0" cellspacing="0" role="presentation" width="10…"
click at [656, 296] on button "Toggle HTML" at bounding box center [647, 297] width 60 height 24
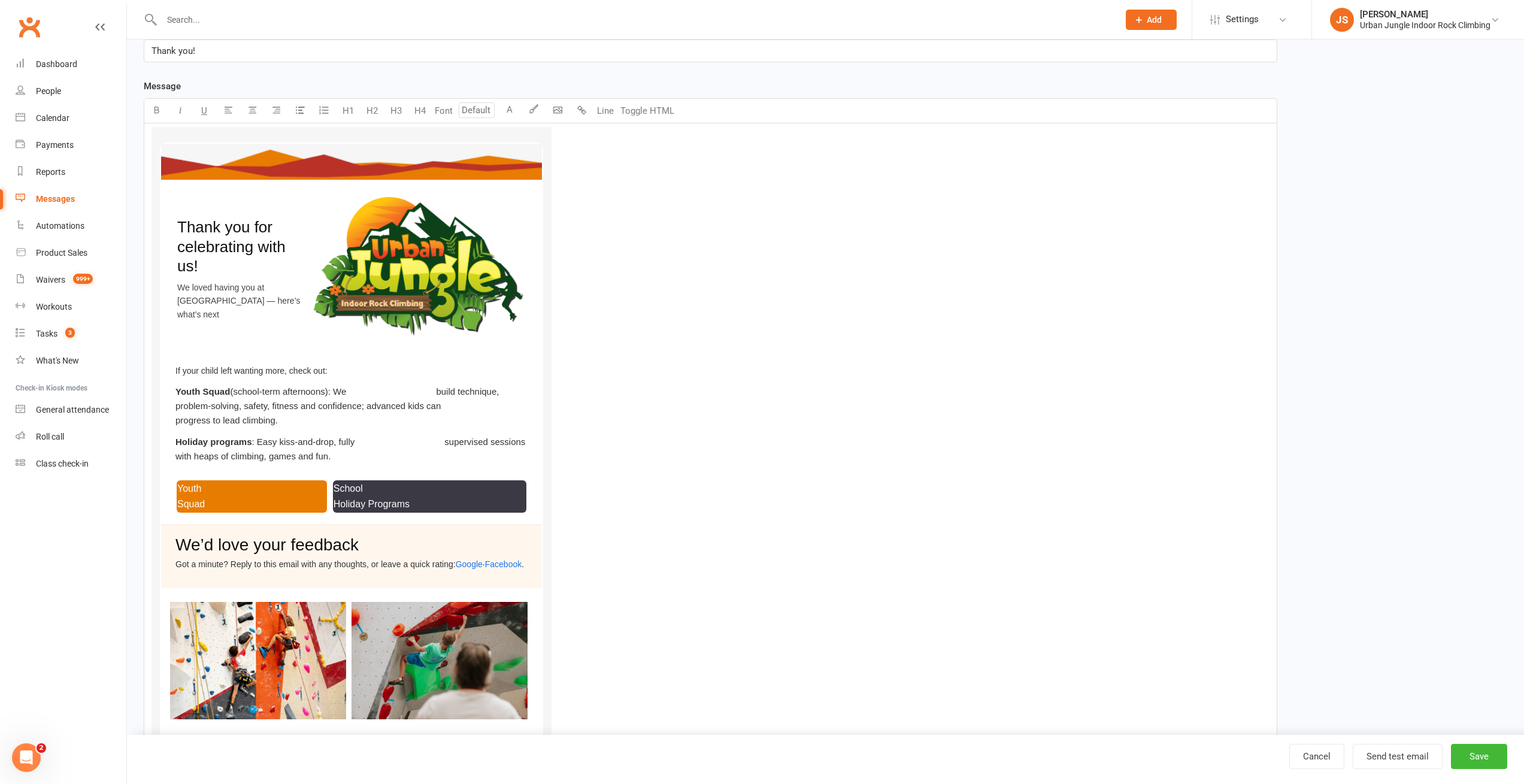
scroll to position [351, 0]
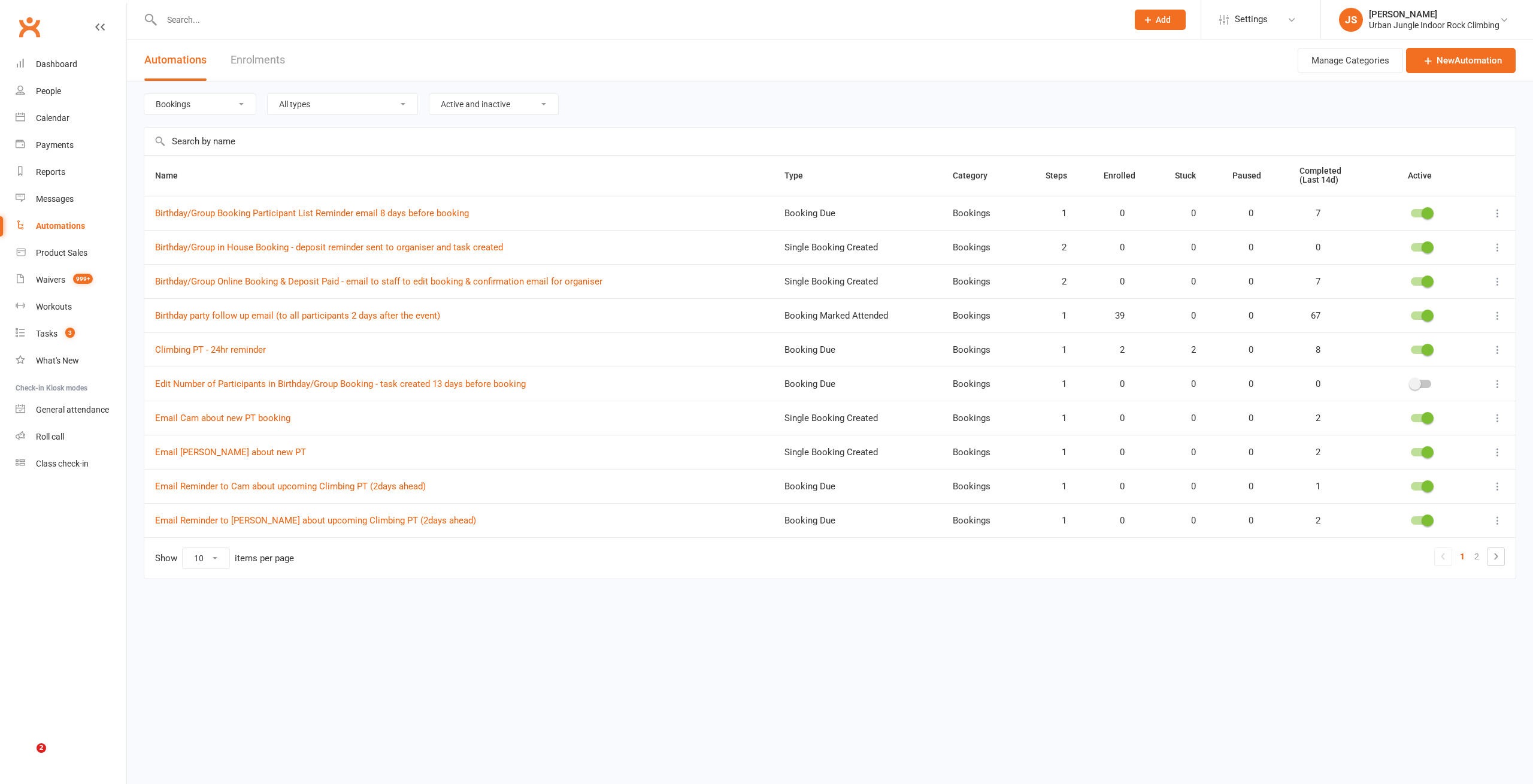
select select "181"
click at [764, 97] on div "All categories 7 Day Free Trial Bookings General Admission Memberships Promotio…" at bounding box center [830, 104] width 1373 height 45
click at [53, 194] on div "Messages" at bounding box center [55, 198] width 38 height 10
click at [744, 110] on div "All categories 7 Day Free Trial Bookings General Admission Memberships Promotio…" at bounding box center [830, 104] width 1373 height 45
click at [279, 316] on link "Birthday party follow up email (to all participants 2 days after the event)" at bounding box center [297, 316] width 285 height 11
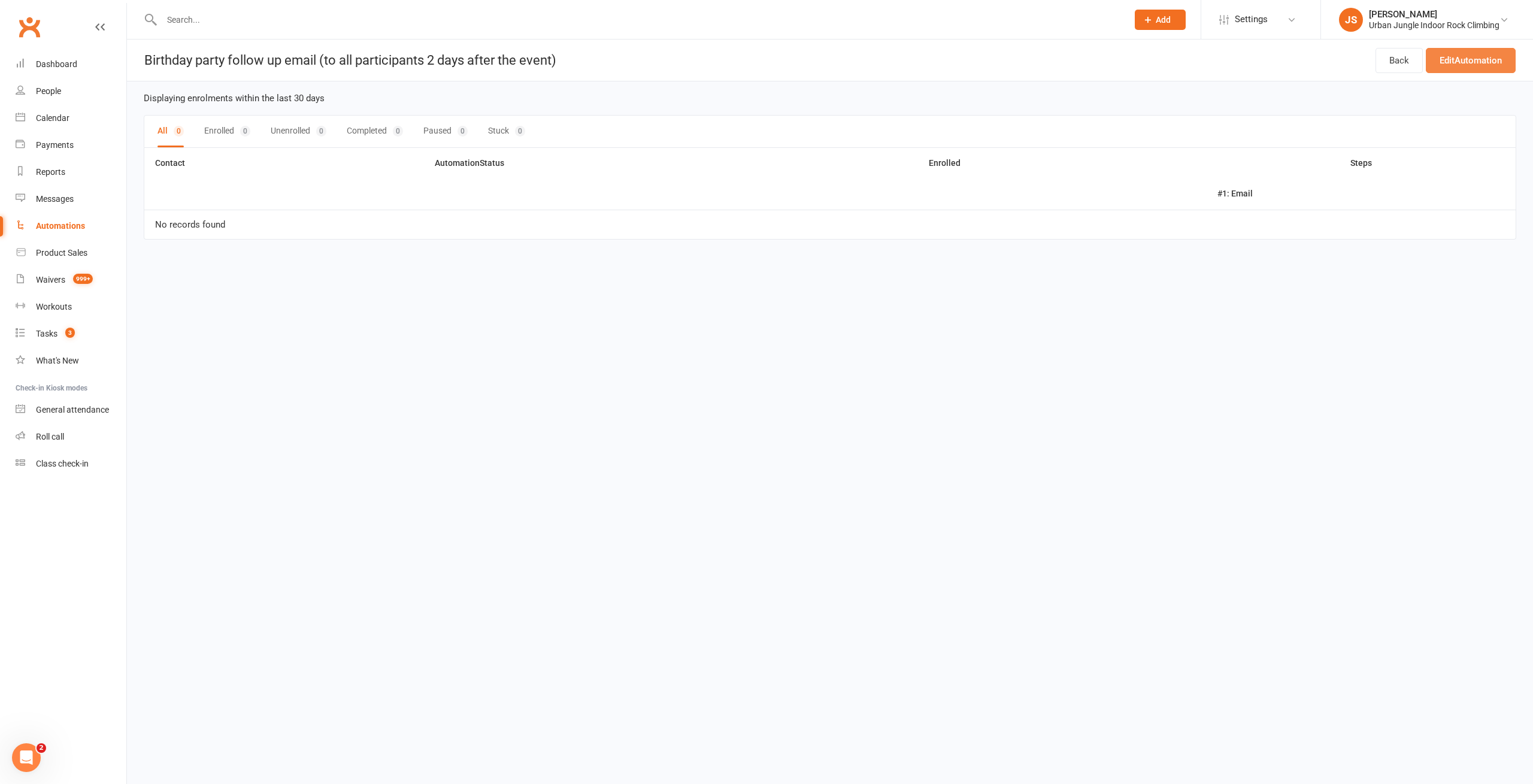
click at [1480, 64] on link "Edit Automation" at bounding box center [1470, 61] width 90 height 25
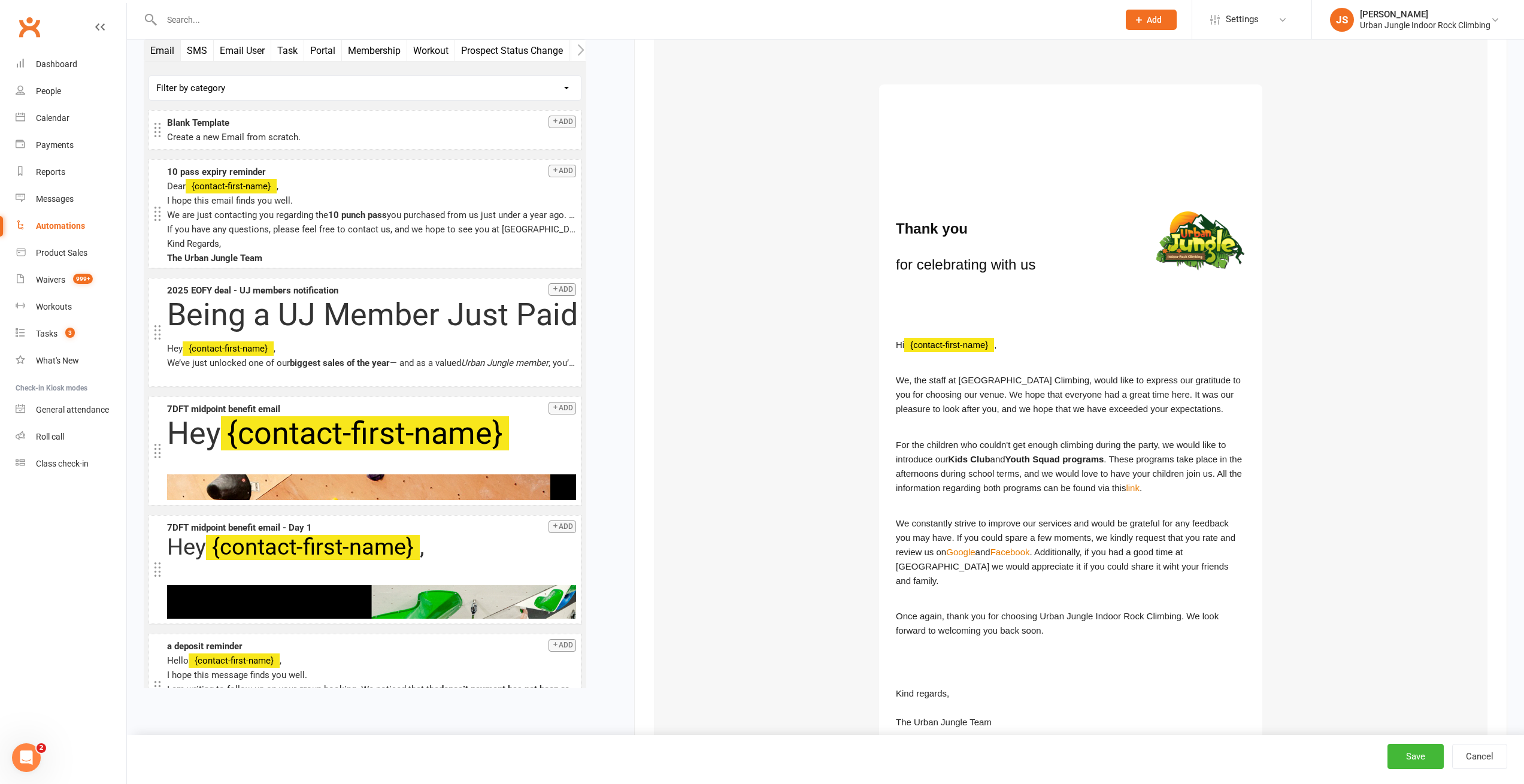
scroll to position [853, 0]
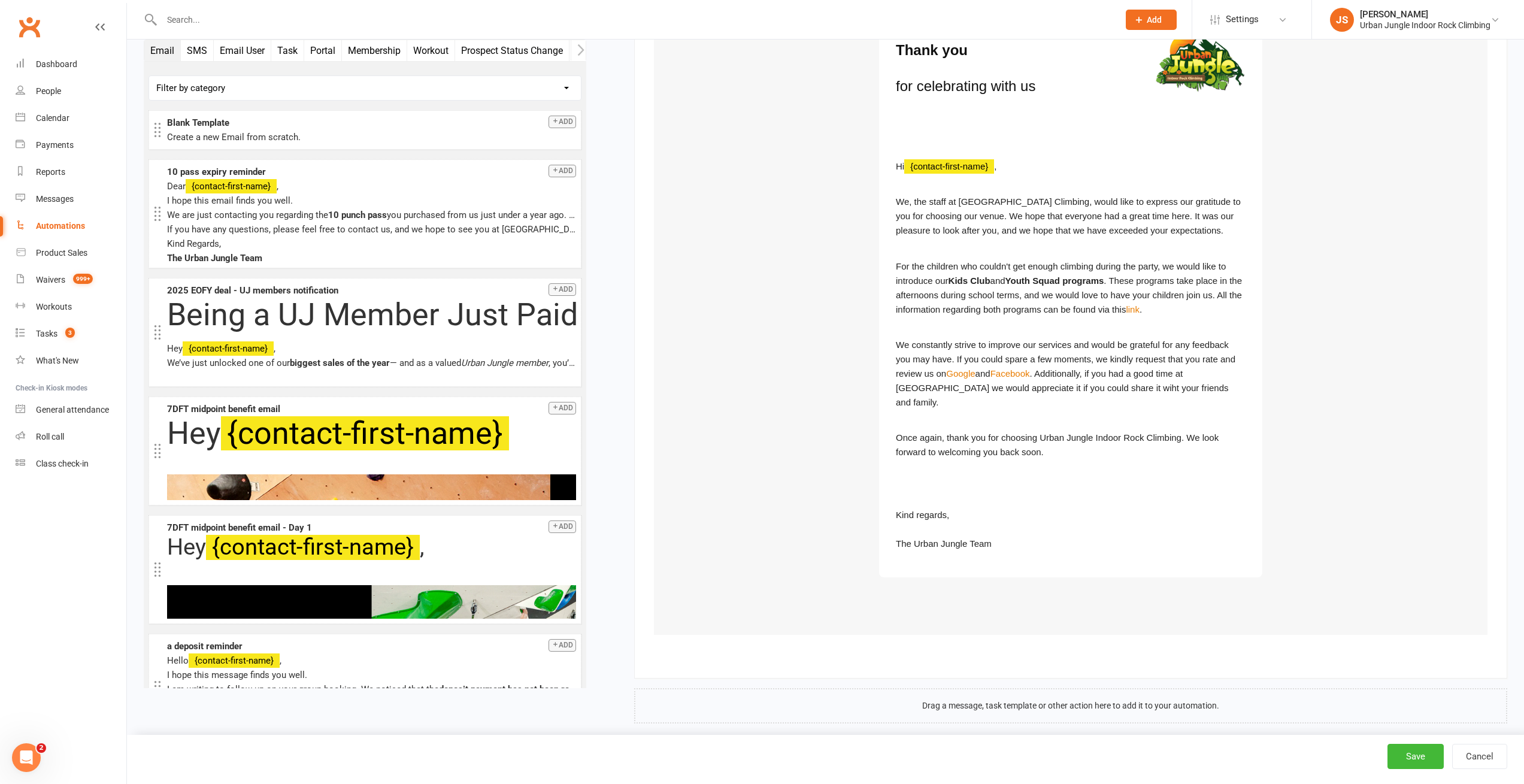
click at [971, 261] on p "For the children who couldn't get enough climbing during the party, we would li…" at bounding box center [1070, 287] width 350 height 57
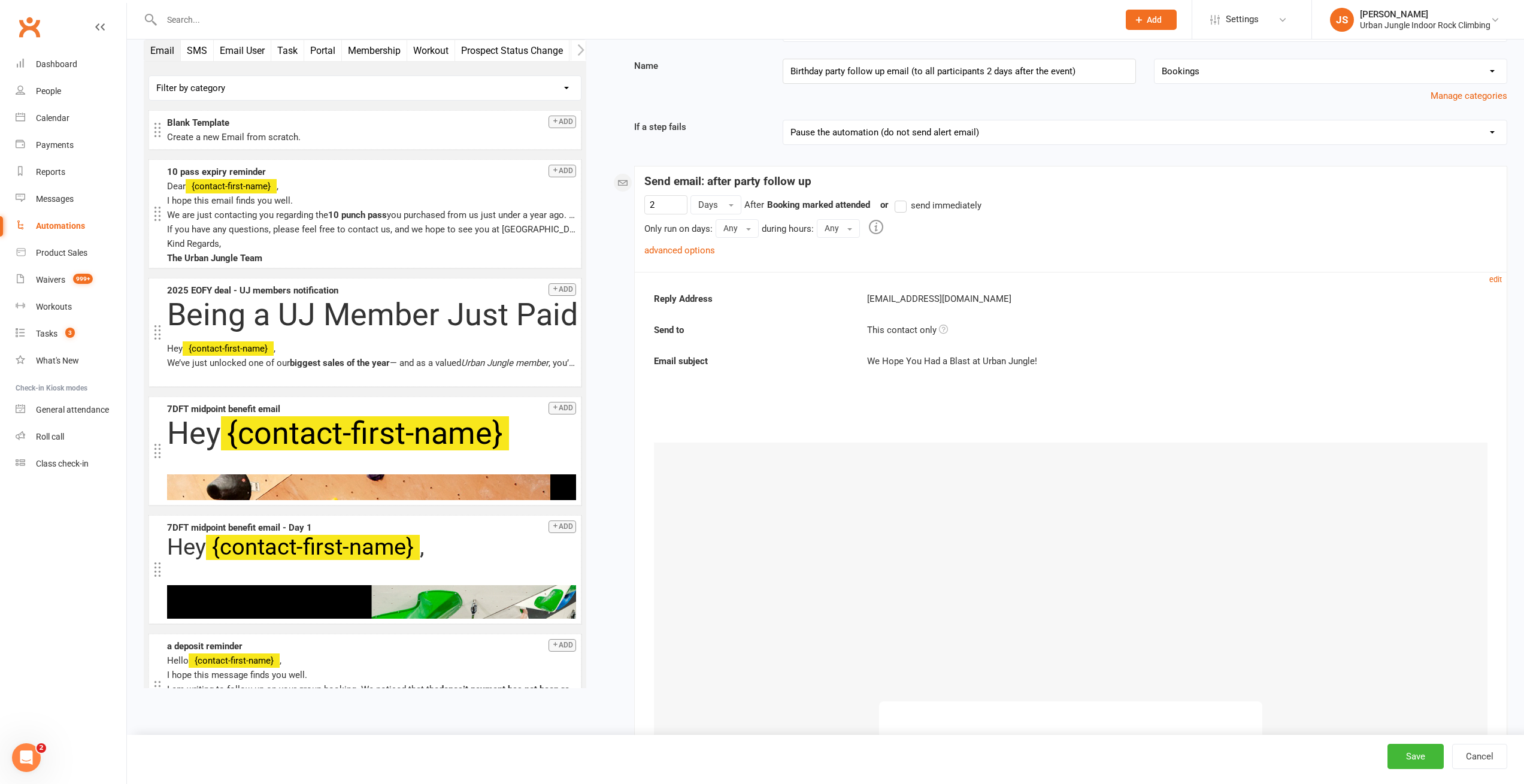
scroll to position [0, 0]
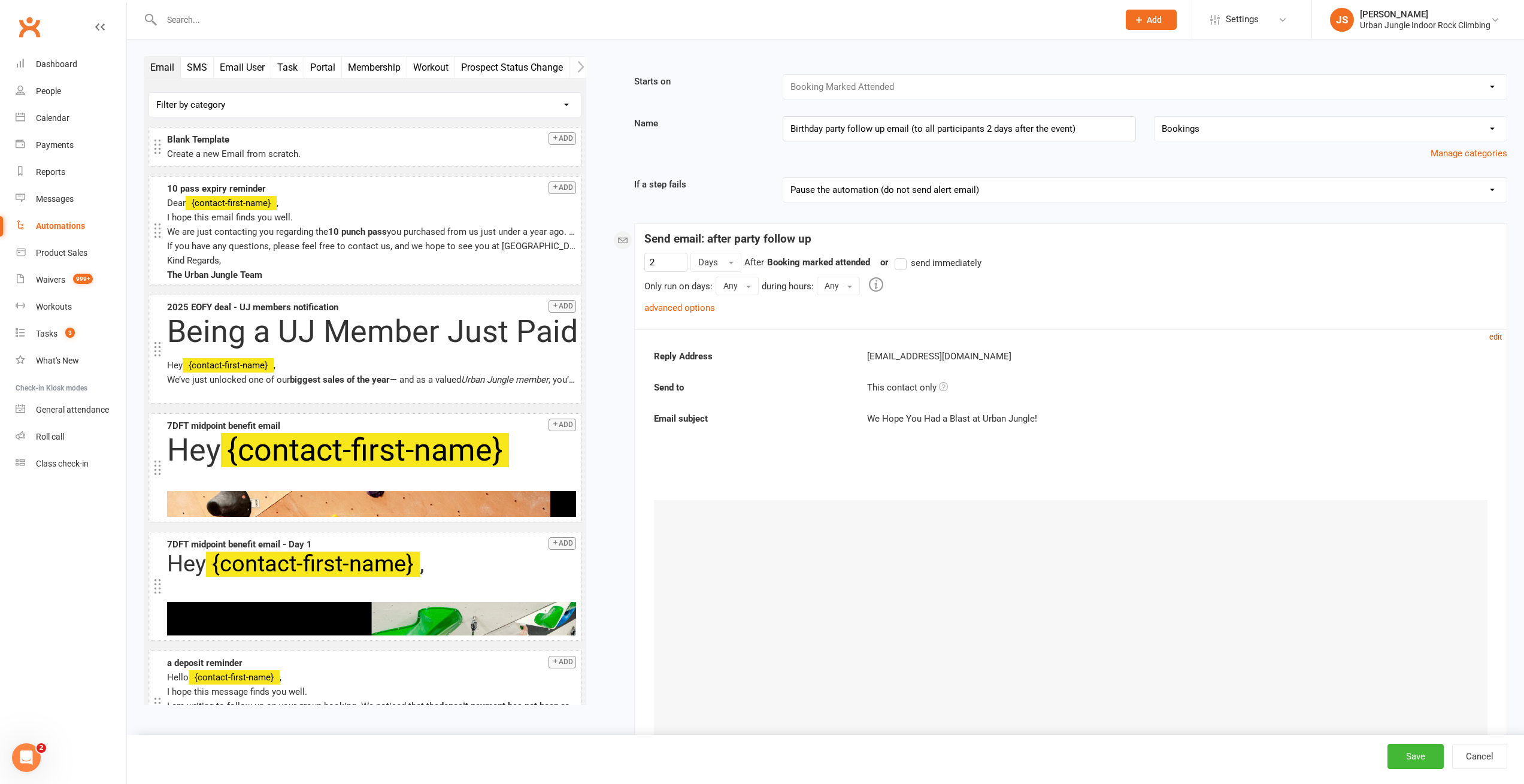
click at [1494, 334] on small "edit" at bounding box center [1495, 337] width 13 height 9
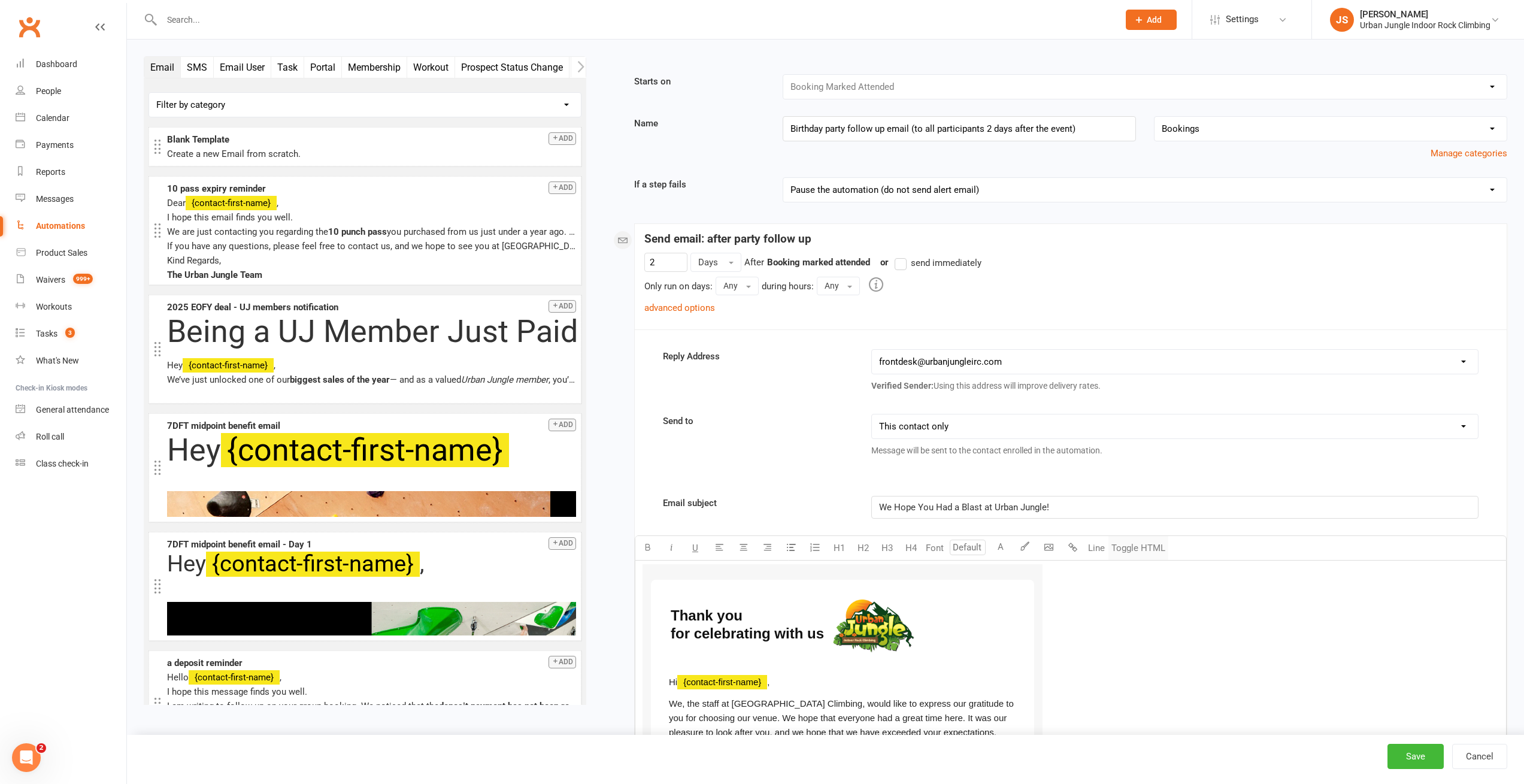
click at [1150, 545] on button "Toggle HTML" at bounding box center [1138, 548] width 60 height 24
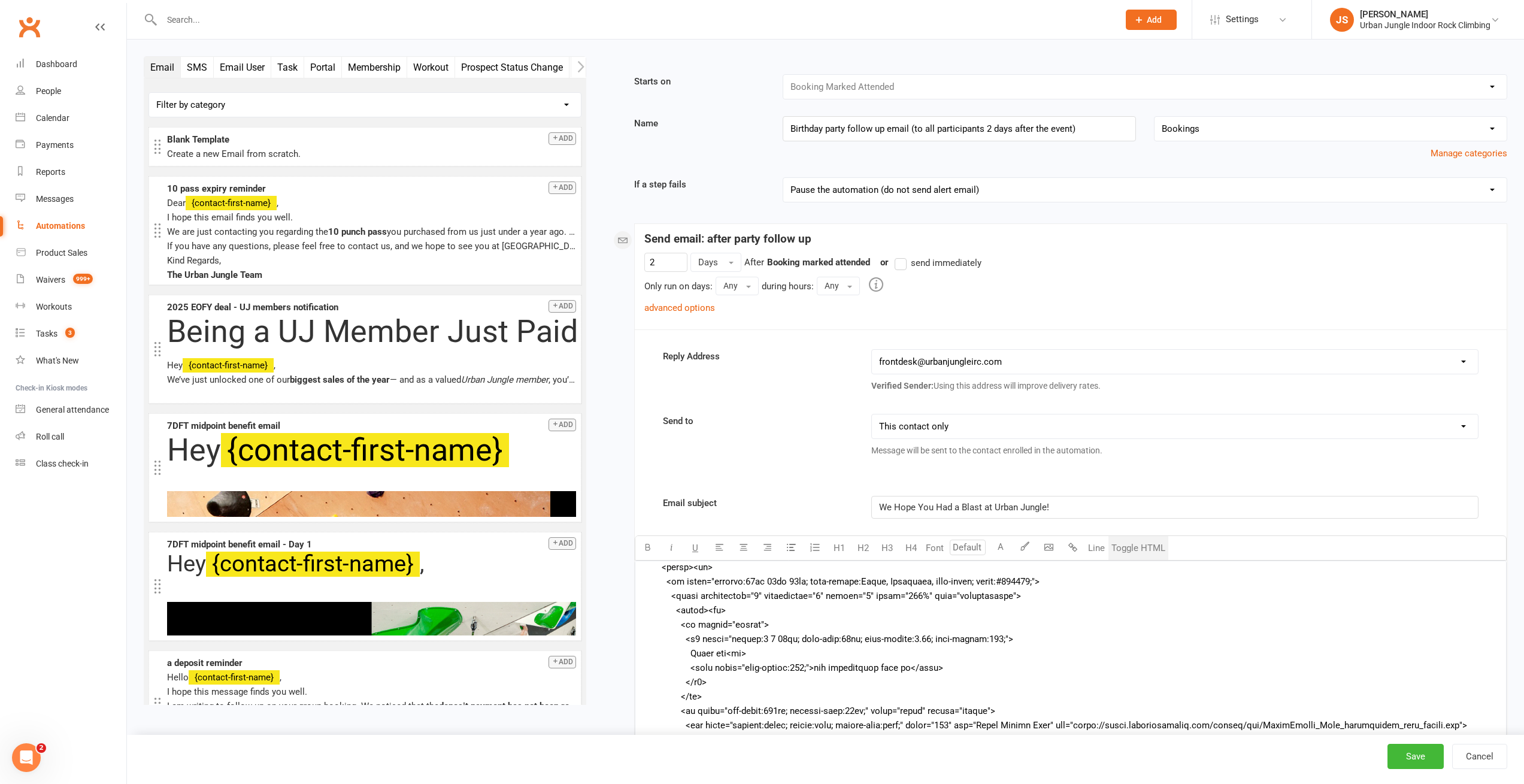
scroll to position [323, 0]
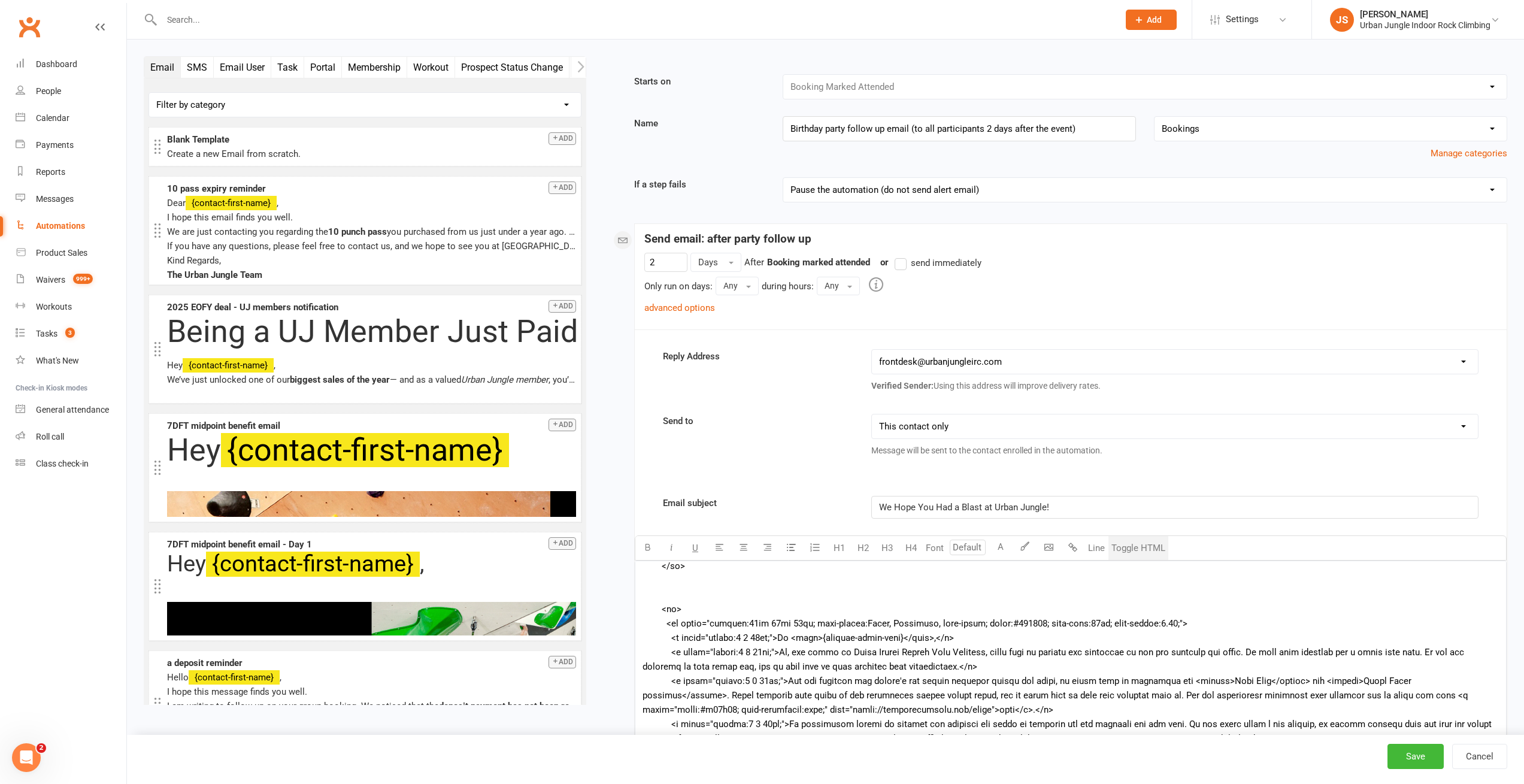
click at [1086, 594] on textarea at bounding box center [1070, 650] width 872 height 179
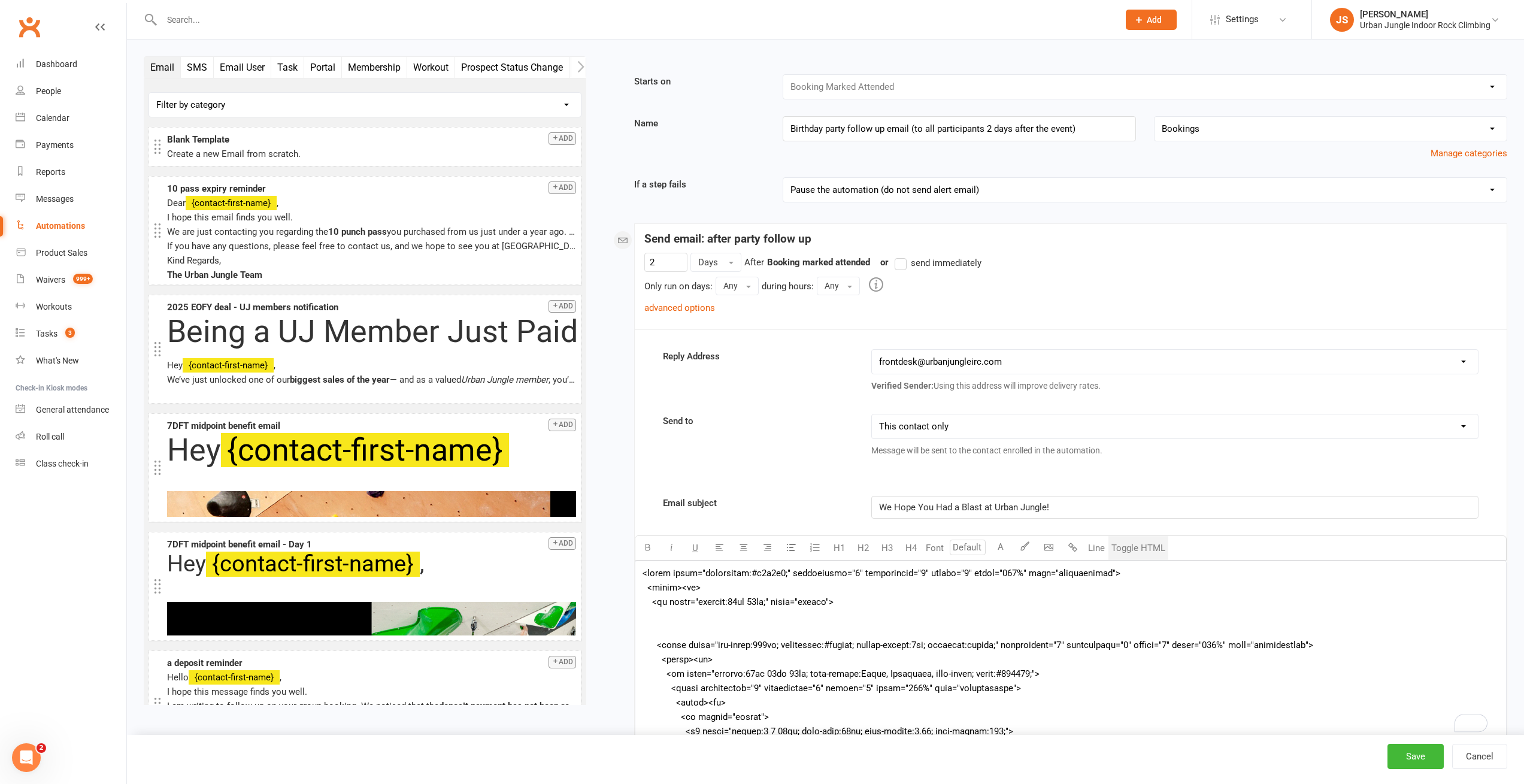
click at [1148, 545] on button "Toggle HTML" at bounding box center [1138, 548] width 60 height 24
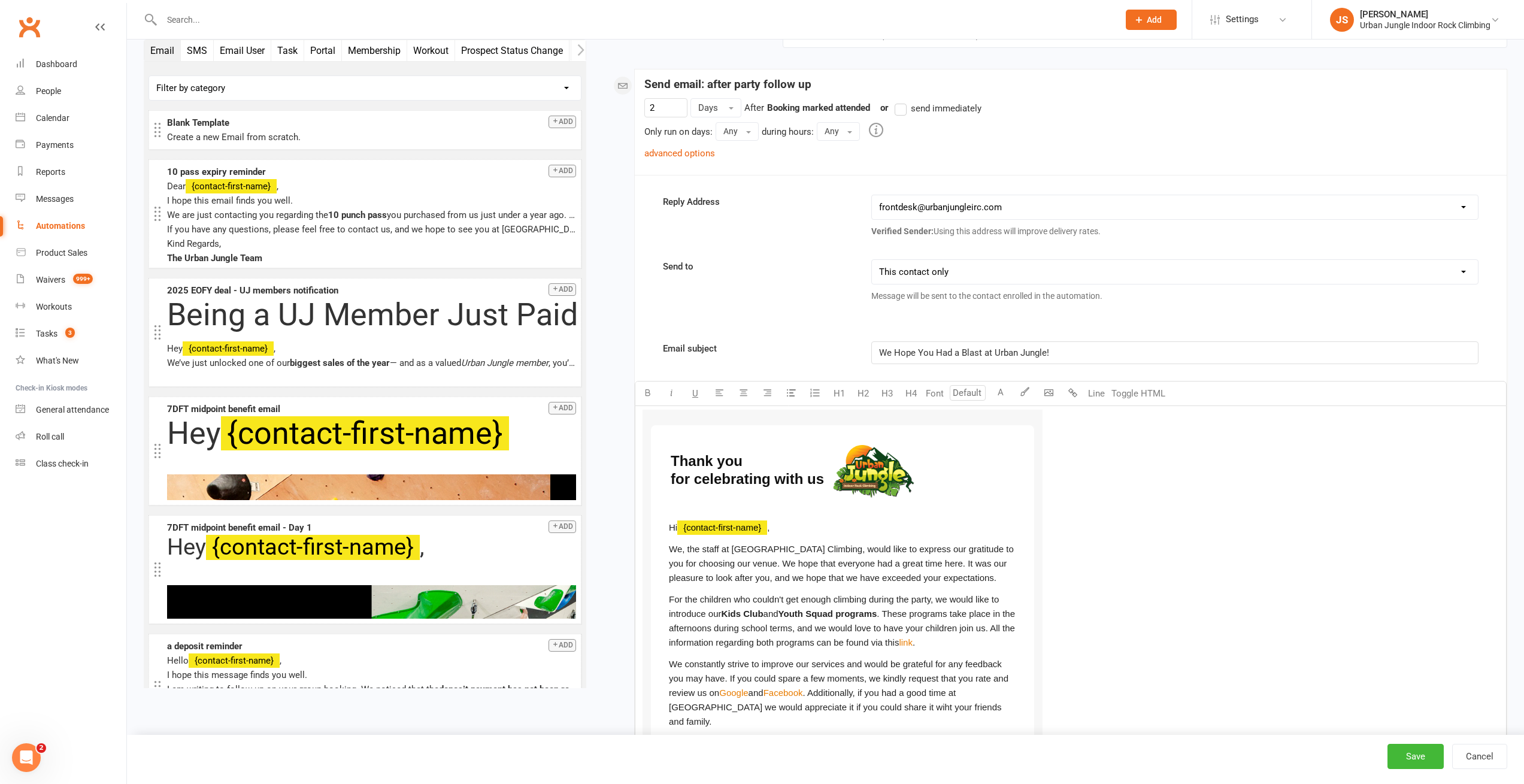
scroll to position [323, 0]
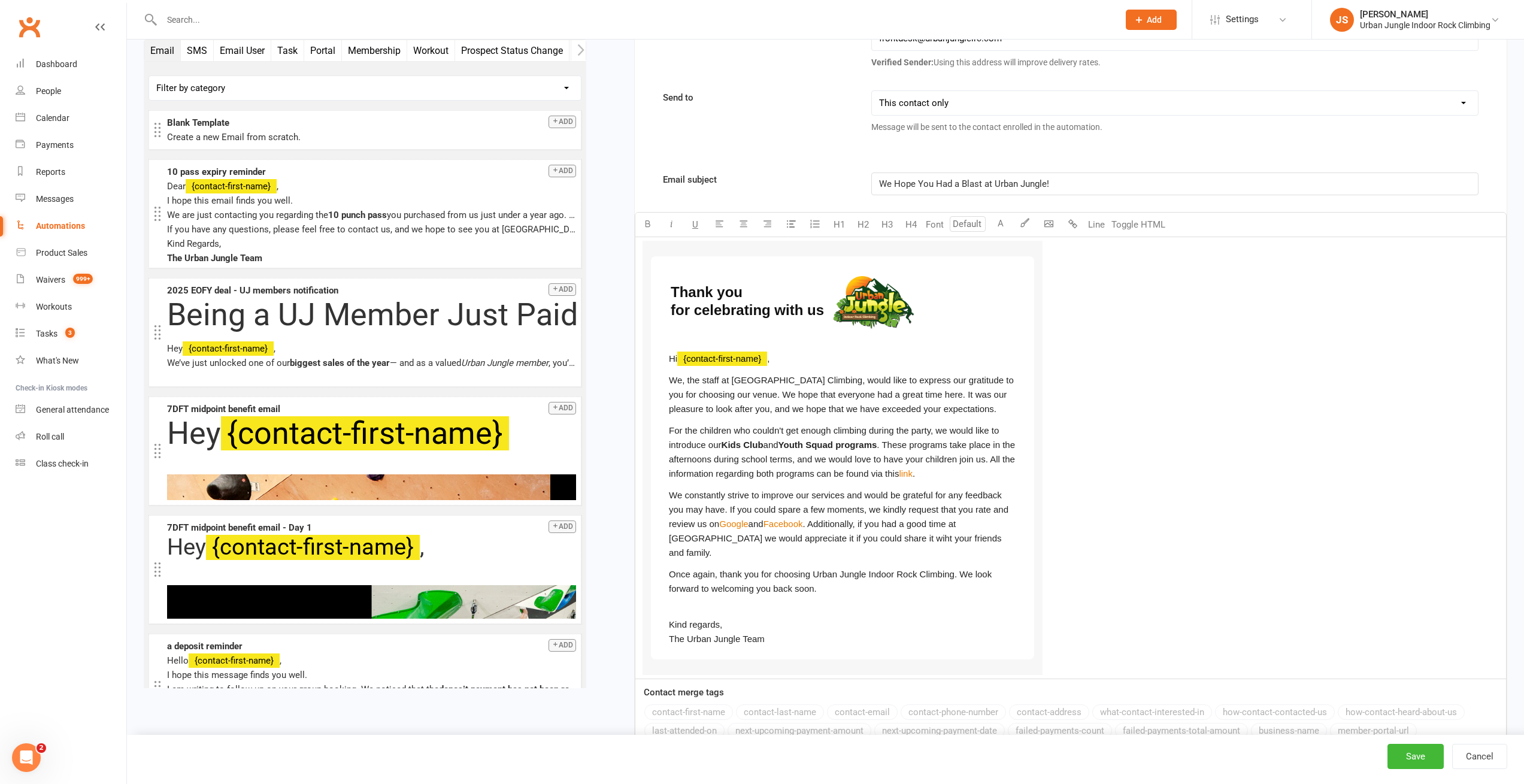
click at [1235, 389] on div "Thank you for celebrating with us ﻿ Hi ﻿ {contact-first-name} , We, the staff a…" at bounding box center [1070, 458] width 870 height 442
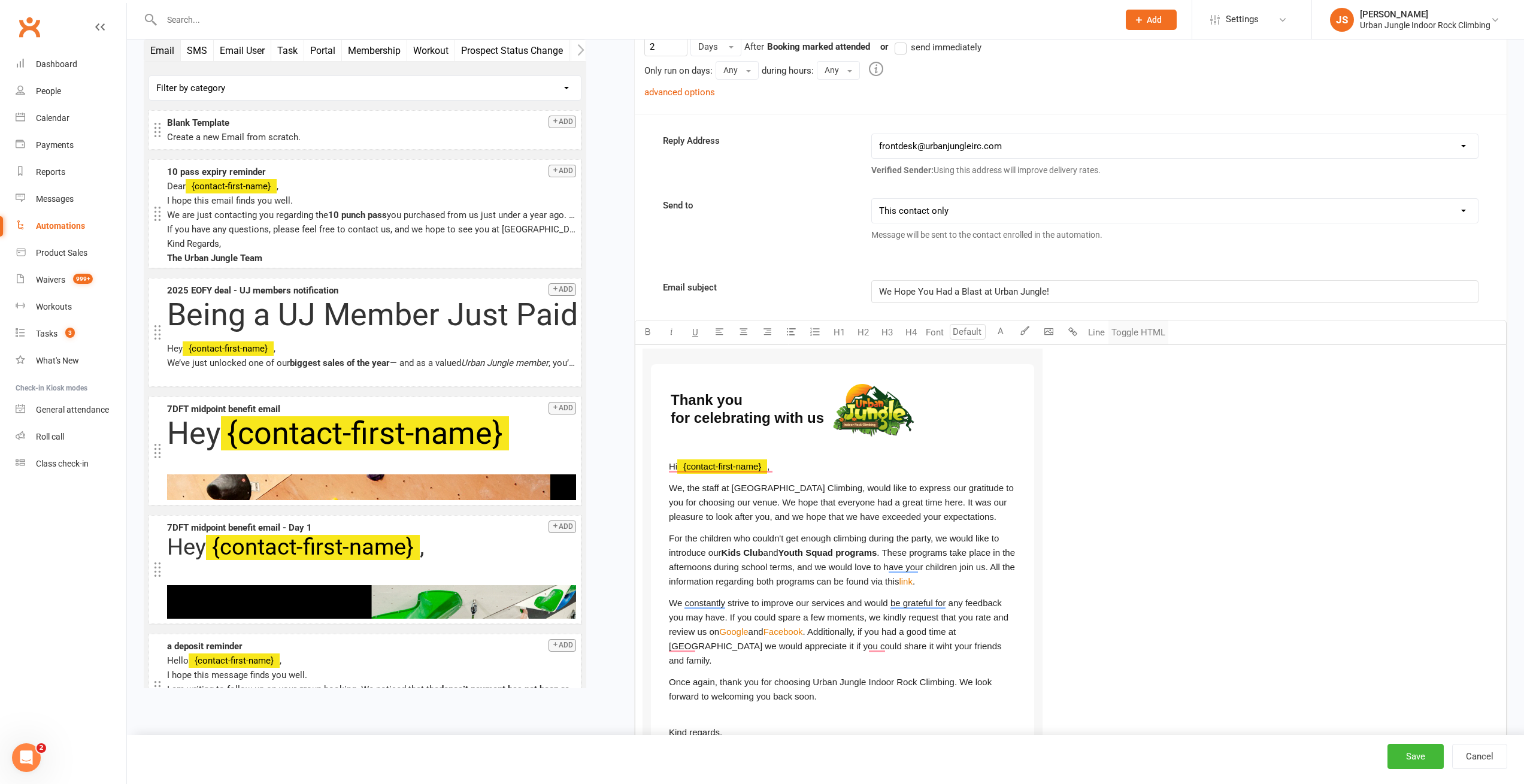
click at [1144, 330] on button "Toggle HTML" at bounding box center [1138, 332] width 60 height 24
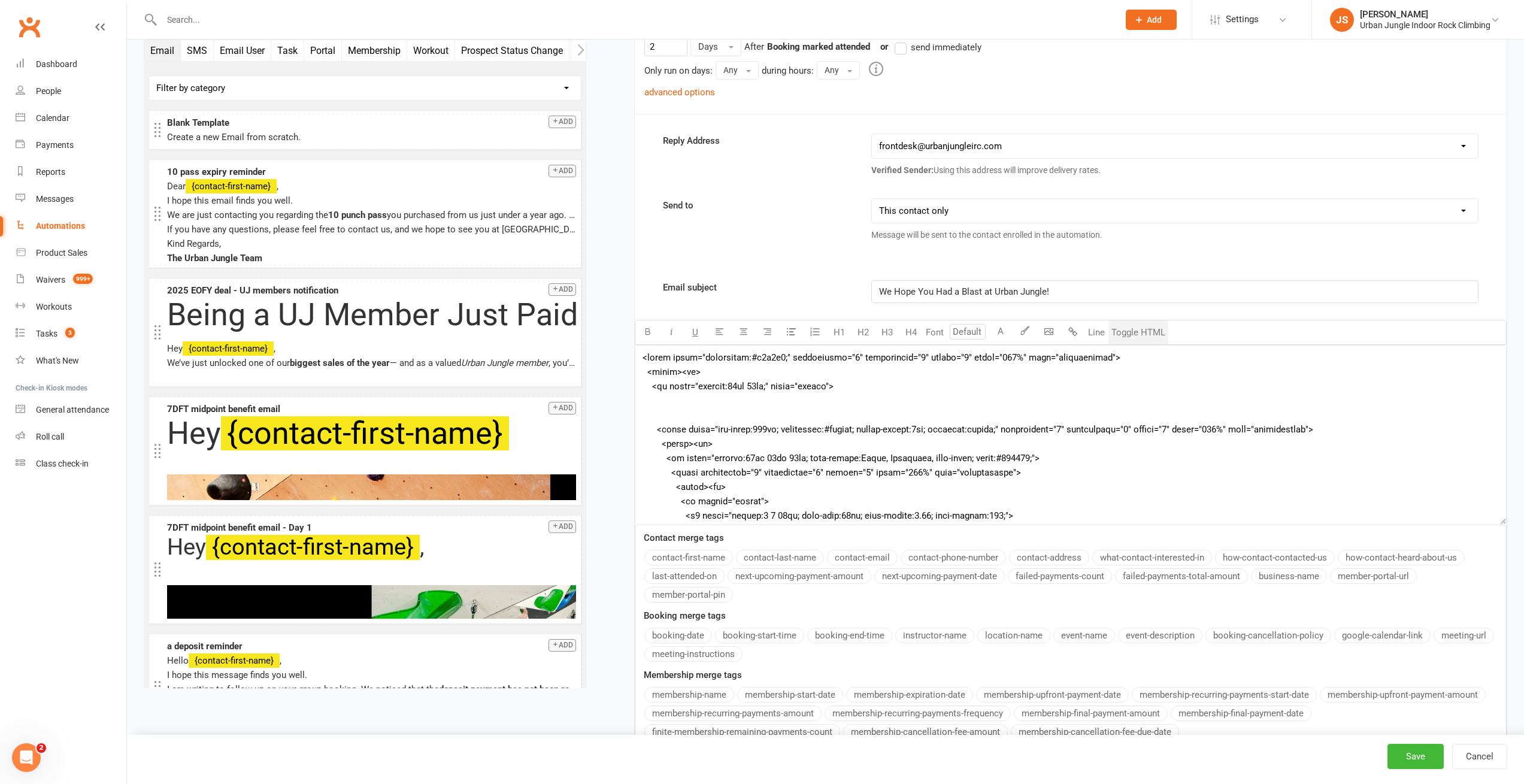
click at [892, 398] on textarea at bounding box center [1070, 435] width 872 height 179
paste textarea "6f6f6;margin:0;padding:0" width="100%" role="presentation" cellspacing="0" cell…"
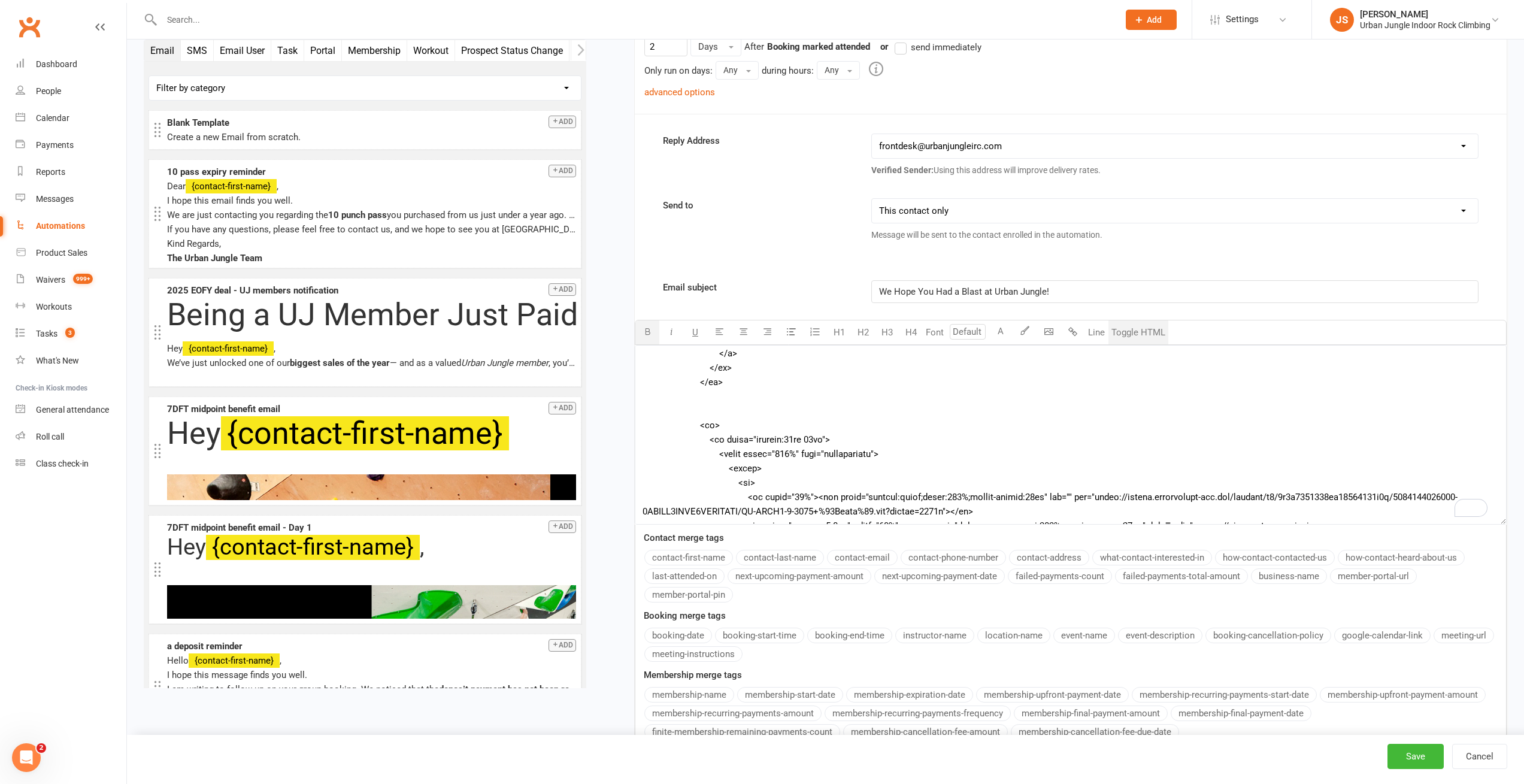
scroll to position [0, 0]
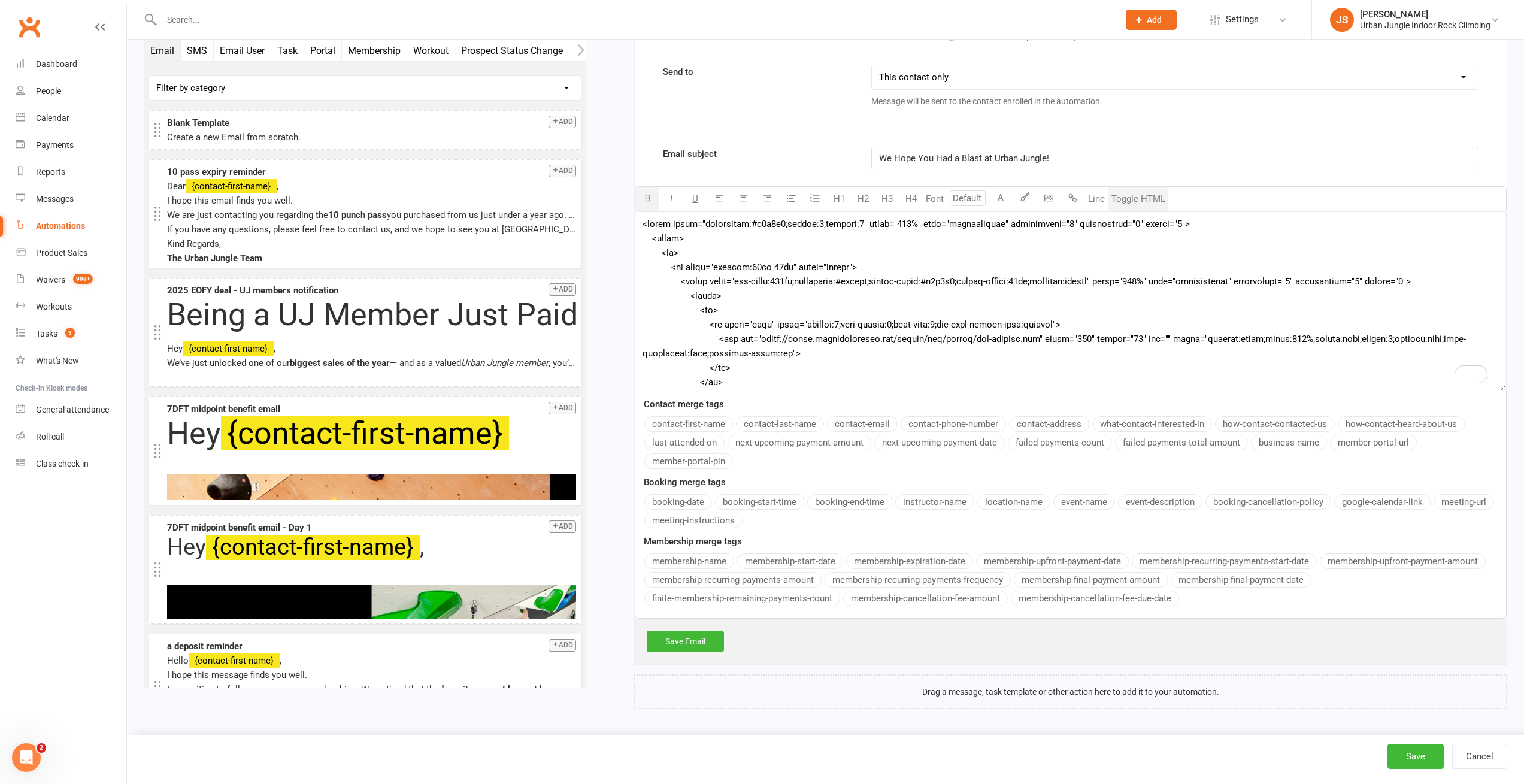
click at [743, 281] on textarea "To enrich screen reader interactions, please activate Accessibility in Grammarl…" at bounding box center [1070, 301] width 872 height 179
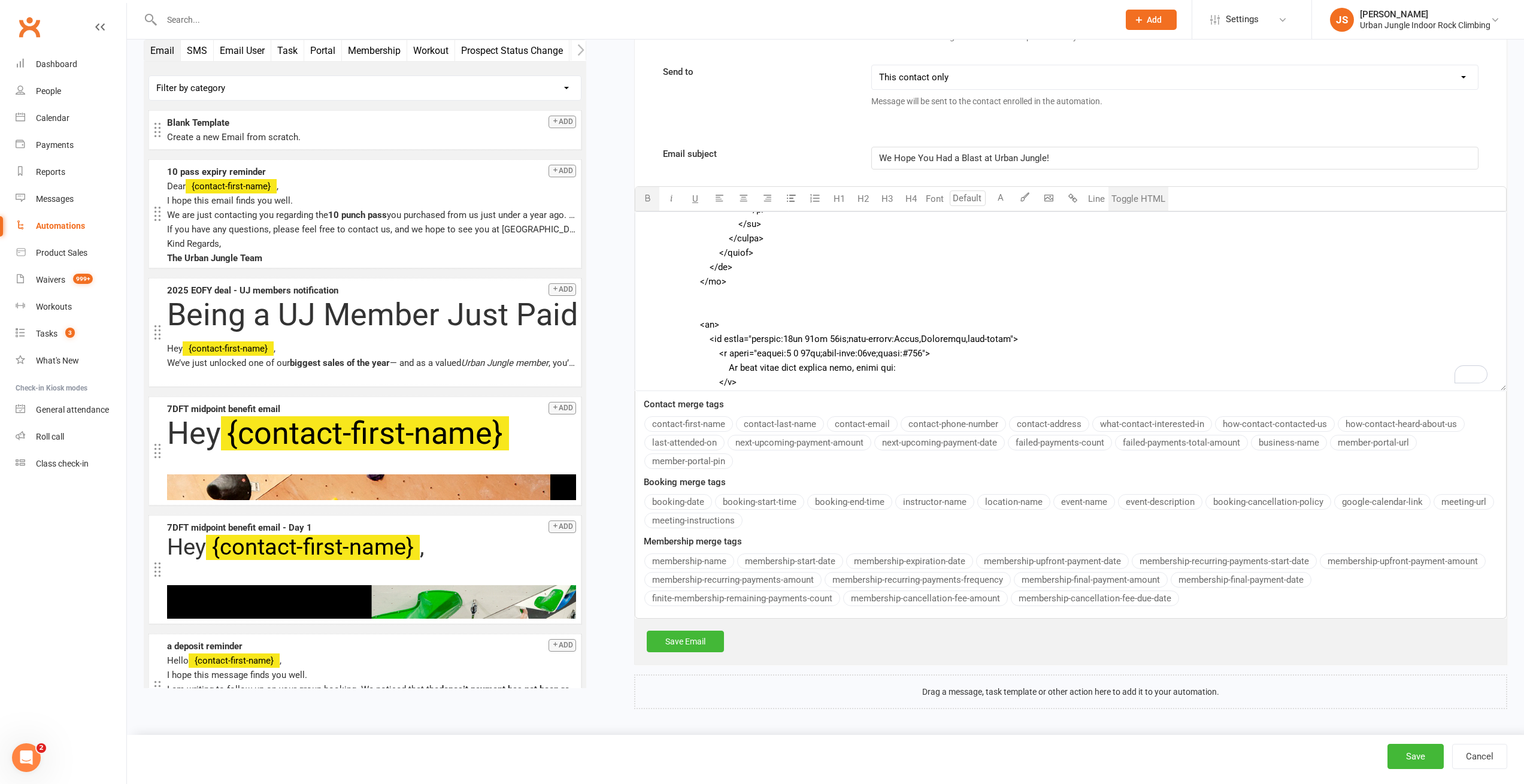
click at [765, 371] on textarea "To enrich screen reader interactions, please activate Accessibility in Grammarl…" at bounding box center [1070, 301] width 872 height 179
type textarea "<table style="background:#f6f6f6;margin:0;padding:0" width="100%" role="present…"
click at [1137, 202] on button "Toggle HTML" at bounding box center [1138, 198] width 60 height 24
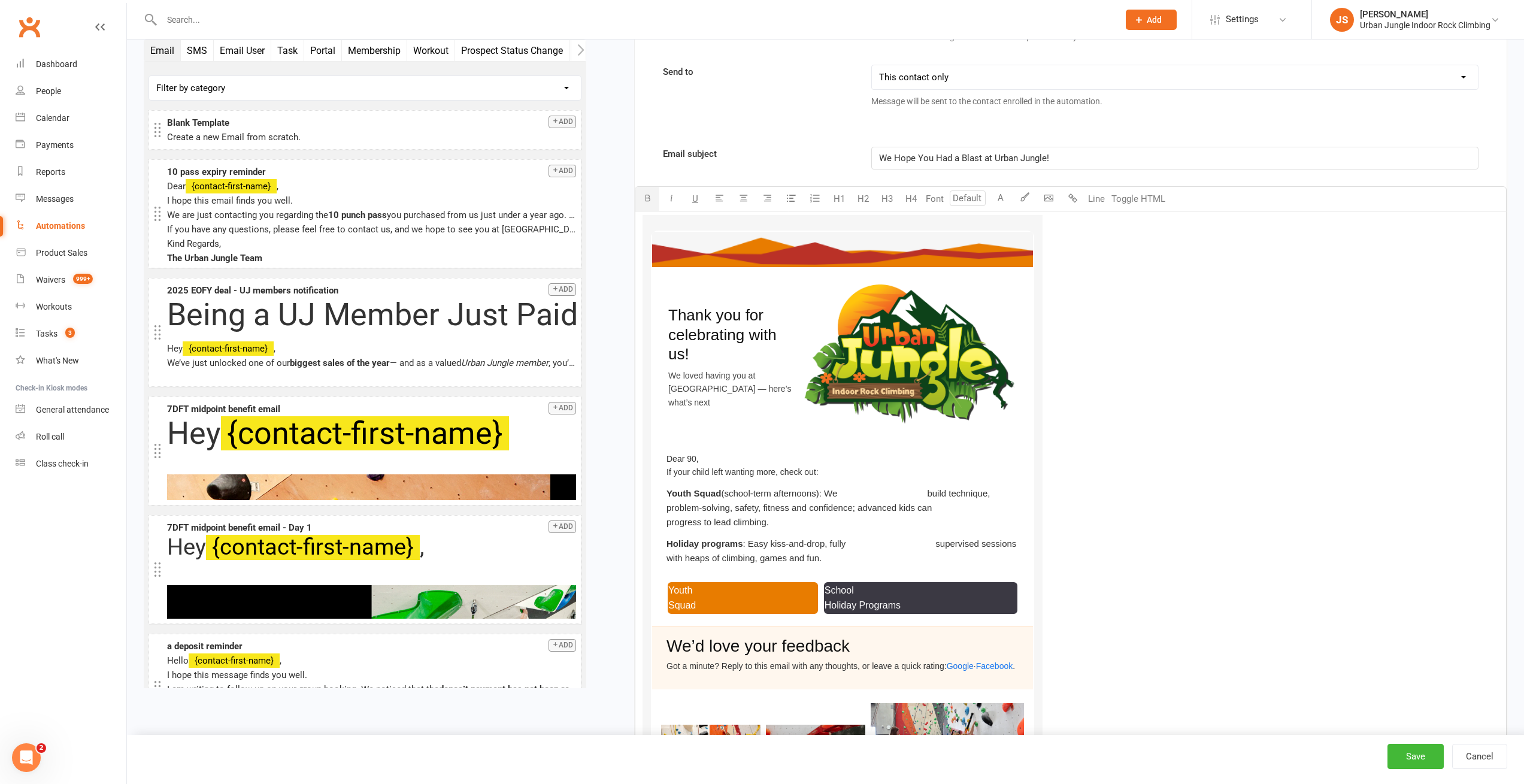
click at [699, 454] on span "Dear 90," at bounding box center [683, 458] width 33 height 10
type input "14"
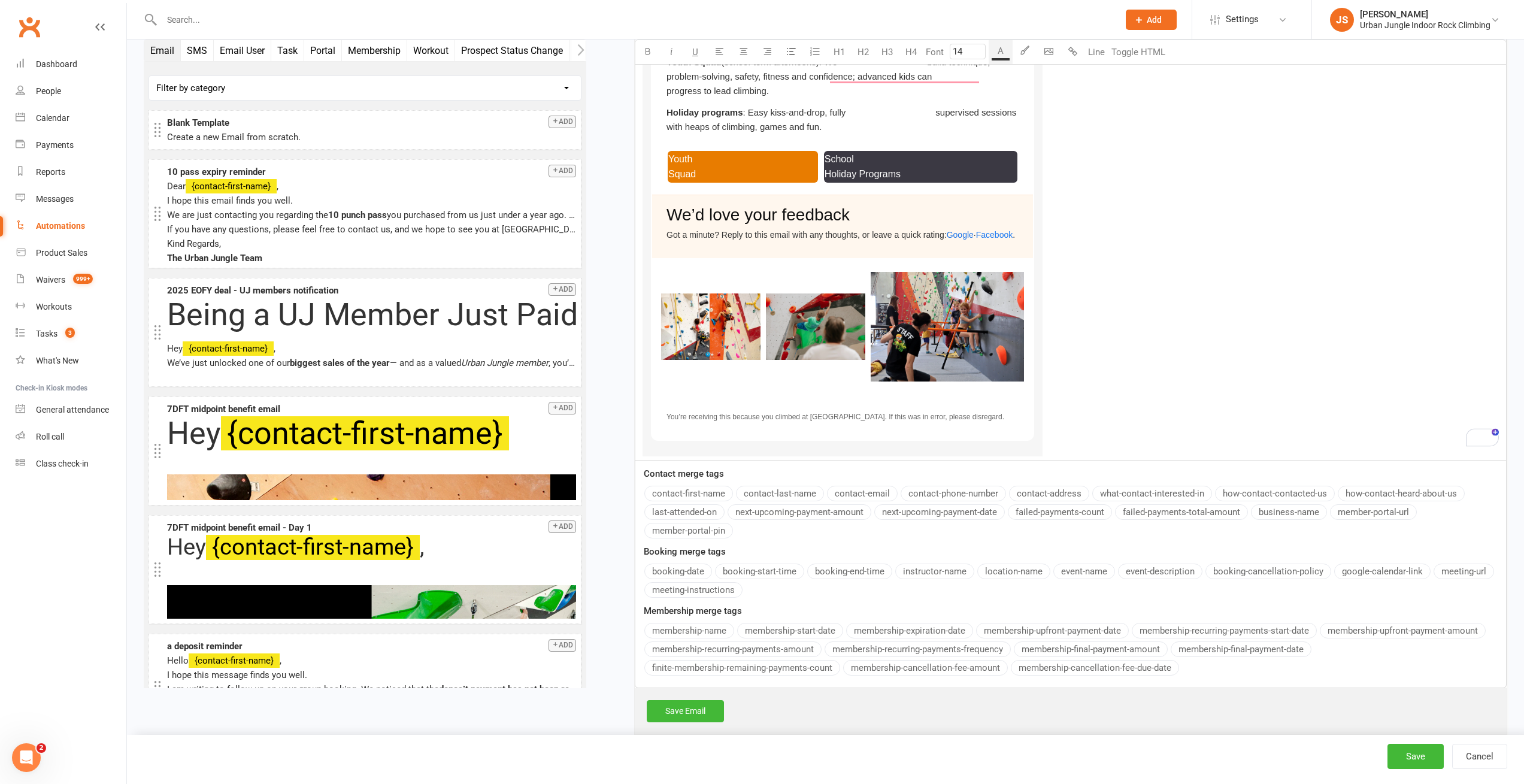
click at [693, 485] on div "Email subject We Hope You Had a Blast at Urban Jungle! Select image from librar…" at bounding box center [1070, 202] width 872 height 972
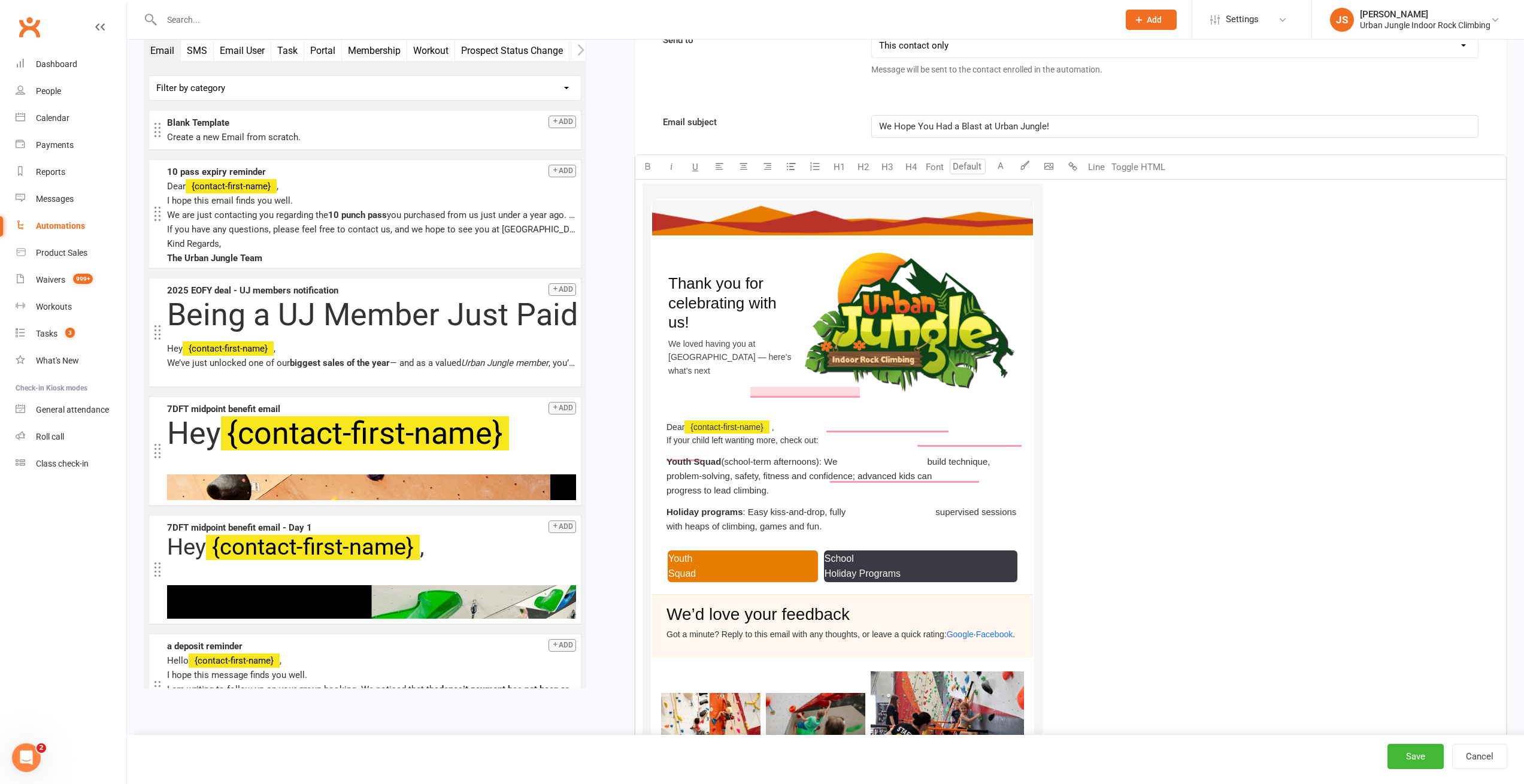
type input "14"
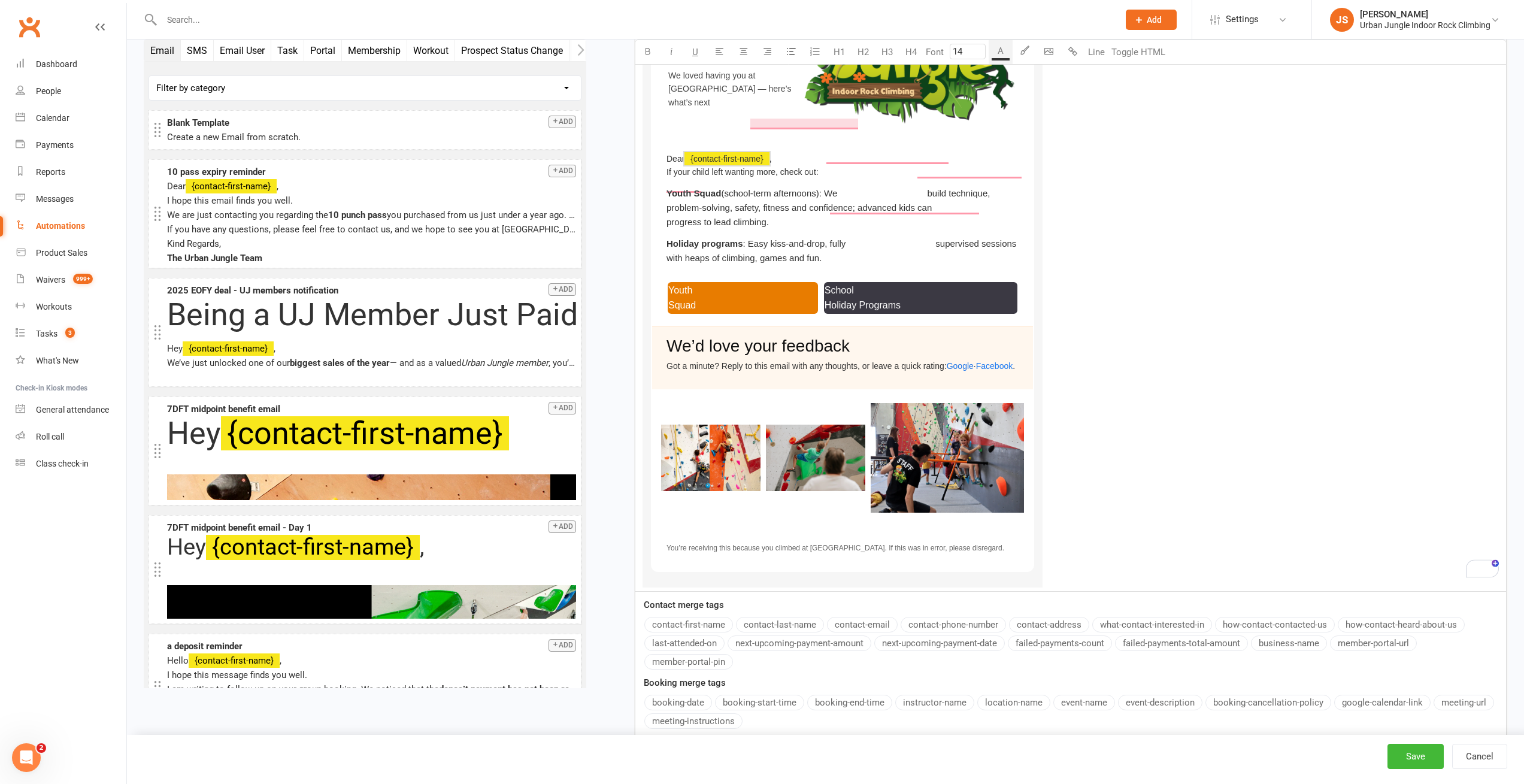
scroll to position [489, 0]
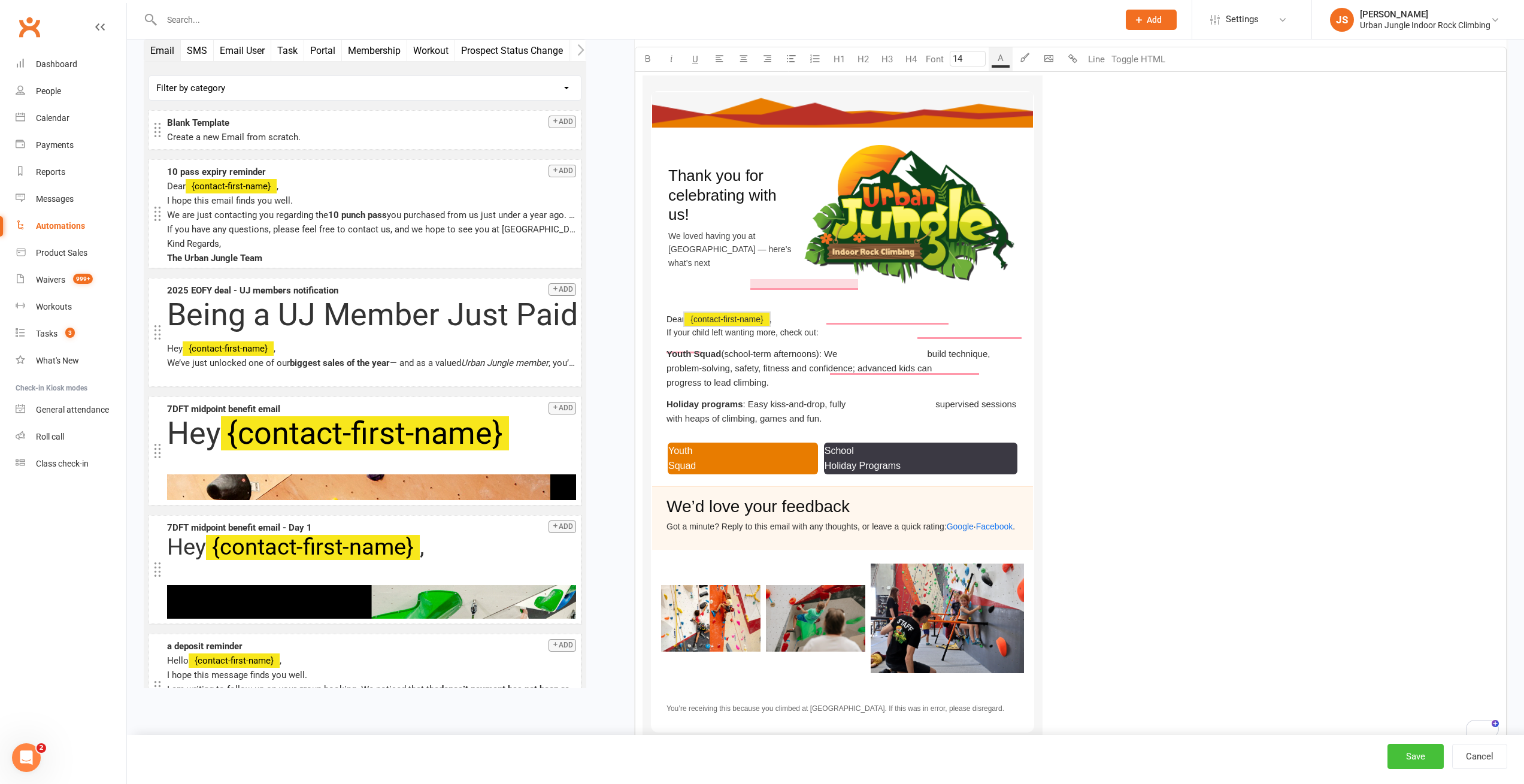
click at [1418, 758] on button "Save" at bounding box center [1415, 756] width 56 height 25
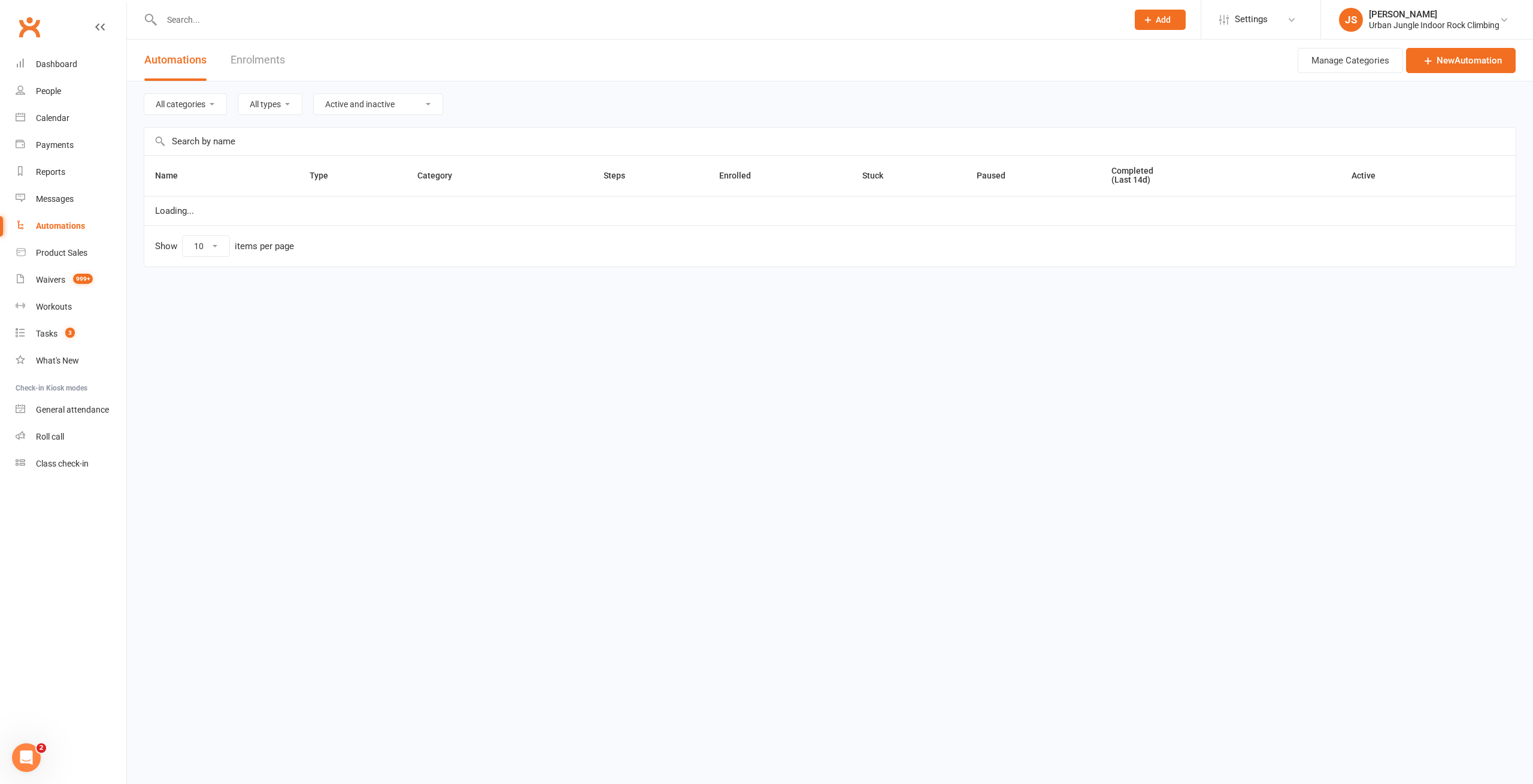
select select "181"
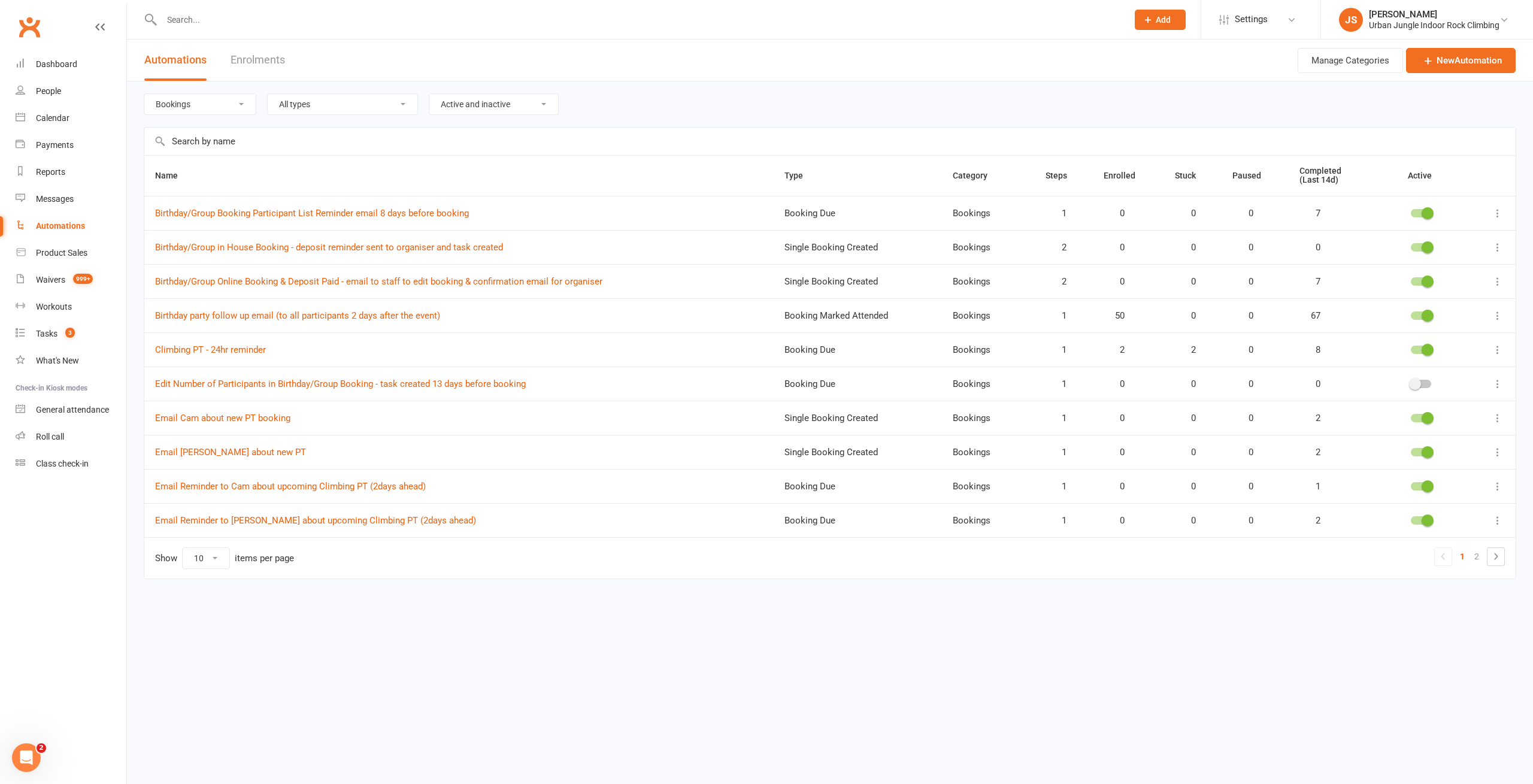
click at [669, 107] on div "All categories 7 Day Free Trial Bookings General Admission Memberships Promotio…" at bounding box center [830, 104] width 1373 height 45
click at [351, 314] on link "Birthday party follow up email (to all participants 2 days after the event)" at bounding box center [297, 316] width 285 height 11
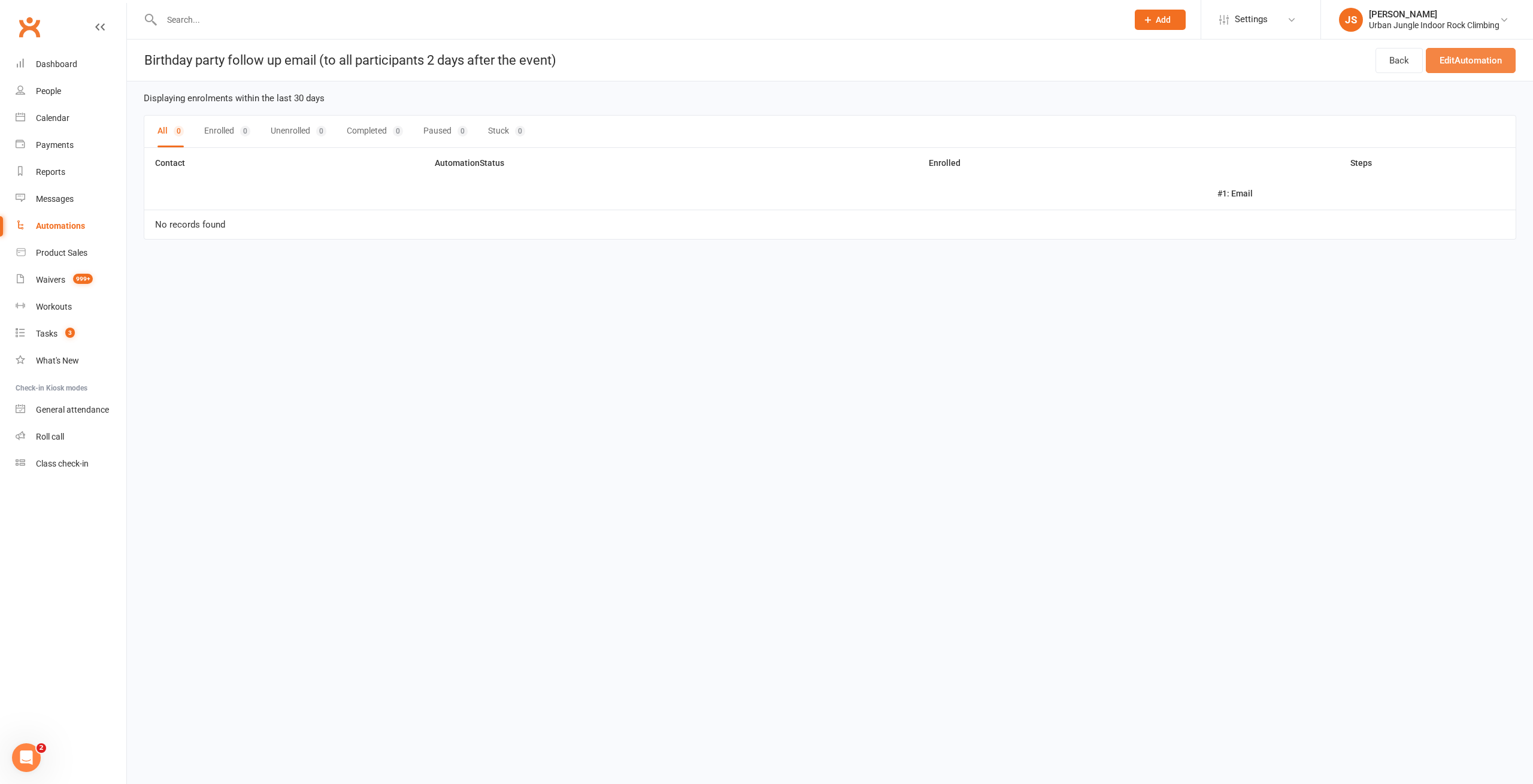
click at [1470, 66] on link "Edit Automation" at bounding box center [1470, 61] width 90 height 25
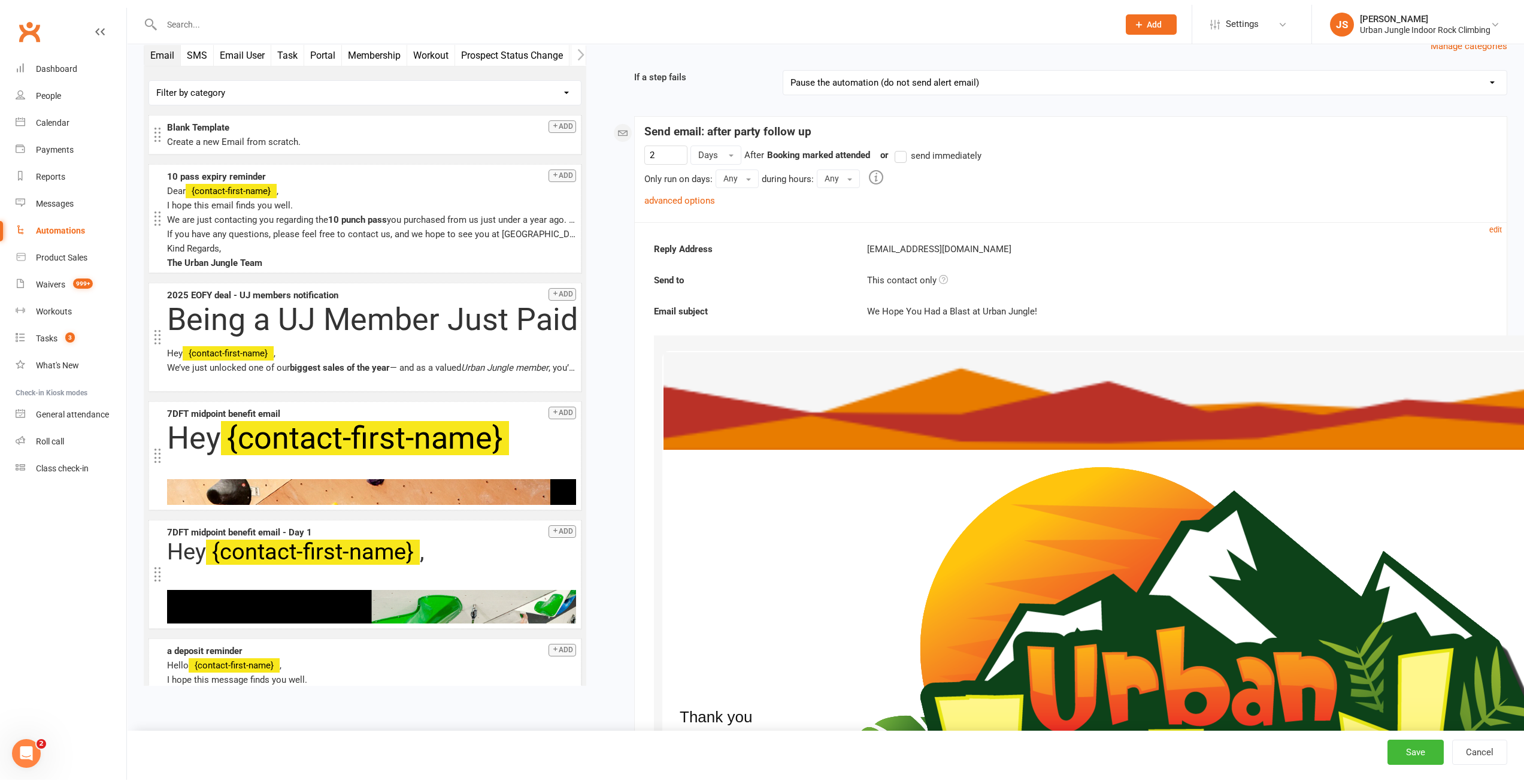
scroll to position [108, 0]
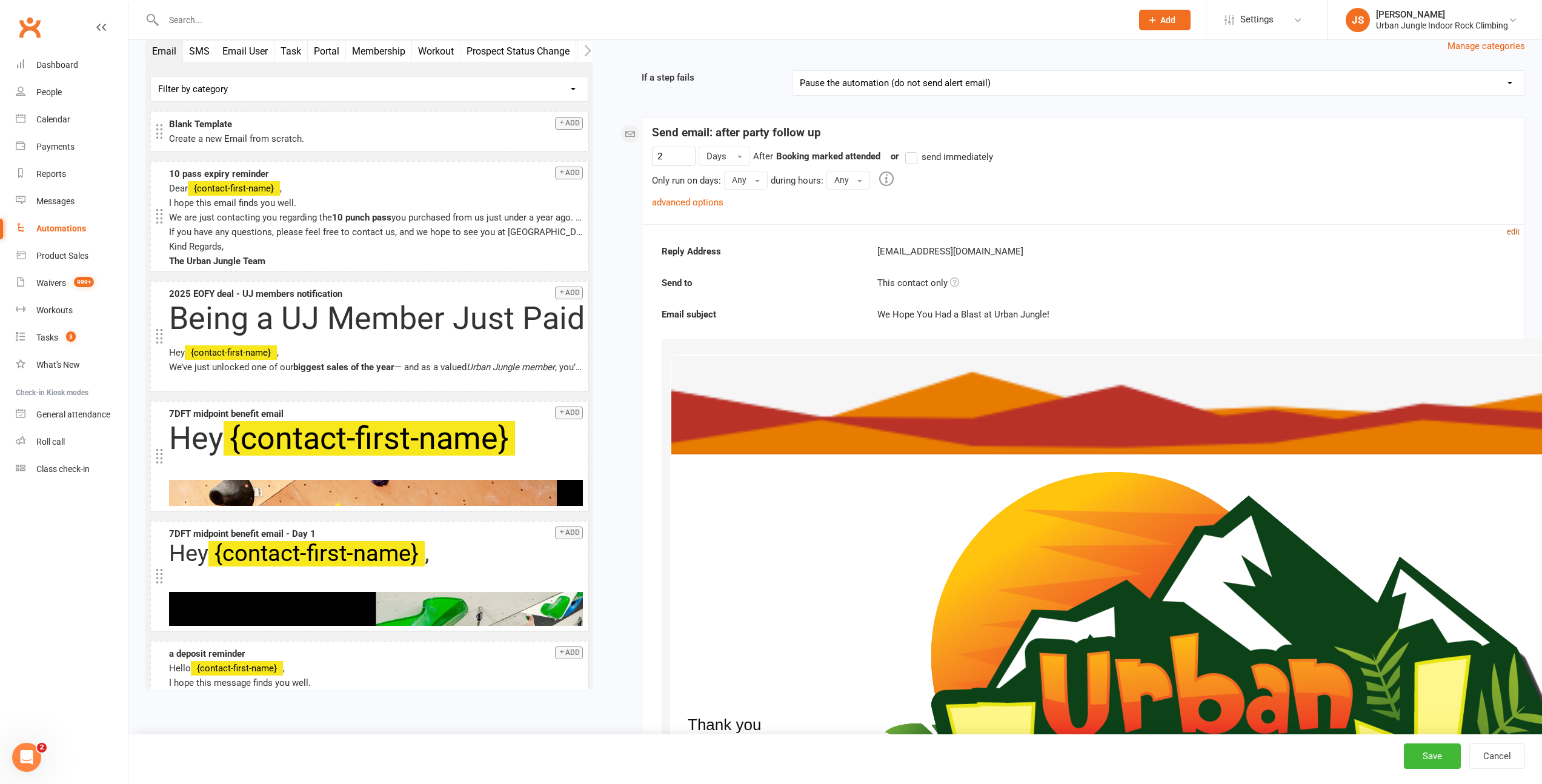
click at [1512, 232] on small "edit" at bounding box center [1513, 232] width 13 height 9
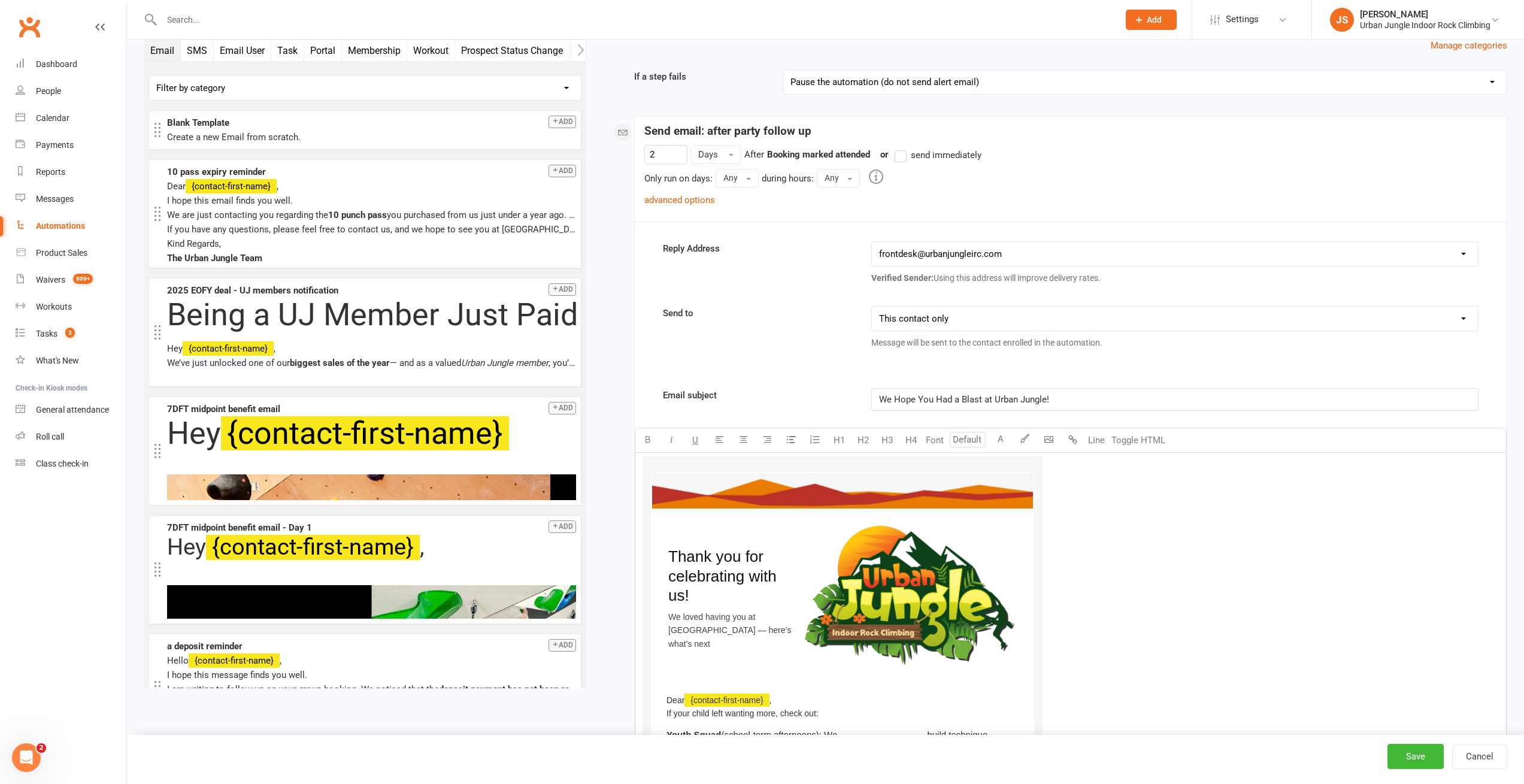
drag, startPoint x: 909, startPoint y: 398, endPoint x: 959, endPoint y: 398, distance: 50.0
click at [909, 398] on span "We Hope You Had a Blast at Urban Jungle!" at bounding box center [964, 399] width 170 height 11
paste div "To enrich screen reader interactions, please activate Accessibility in Grammarl…"
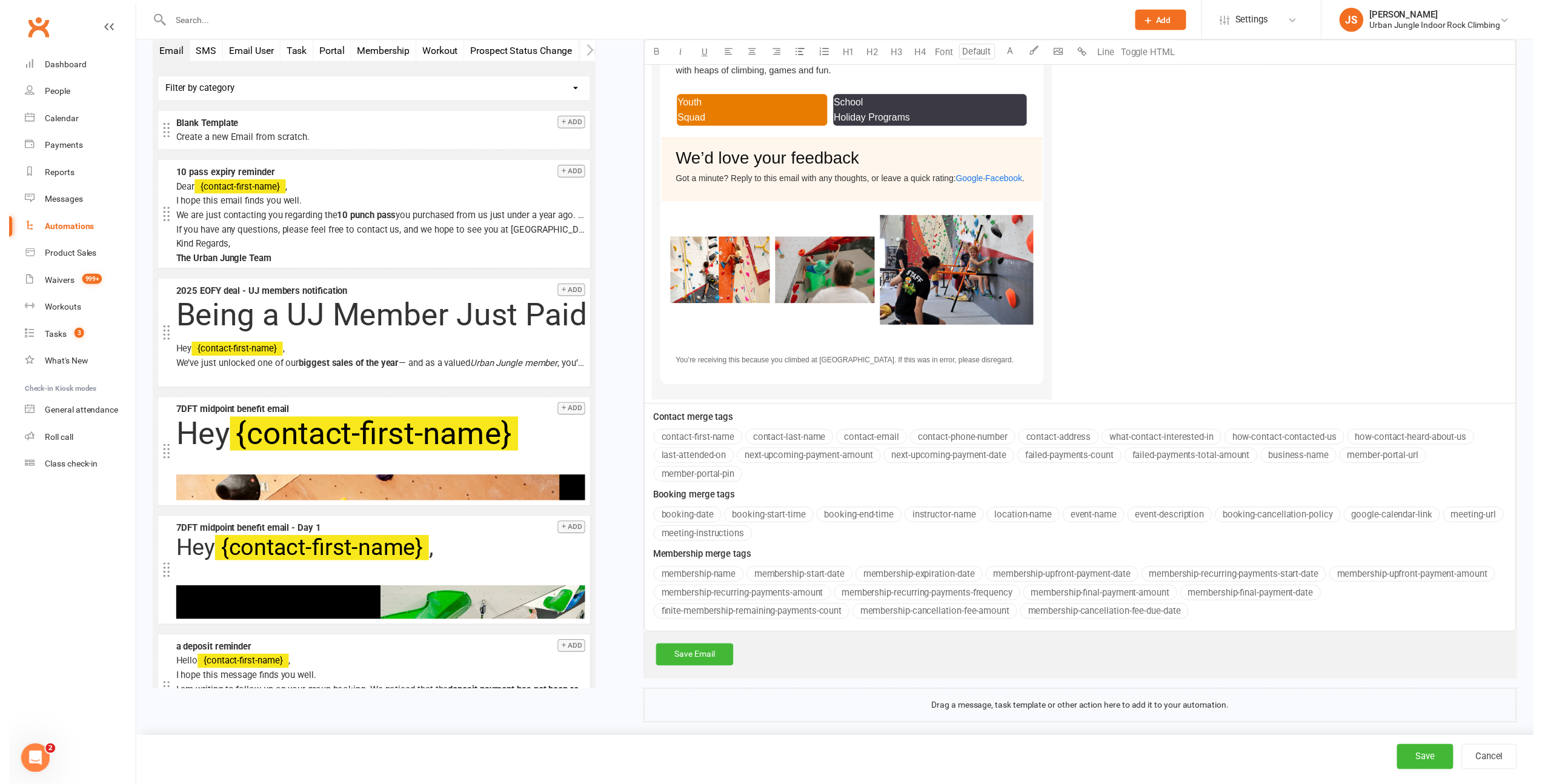
scroll to position [850, 0]
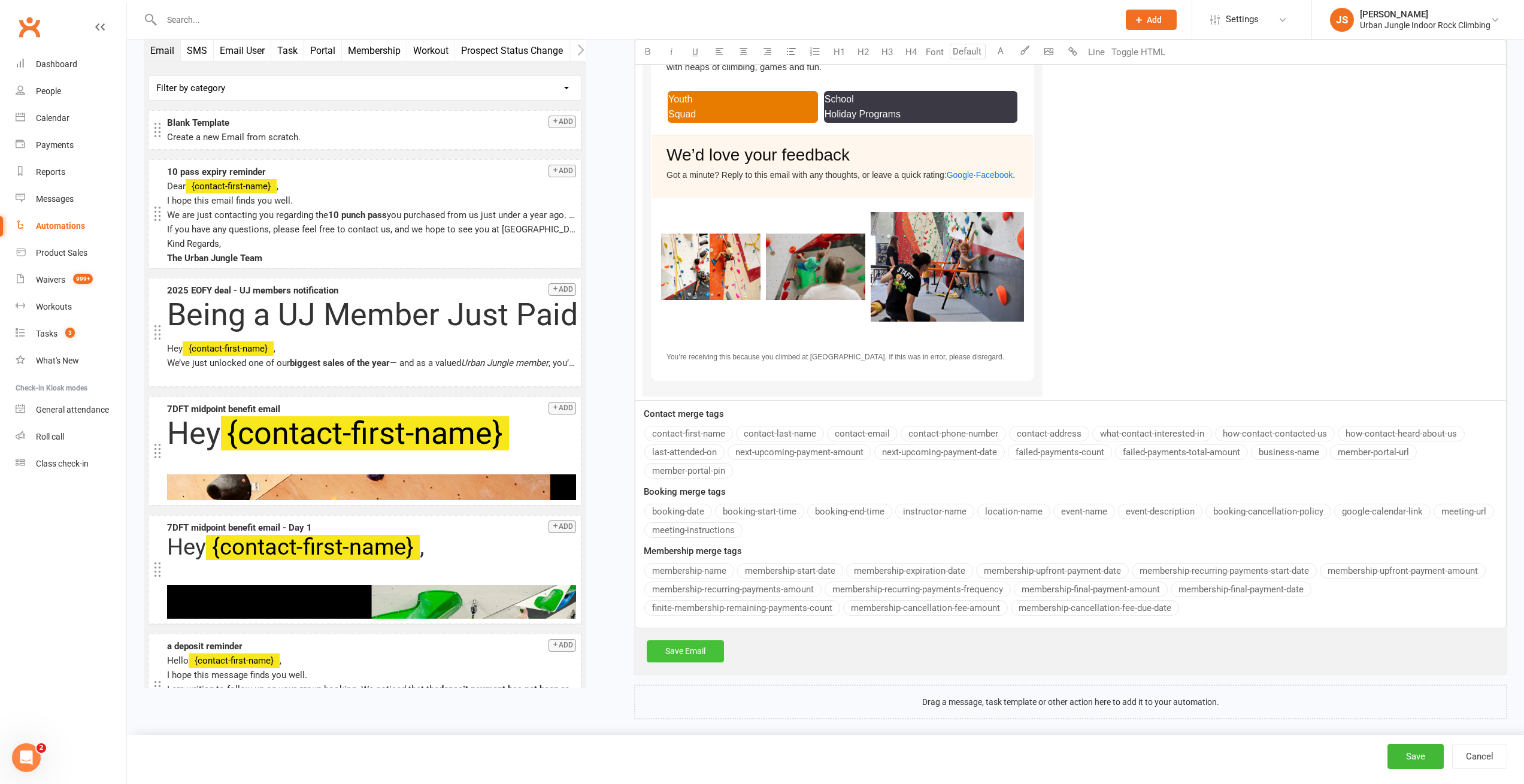
click at [690, 642] on link "Save Email" at bounding box center [685, 651] width 77 height 22
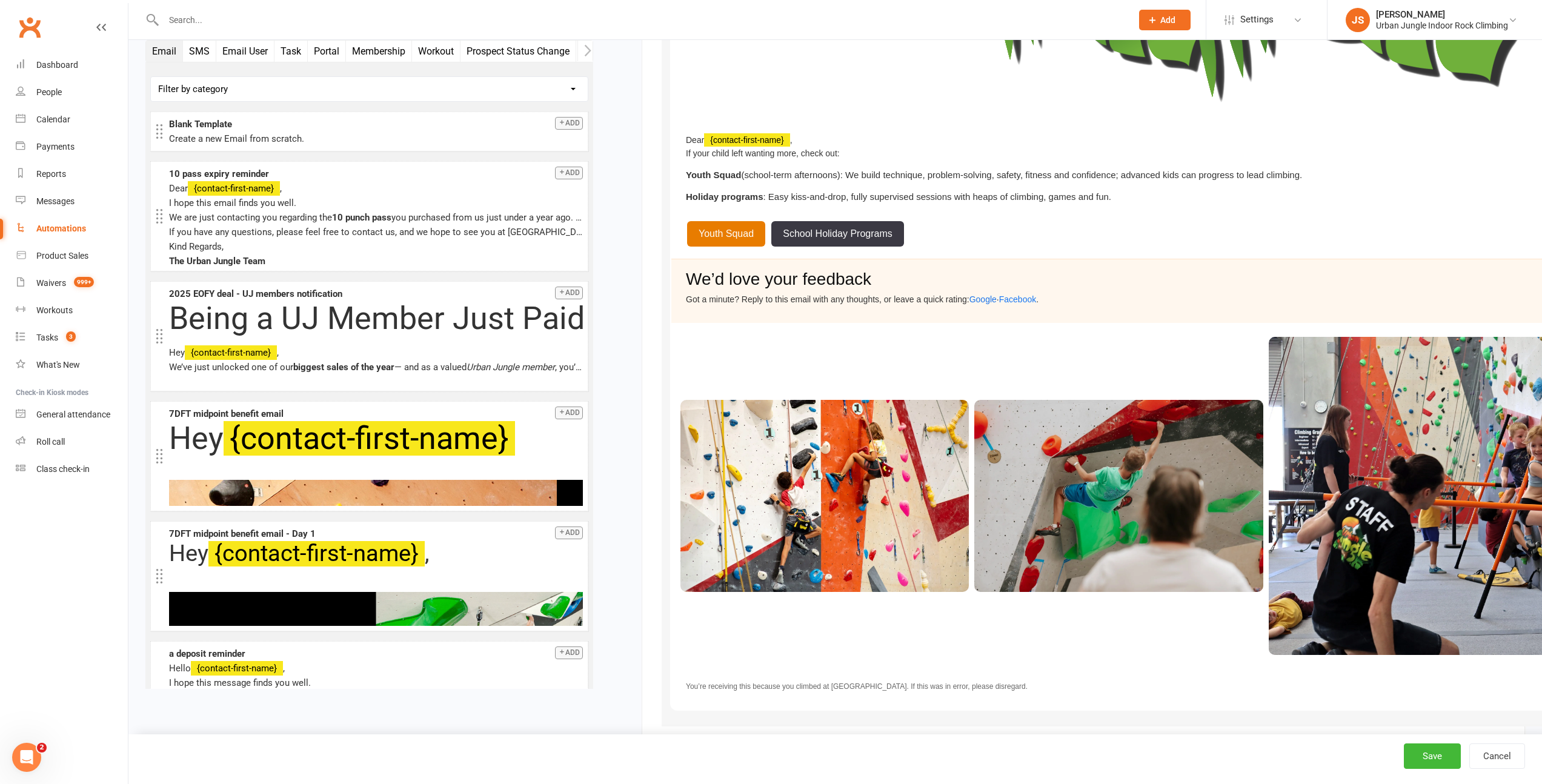
scroll to position [1090, 0]
click at [1428, 760] on button "Save" at bounding box center [1432, 756] width 57 height 26
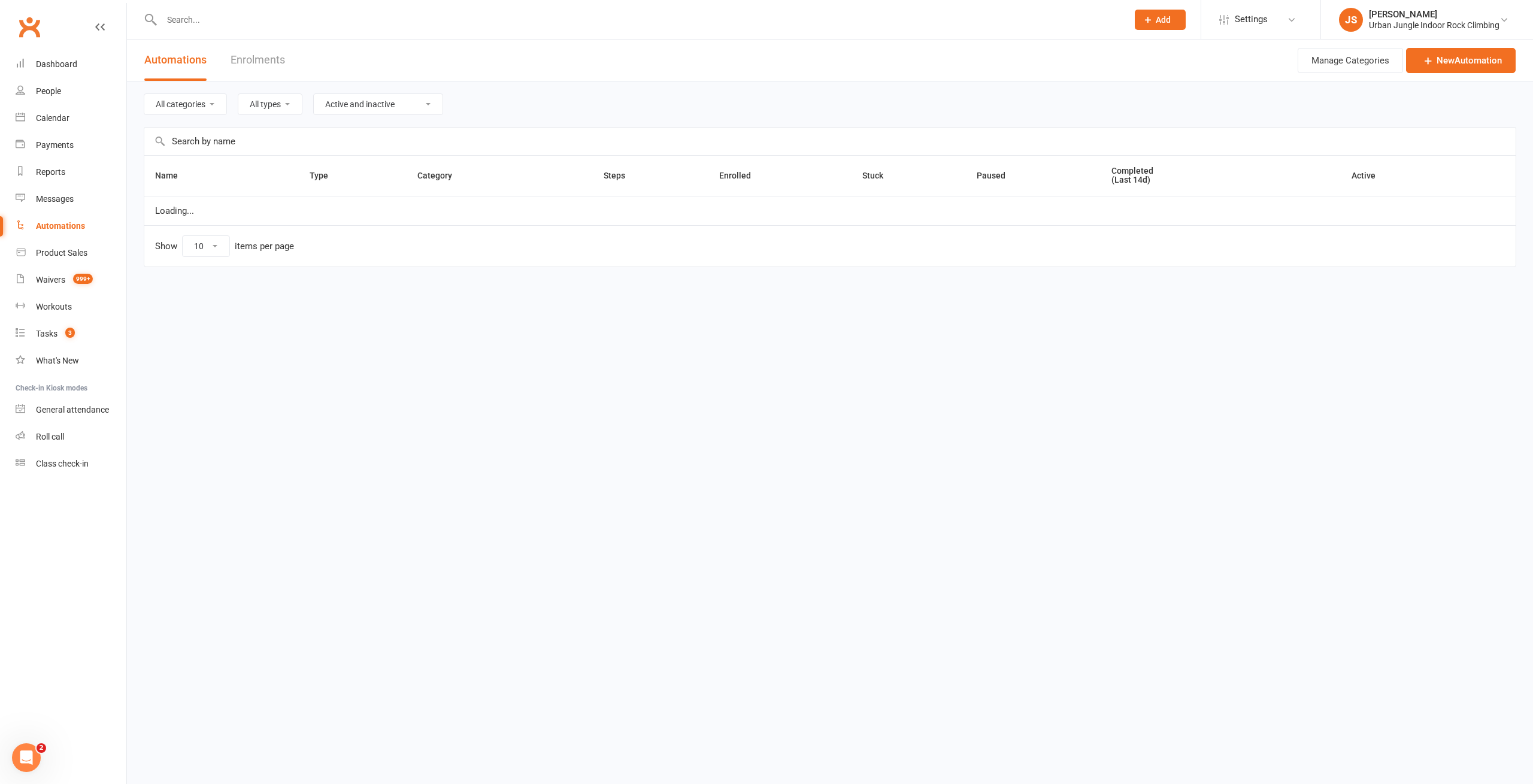
select select "181"
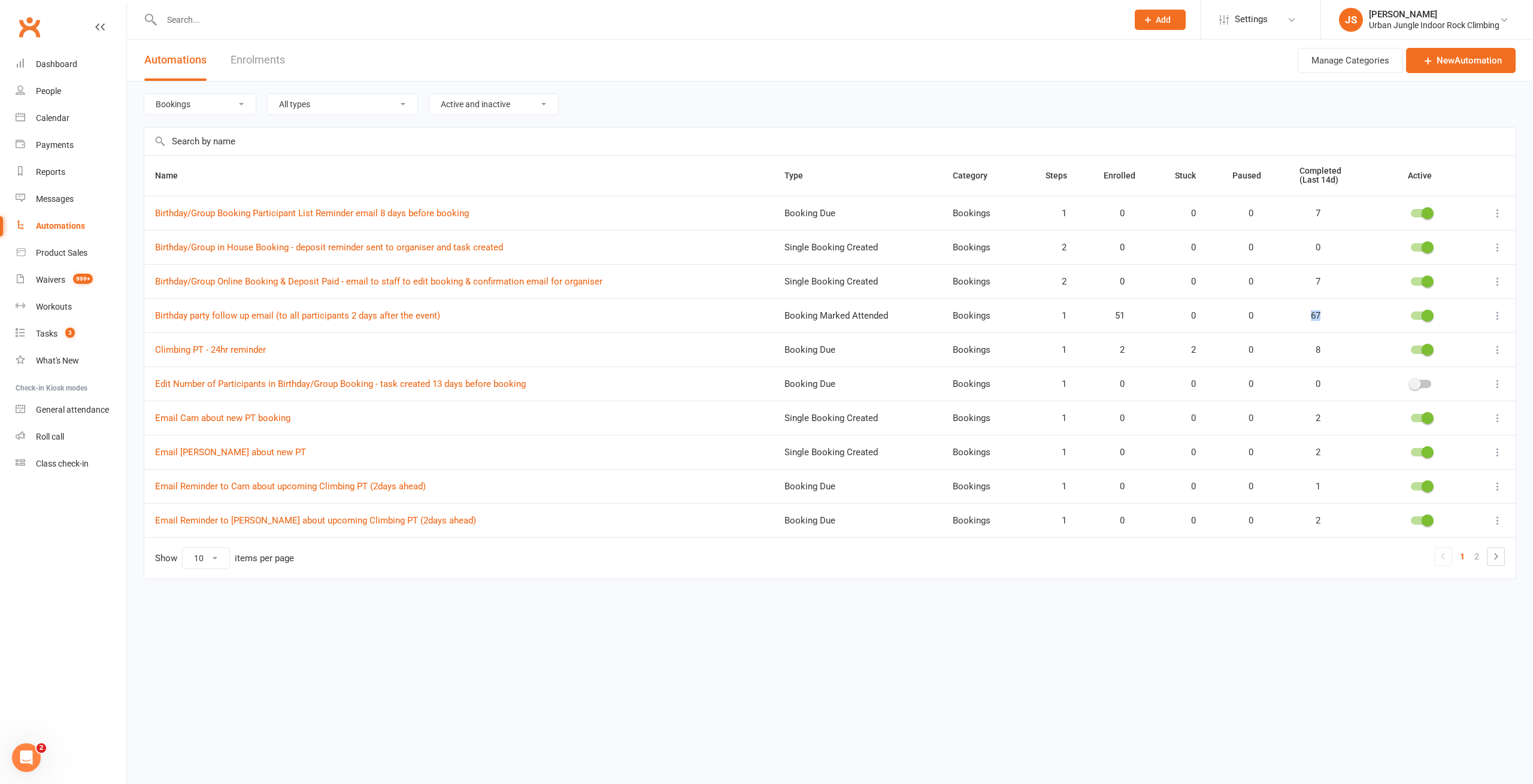
drag, startPoint x: 1319, startPoint y: 313, endPoint x: 1309, endPoint y: 312, distance: 10.0
click at [1309, 312] on span "67" at bounding box center [1309, 315] width 21 height 10
drag, startPoint x: 1115, startPoint y: 316, endPoint x: 1143, endPoint y: 316, distance: 28.0
click at [1135, 316] on td "51" at bounding box center [1128, 315] width 72 height 34
drag, startPoint x: 1055, startPoint y: 315, endPoint x: 1097, endPoint y: 315, distance: 42.0
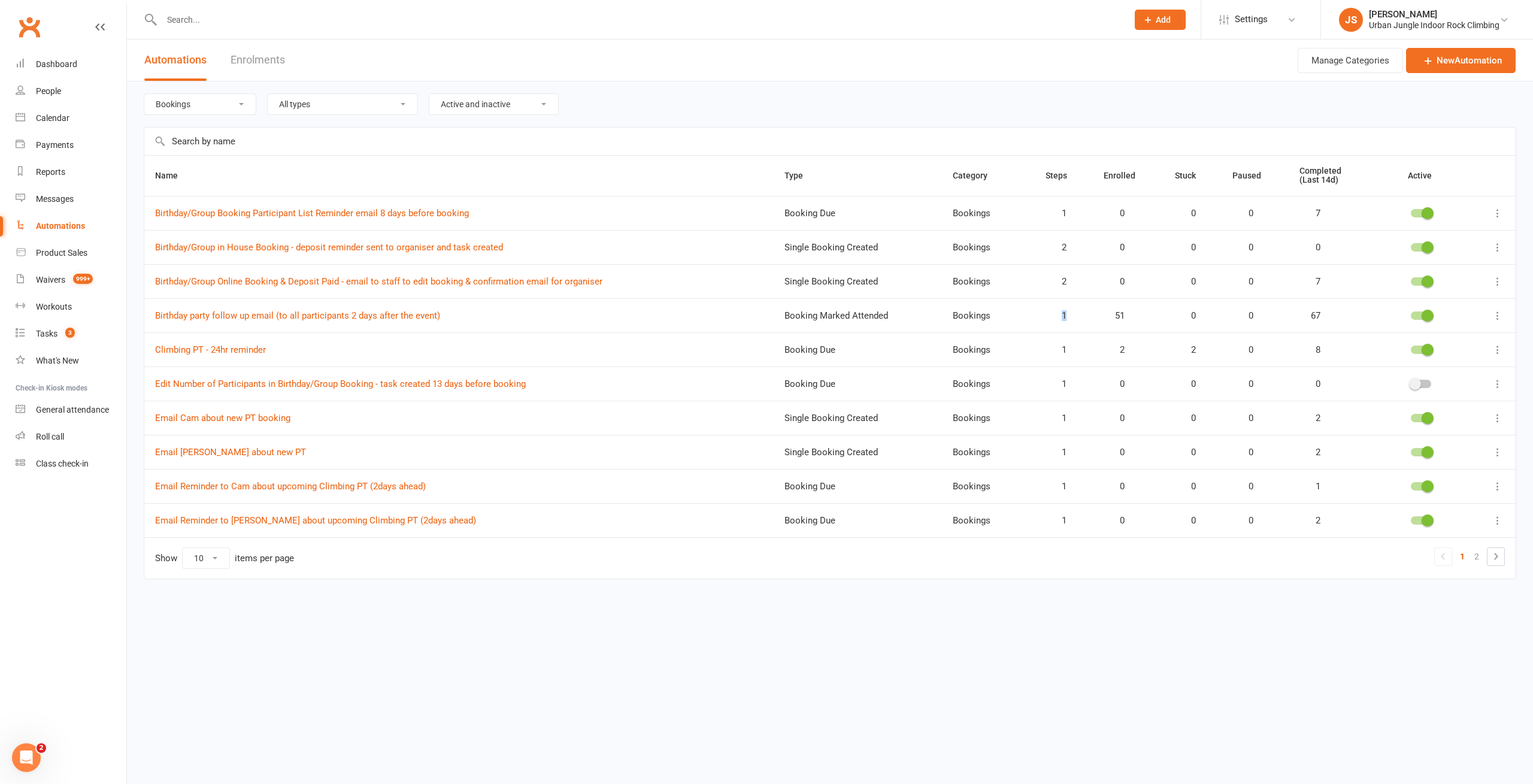
click at [1097, 315] on tr "Birthday party follow up email (to all participants 2 days after the event) Boo…" at bounding box center [829, 315] width 1371 height 34
click at [714, 120] on div "All categories 7 Day Free Trial Bookings General Admission Memberships Promotio…" at bounding box center [830, 104] width 1373 height 45
click at [668, 120] on div "All categories 7 Day Free Trial Bookings General Admission Memberships Promotio…" at bounding box center [830, 104] width 1373 height 45
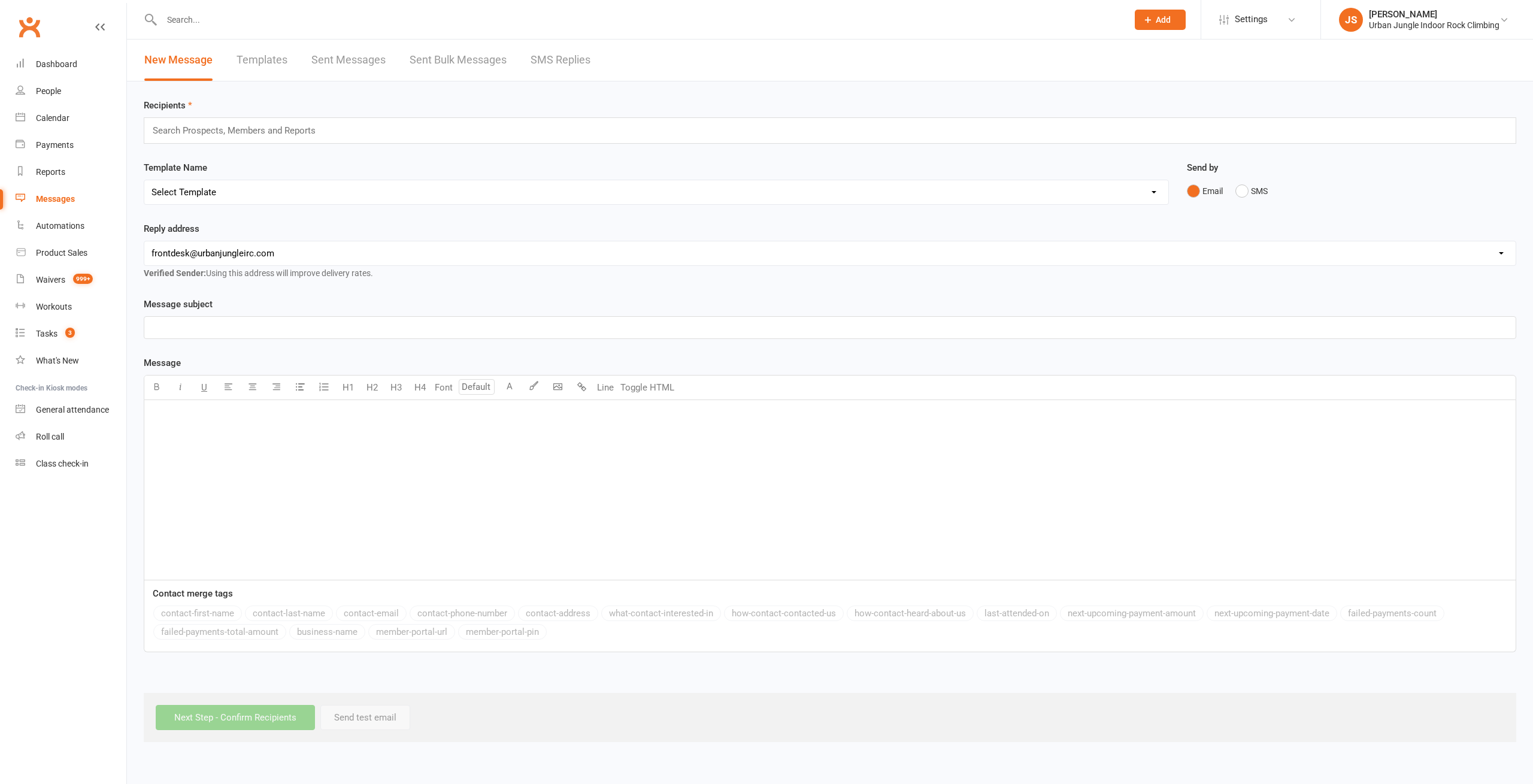
click at [273, 57] on link "Templates" at bounding box center [262, 61] width 51 height 42
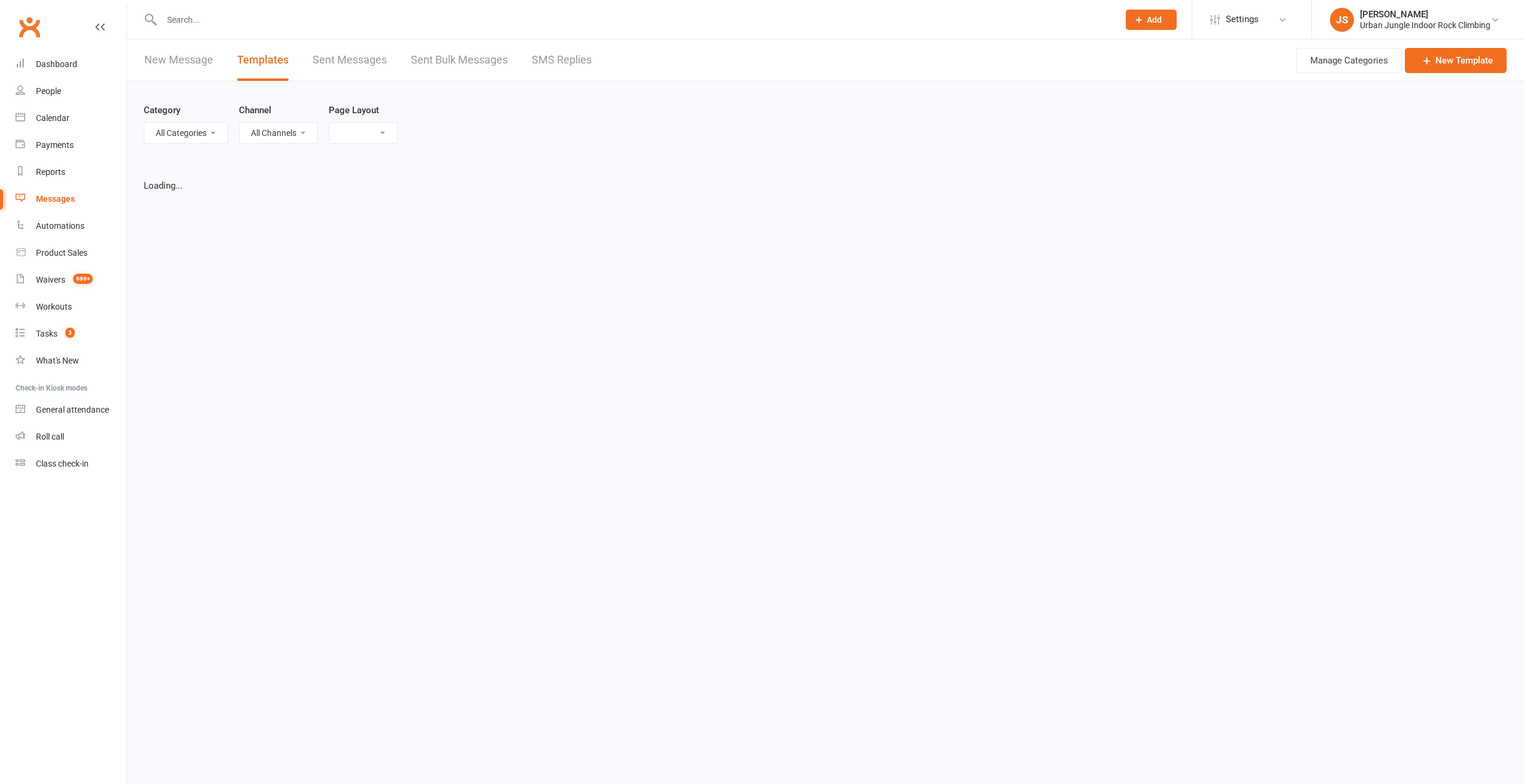
select select "list"
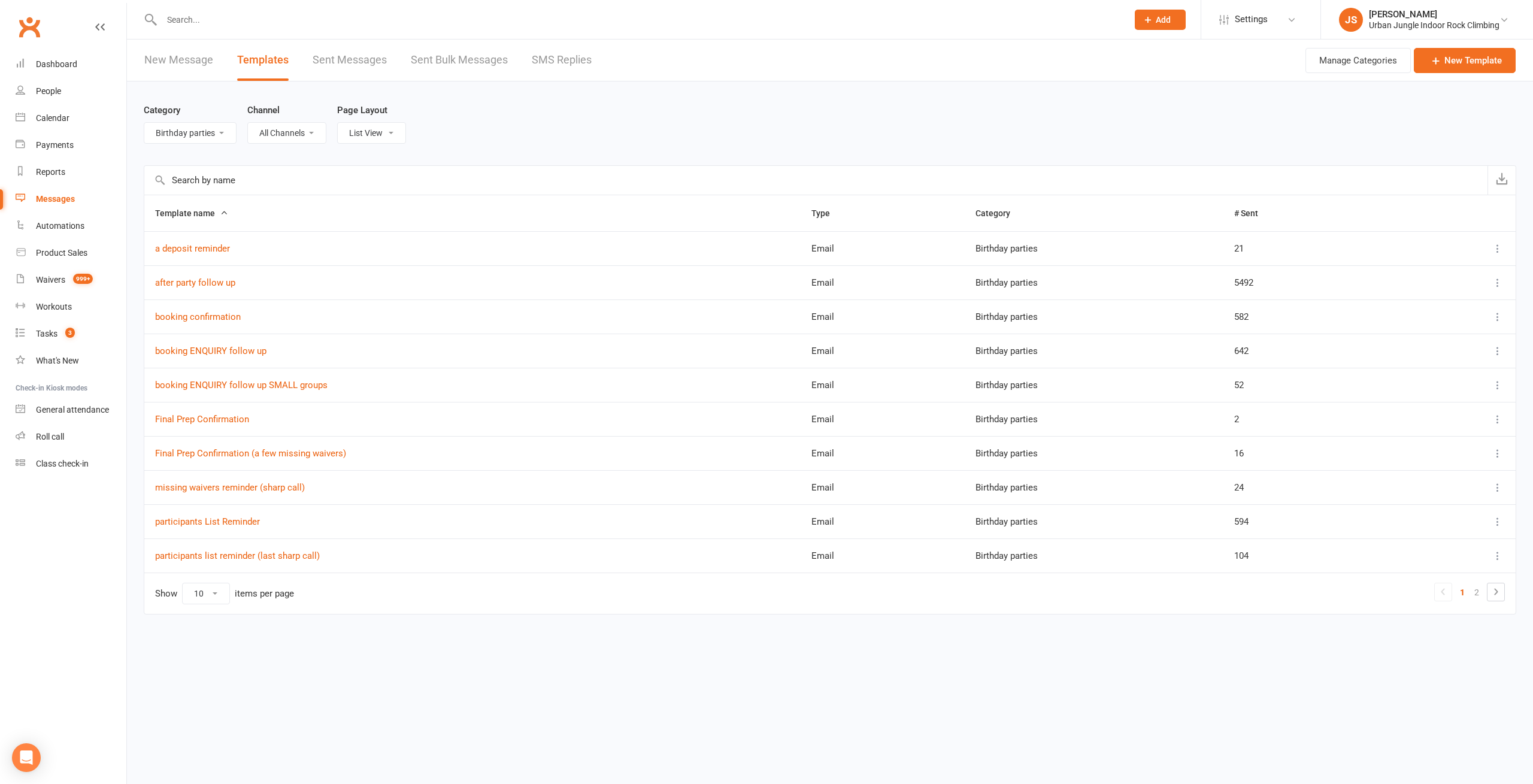
select select "-1"
click at [144, 123] on select "All Categories (No category) Birthday parties Bookings Courses General Membersh…" at bounding box center [189, 133] width 91 height 20
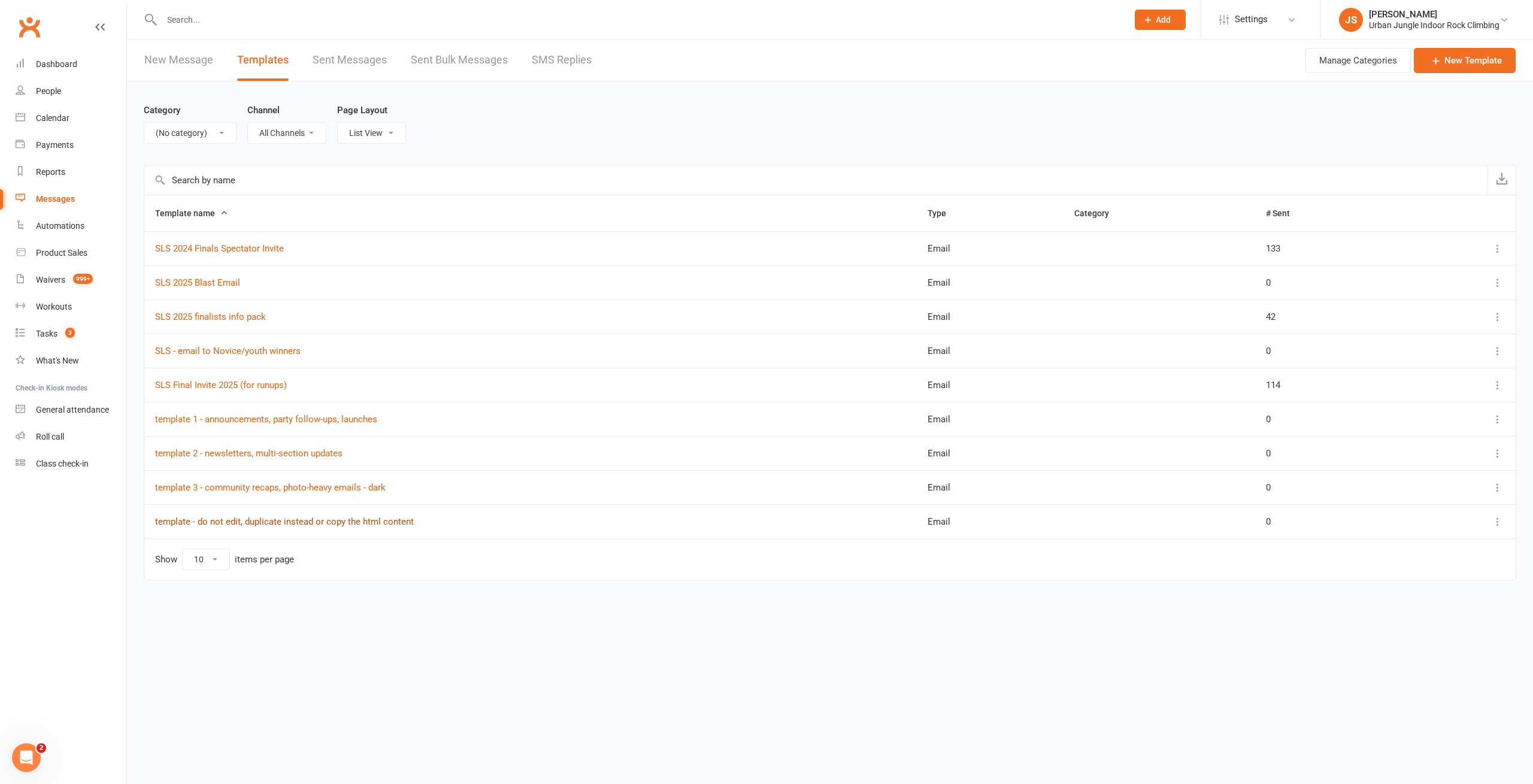
click at [268, 523] on link "template - do not edit, duplicate instead or copy the html content" at bounding box center [284, 521] width 259 height 11
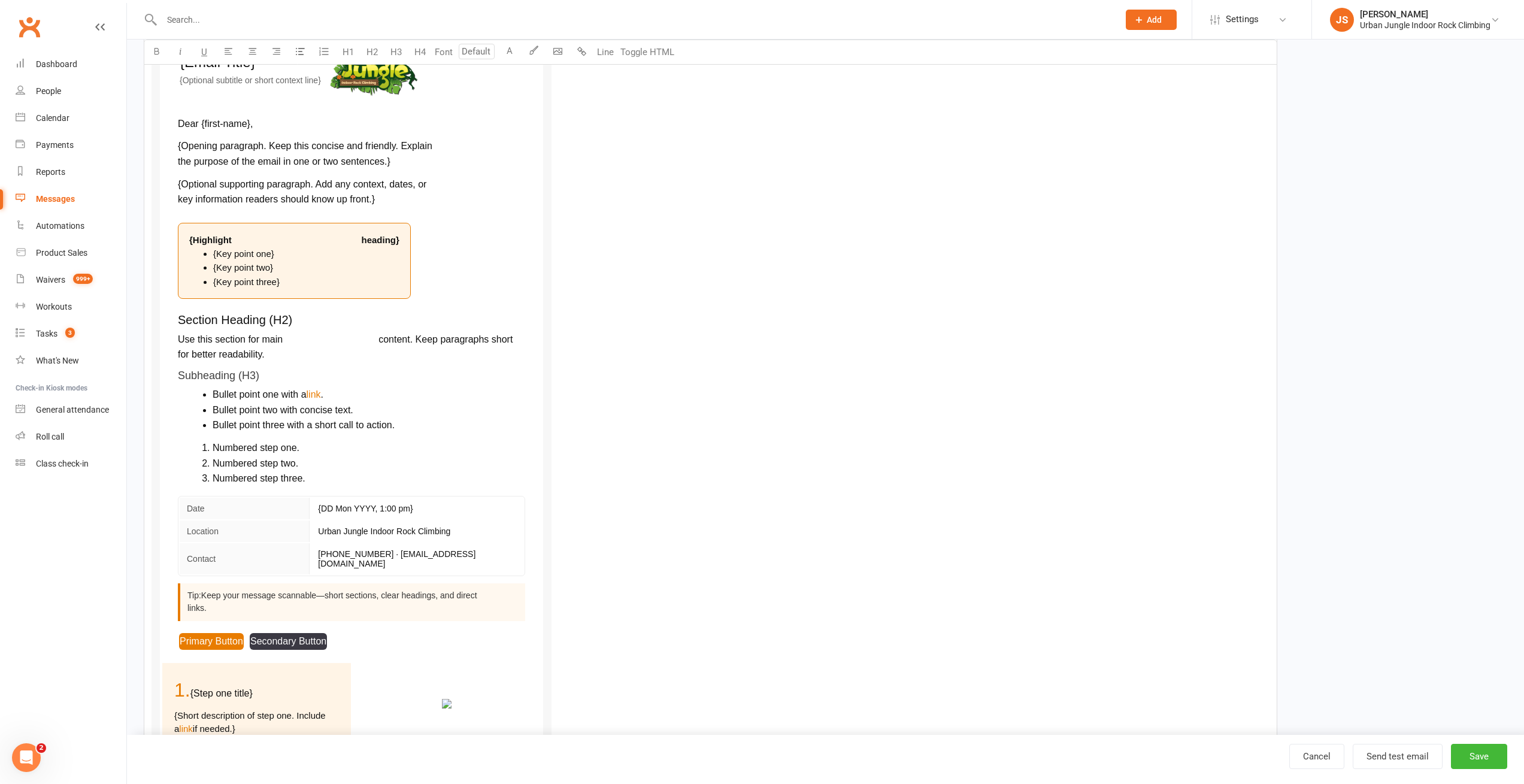
scroll to position [215, 0]
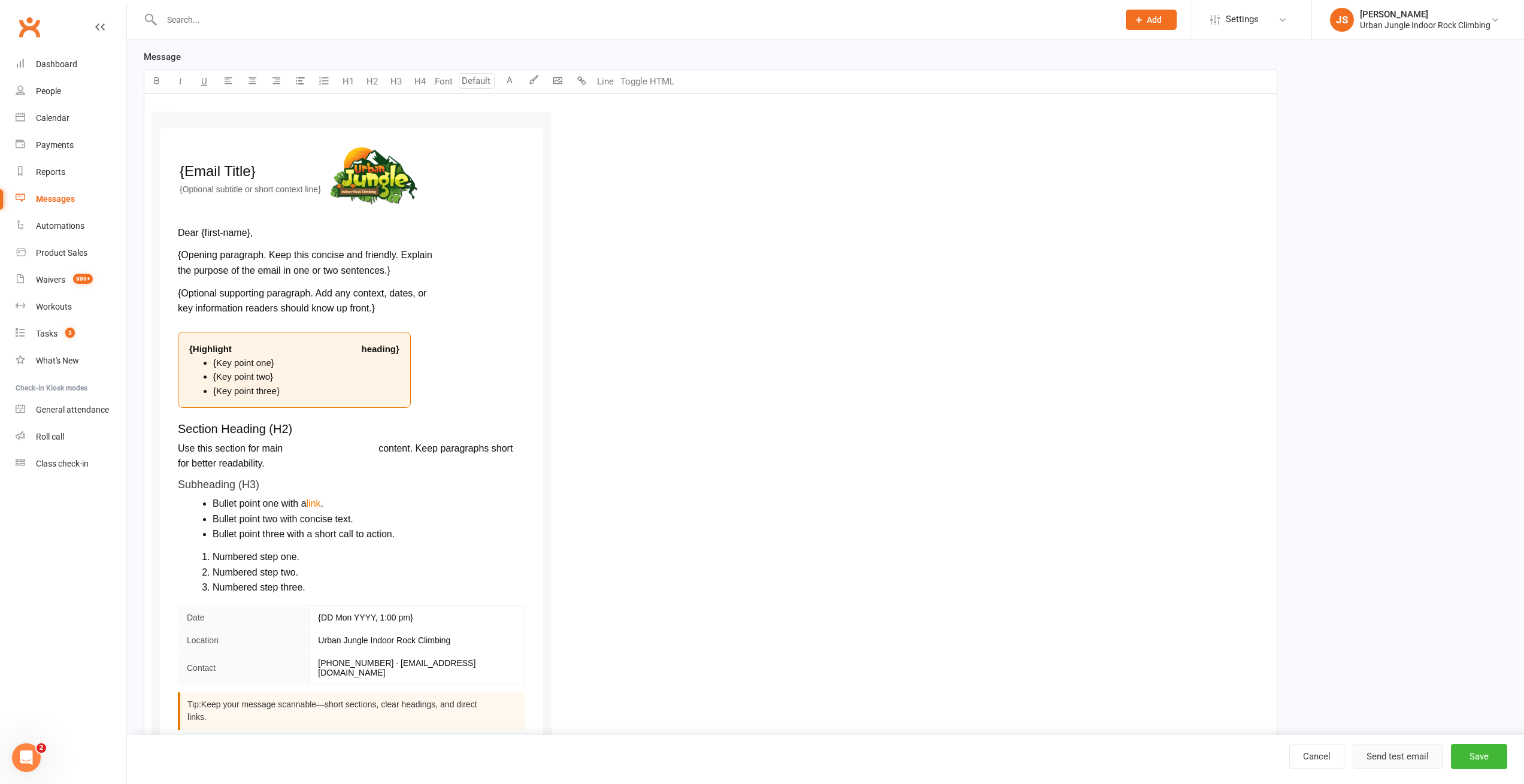
click at [1391, 753] on button "Send test email" at bounding box center [1397, 756] width 90 height 25
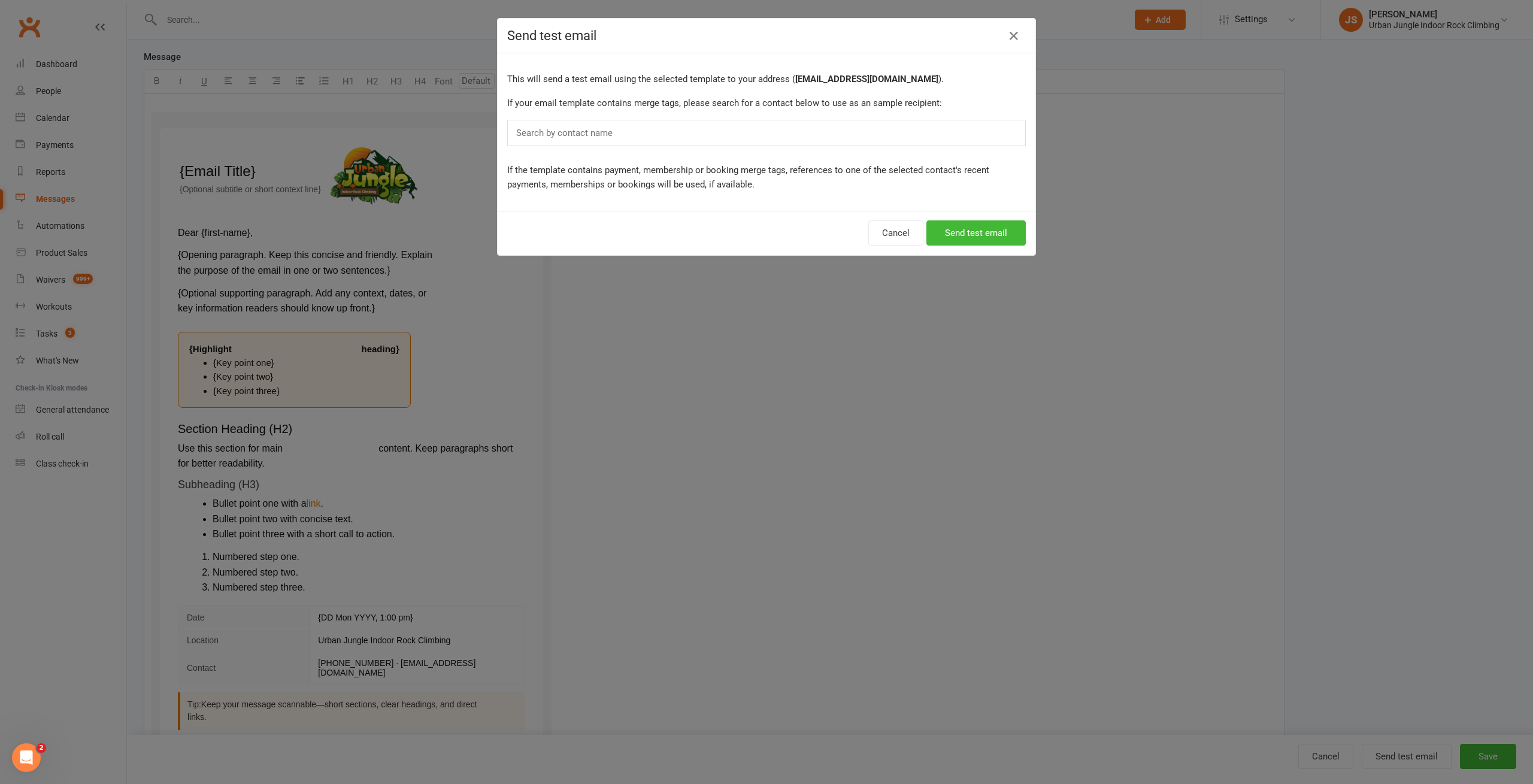
click at [723, 133] on div "Search by contact name" at bounding box center [766, 132] width 519 height 26
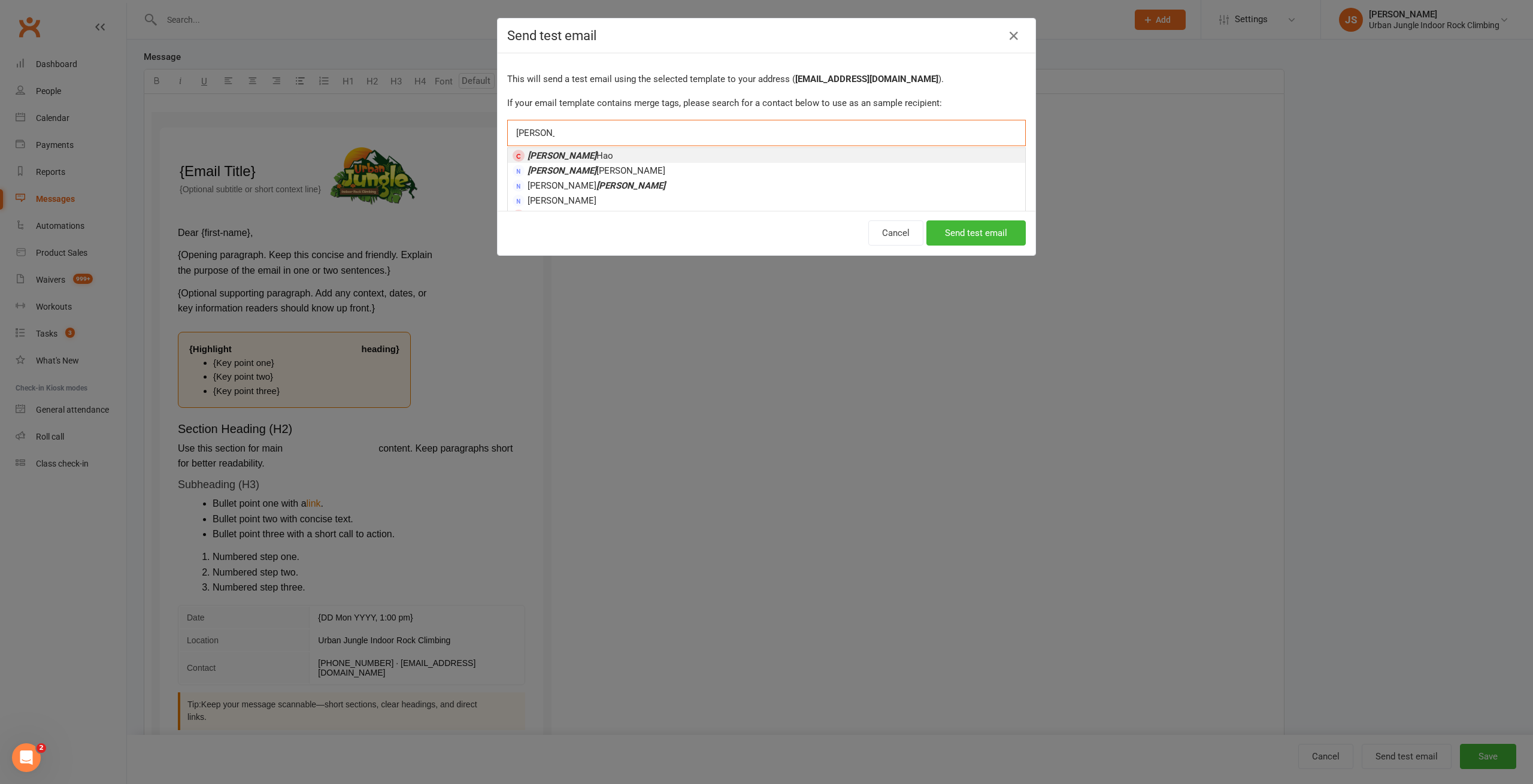
type input "[PERSON_NAME]"
click at [639, 159] on li "[PERSON_NAME]" at bounding box center [766, 155] width 517 height 15
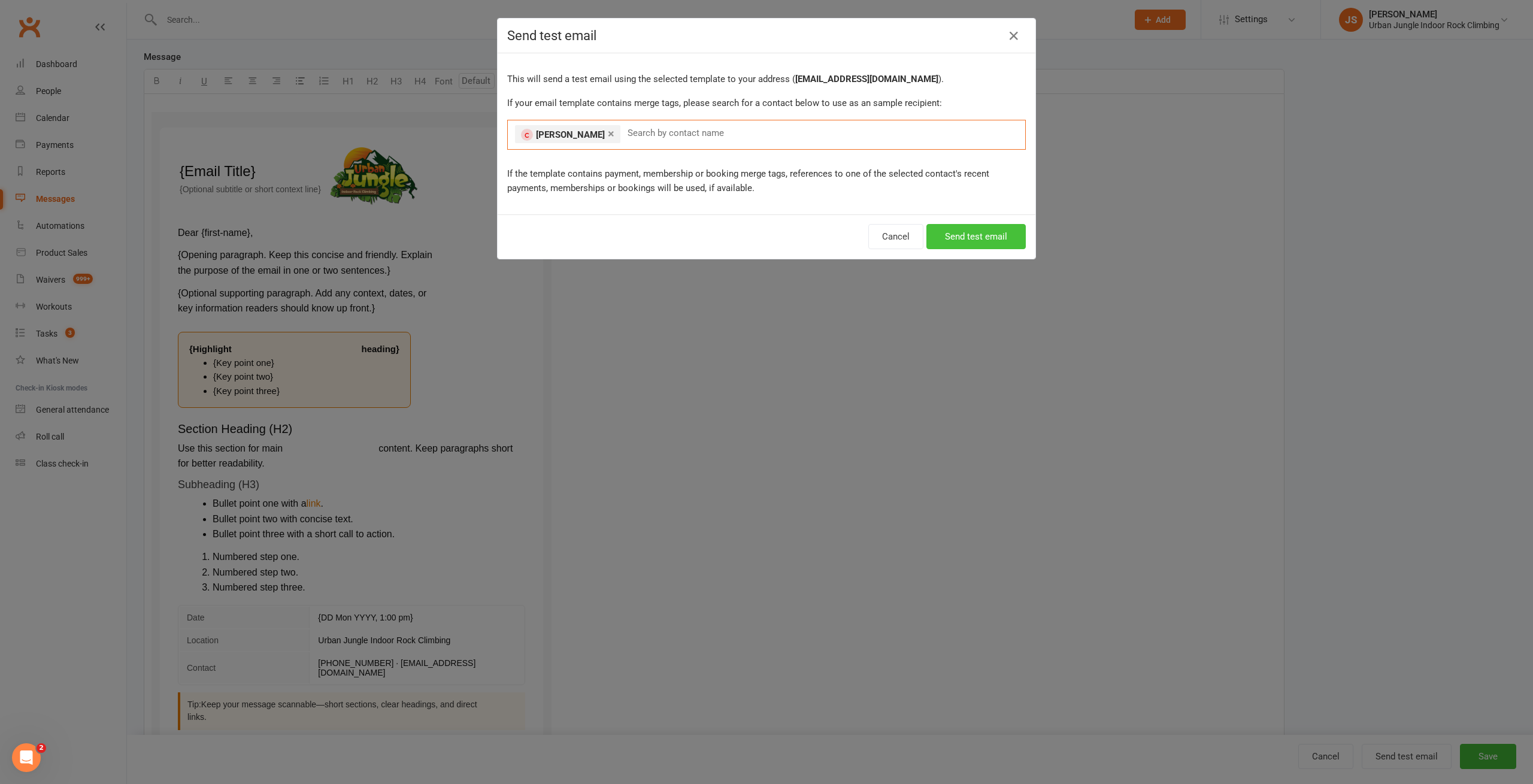
click at [976, 230] on button "Send test email" at bounding box center [976, 236] width 100 height 25
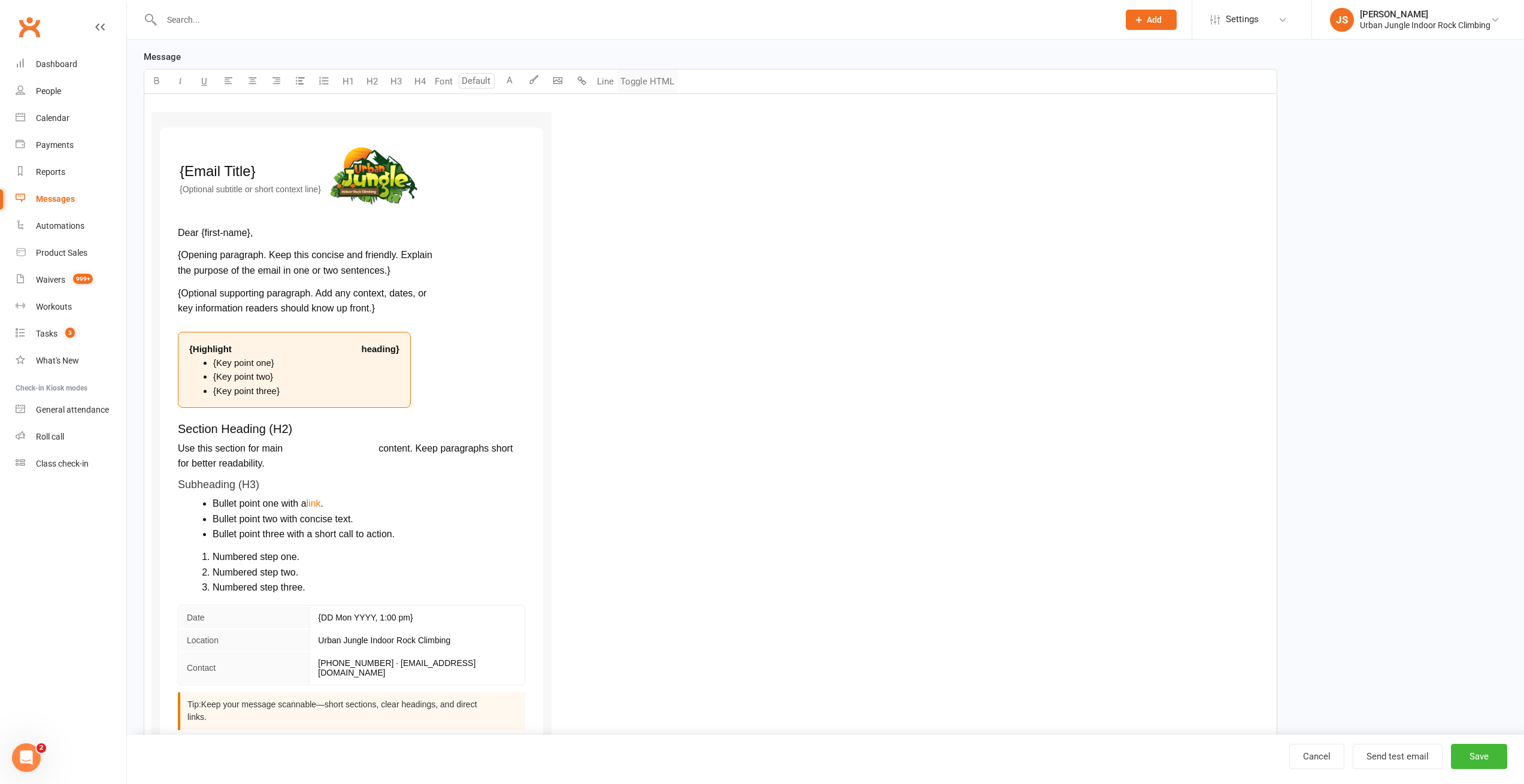
click at [641, 81] on button "Toggle HTML" at bounding box center [647, 81] width 60 height 24
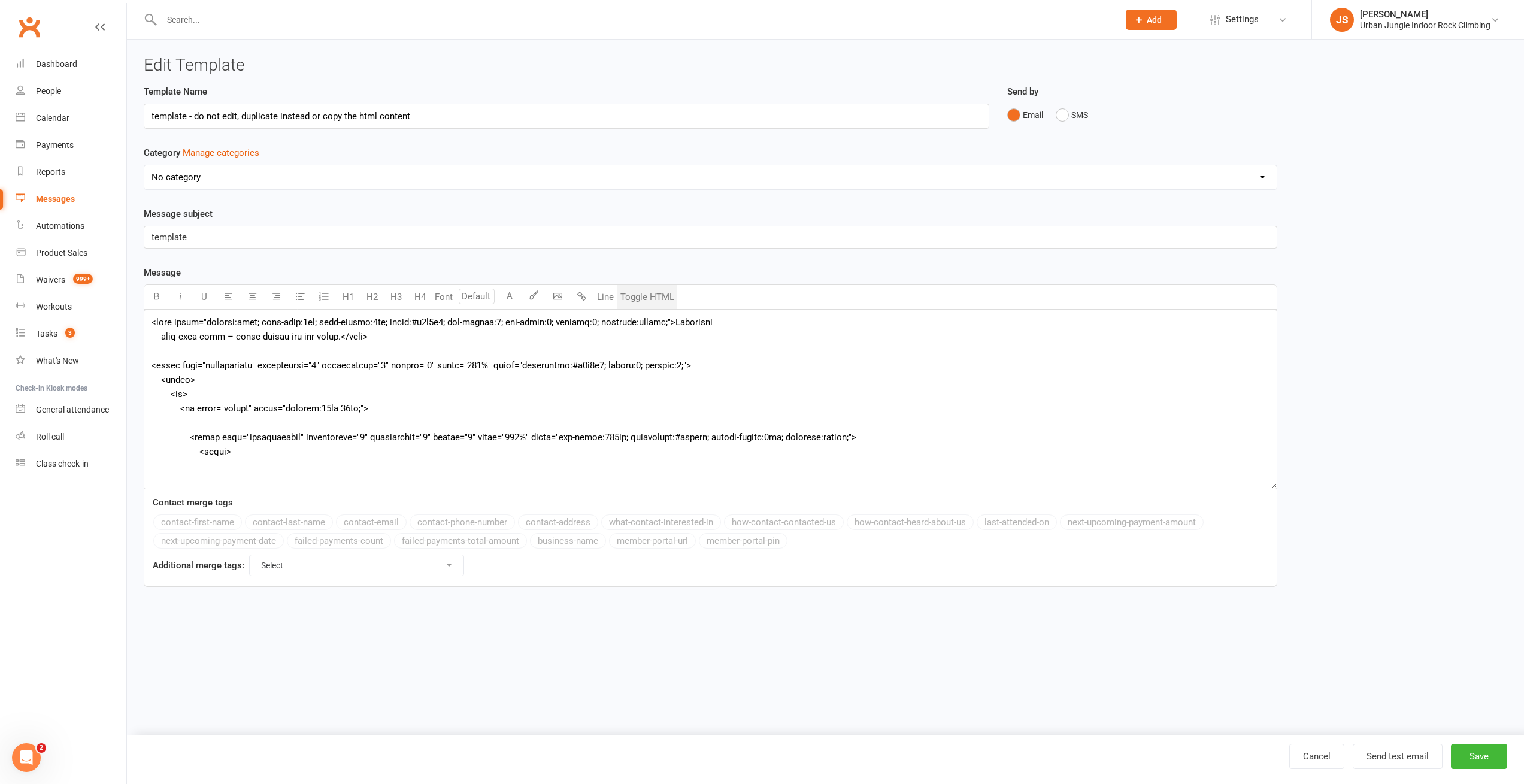
scroll to position [0, 0]
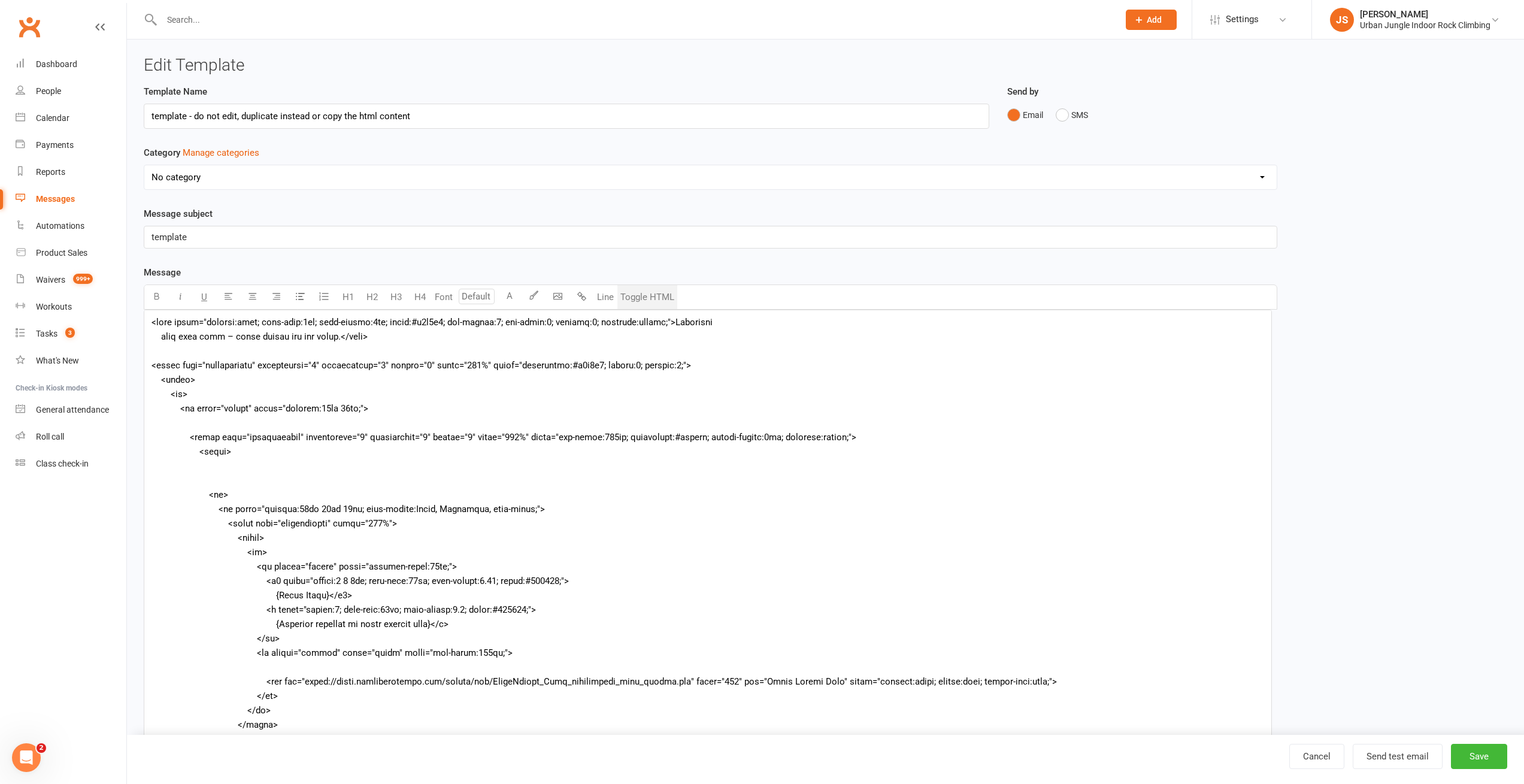
drag, startPoint x: 1280, startPoint y: 485, endPoint x: 1252, endPoint y: 774, distance: 290.4
click at [1268, 781] on ui-view "Edit Template Template Name template - do not edit, duplicate instead or copy t…" at bounding box center [825, 475] width 1397 height 872
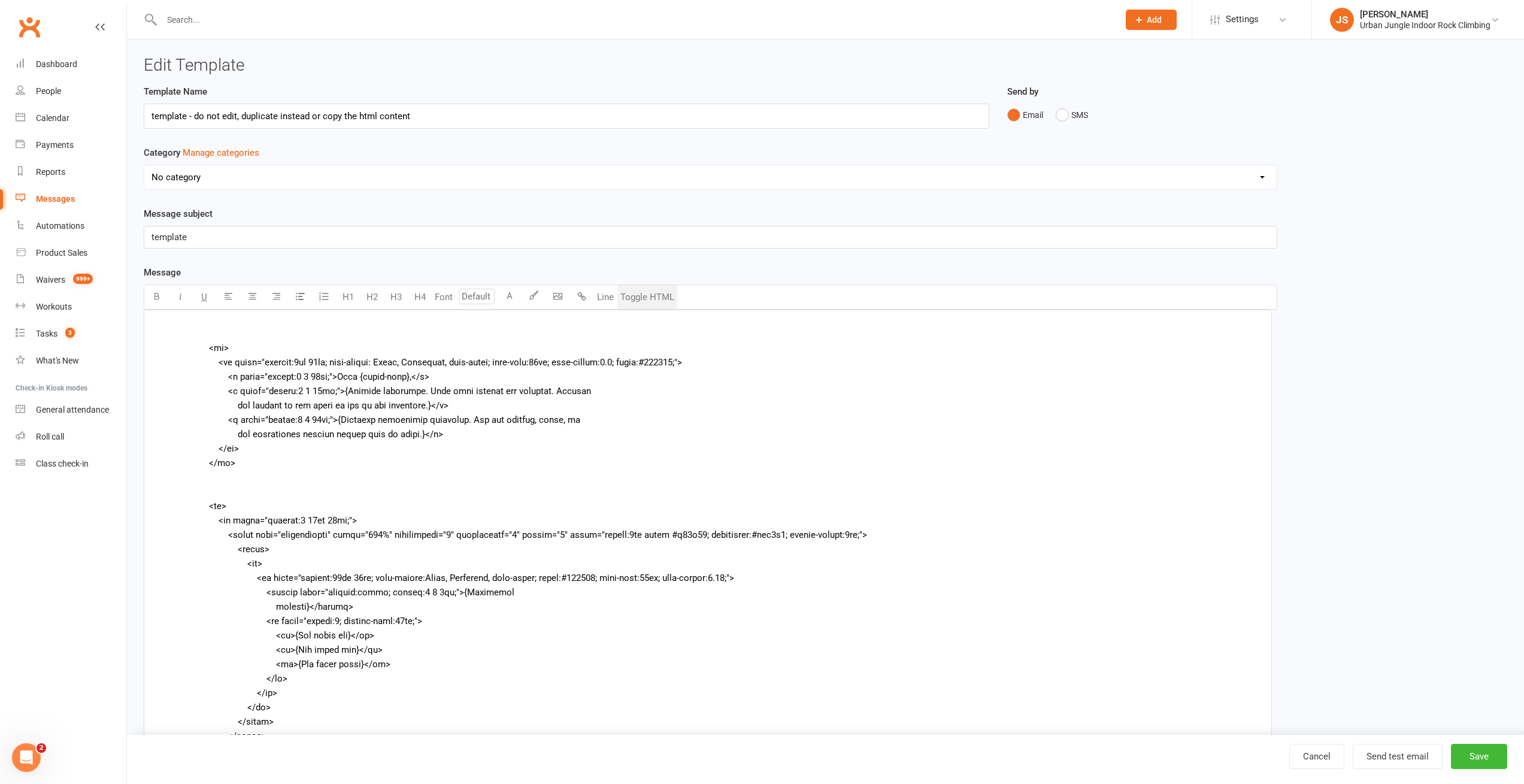
scroll to position [431, 0]
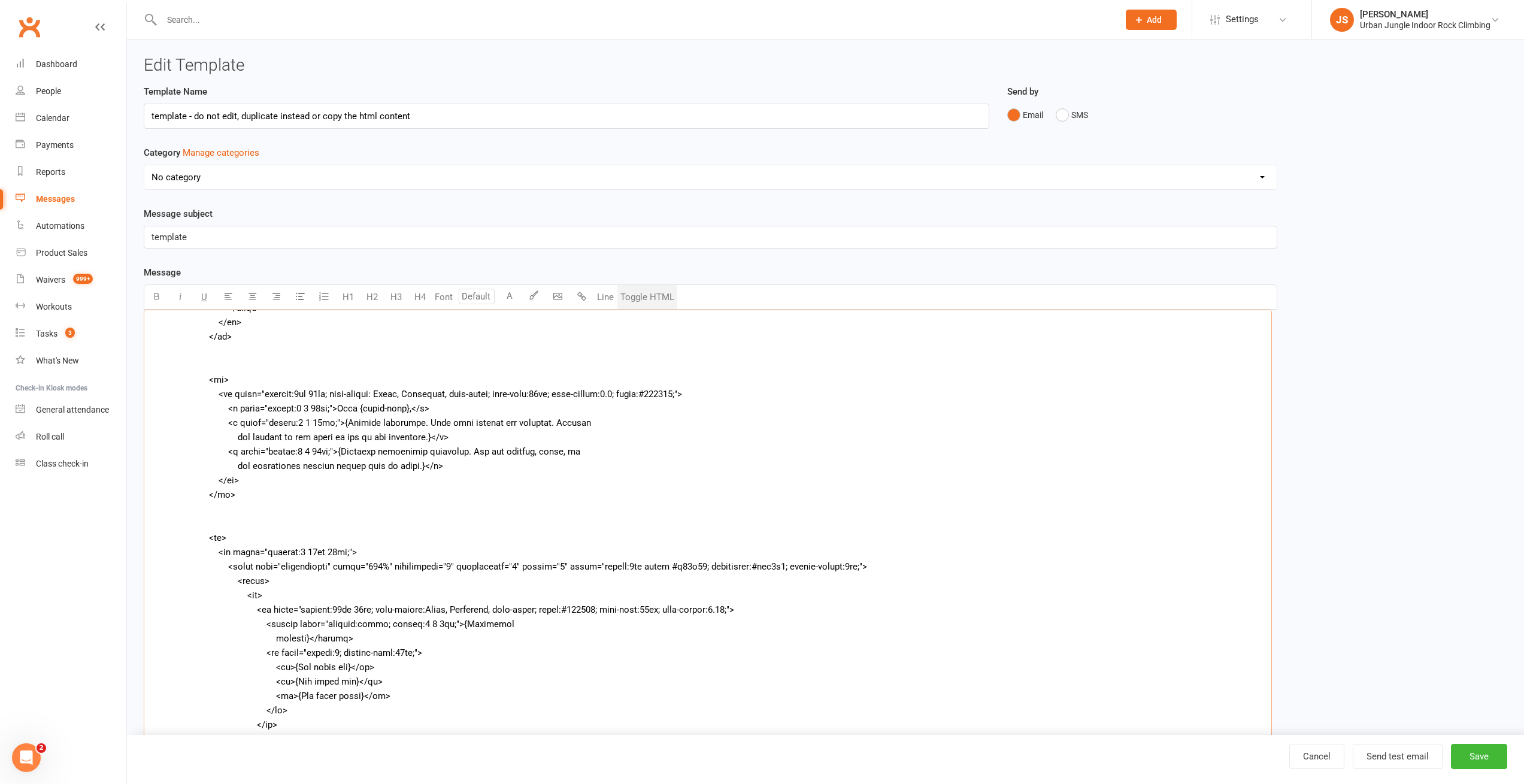
click at [301, 426] on textarea at bounding box center [708, 548] width 1128 height 476
drag, startPoint x: 247, startPoint y: 425, endPoint x: 457, endPoint y: 432, distance: 210.1
click at [457, 432] on textarea "To enrich screen reader interactions, please activate Accessibility in Grammarl…" at bounding box center [708, 548] width 1128 height 476
click at [294, 432] on textarea "To enrich screen reader interactions, please activate Accessibility in Grammarl…" at bounding box center [708, 548] width 1128 height 476
click at [331, 495] on textarea "To enrich screen reader interactions, please activate Accessibility in Grammarl…" at bounding box center [708, 548] width 1128 height 476
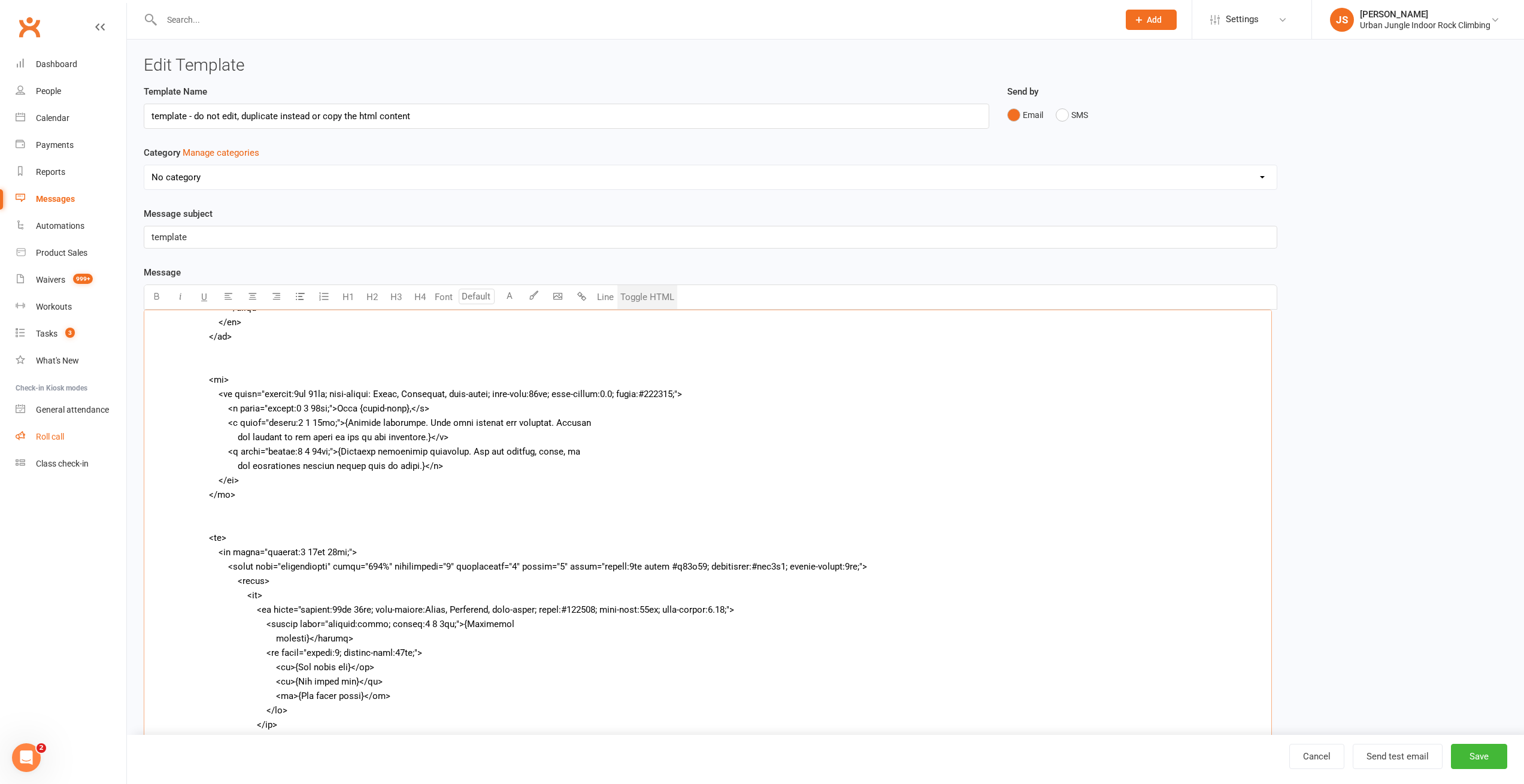
drag, startPoint x: 464, startPoint y: 465, endPoint x: 99, endPoint y: 425, distance: 367.2
click at [99, 425] on ui-view "Prospect Member Non-attending contact Class / event Appointment Task Membership…" at bounding box center [762, 455] width 1524 height 906
click at [448, 538] on textarea "To enrich screen reader interactions, please activate Accessibility in Grammarl…" at bounding box center [708, 548] width 1128 height 476
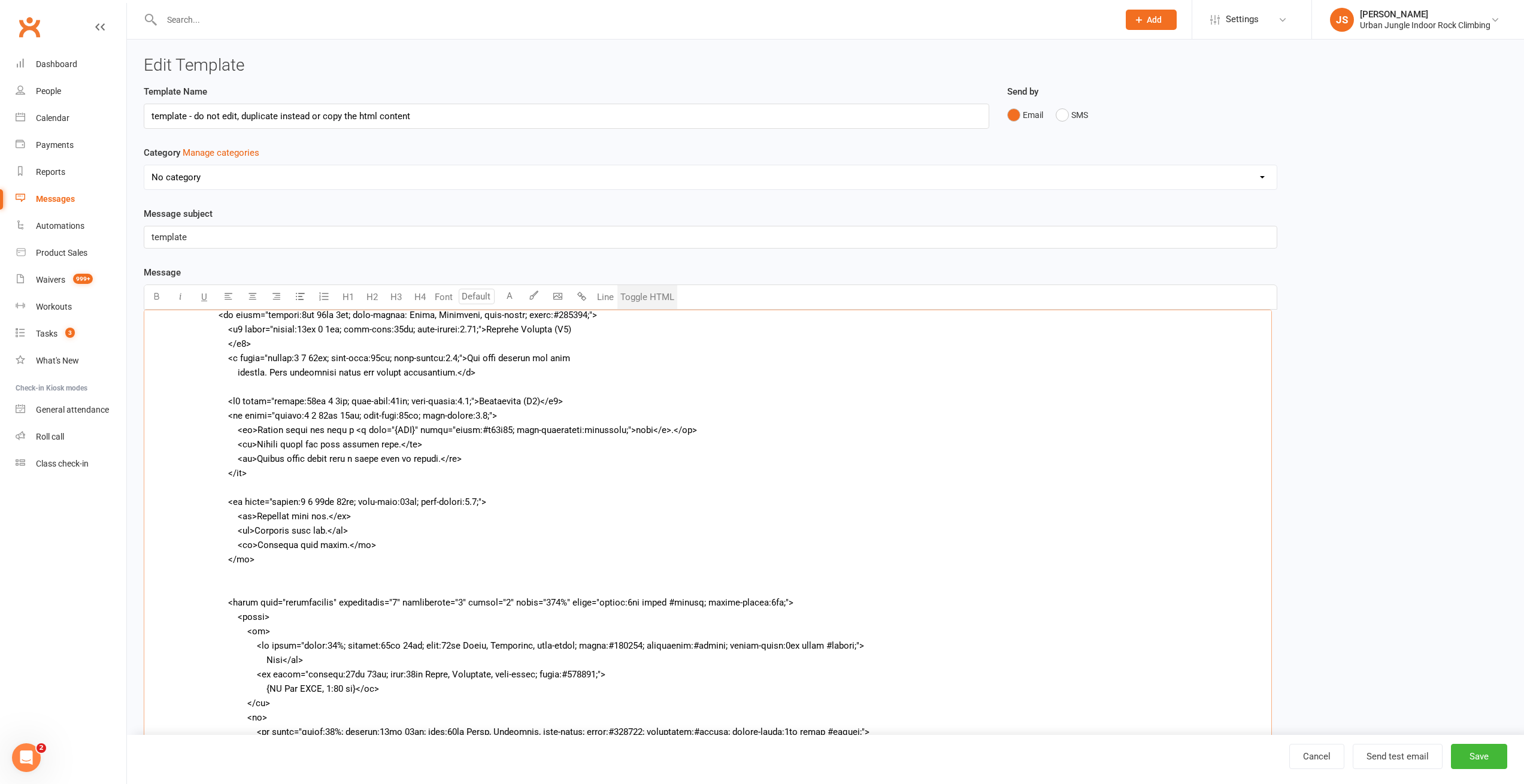
scroll to position [812, 0]
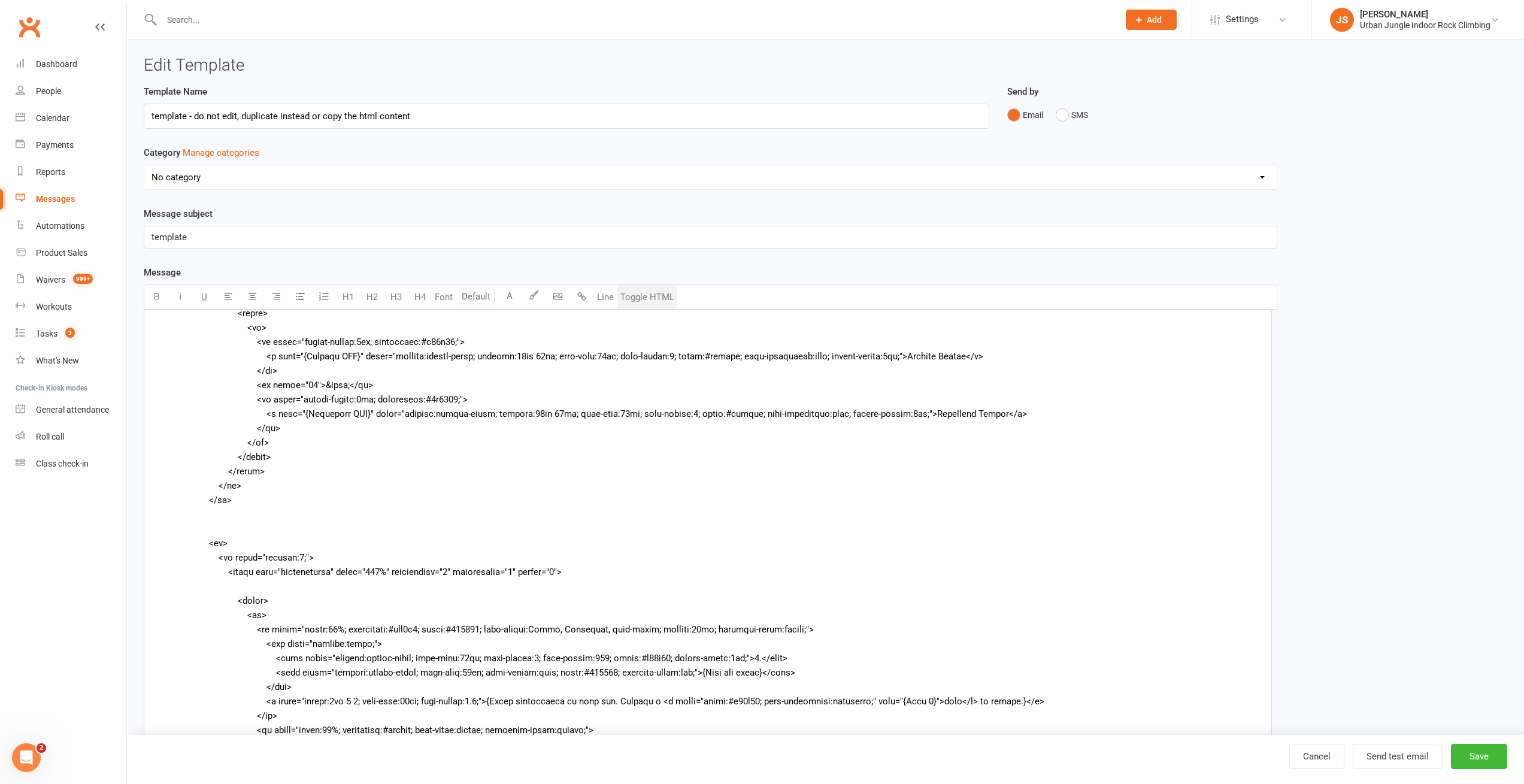
click at [670, 300] on button "Toggle HTML" at bounding box center [647, 297] width 60 height 24
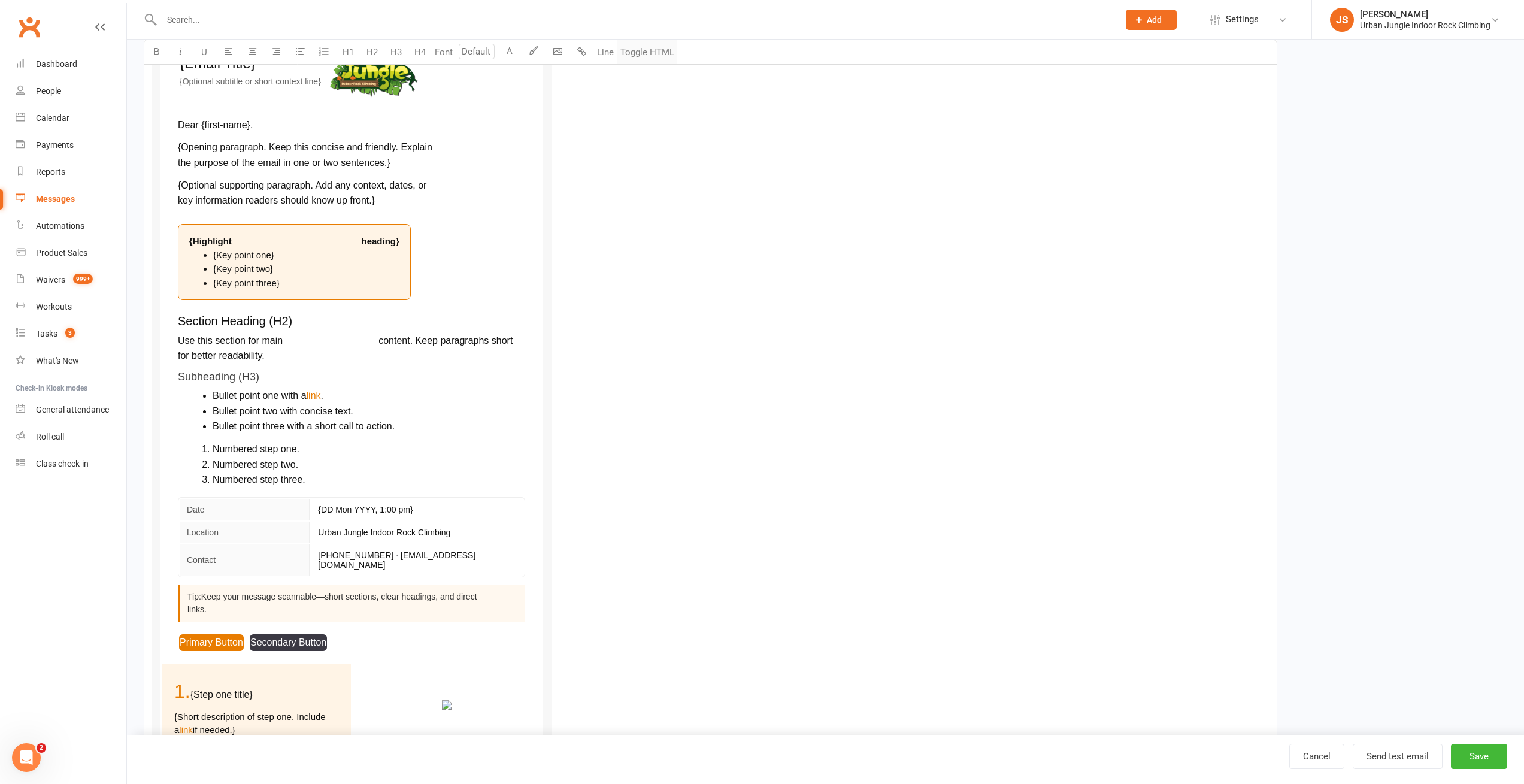
click at [651, 49] on button "Toggle HTML" at bounding box center [647, 52] width 60 height 24
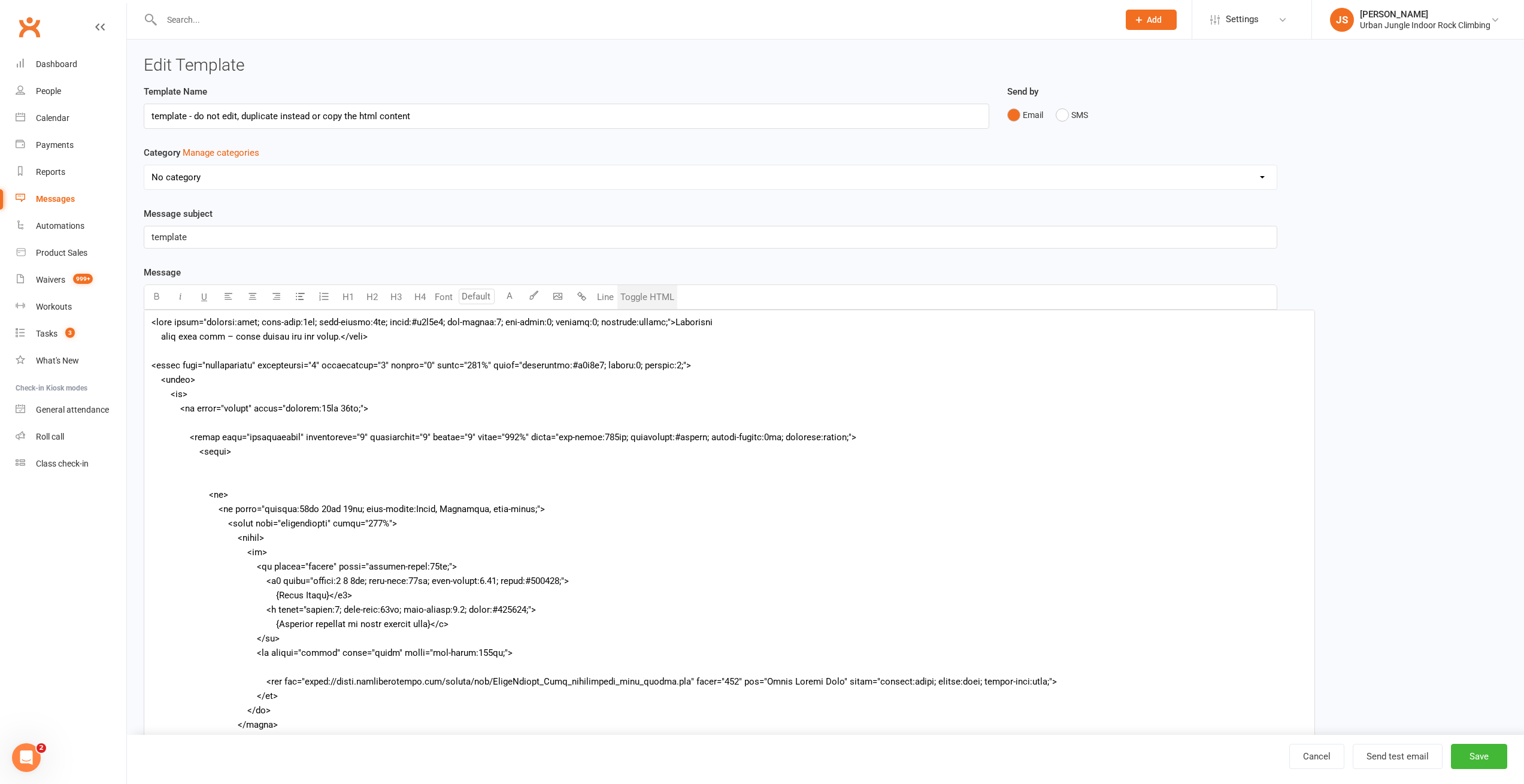
drag, startPoint x: 1281, startPoint y: 487, endPoint x: 1005, endPoint y: 701, distance: 349.2
click at [1307, 779] on ui-view "Edit Template Template Name template - do not edit, duplicate instead or copy t…" at bounding box center [825, 474] width 1397 height 870
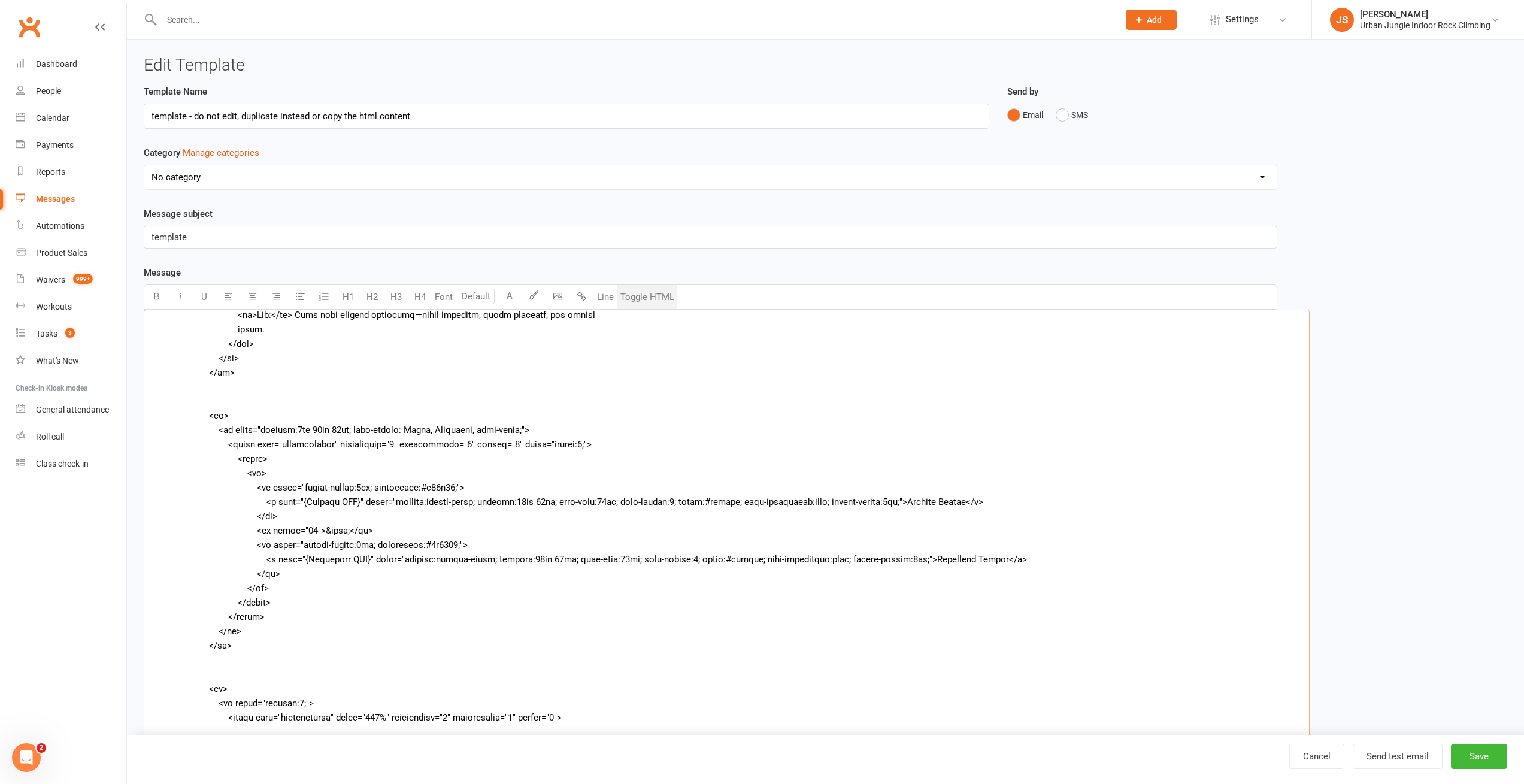
click at [275, 454] on textarea at bounding box center [726, 545] width 1165 height 471
drag, startPoint x: 214, startPoint y: 426, endPoint x: 285, endPoint y: 601, distance: 188.9
click at [285, 601] on textarea "To enrich screen reader interactions, please activate Accessibility in Grammarl…" at bounding box center [726, 545] width 1165 height 471
click at [271, 415] on textarea "To enrich screen reader interactions, please activate Accessibility in Grammarl…" at bounding box center [726, 545] width 1165 height 471
drag, startPoint x: 202, startPoint y: 411, endPoint x: 294, endPoint y: 641, distance: 247.7
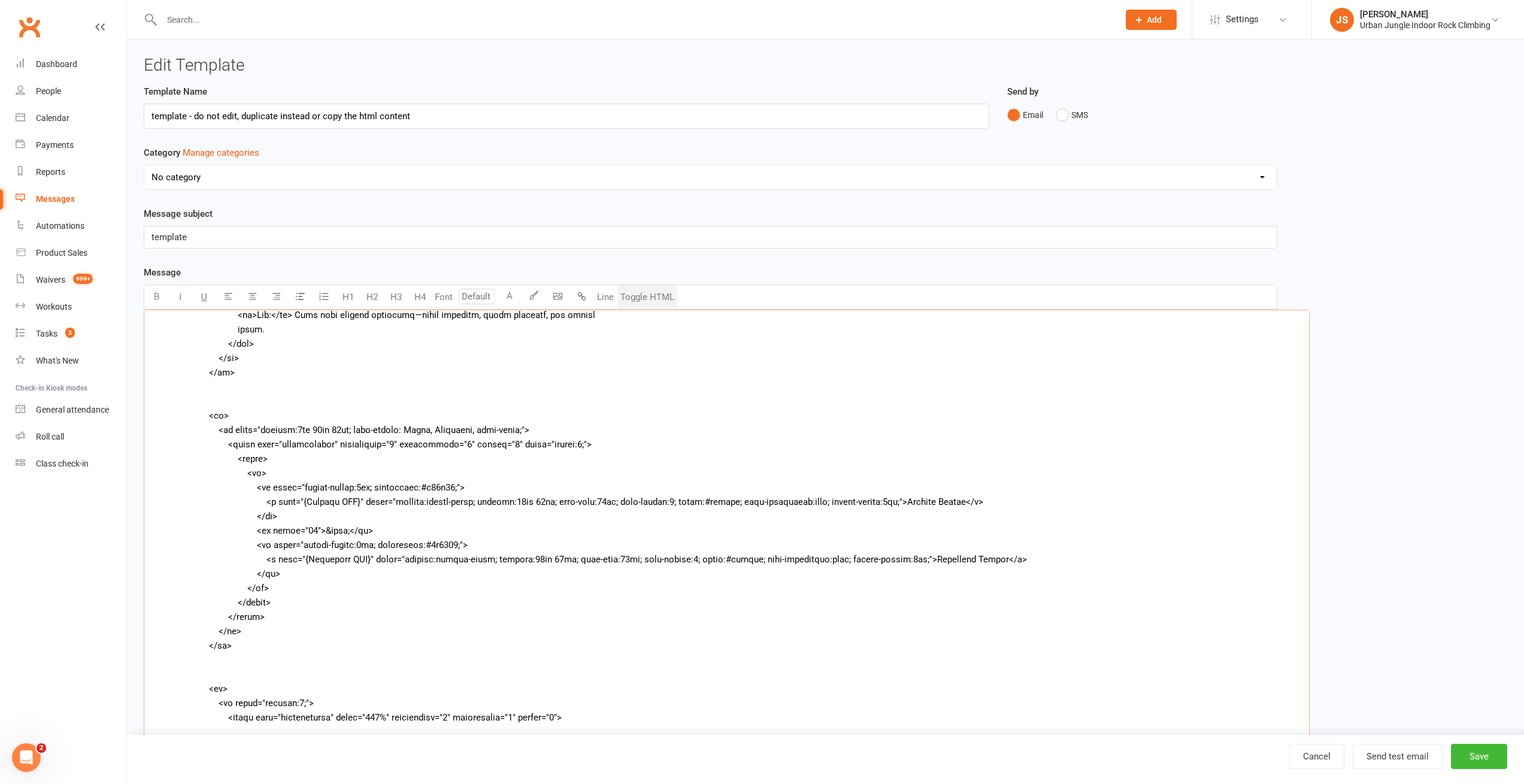
click at [294, 641] on textarea "To enrich screen reader interactions, please activate Accessibility in Grammarl…" at bounding box center [726, 545] width 1165 height 471
click at [242, 411] on textarea "To enrich screen reader interactions, please activate Accessibility in Grammarl…" at bounding box center [726, 545] width 1165 height 471
drag, startPoint x: 234, startPoint y: 647, endPoint x: 64, endPoint y: 419, distance: 284.4
click at [64, 419] on ui-view "Prospect Member Non-attending contact Class / event Appointment Task Membership…" at bounding box center [762, 454] width 1524 height 902
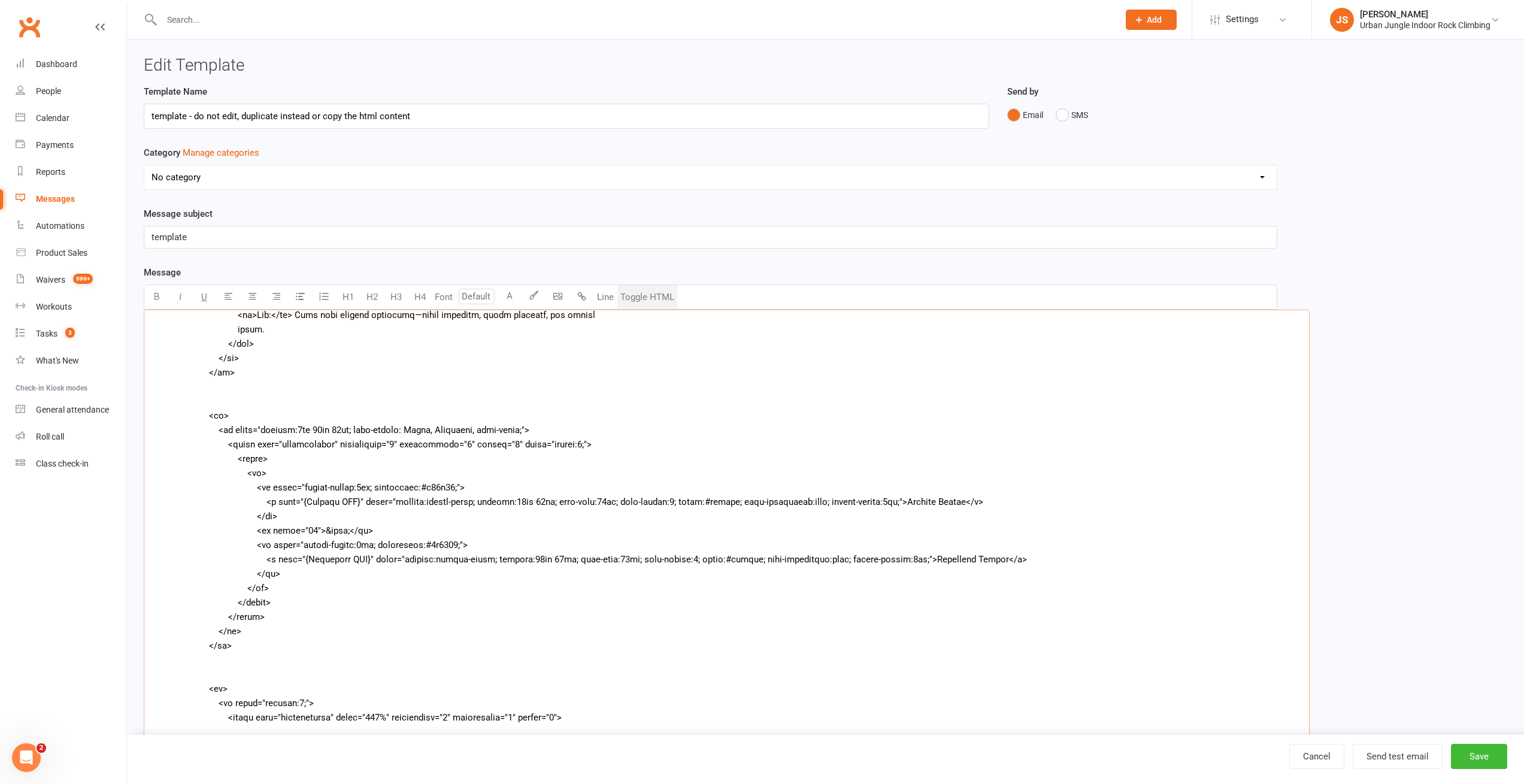
click at [298, 393] on textarea "To enrich screen reader interactions, please activate Accessibility in Grammarl…" at bounding box center [726, 545] width 1165 height 471
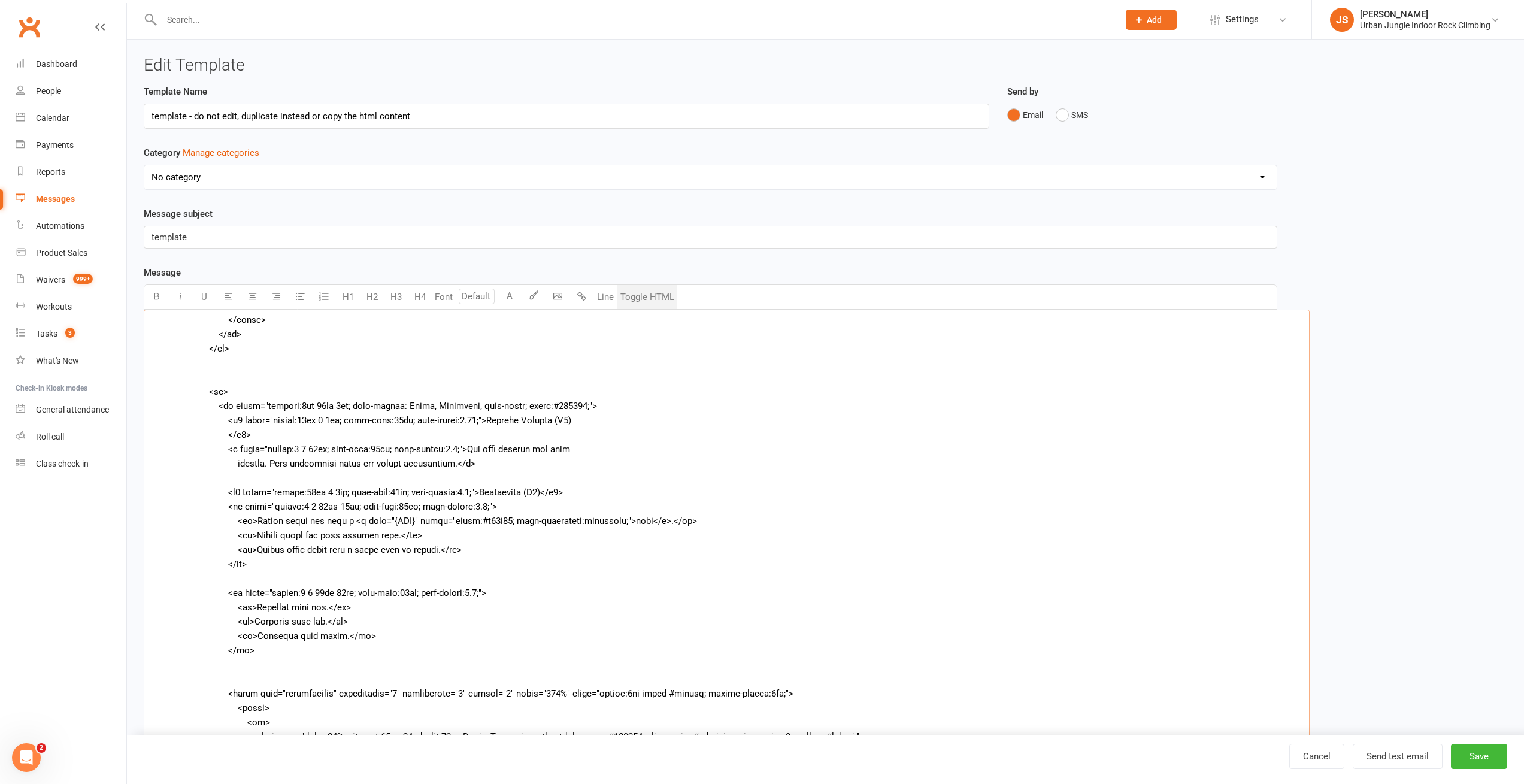
scroll to position [862, 0]
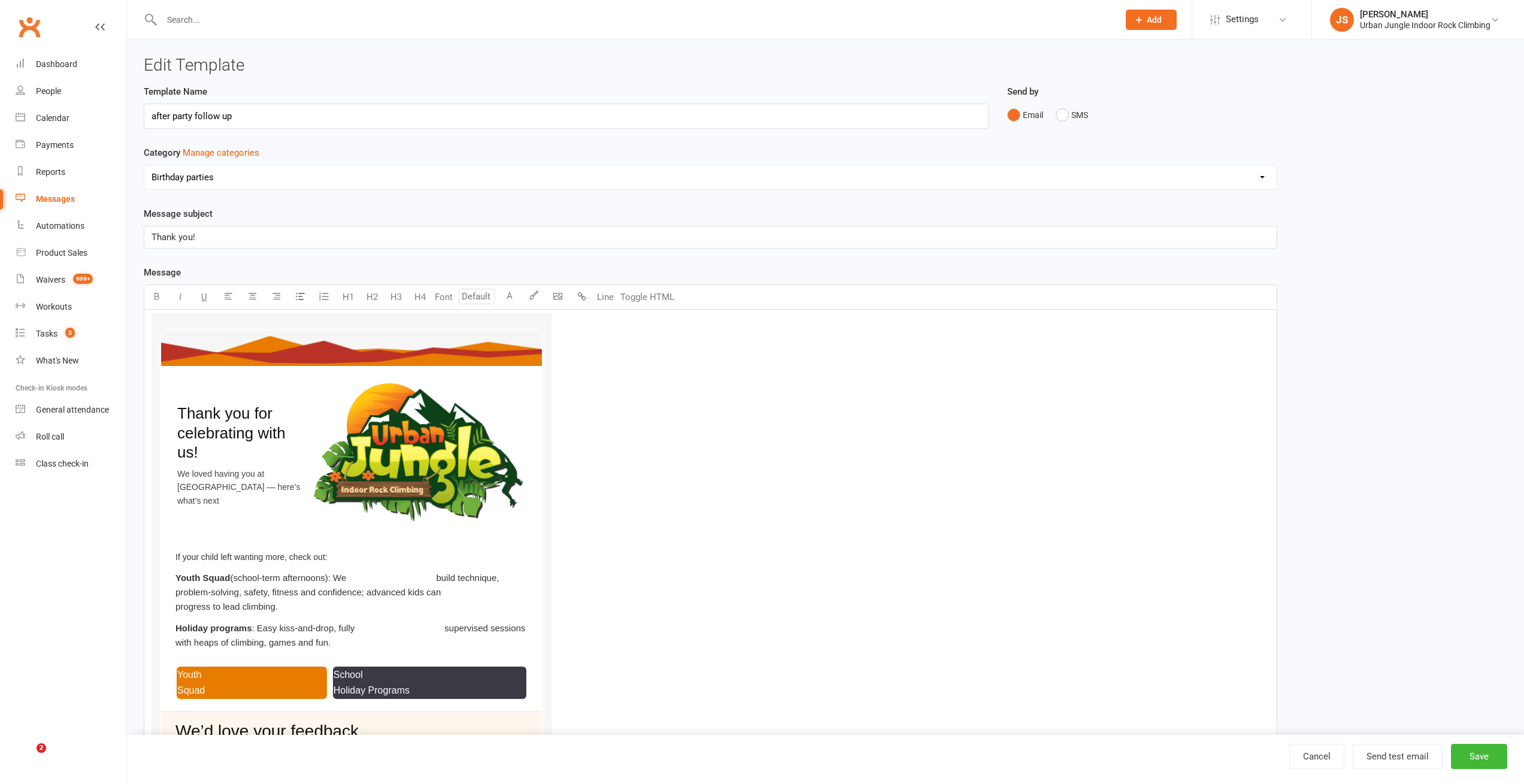
select select "6278"
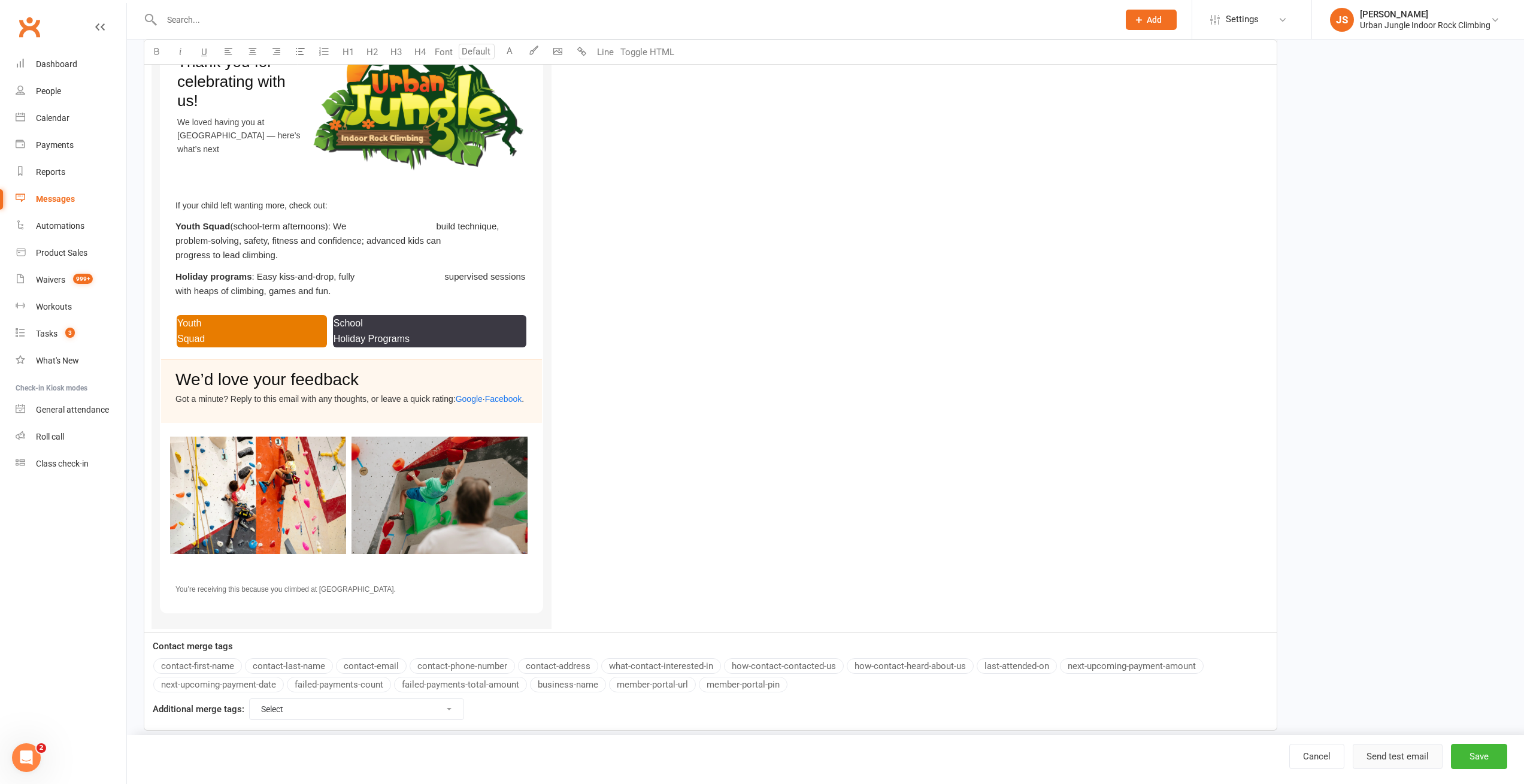
click at [1397, 759] on button "Send test email" at bounding box center [1397, 756] width 90 height 25
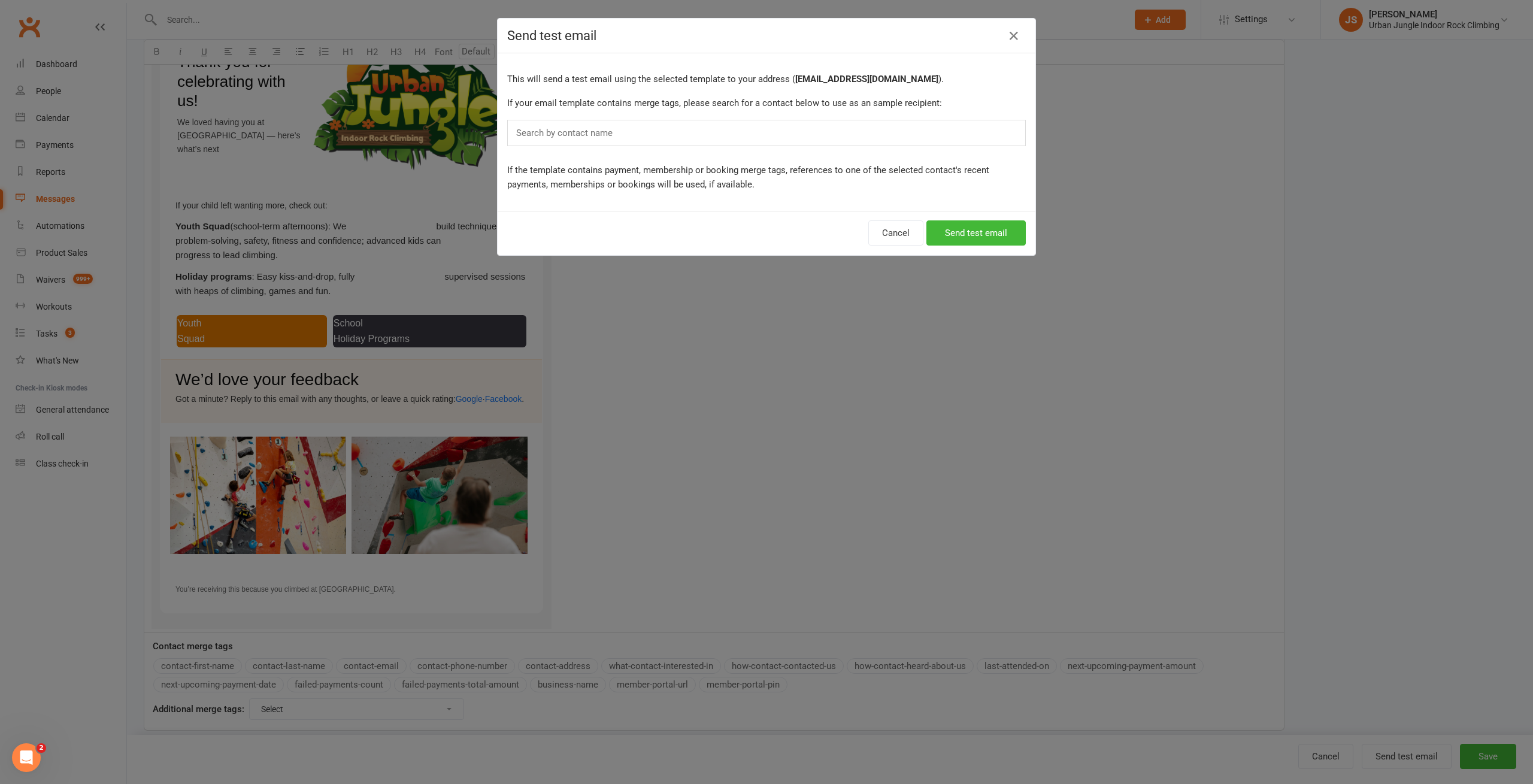
click at [793, 133] on div "Search by contact name" at bounding box center [766, 132] width 519 height 26
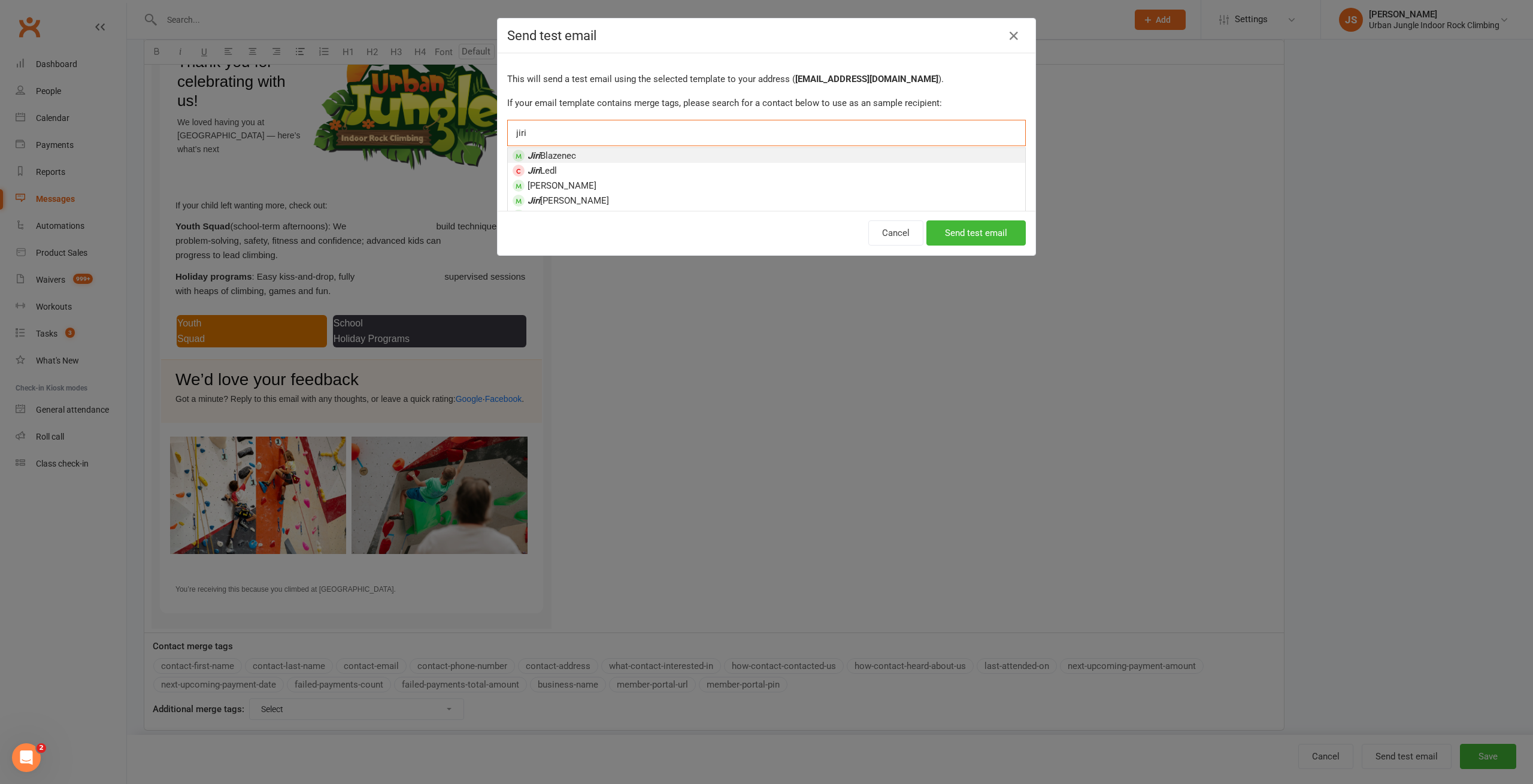
type input "jiri"
click at [676, 151] on li "[PERSON_NAME]" at bounding box center [766, 155] width 517 height 15
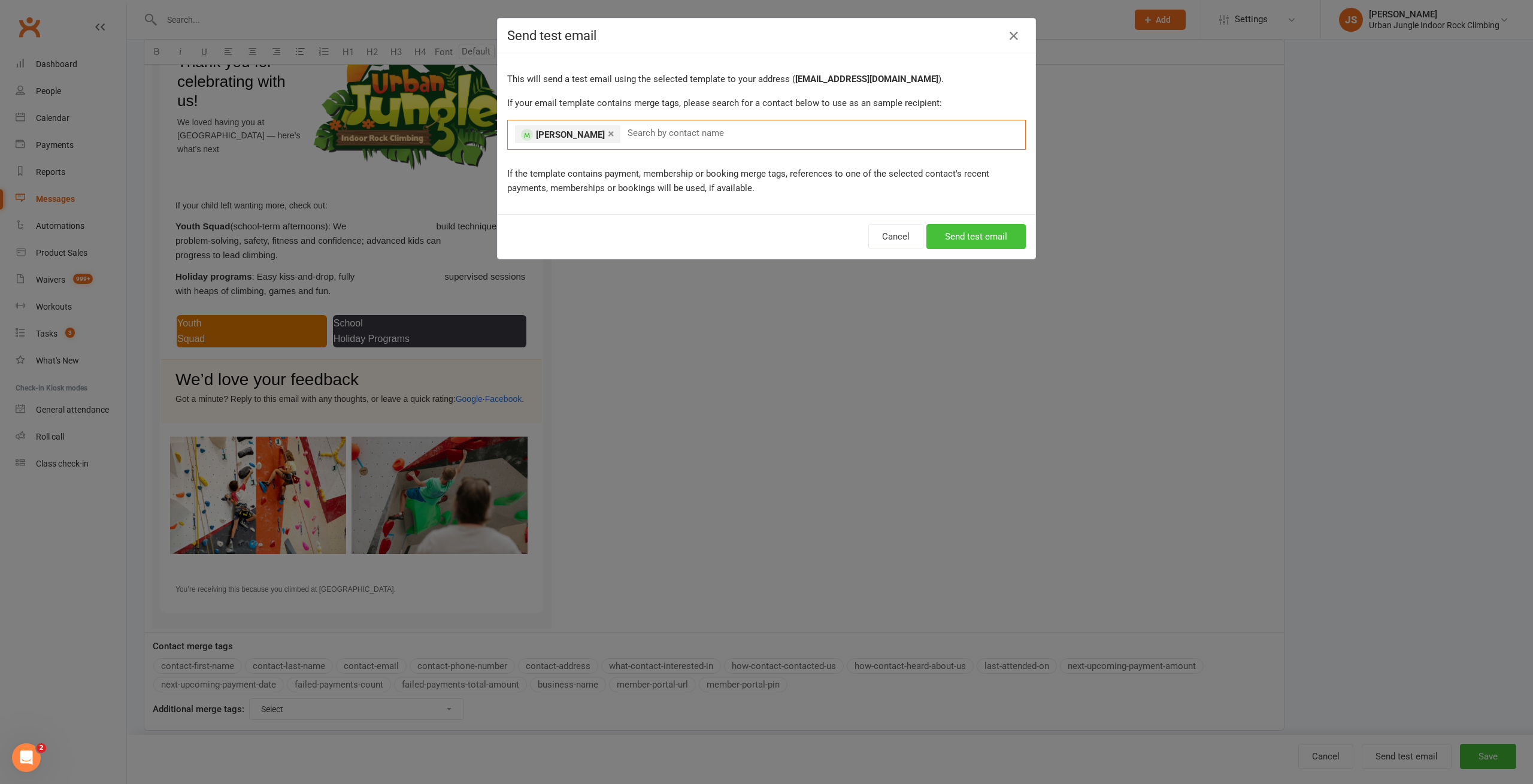
click at [992, 234] on button "Send test email" at bounding box center [976, 236] width 100 height 25
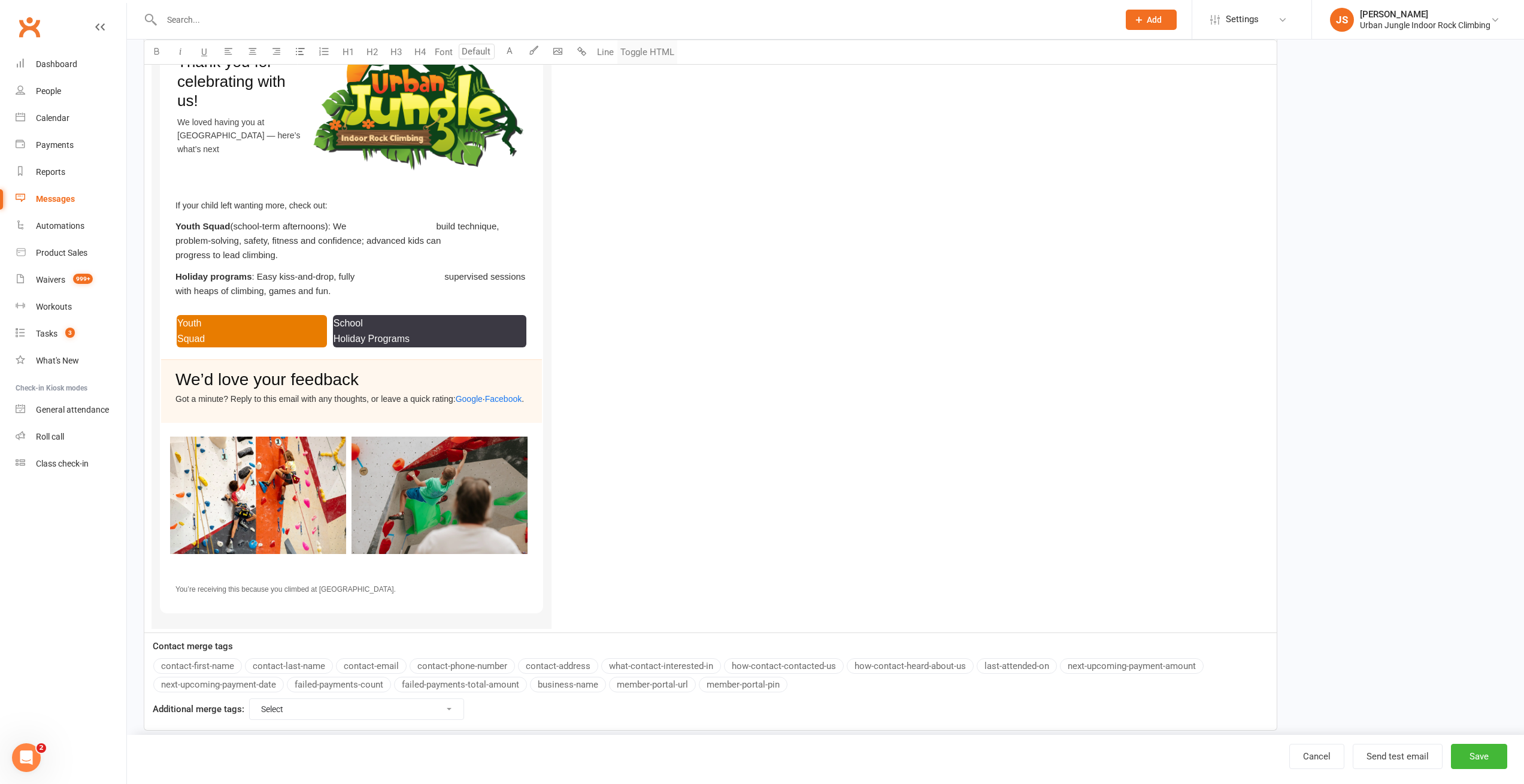
click at [650, 47] on button "Toggle HTML" at bounding box center [647, 52] width 60 height 24
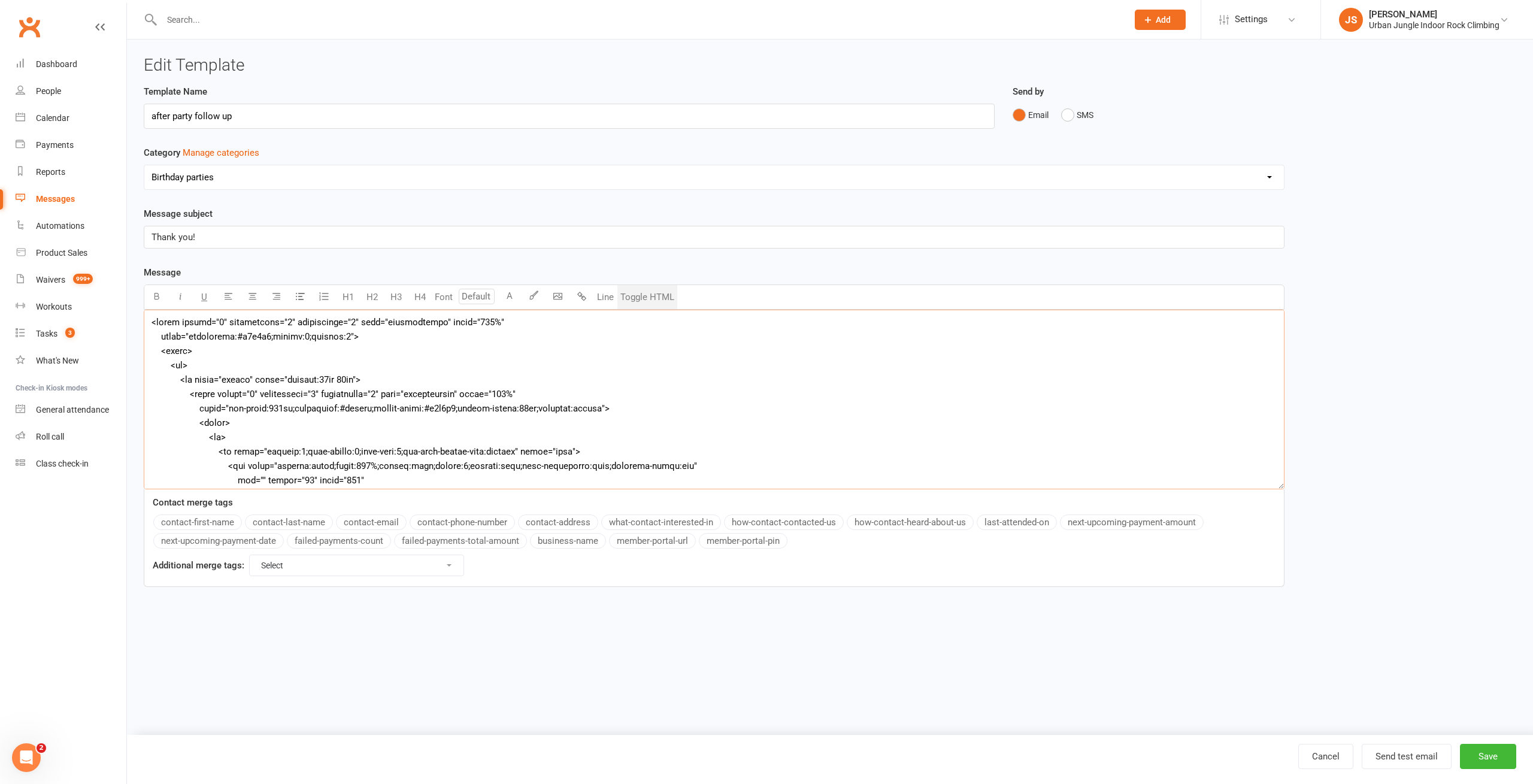
click at [691, 393] on textarea at bounding box center [714, 399] width 1141 height 179
paste textarea "To enrich screen reader interactions, please activate Accessibility in Grammarl…"
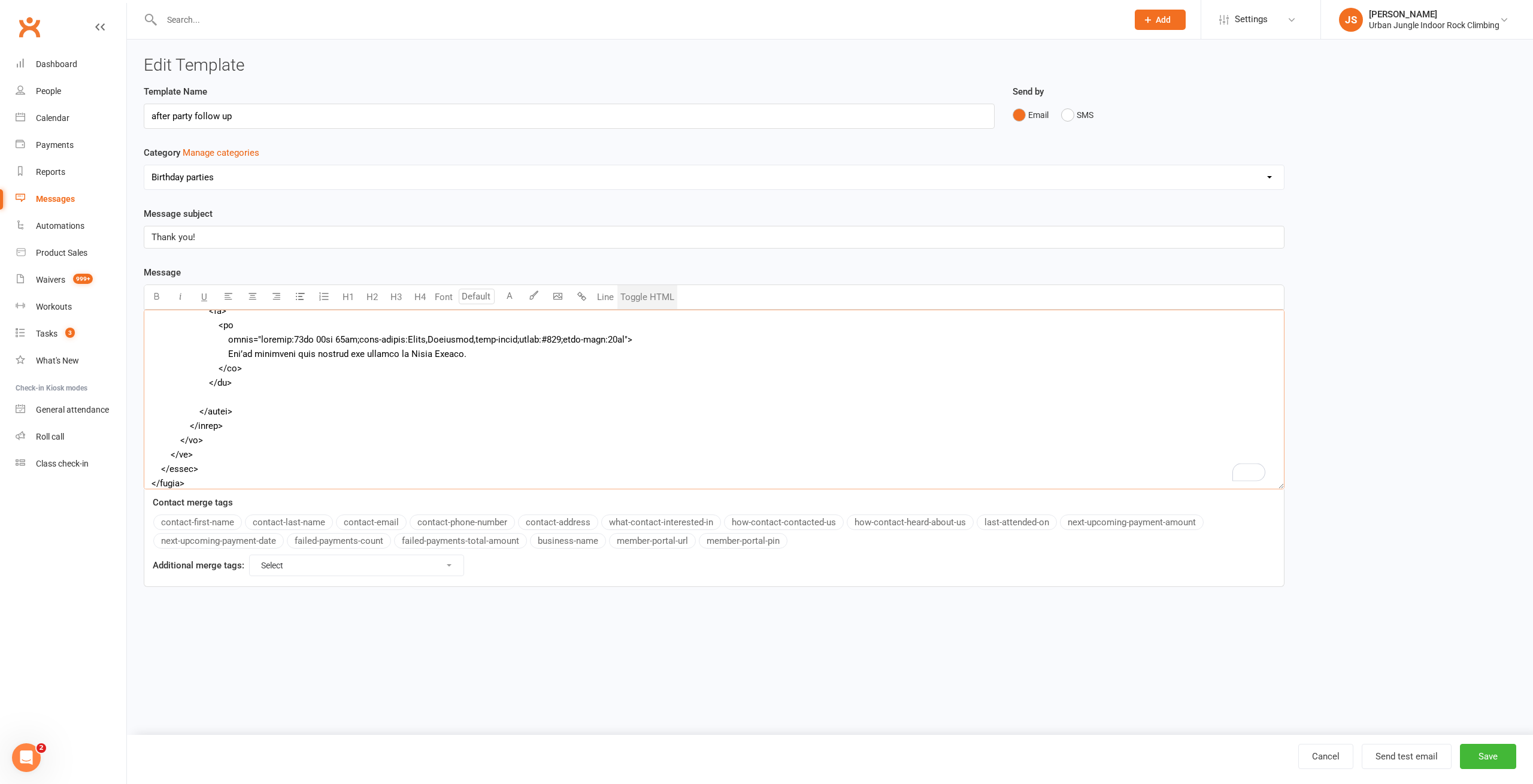
click at [464, 353] on textarea "To enrich screen reader interactions, please activate Accessibility in Grammarl…" at bounding box center [714, 399] width 1141 height 179
click at [473, 352] on textarea "To enrich screen reader interactions, please activate Accessibility in Grammarl…" at bounding box center [714, 399] width 1141 height 179
paste textarea "If this was in error, please disregard."
type textarea "<table border="0" cellpadding="0" cellspacing="0" role="presentation" width="10…"
click at [509, 418] on textarea "To enrich screen reader interactions, please activate Accessibility in Grammarl…" at bounding box center [714, 399] width 1141 height 179
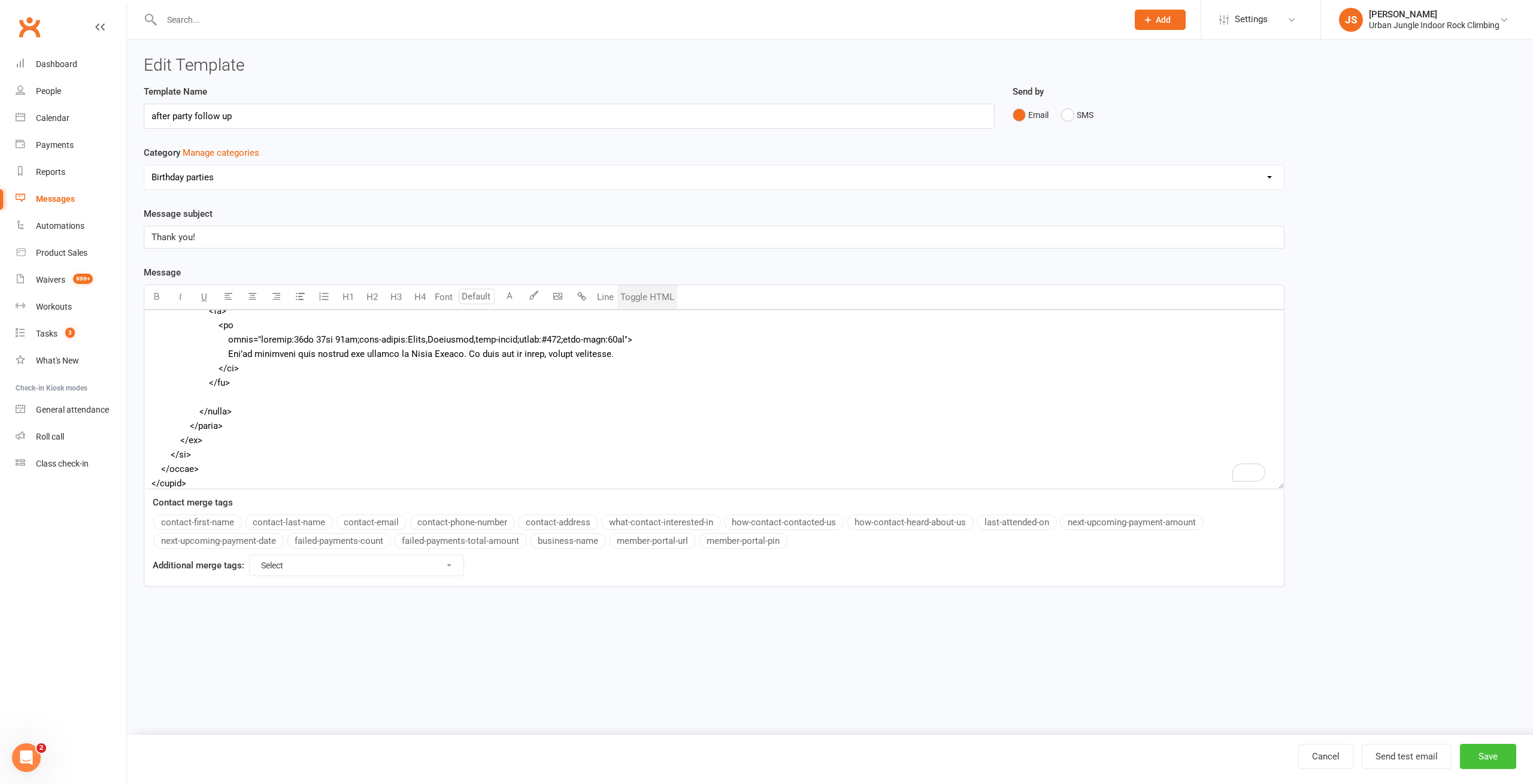
click at [1491, 751] on button "Save" at bounding box center [1488, 756] width 56 height 25
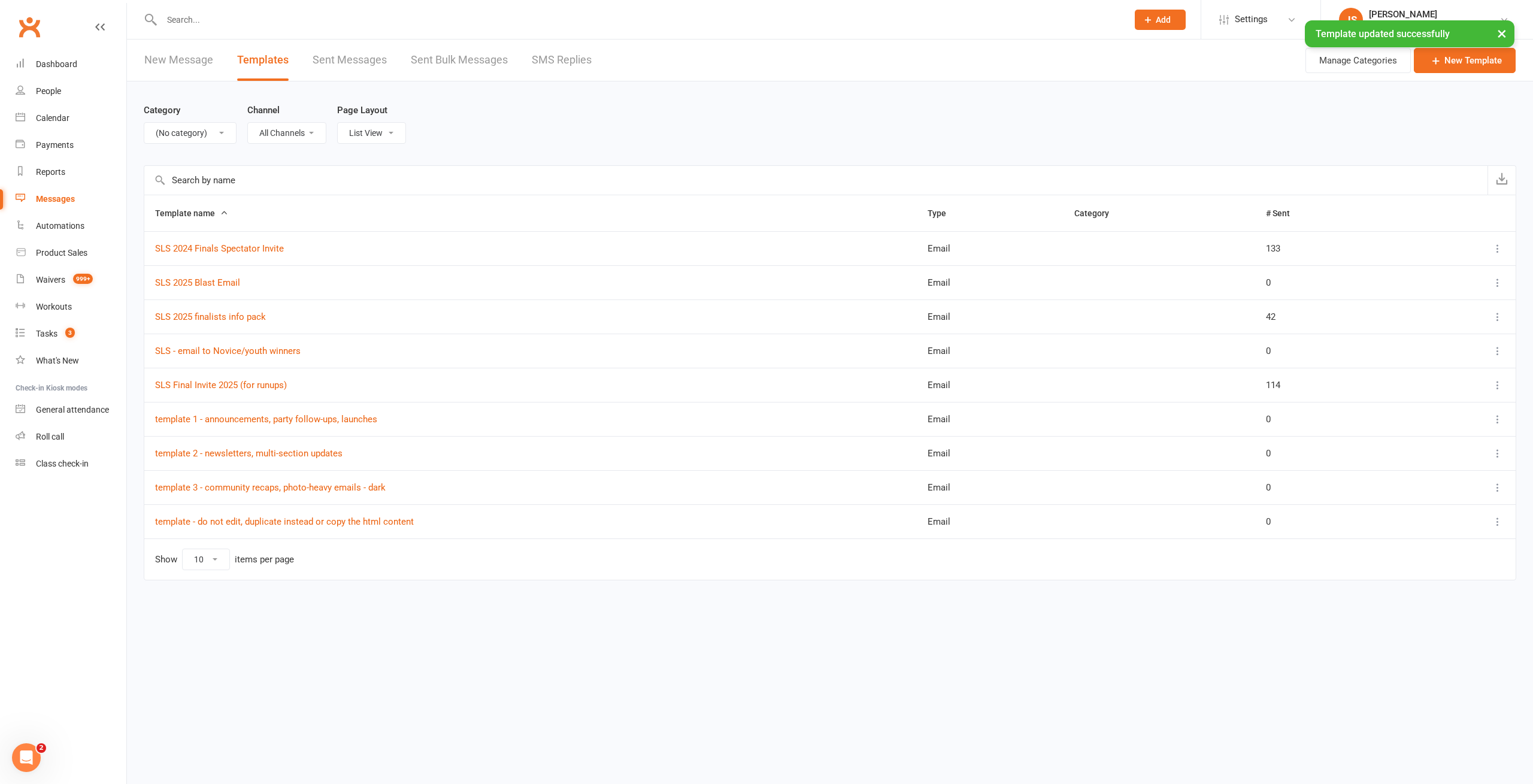
click at [584, 118] on div "Category All Categories (No category) Birthday parties Bookings Courses General…" at bounding box center [830, 123] width 1373 height 84
select select "6278"
click at [144, 123] on select "All Categories (No category) Birthday parties Bookings Courses General Membersh…" at bounding box center [189, 133] width 91 height 20
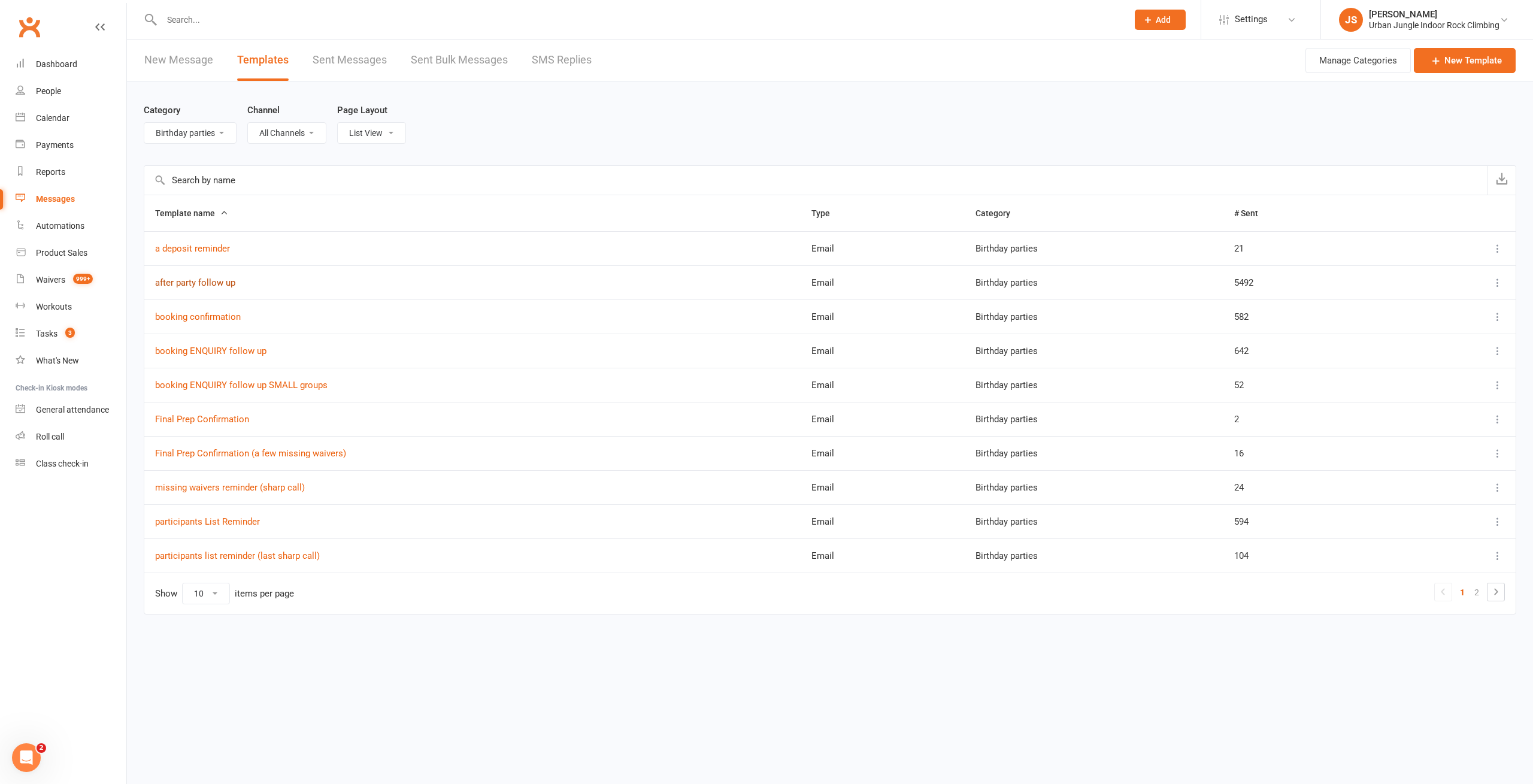
click at [183, 282] on link "after party follow up" at bounding box center [195, 282] width 81 height 11
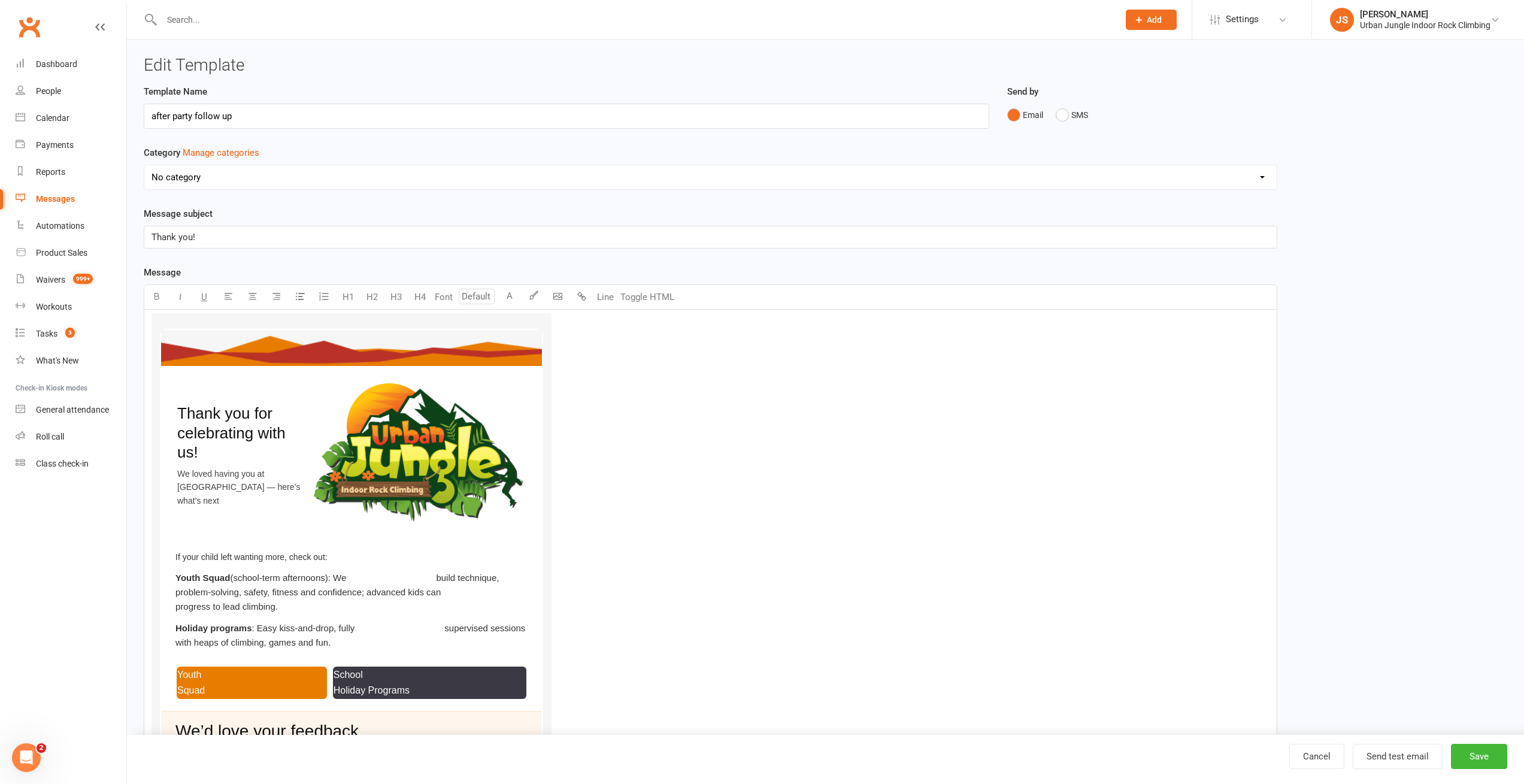
select select "6278"
click at [647, 295] on button "Toggle HTML" at bounding box center [647, 297] width 60 height 24
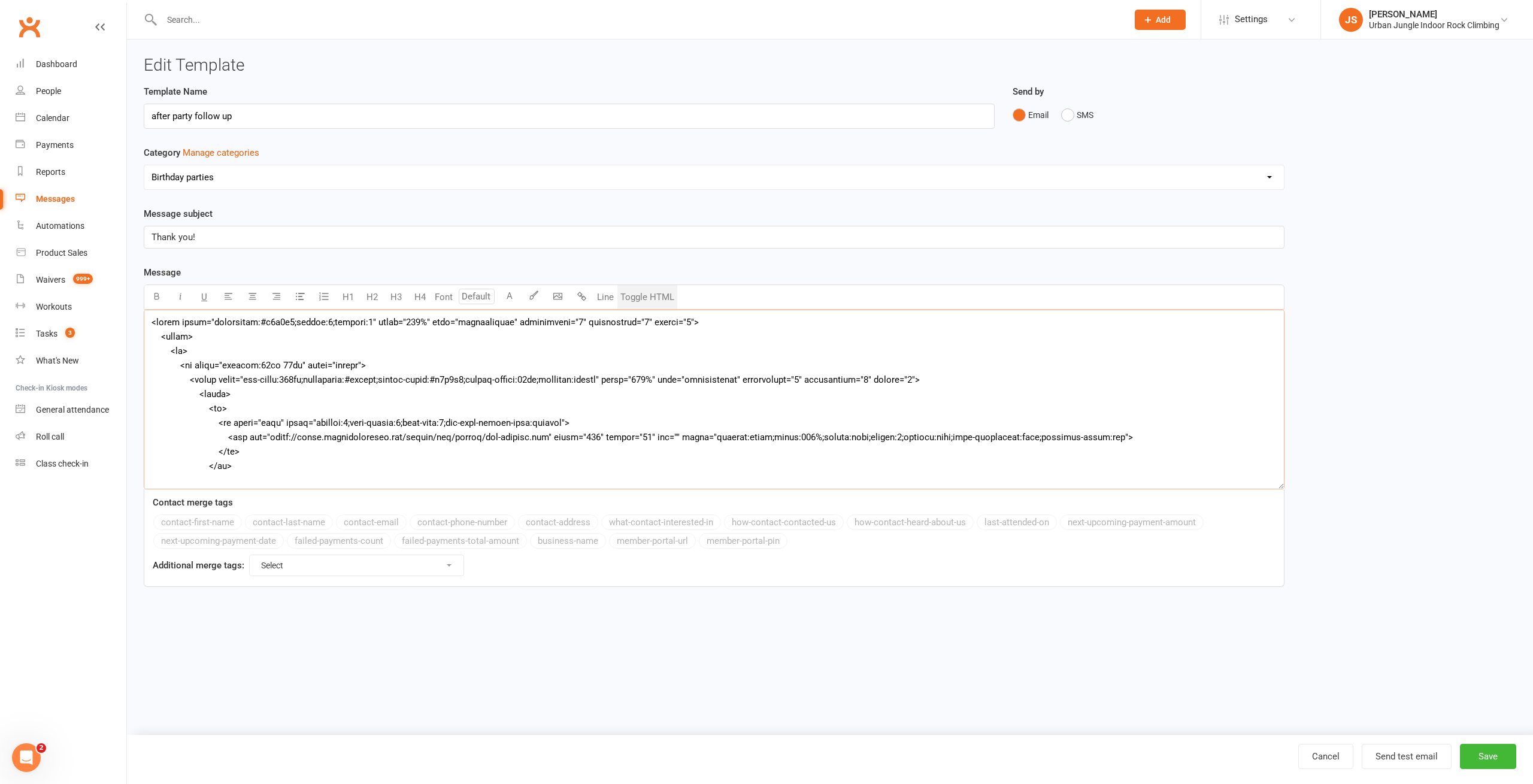
click at [652, 359] on textarea at bounding box center [714, 399] width 1141 height 179
click at [372, 365] on textarea "To enrich screen reader interactions, please activate Accessibility in Grammarl…" at bounding box center [714, 399] width 1141 height 179
click at [317, 381] on textarea "To enrich screen reader interactions, please activate Accessibility in Grammarl…" at bounding box center [714, 399] width 1141 height 179
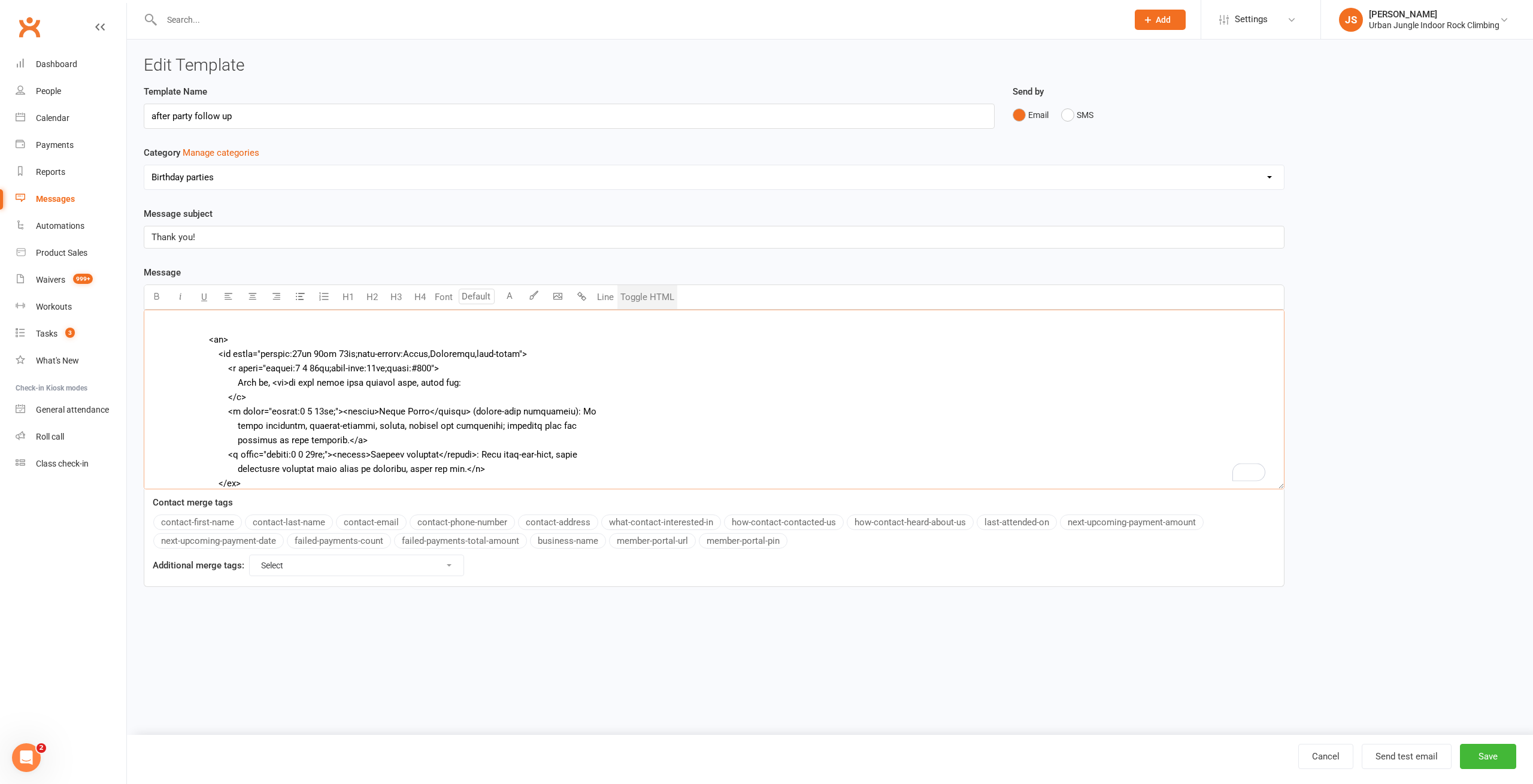
type textarea "<table style="background:#f6f6f6;margin:0;padding:0" width="100%" role="present…"
click at [643, 296] on button "Toggle HTML" at bounding box center [647, 297] width 60 height 24
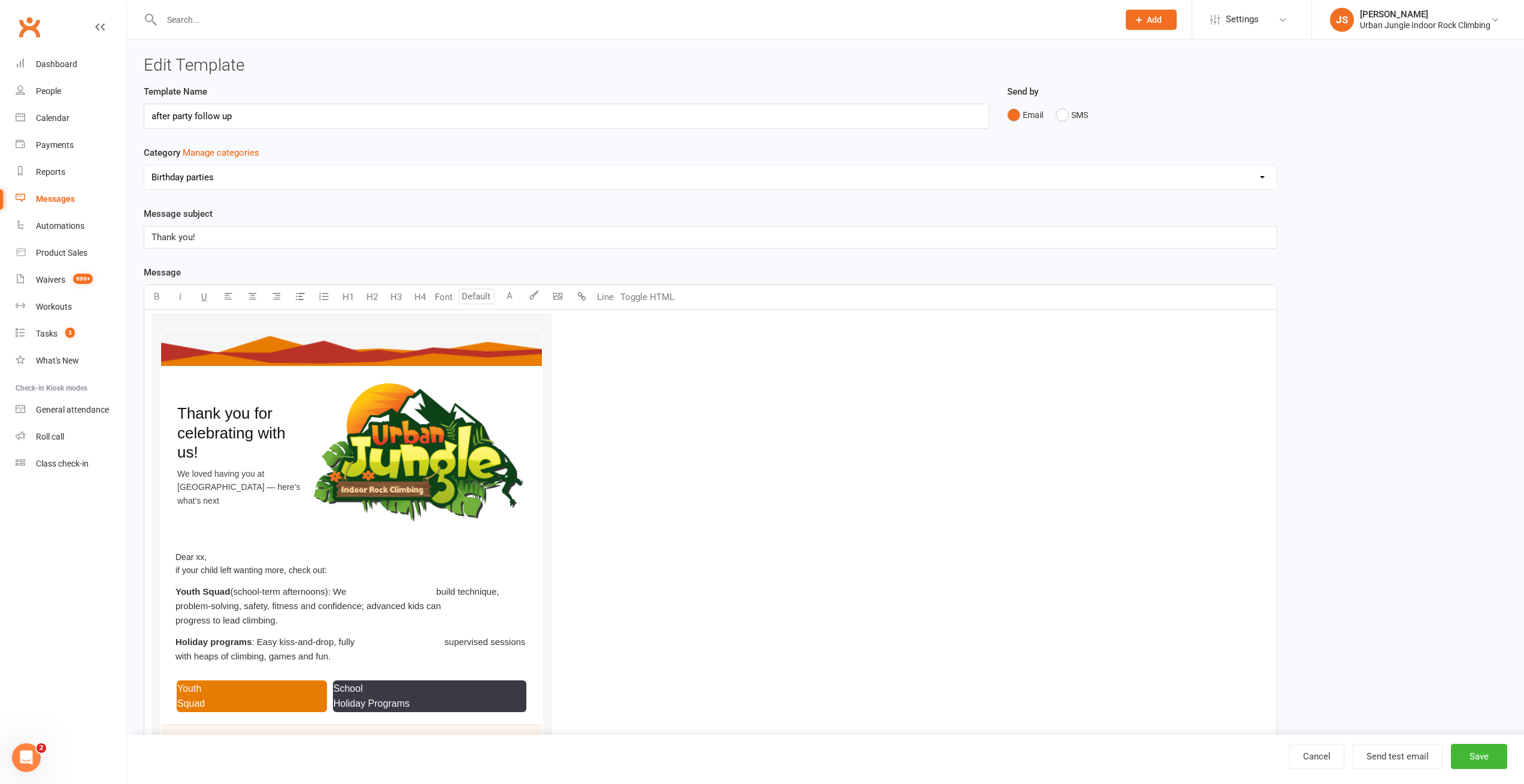
click at [206, 552] on span "Dear xx," at bounding box center [191, 557] width 31 height 10
type input "14"
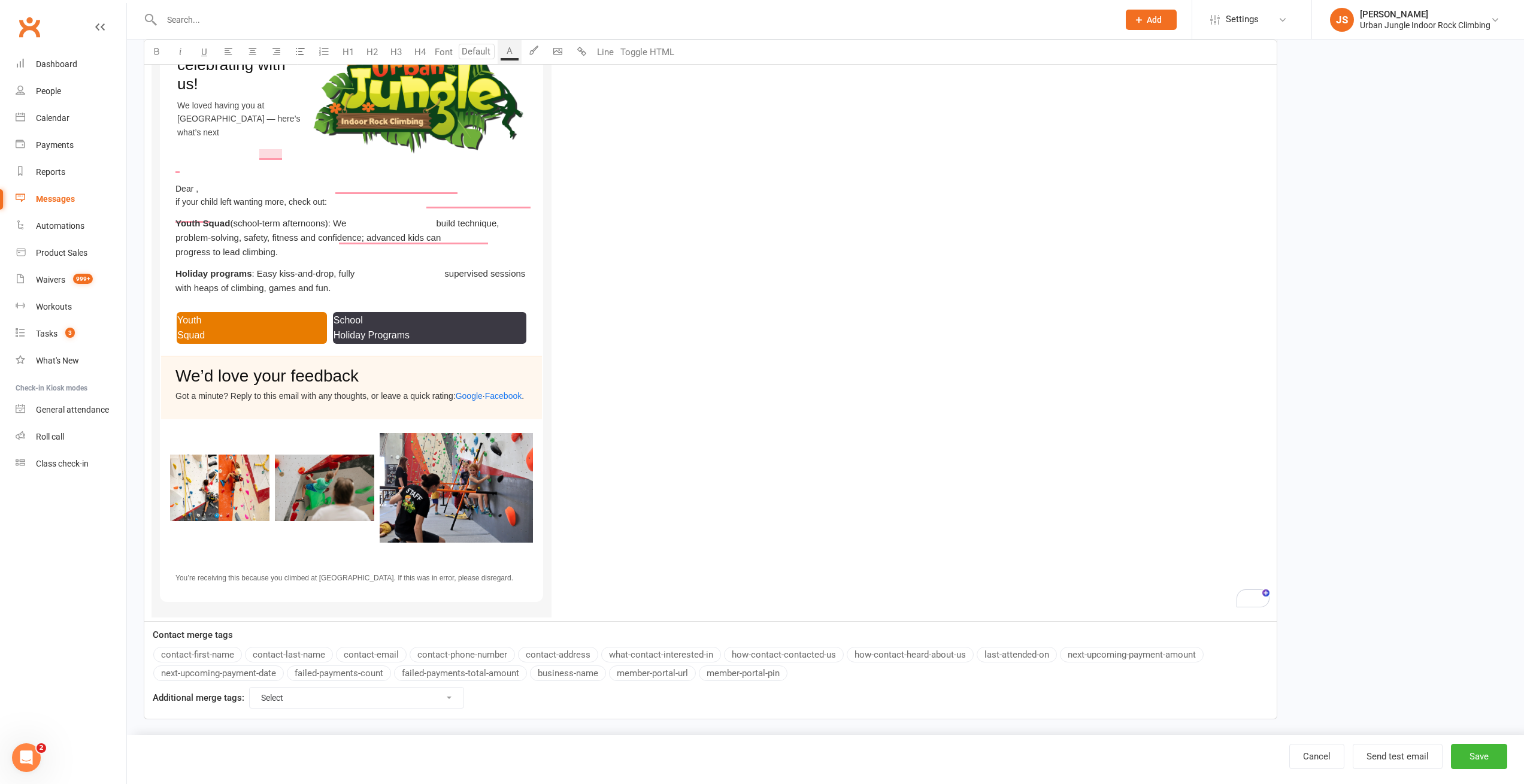
click at [199, 646] on button "contact-first-name" at bounding box center [197, 654] width 89 height 15
type input "14"
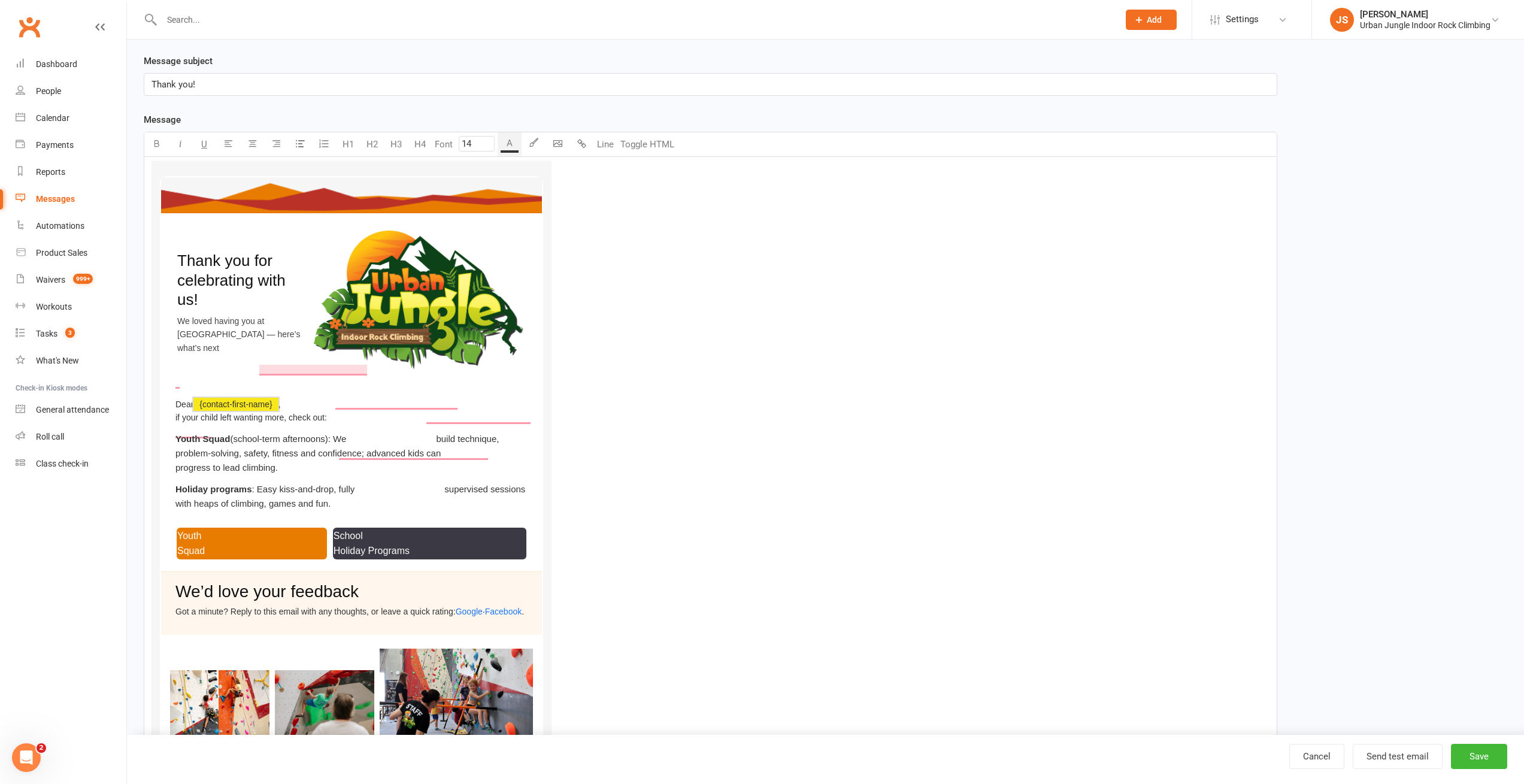
click at [255, 87] on p "Thank you!" at bounding box center [710, 84] width 1117 height 14
click at [1367, 190] on div "Template Name after party follow up Send by Email SMS Category Manage categorie…" at bounding box center [825, 442] width 1381 height 1020
click at [1478, 759] on button "Save" at bounding box center [1479, 756] width 56 height 25
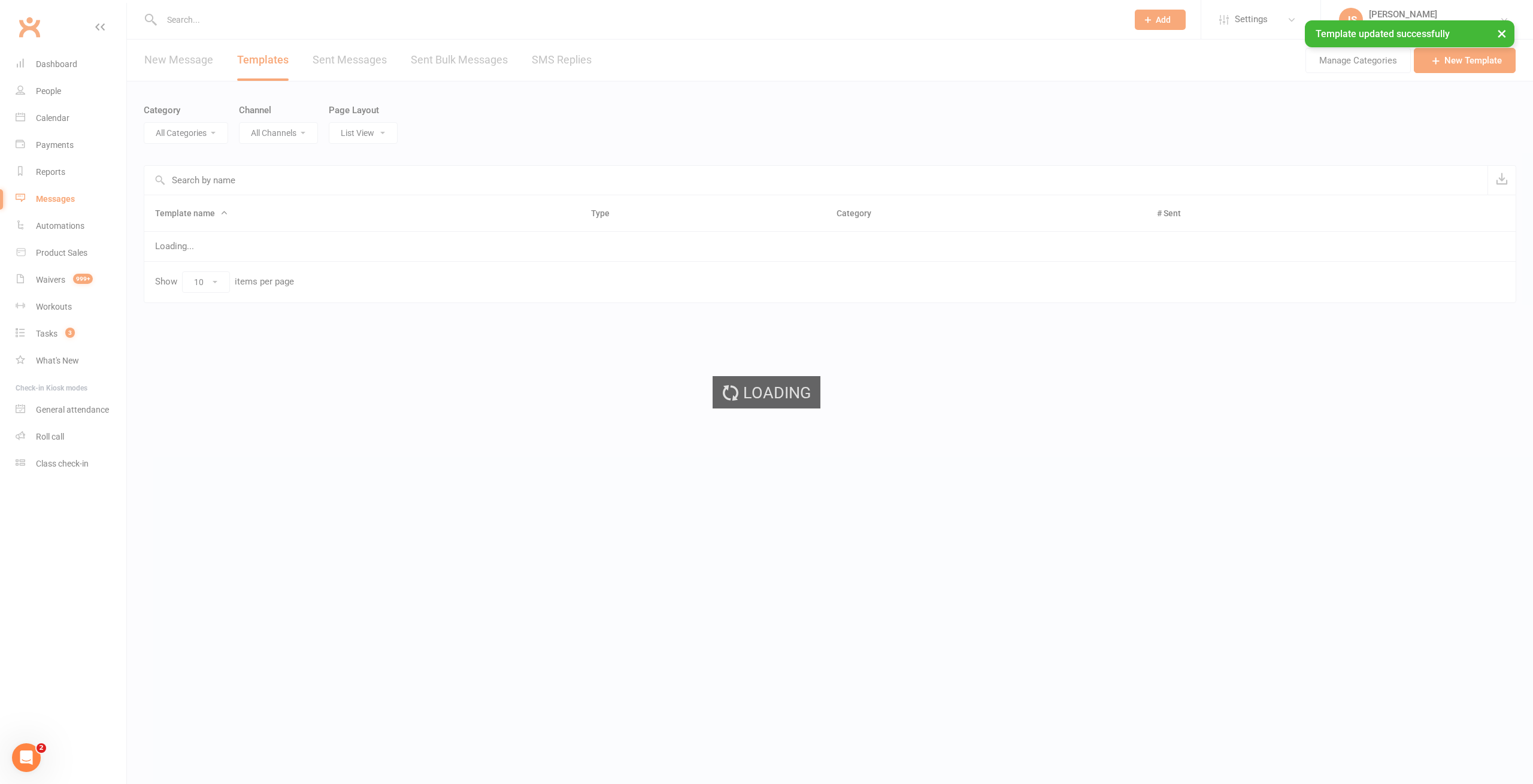
select select "6278"
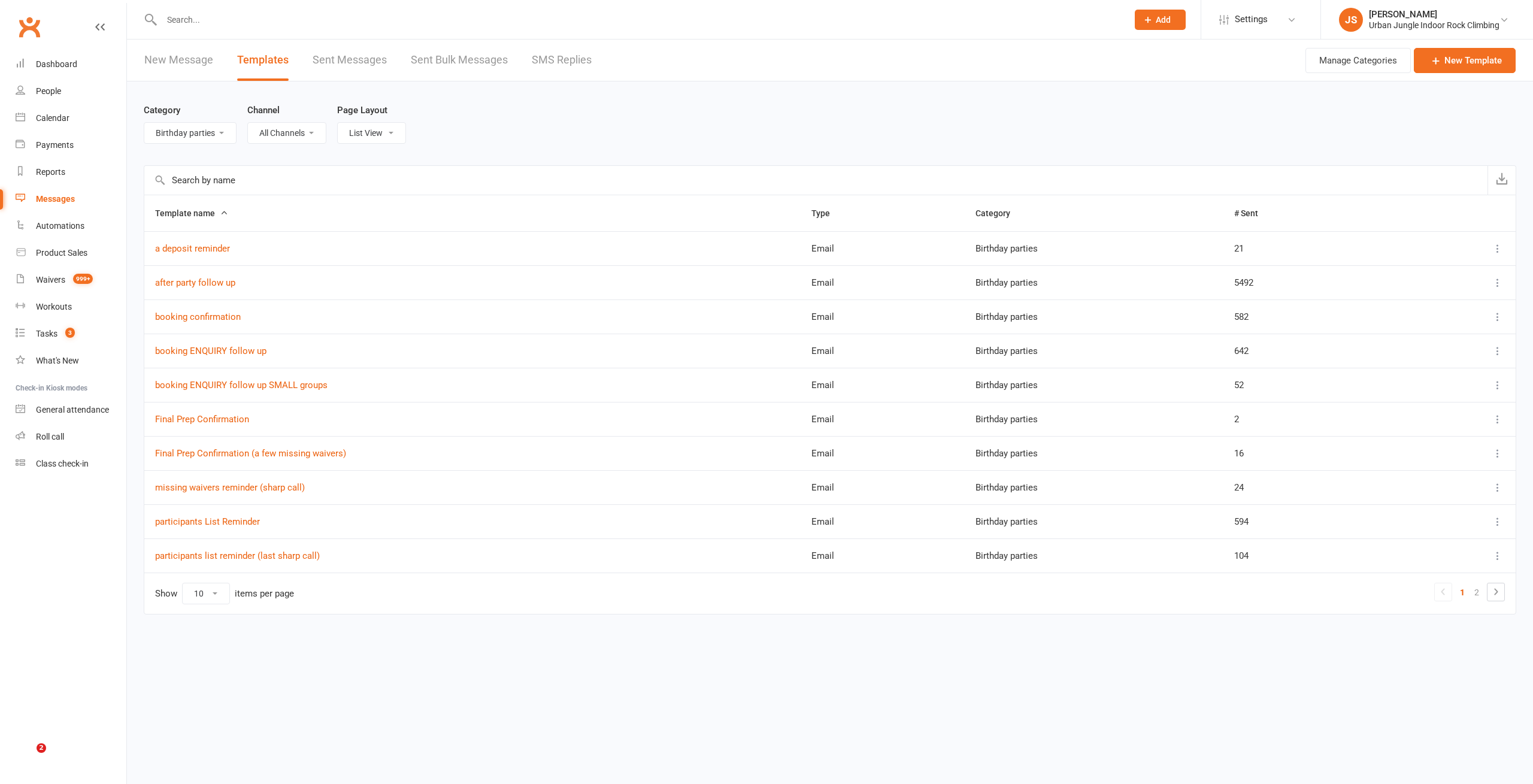
select select "6278"
click at [541, 137] on div "Category All Categories (No category) Birthday parties Bookings Courses General…" at bounding box center [830, 123] width 1373 height 84
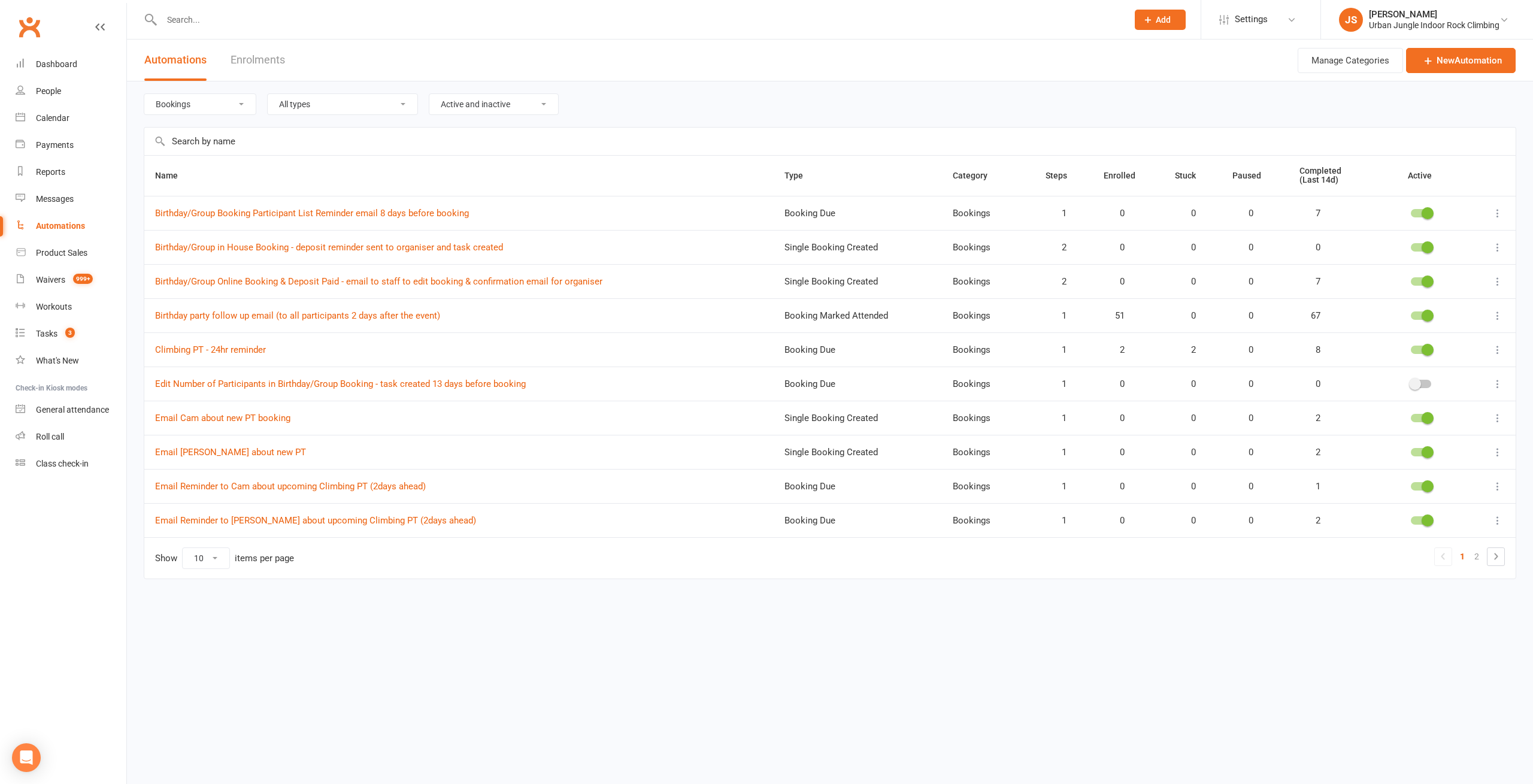
select select "181"
